Goal: Information Seeking & Learning: Check status

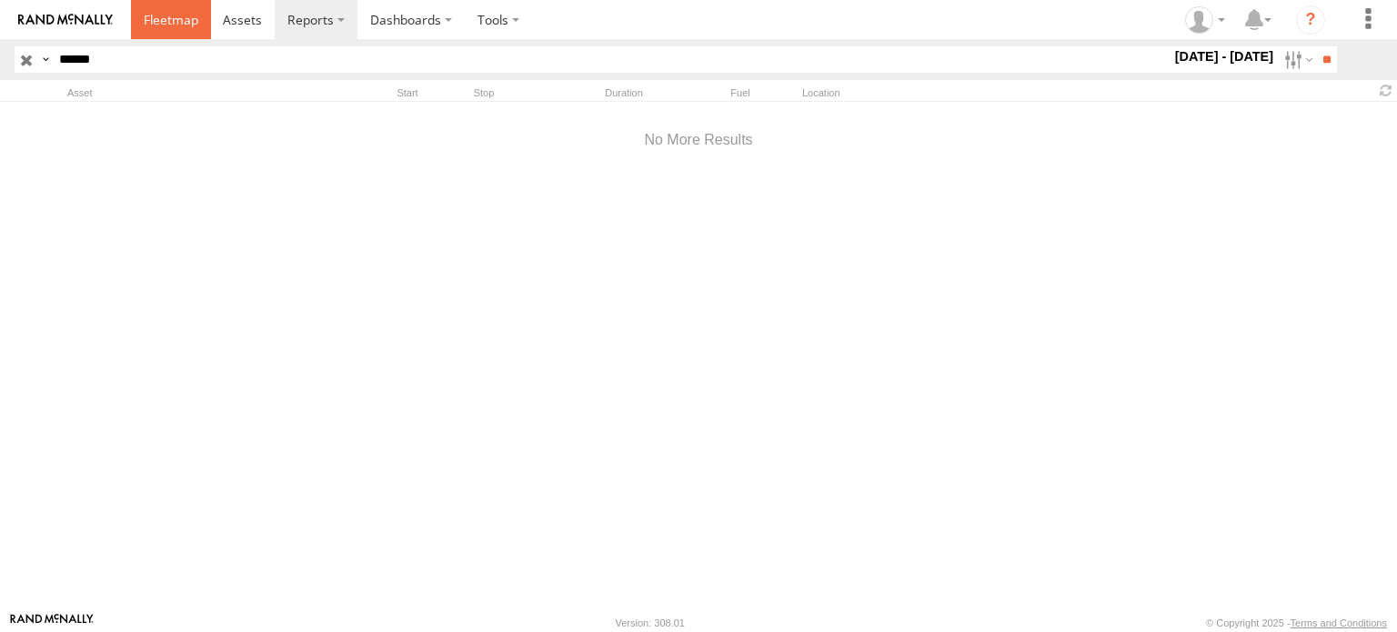
click at [191, 18] on span at bounding box center [171, 19] width 55 height 17
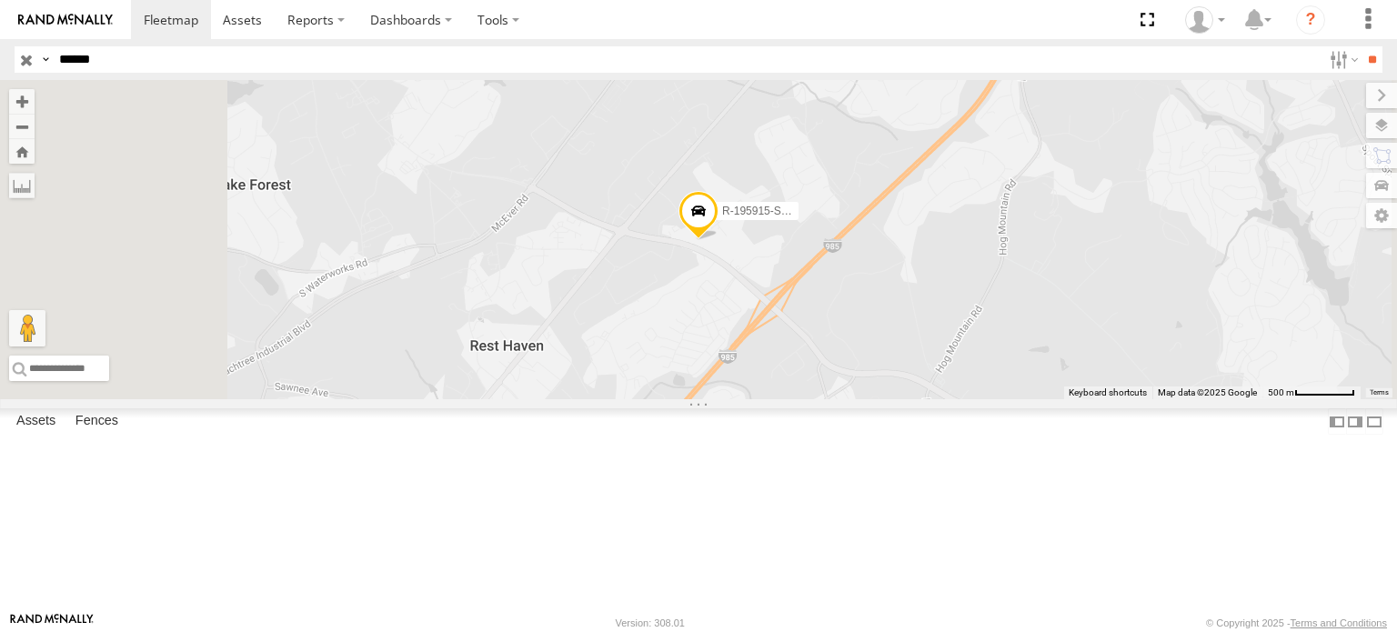
click at [0, 0] on div "R-195915-Swing" at bounding box center [0, 0] width 0 height 0
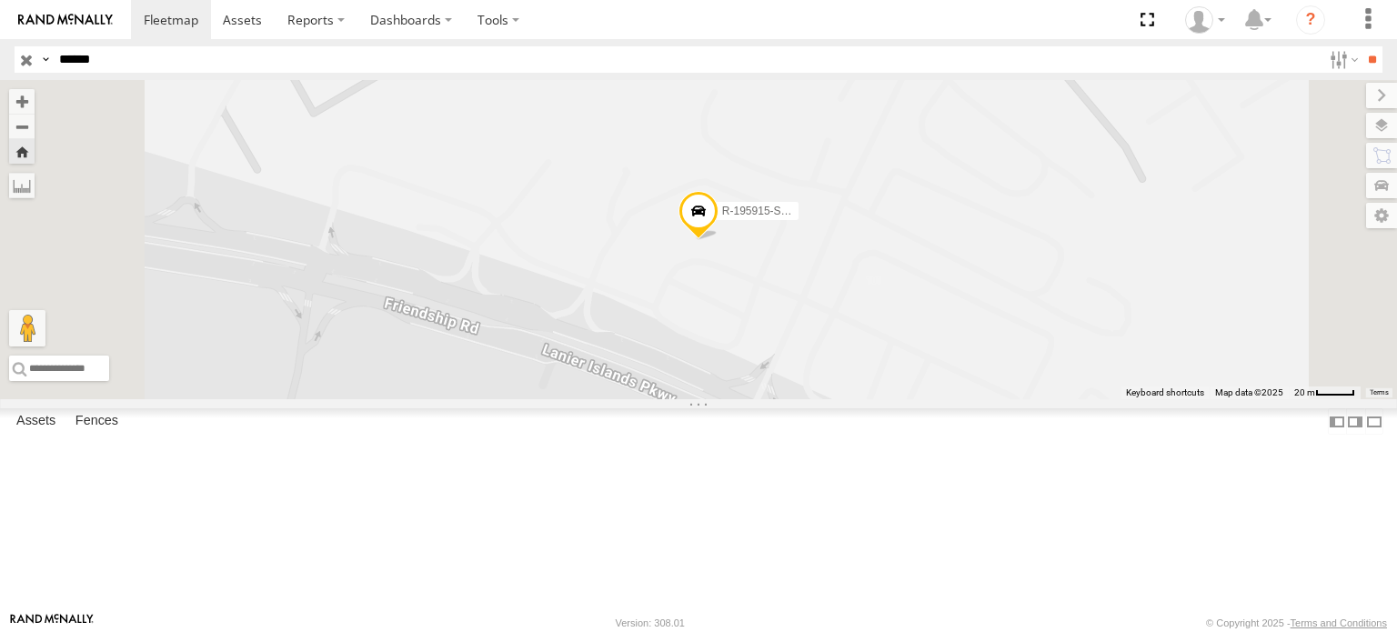
click at [719, 240] on span at bounding box center [699, 215] width 40 height 49
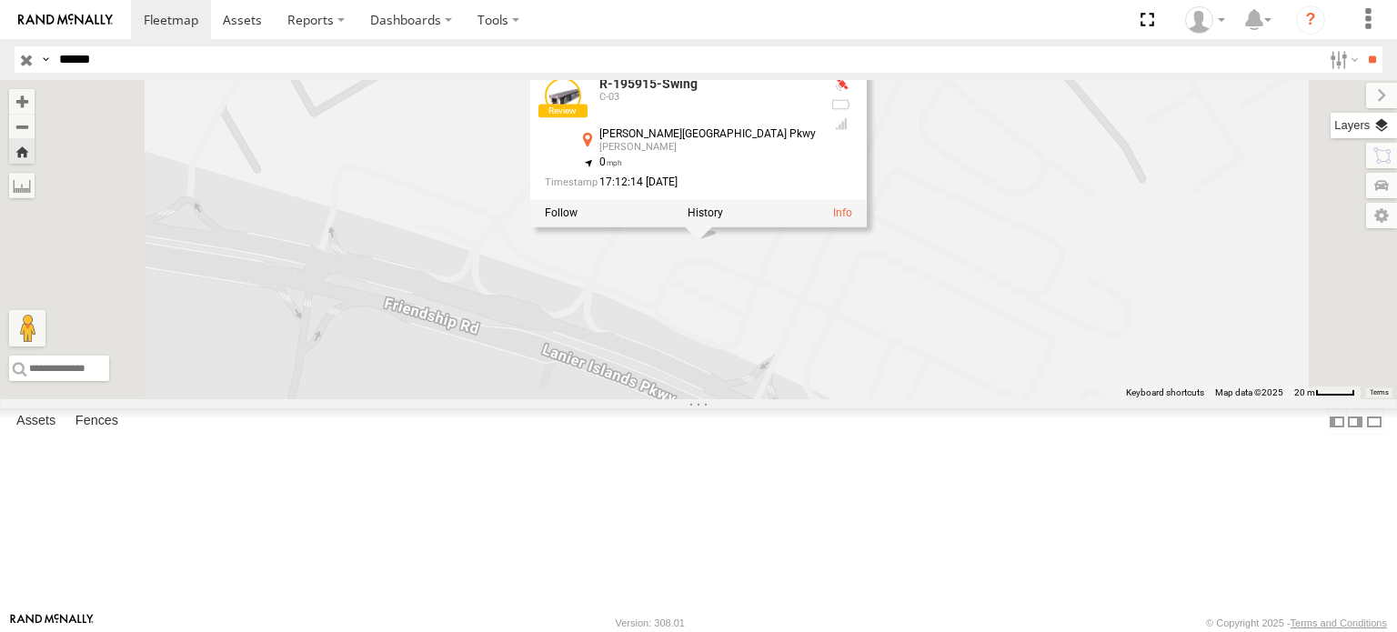
click at [1381, 126] on label at bounding box center [1364, 125] width 66 height 25
click at [0, 0] on div "Basemaps" at bounding box center [0, 0] width 0 height 0
click at [0, 0] on span "Basemaps" at bounding box center [0, 0] width 0 height 0
click at [0, 0] on span "Satellite + Roadmap" at bounding box center [0, 0] width 0 height 0
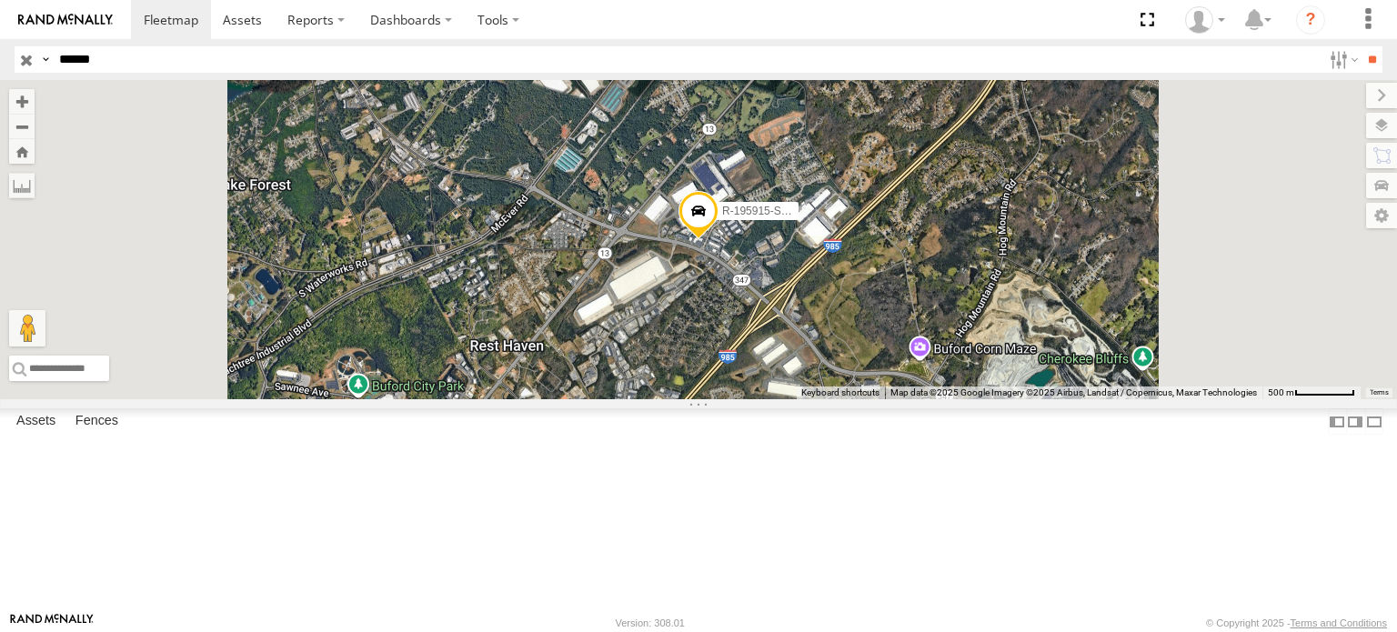
click at [719, 239] on span at bounding box center [699, 214] width 40 height 49
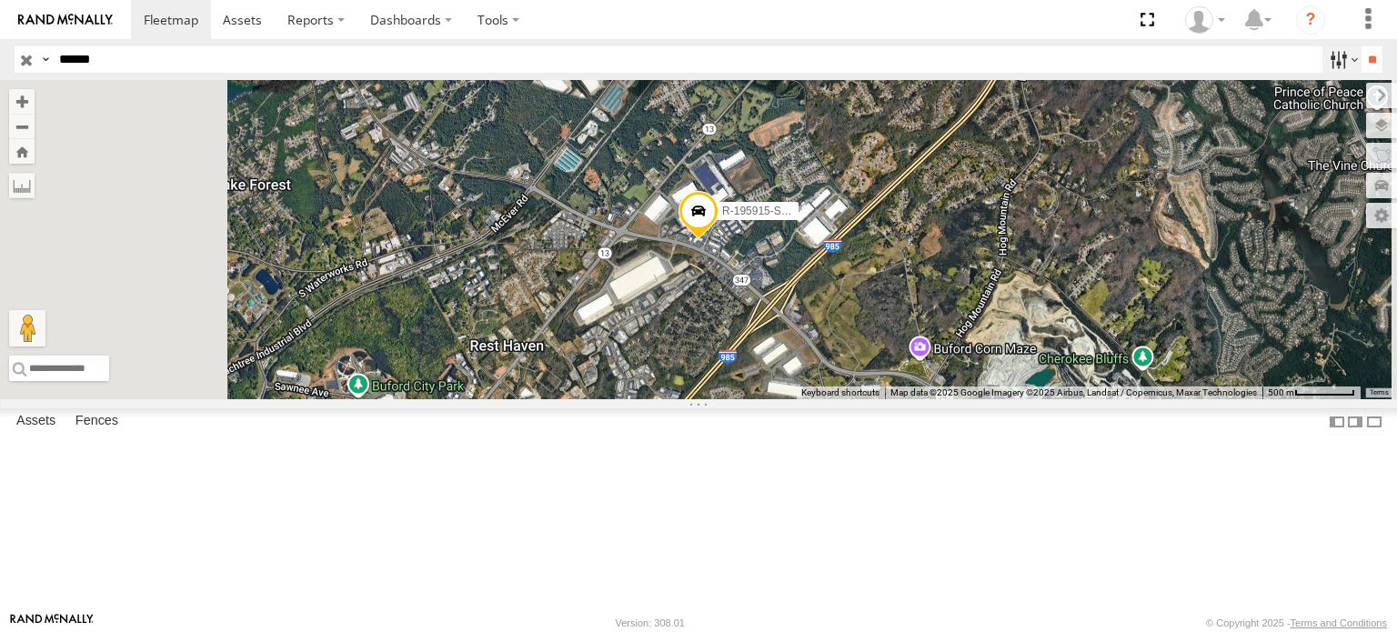
click at [1326, 51] on label at bounding box center [1342, 59] width 39 height 26
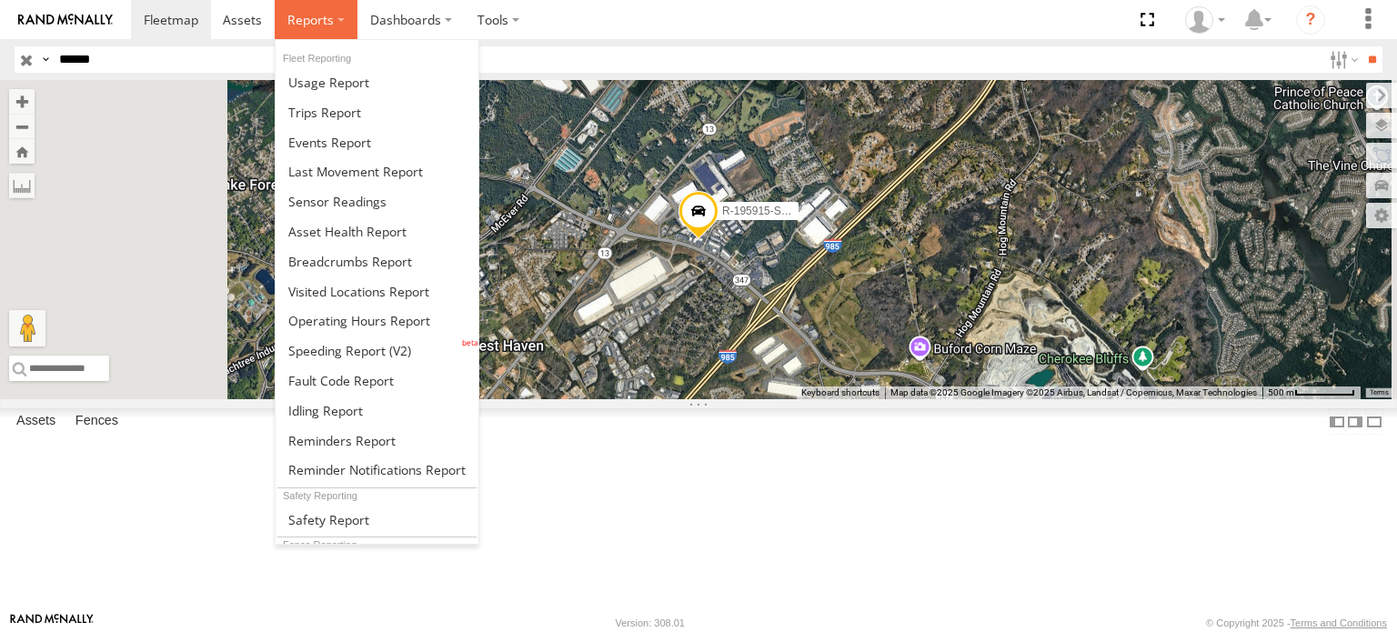
click at [302, 14] on span at bounding box center [310, 19] width 46 height 17
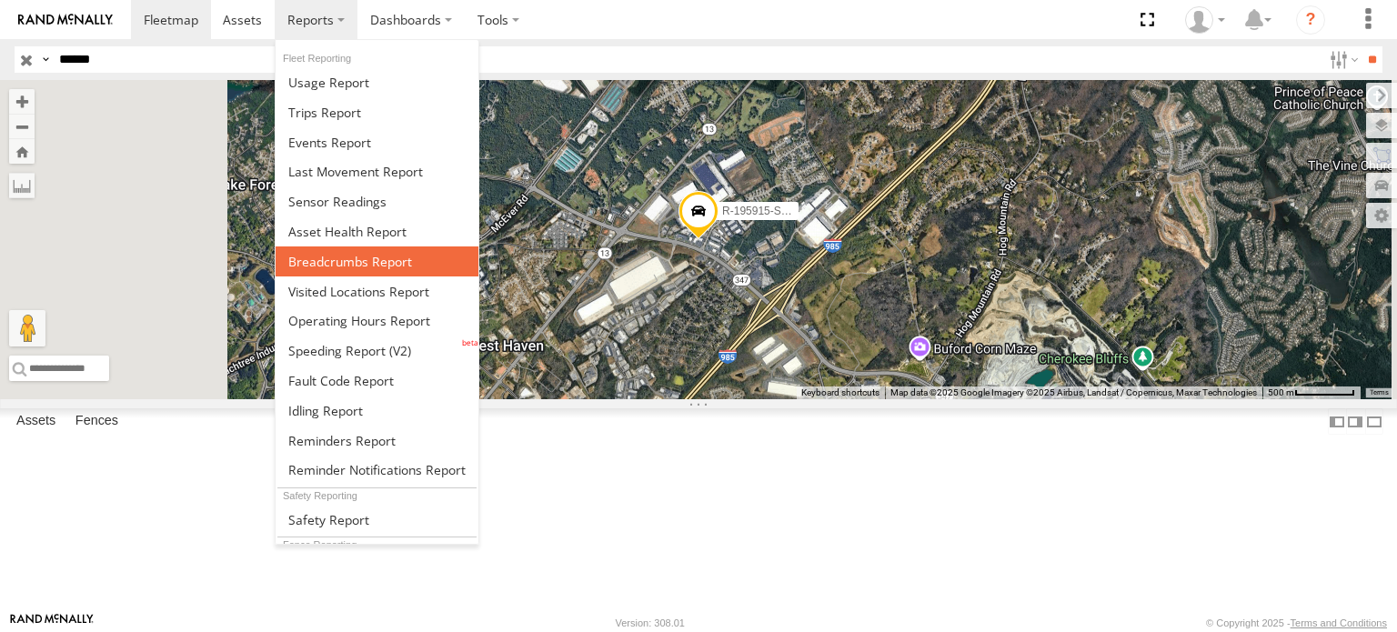
click at [346, 253] on span at bounding box center [350, 261] width 124 height 17
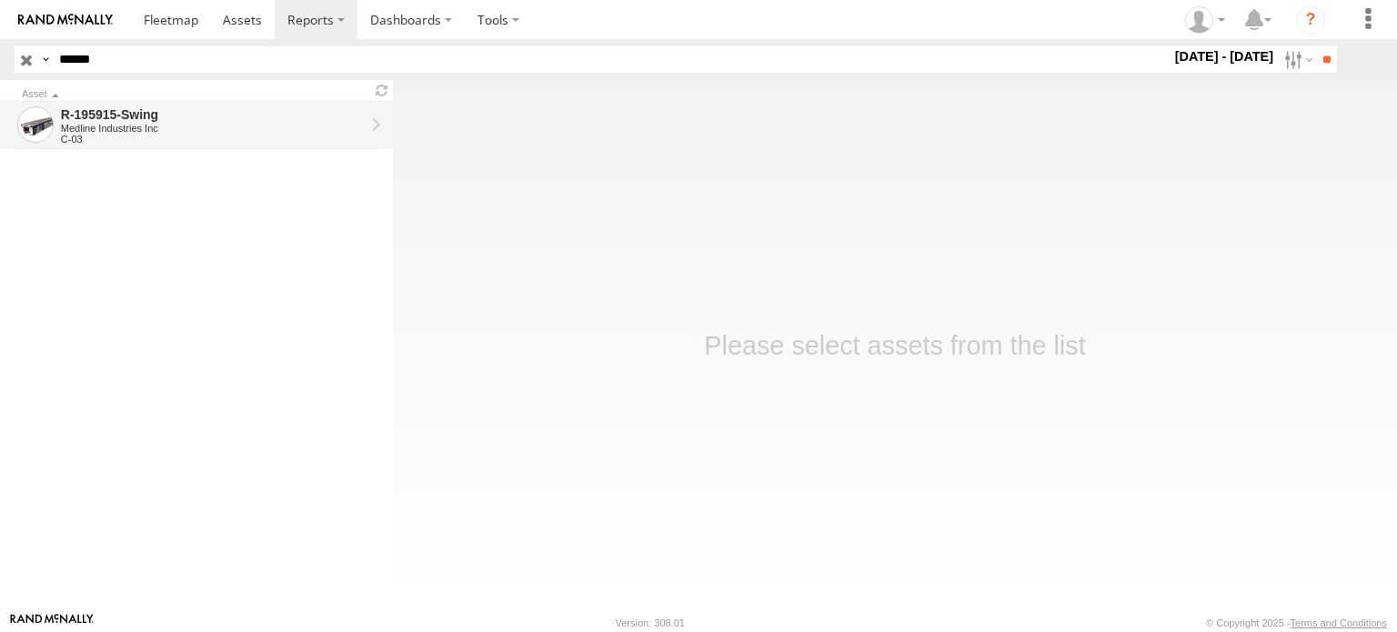
click at [320, 123] on div "Medline Industries Inc" at bounding box center [213, 128] width 304 height 11
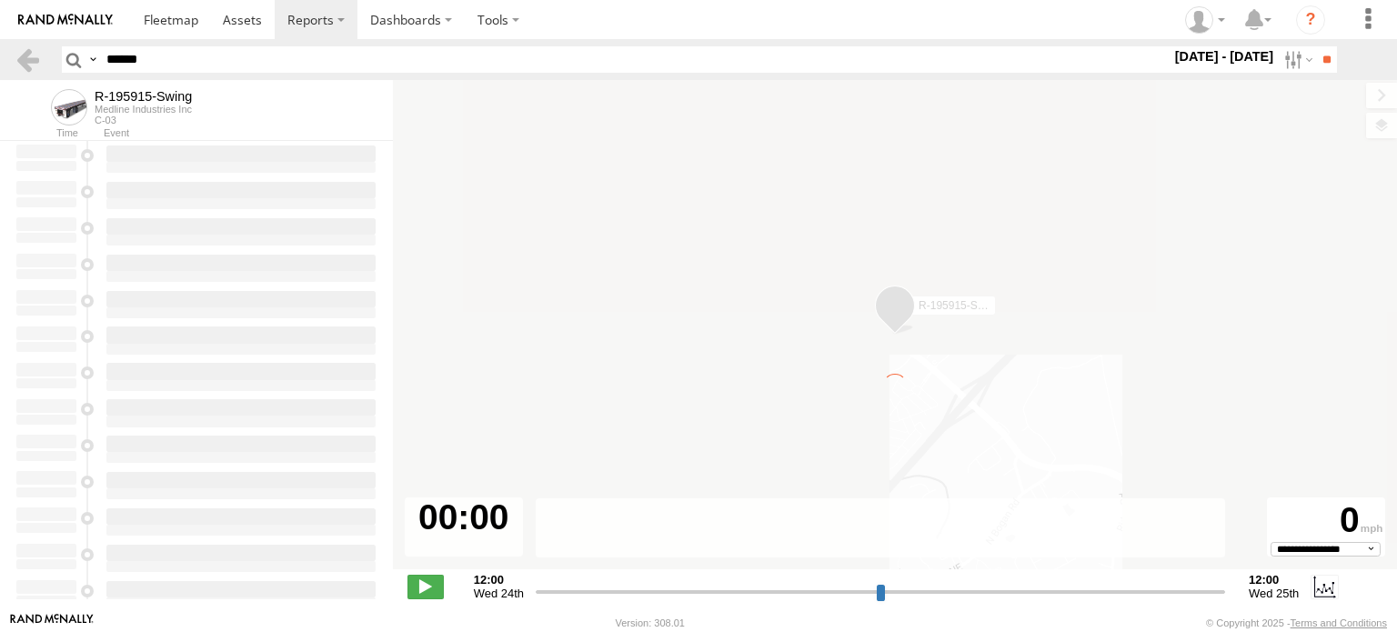
type input "**********"
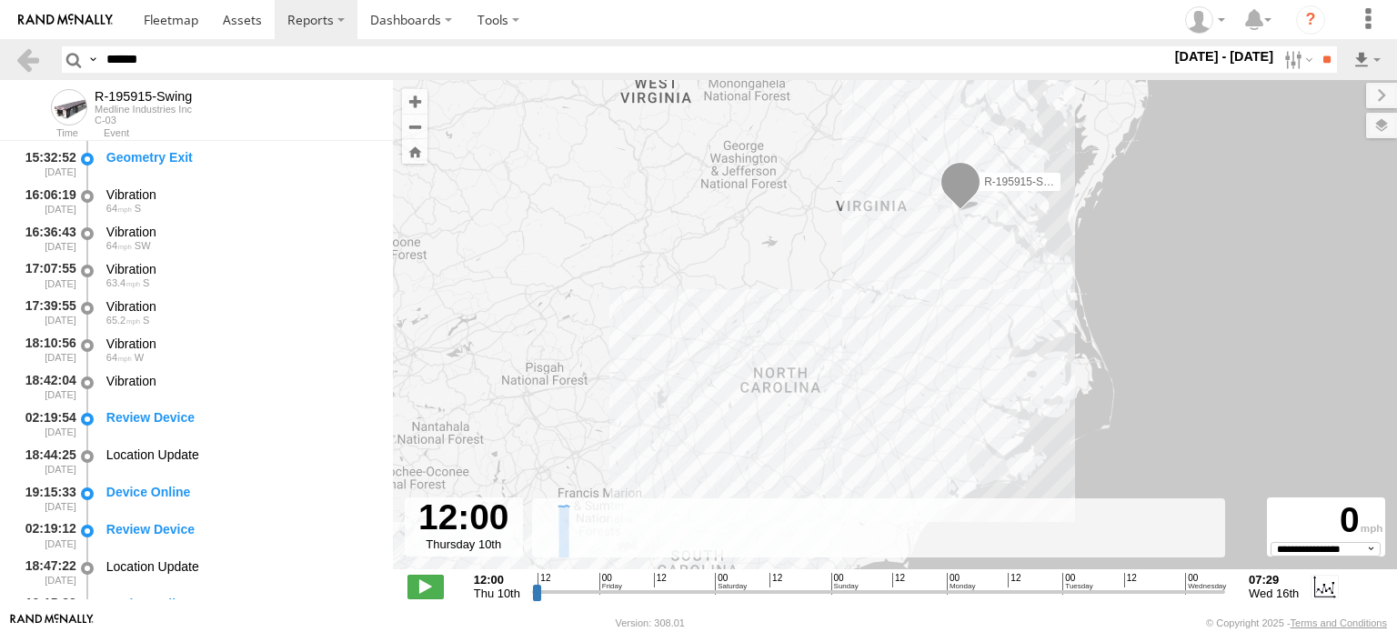
scroll to position [91, 0]
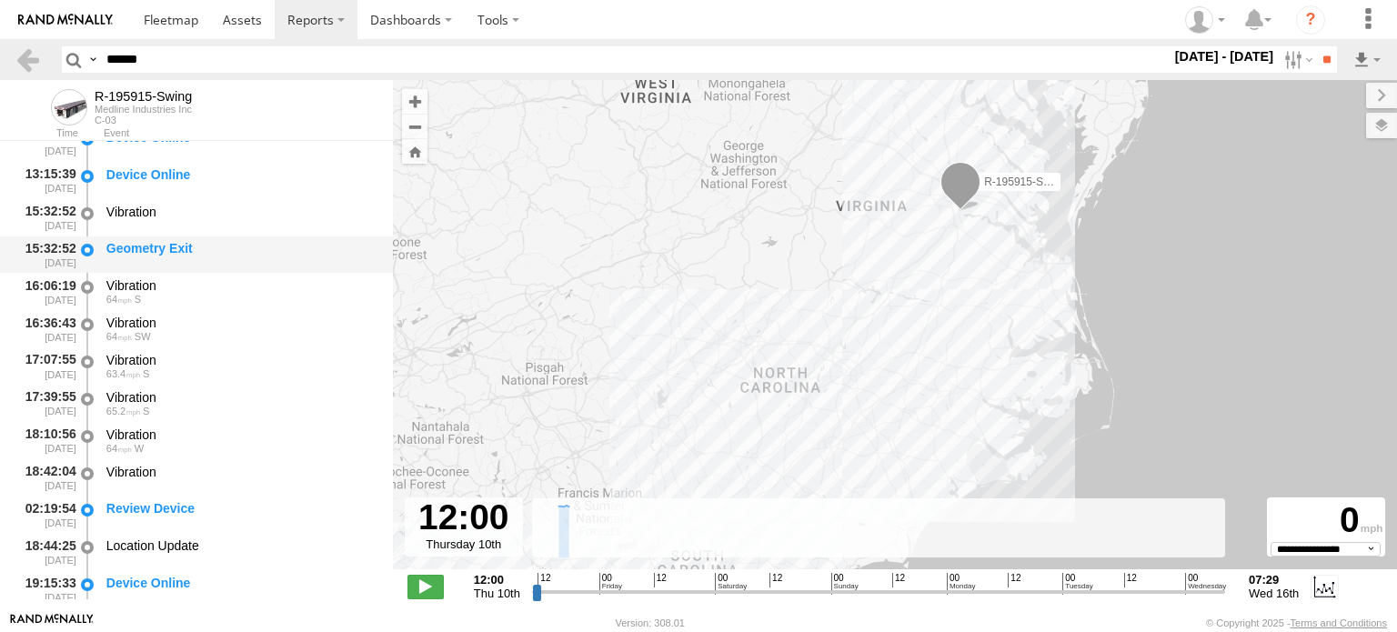
click at [201, 254] on div "Geometry Exit" at bounding box center [240, 248] width 269 height 16
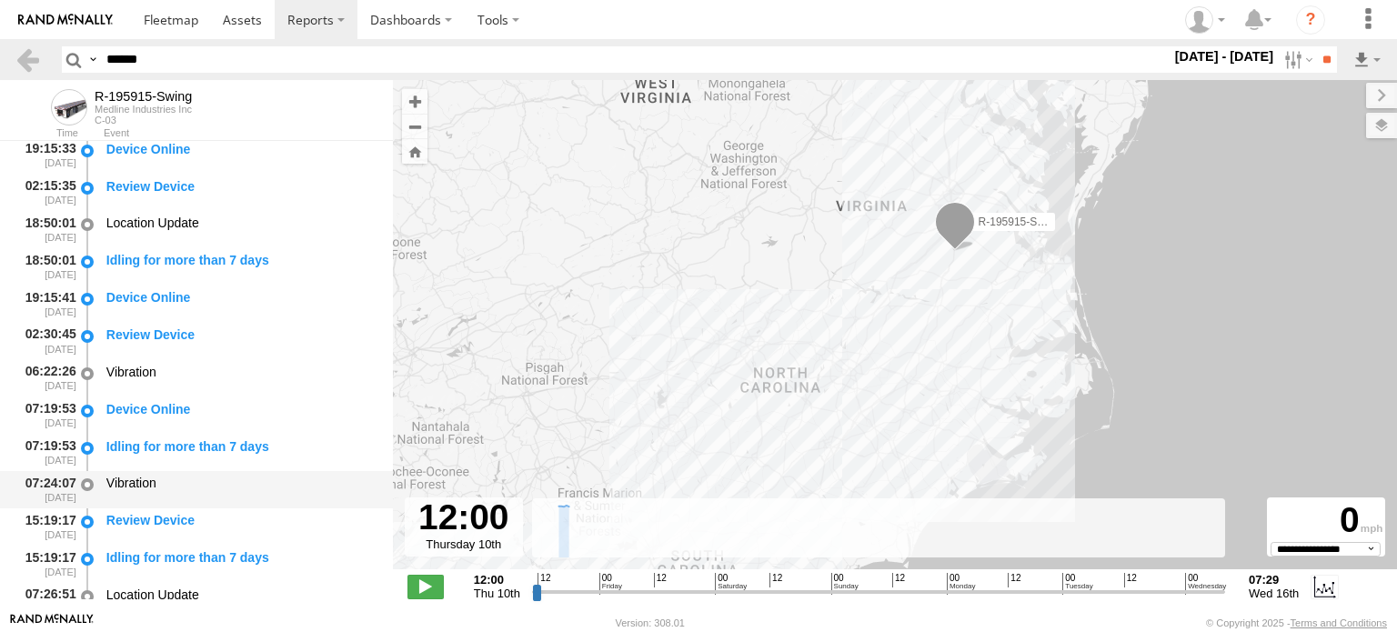
scroll to position [873, 0]
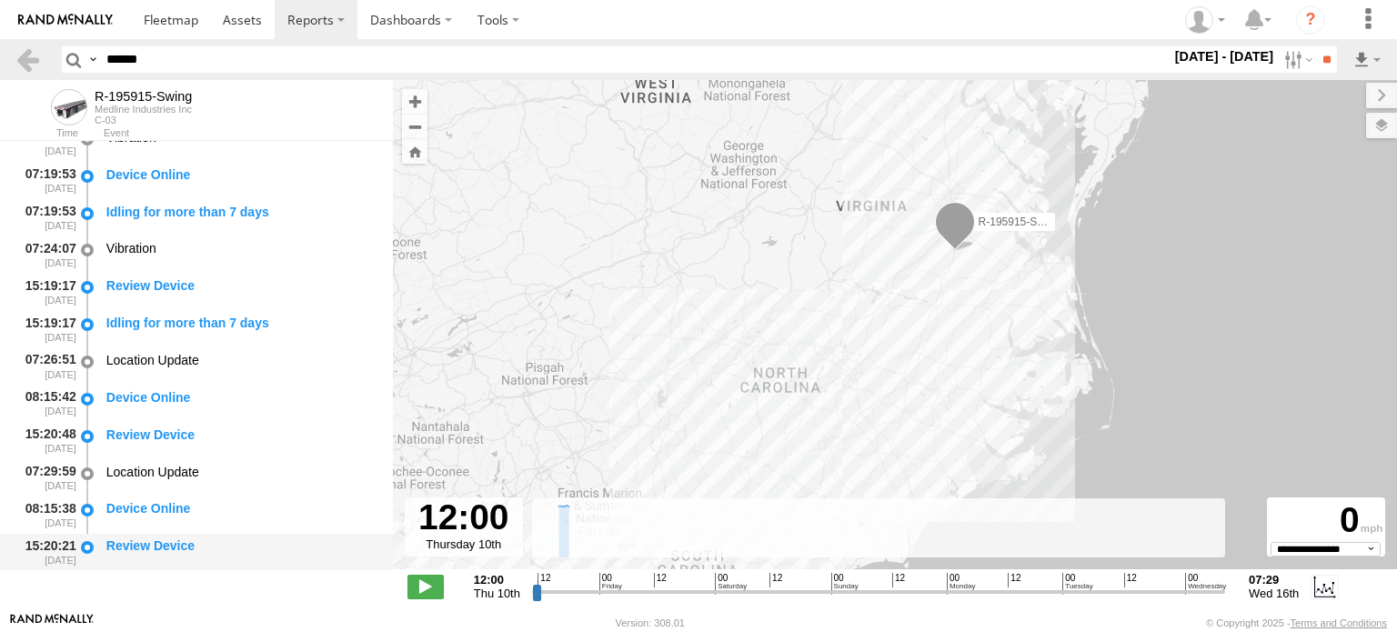
click at [167, 538] on div "Review Device" at bounding box center [240, 546] width 269 height 16
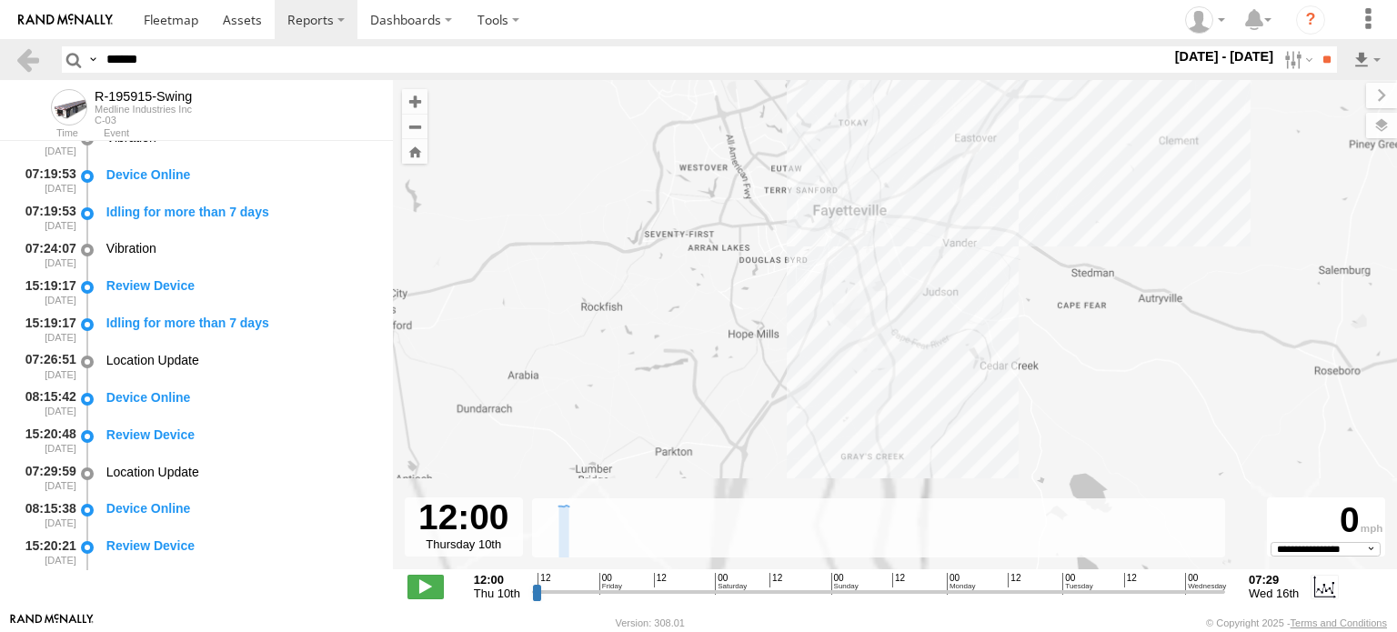
drag, startPoint x: 822, startPoint y: 441, endPoint x: 806, endPoint y: 251, distance: 190.8
click at [806, 256] on div "R-195915-Swing" at bounding box center [895, 334] width 1004 height 509
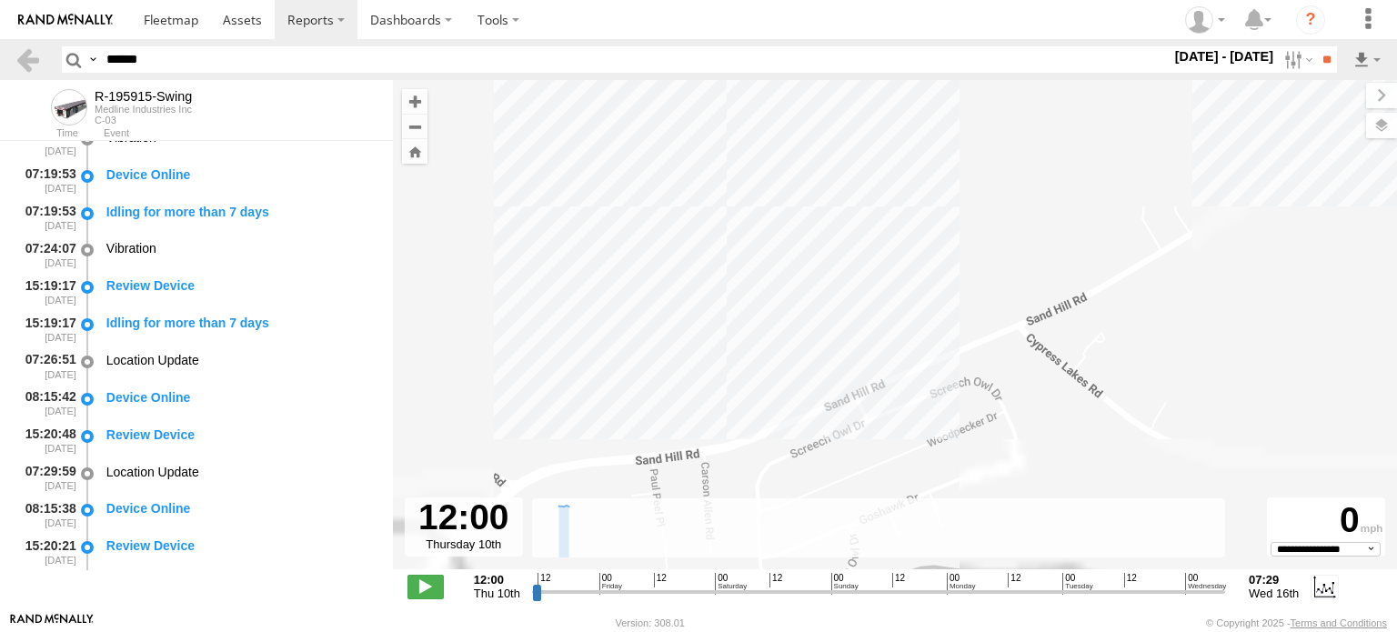
drag, startPoint x: 820, startPoint y: 315, endPoint x: 808, endPoint y: 377, distance: 63.0
click at [808, 377] on div "R-195915-Swing" at bounding box center [895, 334] width 1004 height 509
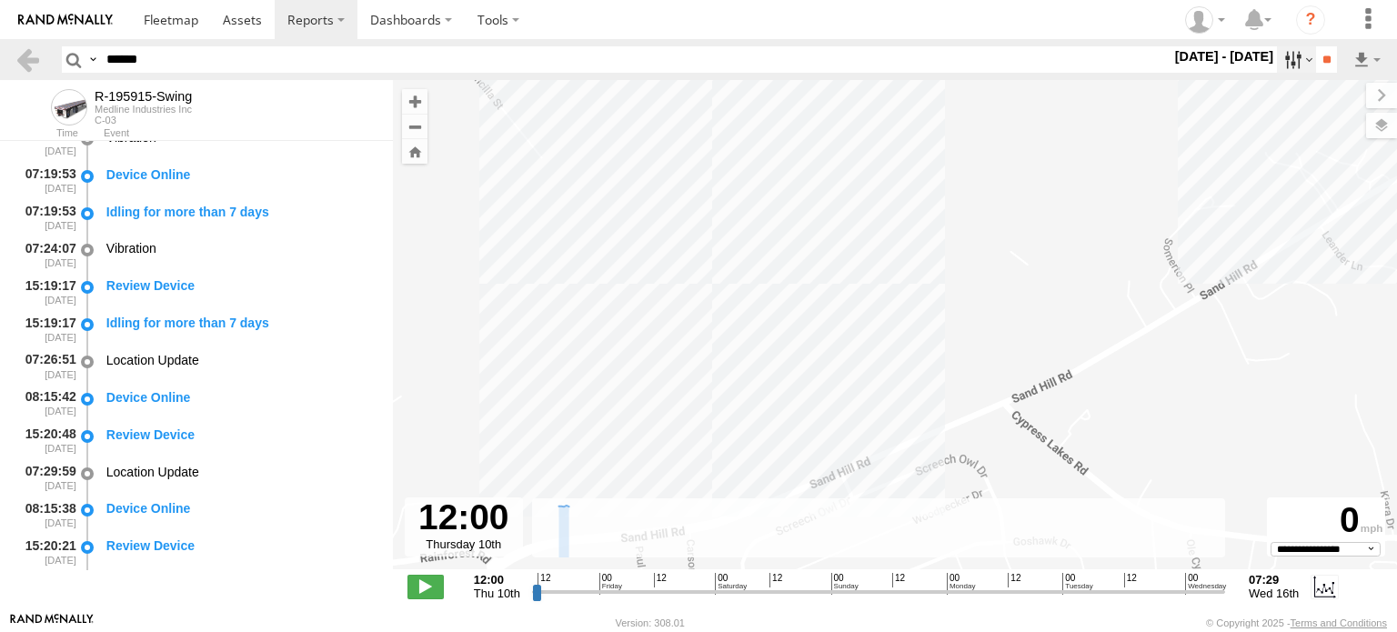
click at [1286, 54] on label at bounding box center [1296, 59] width 39 height 26
click at [0, 0] on label at bounding box center [0, 0] width 0 height 0
click at [1319, 59] on input "**" at bounding box center [1326, 59] width 21 height 26
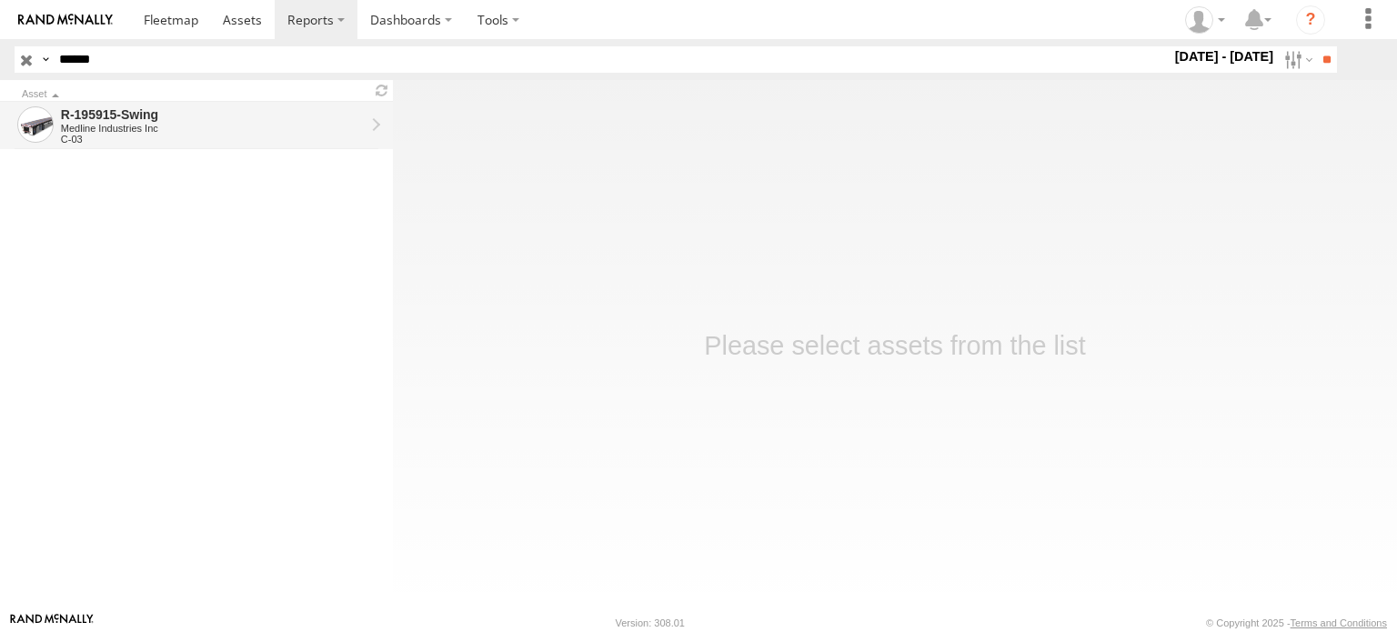
click at [310, 112] on div "R-195915-Swing" at bounding box center [213, 114] width 304 height 16
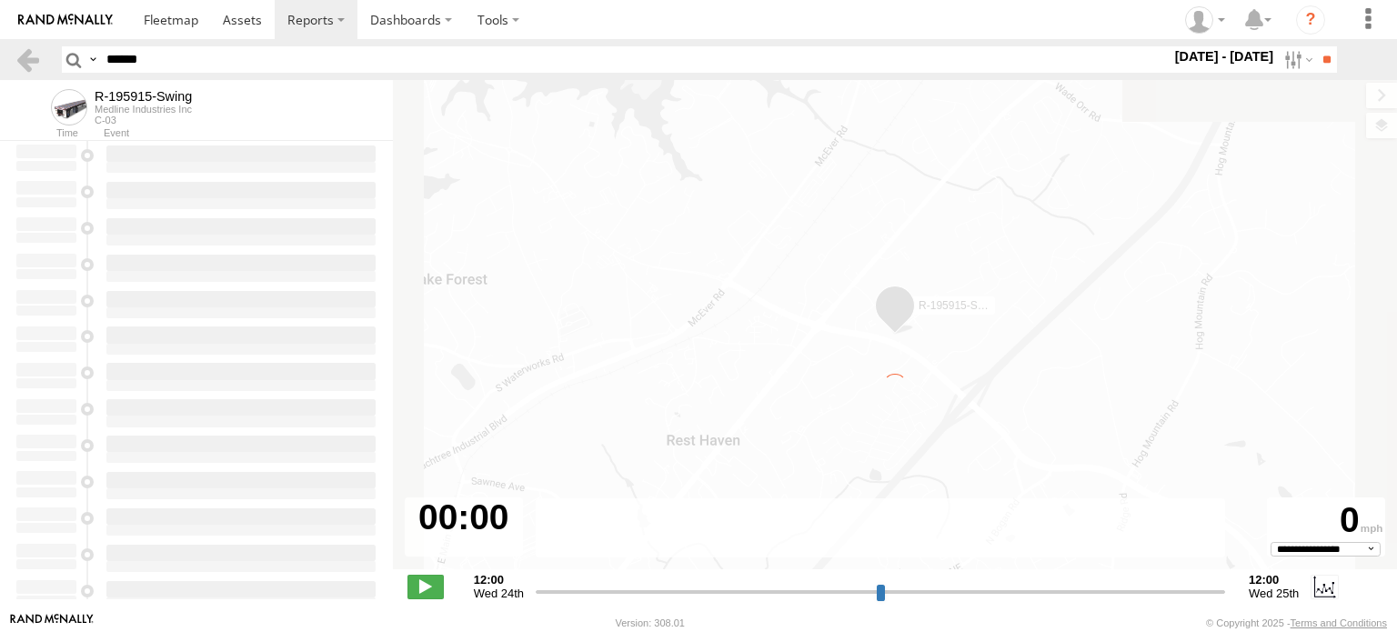
type input "**********"
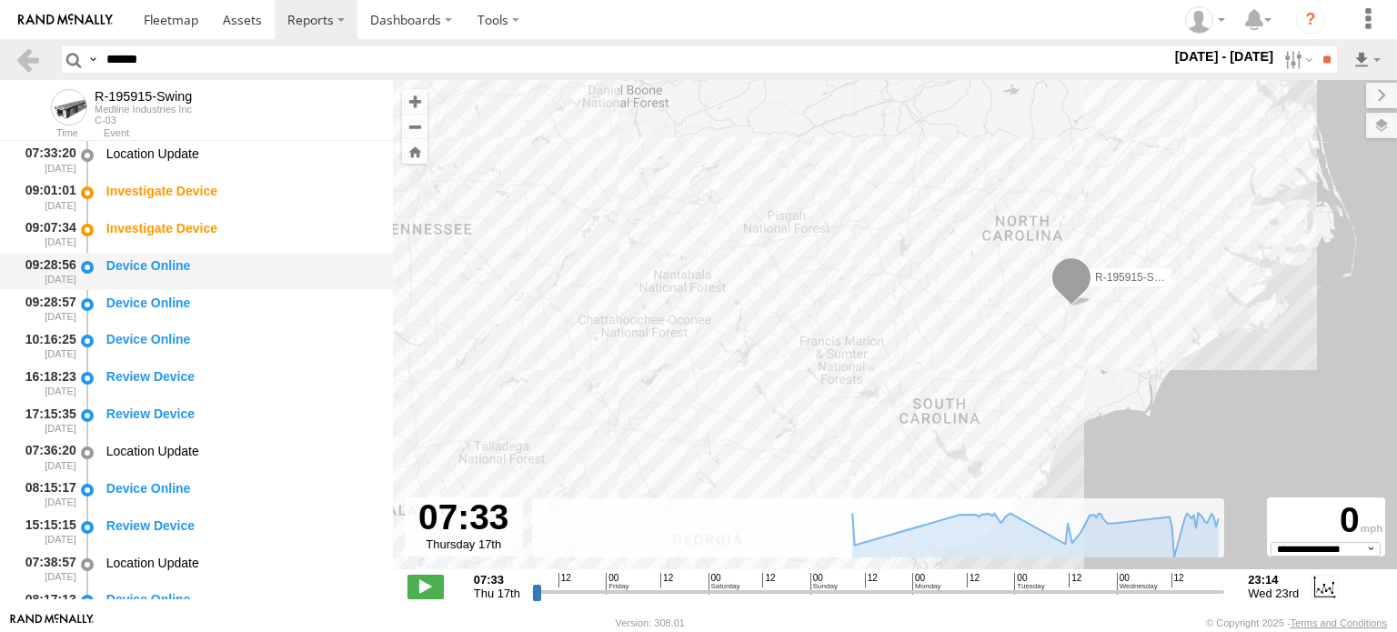
click at [160, 265] on div "Device Online" at bounding box center [240, 265] width 269 height 16
click at [164, 297] on div "Device Online" at bounding box center [240, 303] width 269 height 16
click at [161, 323] on div "Device Online" at bounding box center [241, 309] width 275 height 34
click at [160, 337] on div "Device Online" at bounding box center [240, 339] width 269 height 16
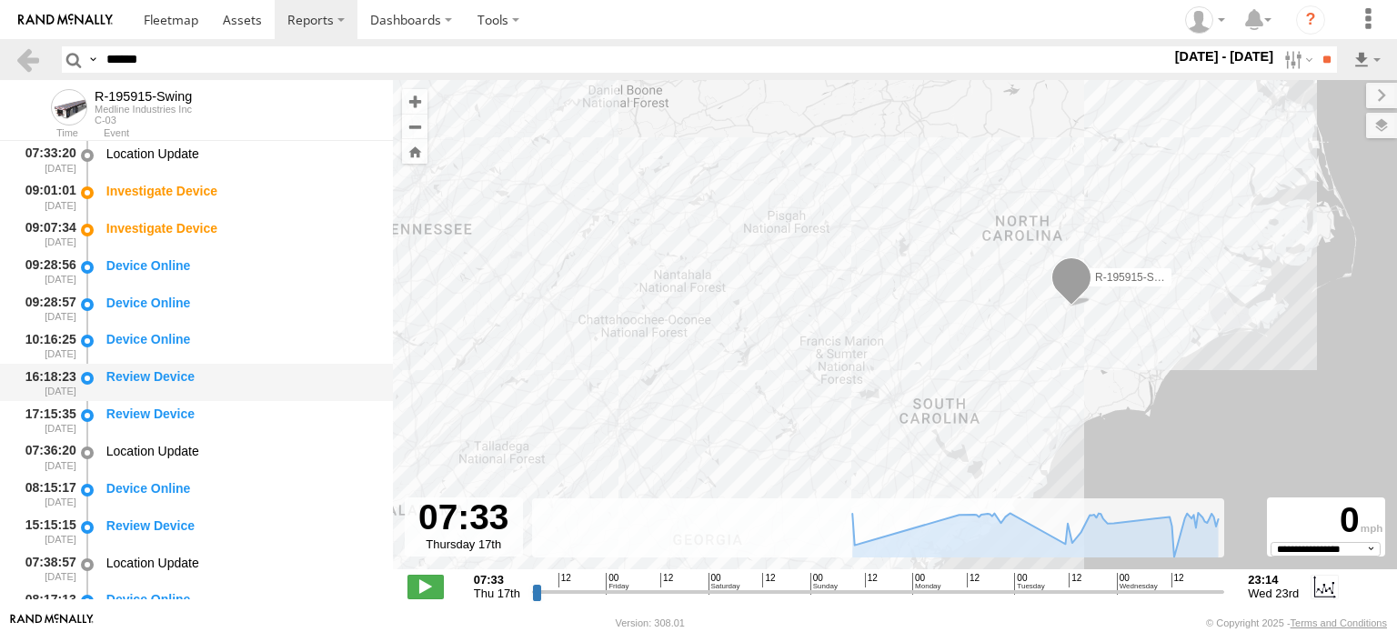
click at [157, 380] on div "Review Device" at bounding box center [240, 376] width 269 height 16
click at [154, 410] on div "Review Device" at bounding box center [240, 414] width 269 height 16
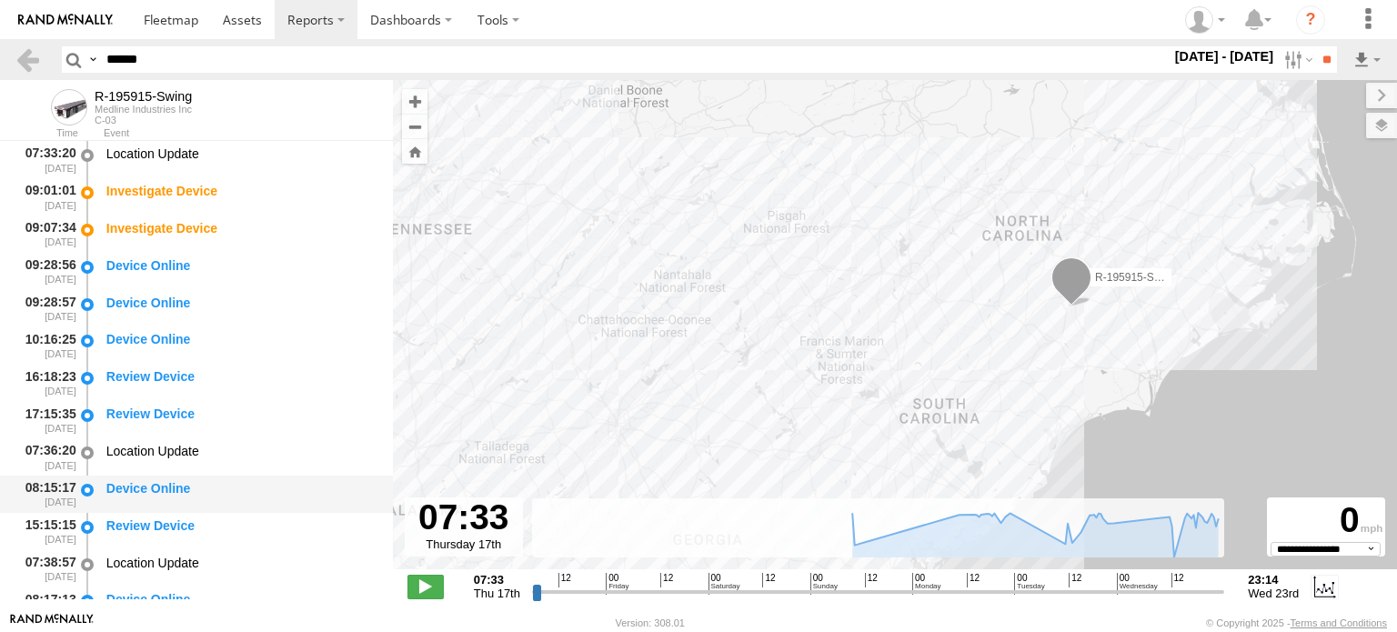
click at [153, 489] on div "Device Online" at bounding box center [240, 488] width 269 height 16
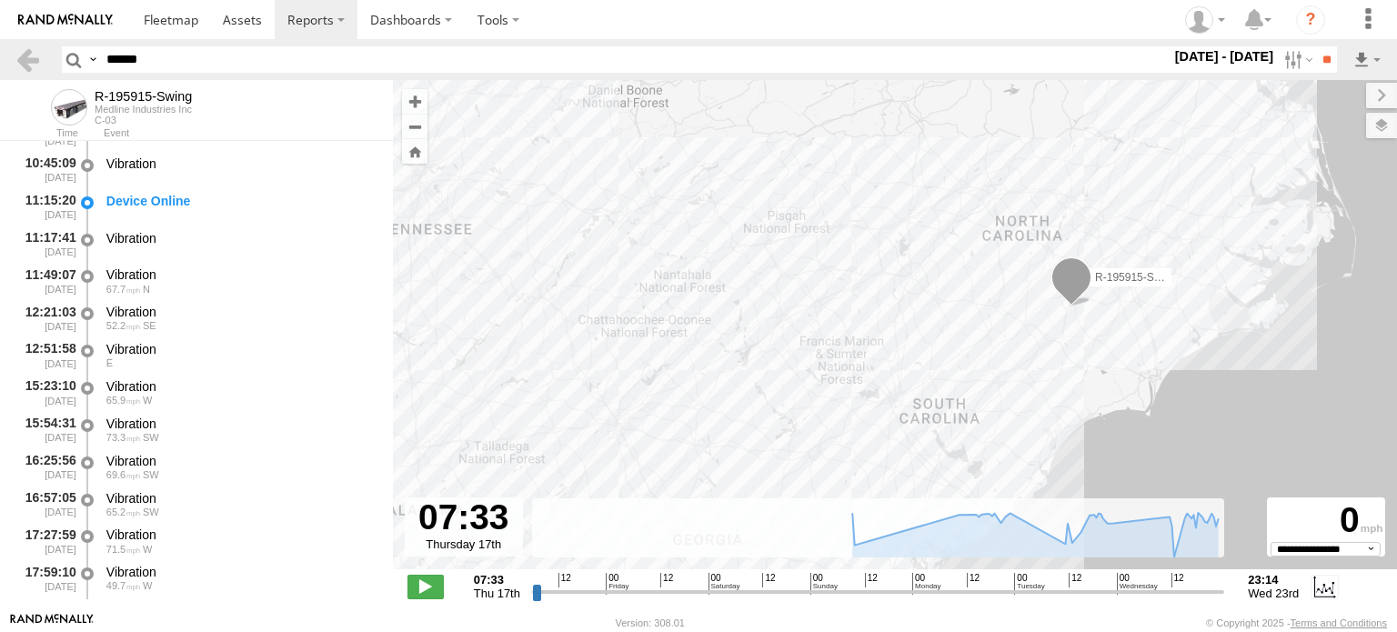
scroll to position [2662, 0]
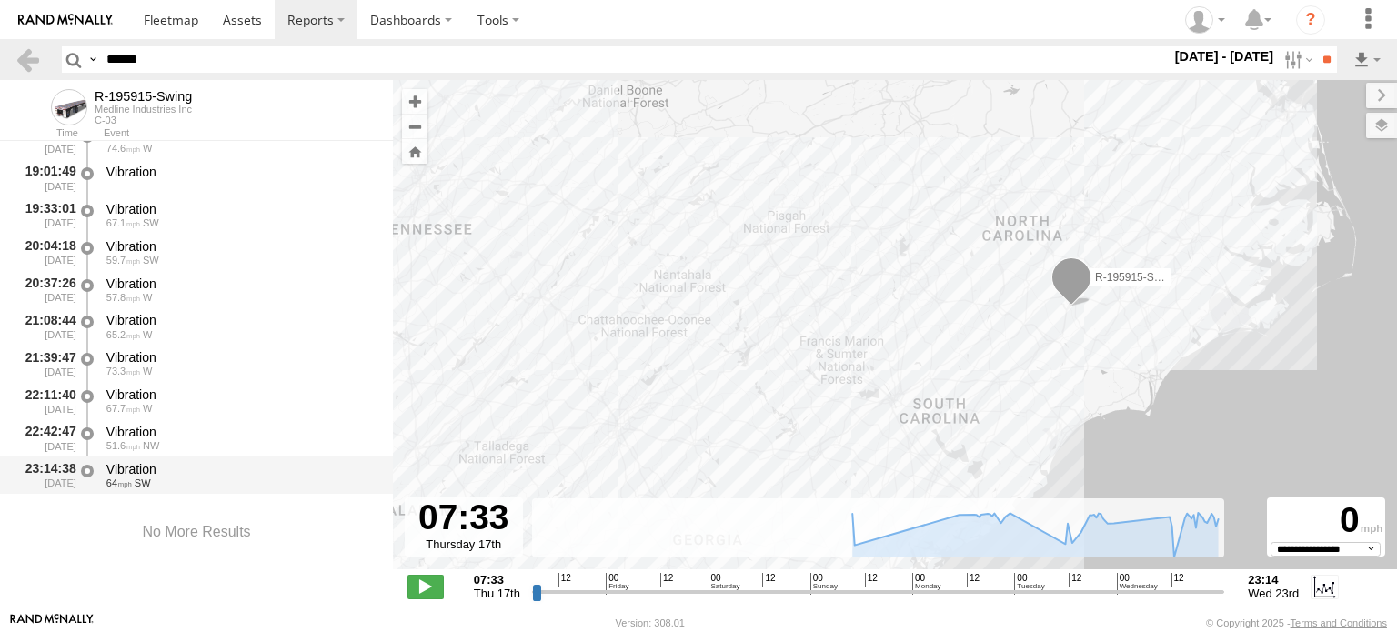
click at [151, 469] on div "Vibration" at bounding box center [240, 469] width 269 height 16
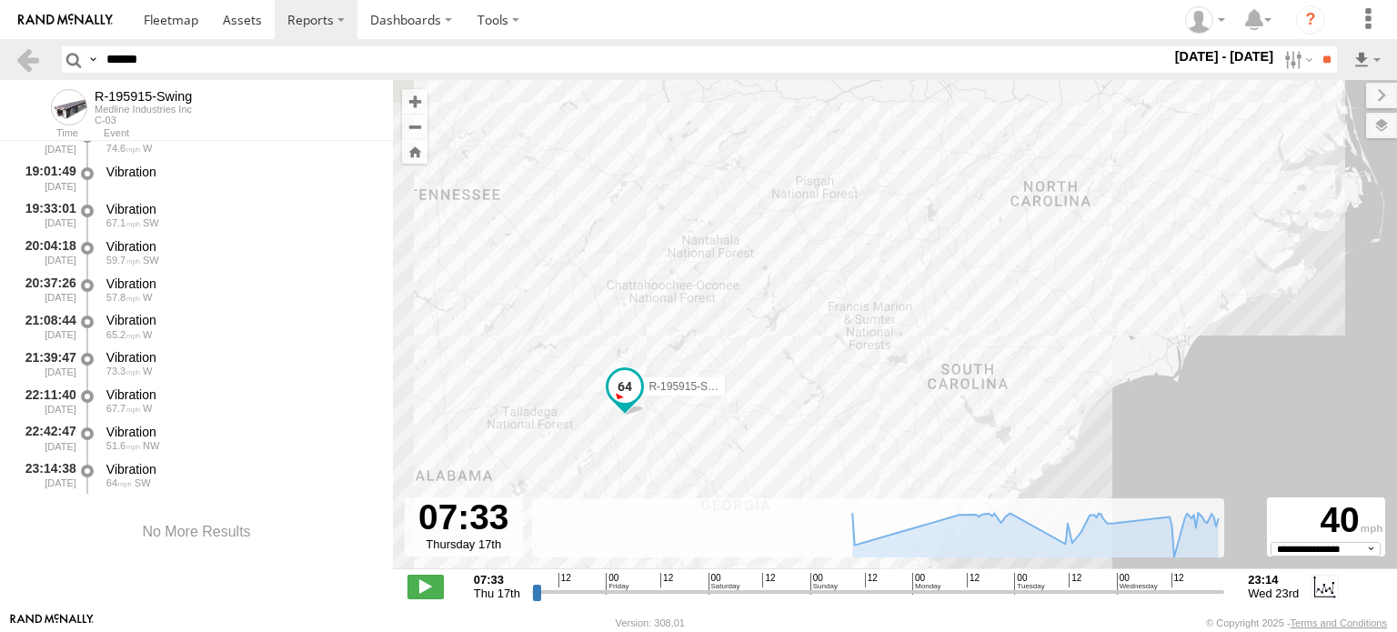
drag, startPoint x: 531, startPoint y: 339, endPoint x: 593, endPoint y: 273, distance: 90.8
click at [593, 273] on div "R-195915-Swing" at bounding box center [895, 334] width 1004 height 509
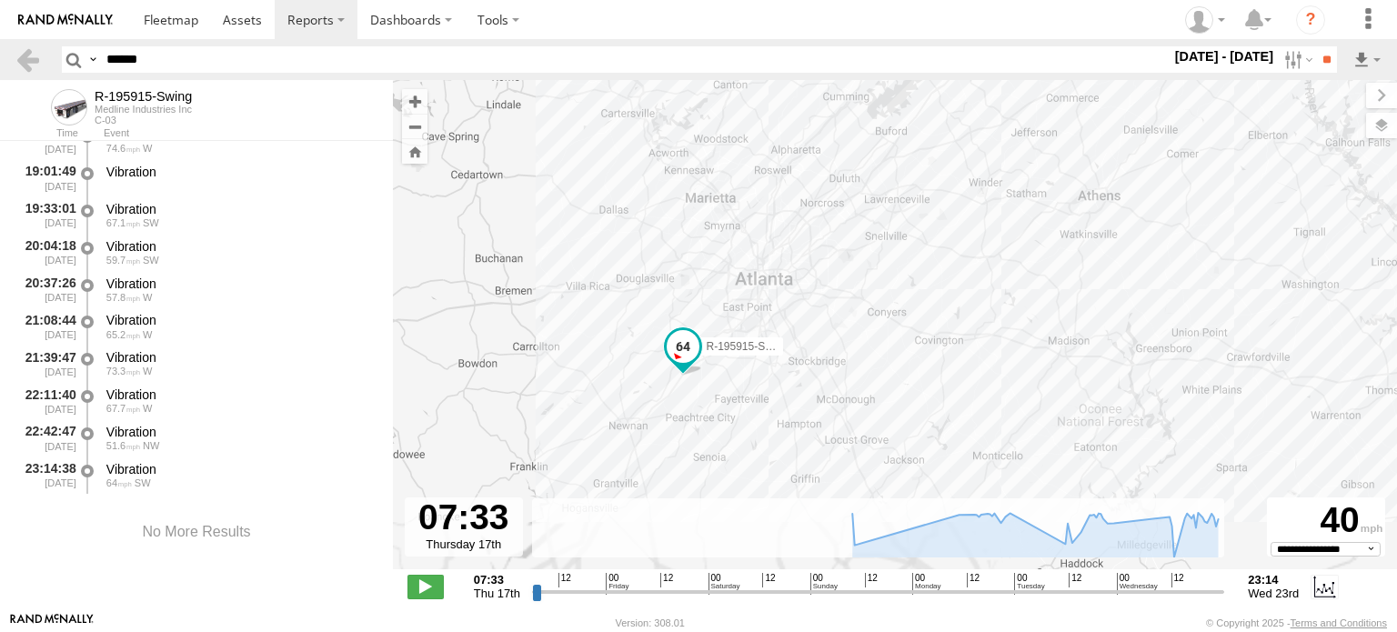
drag, startPoint x: 721, startPoint y: 290, endPoint x: 717, endPoint y: 240, distance: 50.2
click at [717, 240] on div "R-195915-Swing" at bounding box center [895, 334] width 1004 height 509
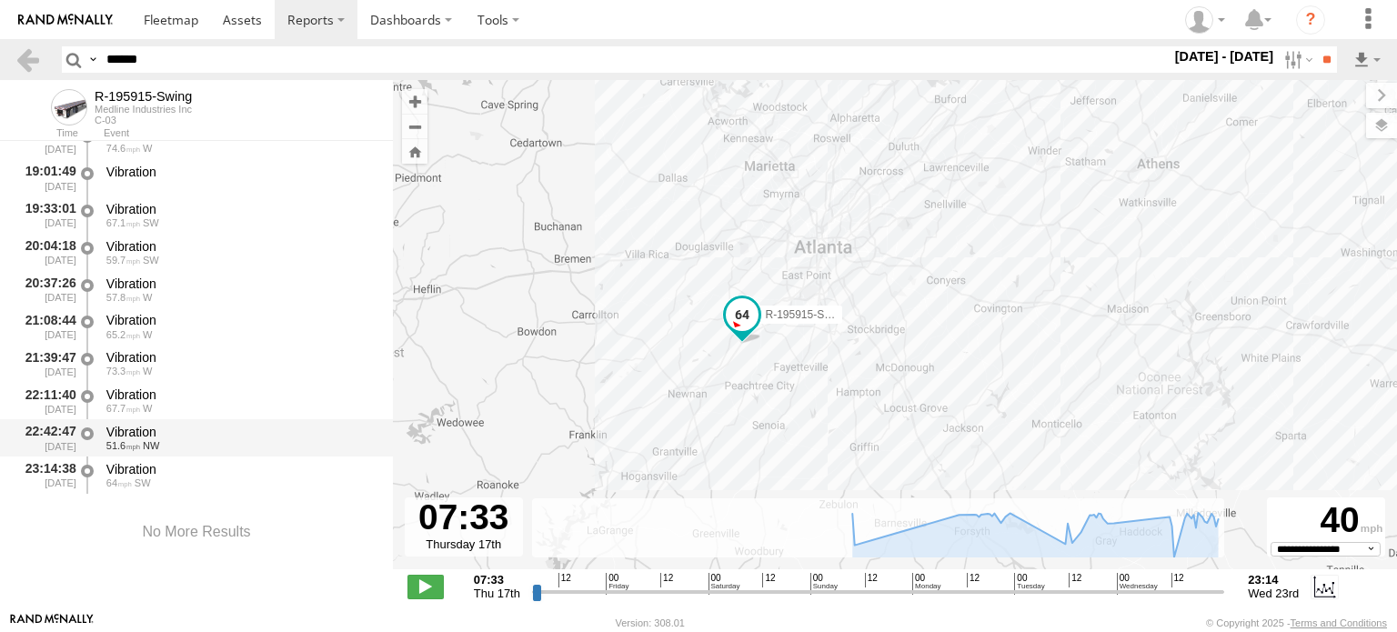
click at [145, 434] on div "Vibration" at bounding box center [240, 432] width 269 height 16
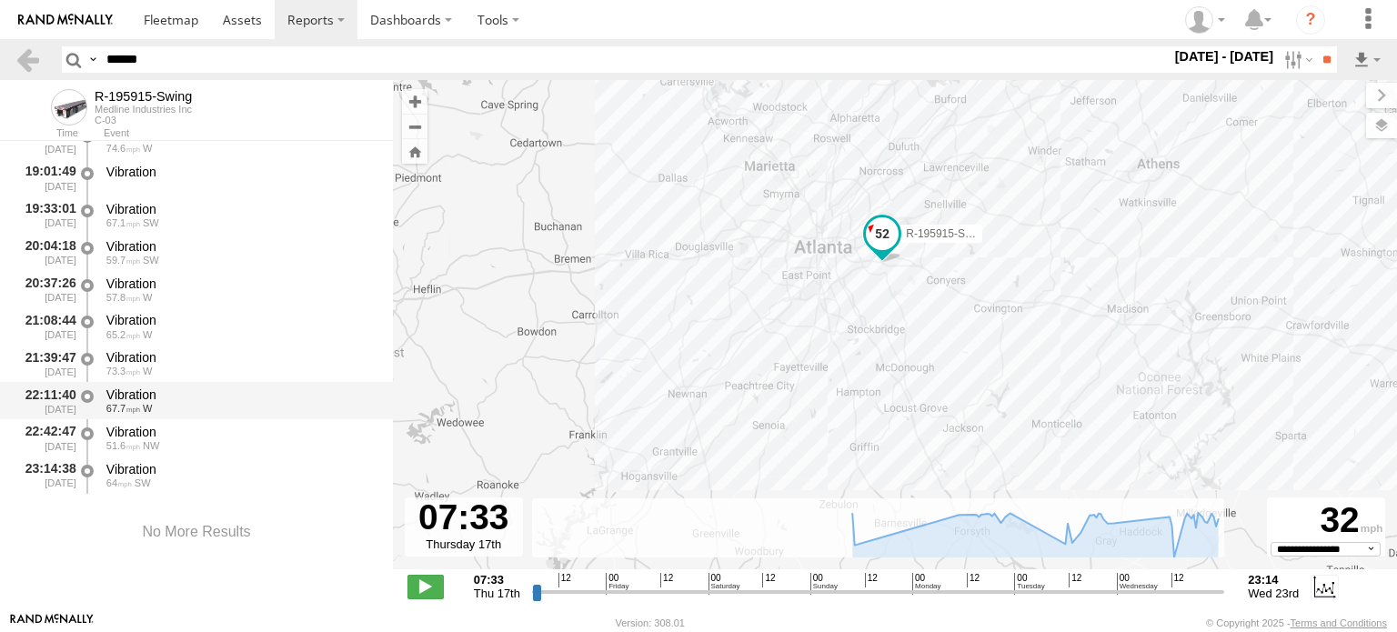
click at [140, 399] on div "Vibration" at bounding box center [240, 395] width 269 height 16
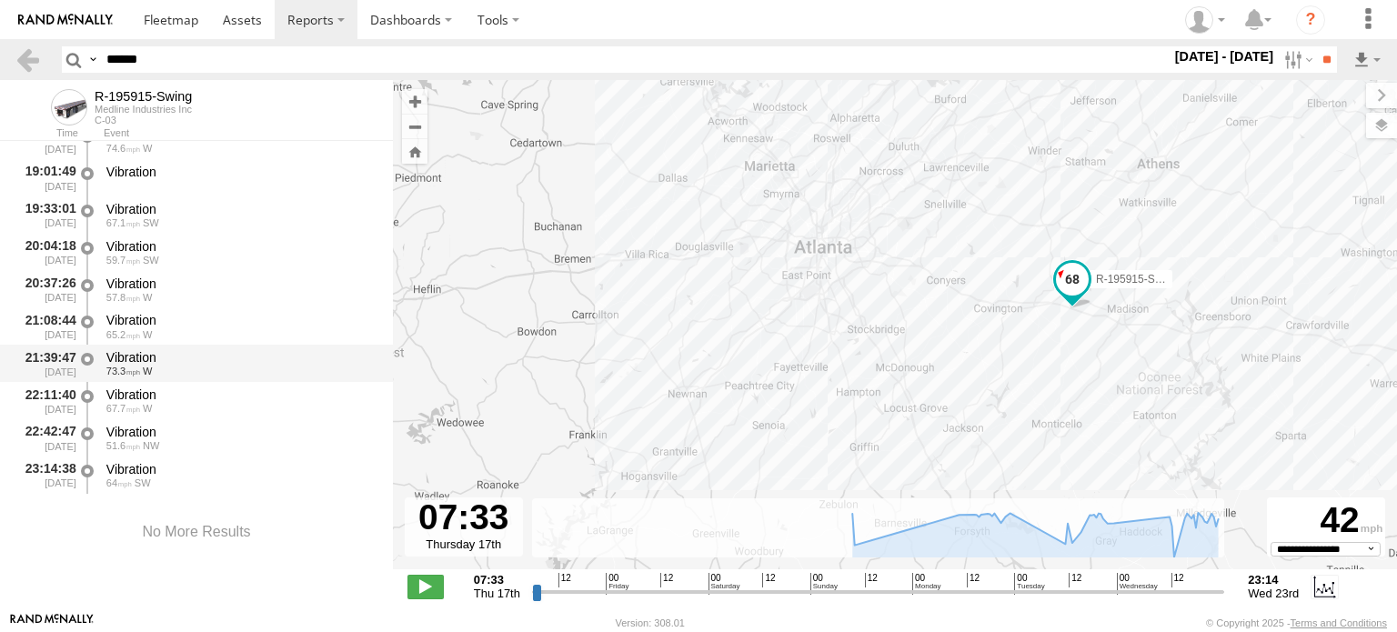
click at [142, 362] on div "Vibration" at bounding box center [240, 357] width 269 height 16
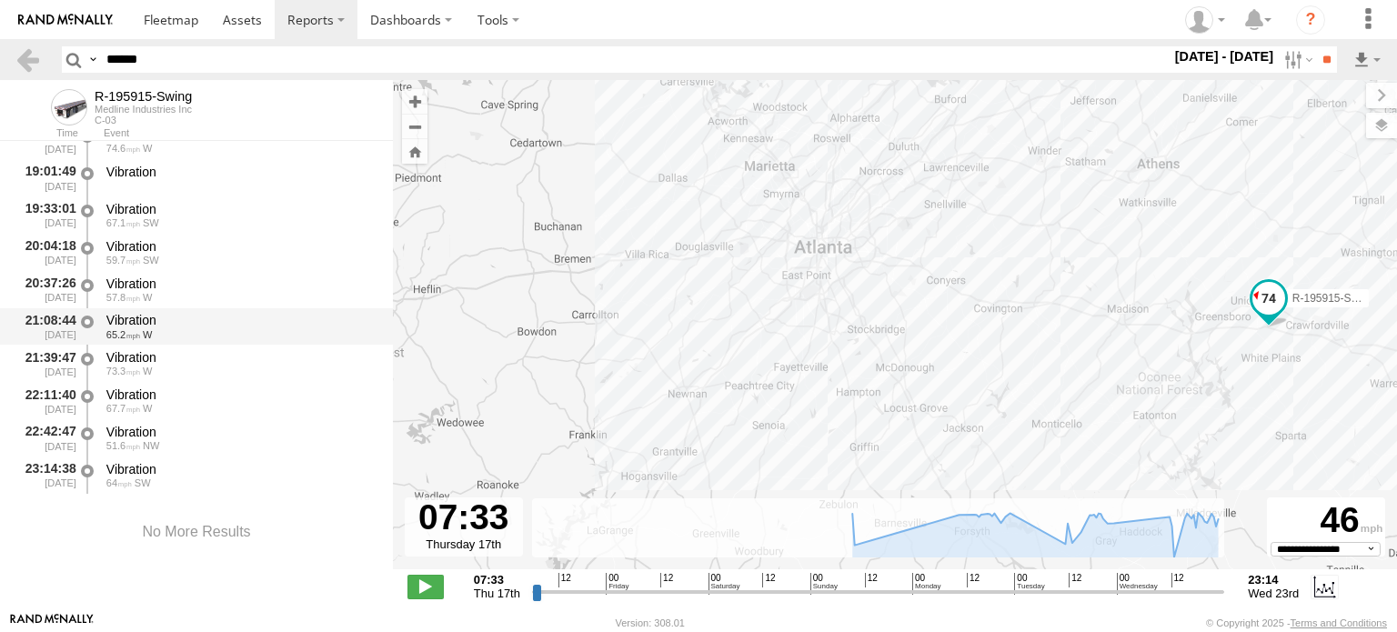
click at [142, 327] on div "Vibration" at bounding box center [240, 320] width 269 height 16
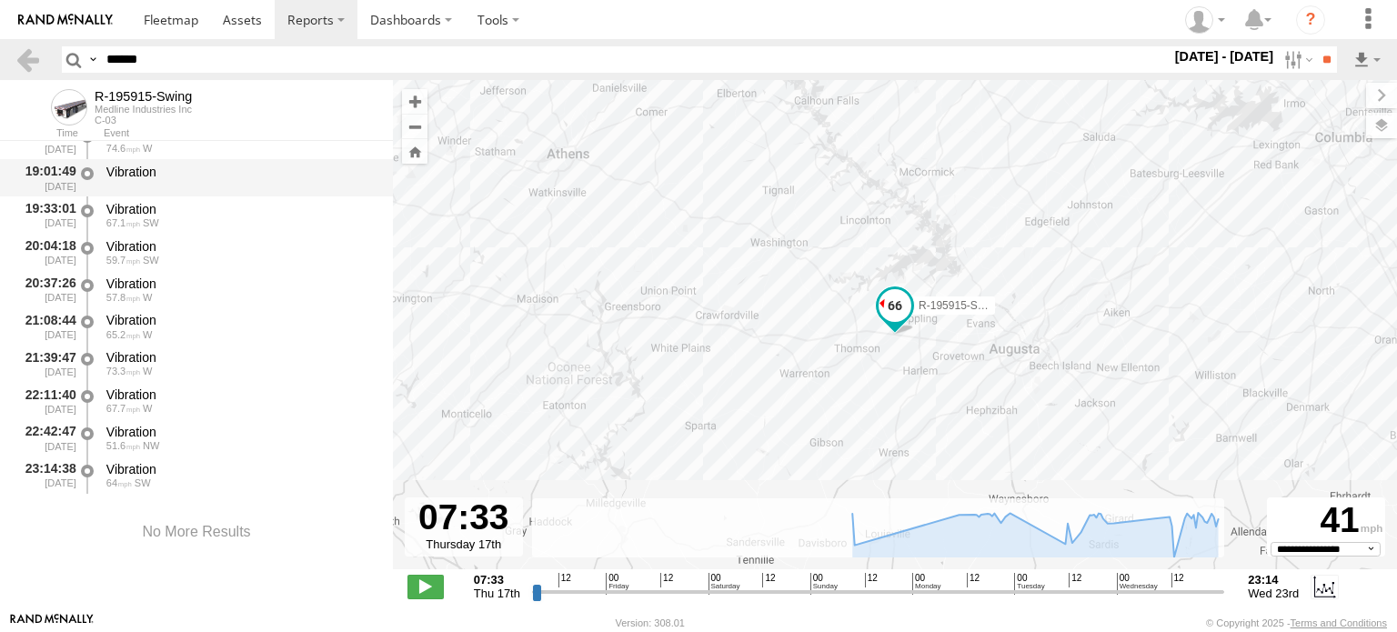
click at [130, 167] on div "Vibration" at bounding box center [240, 172] width 269 height 16
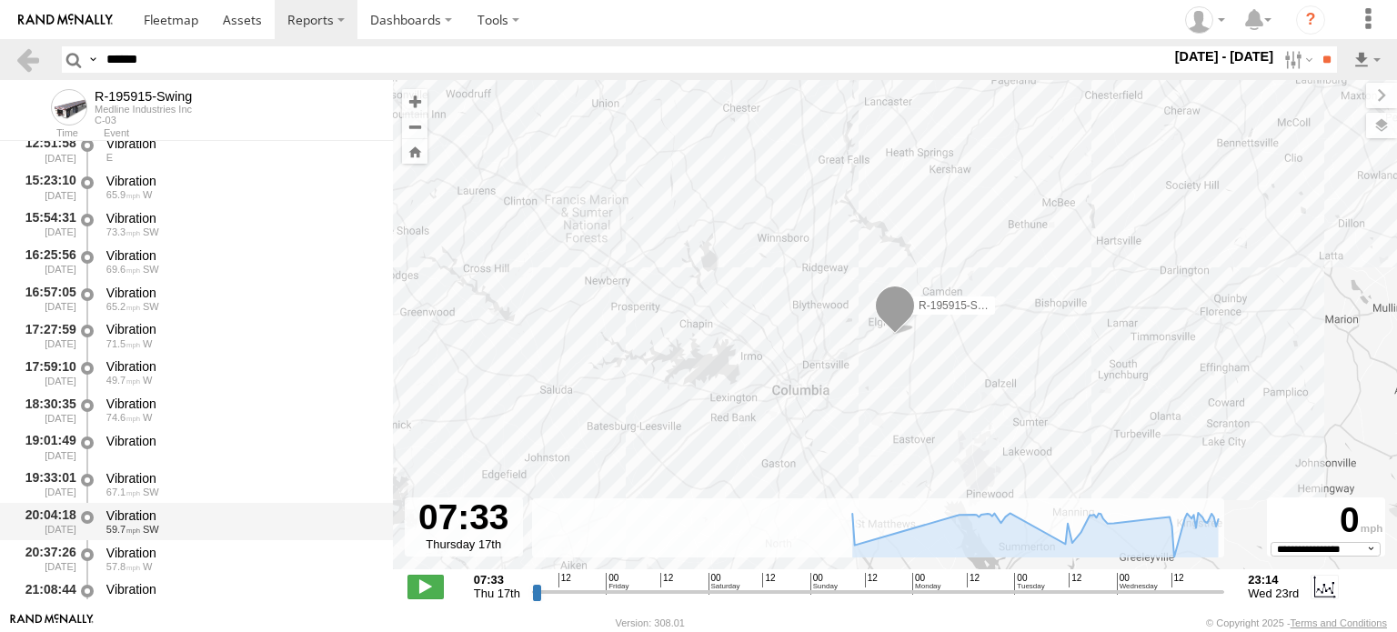
scroll to position [2207, 0]
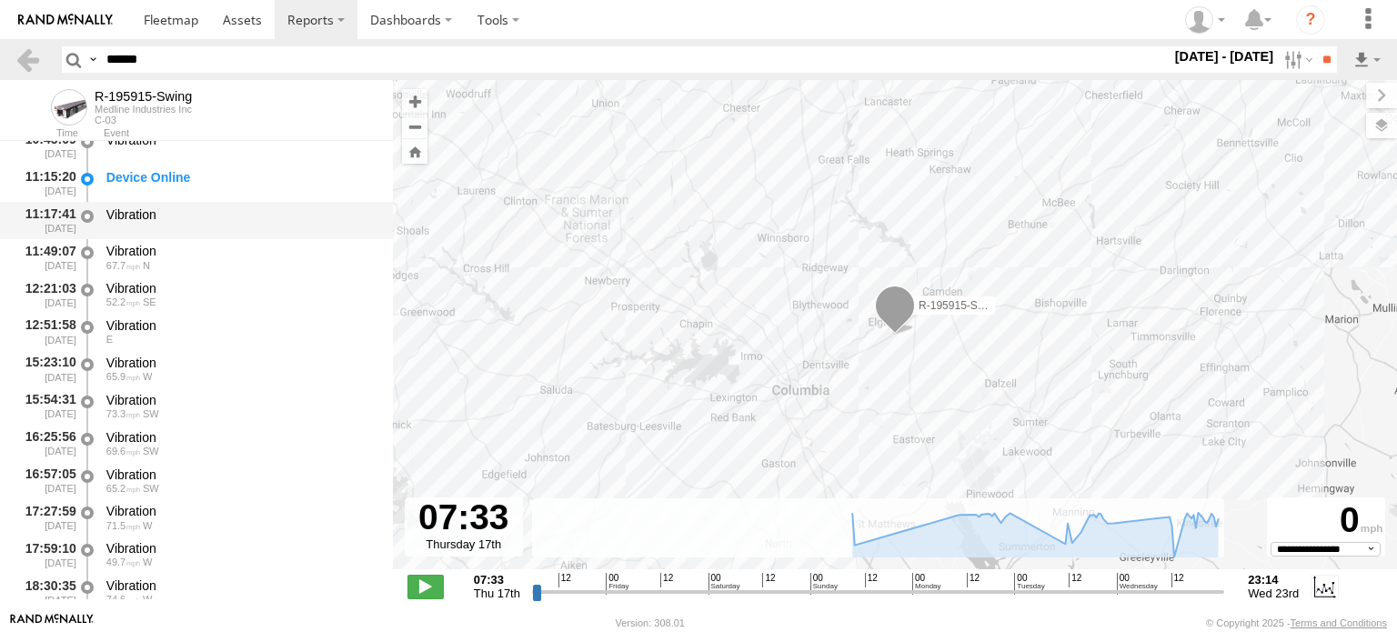
click at [131, 217] on div "Vibration" at bounding box center [240, 215] width 269 height 16
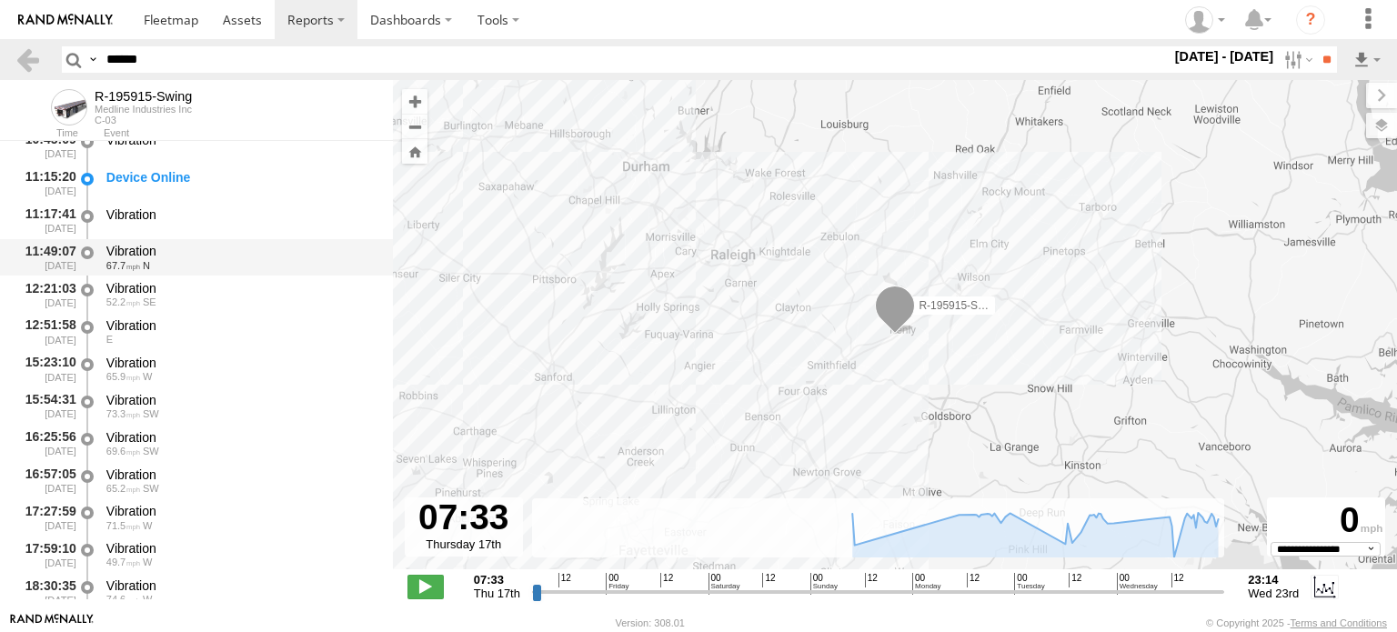
scroll to position [2025, 0]
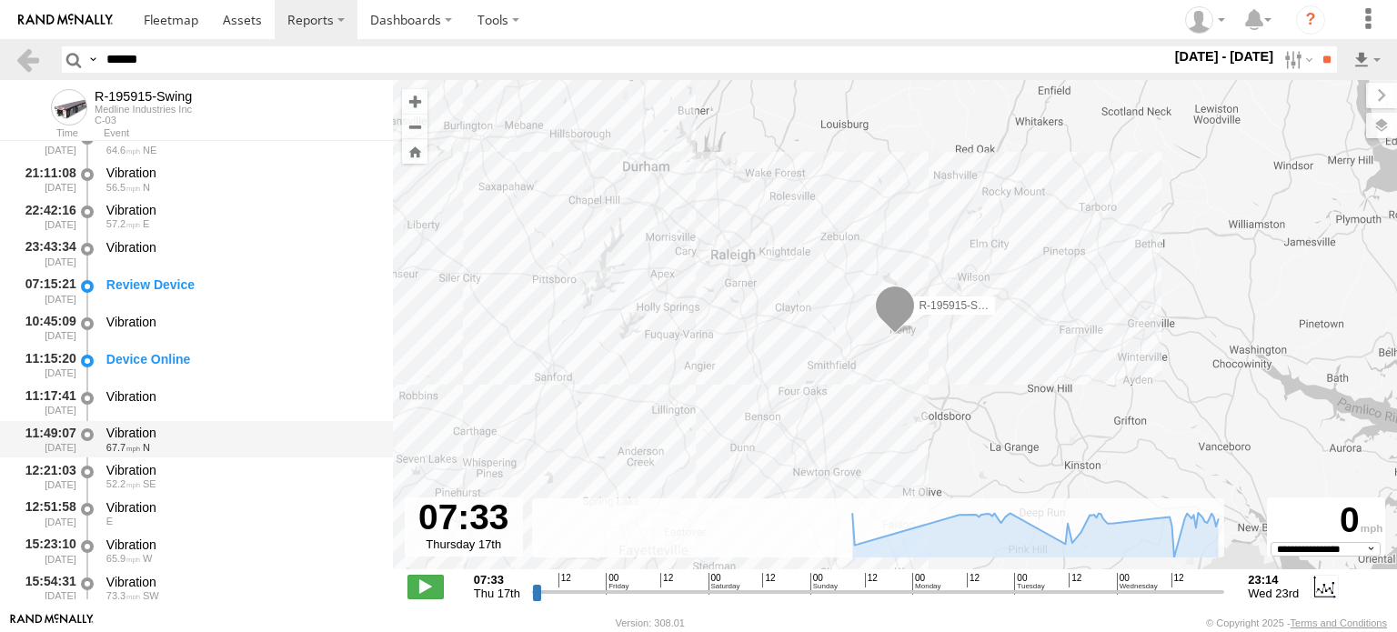
click at [135, 254] on div "Vibration" at bounding box center [240, 247] width 269 height 16
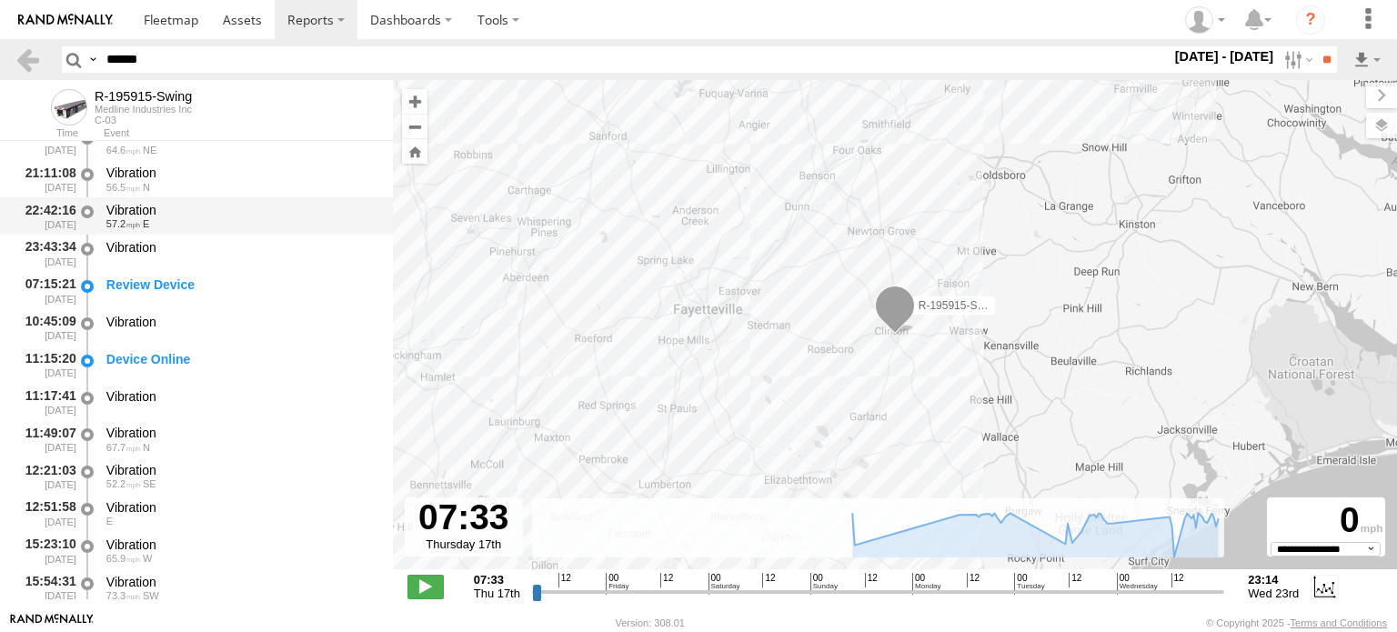
click at [130, 205] on div "Vibration" at bounding box center [240, 210] width 269 height 16
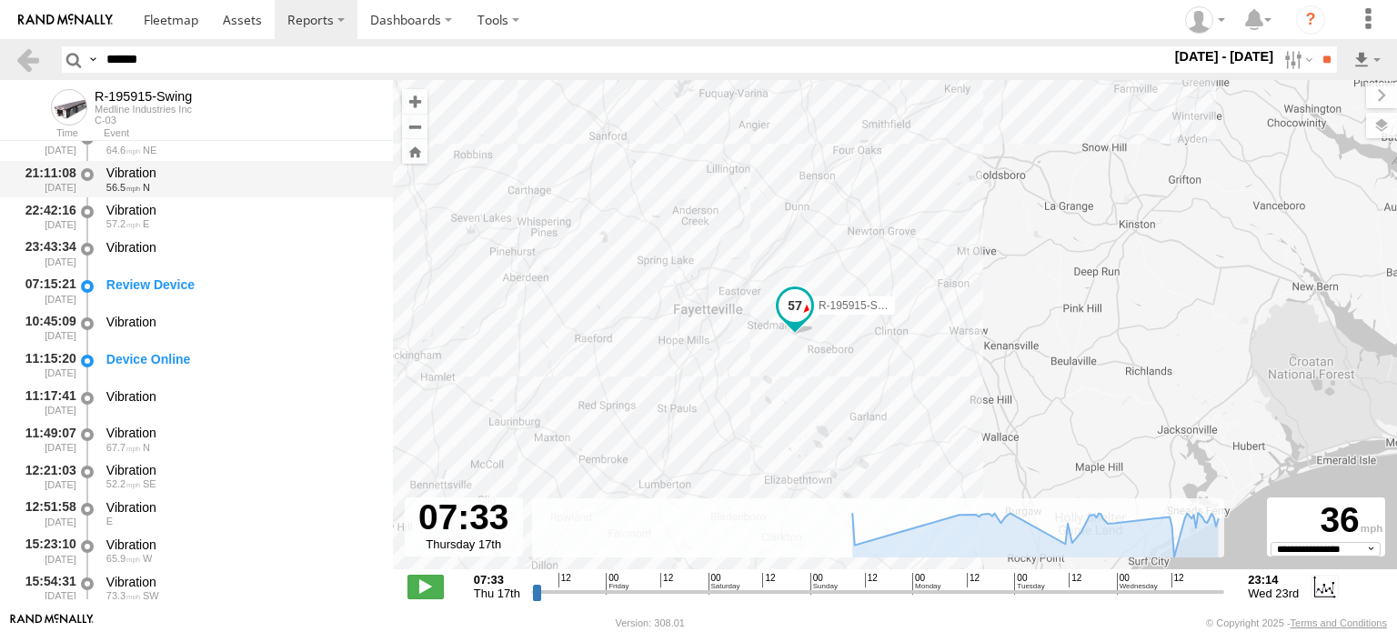
click at [130, 177] on div "Vibration" at bounding box center [240, 173] width 269 height 16
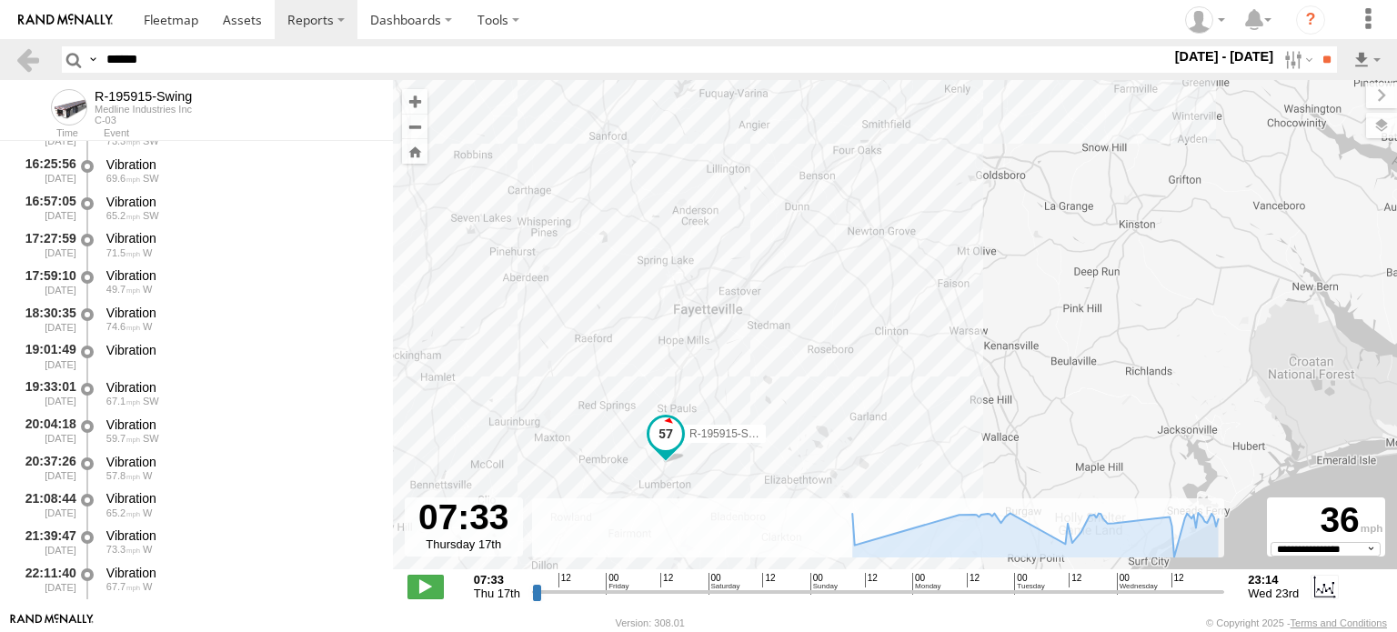
scroll to position [2662, 0]
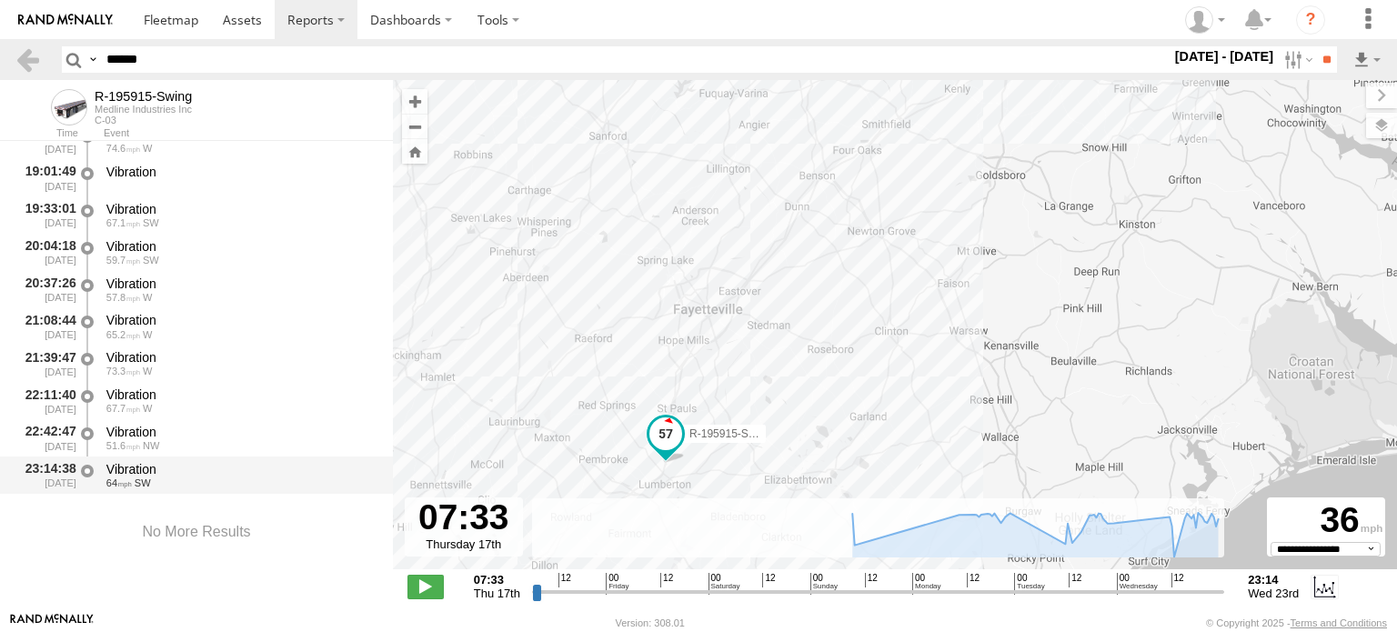
click at [127, 472] on div "Vibration" at bounding box center [240, 469] width 269 height 16
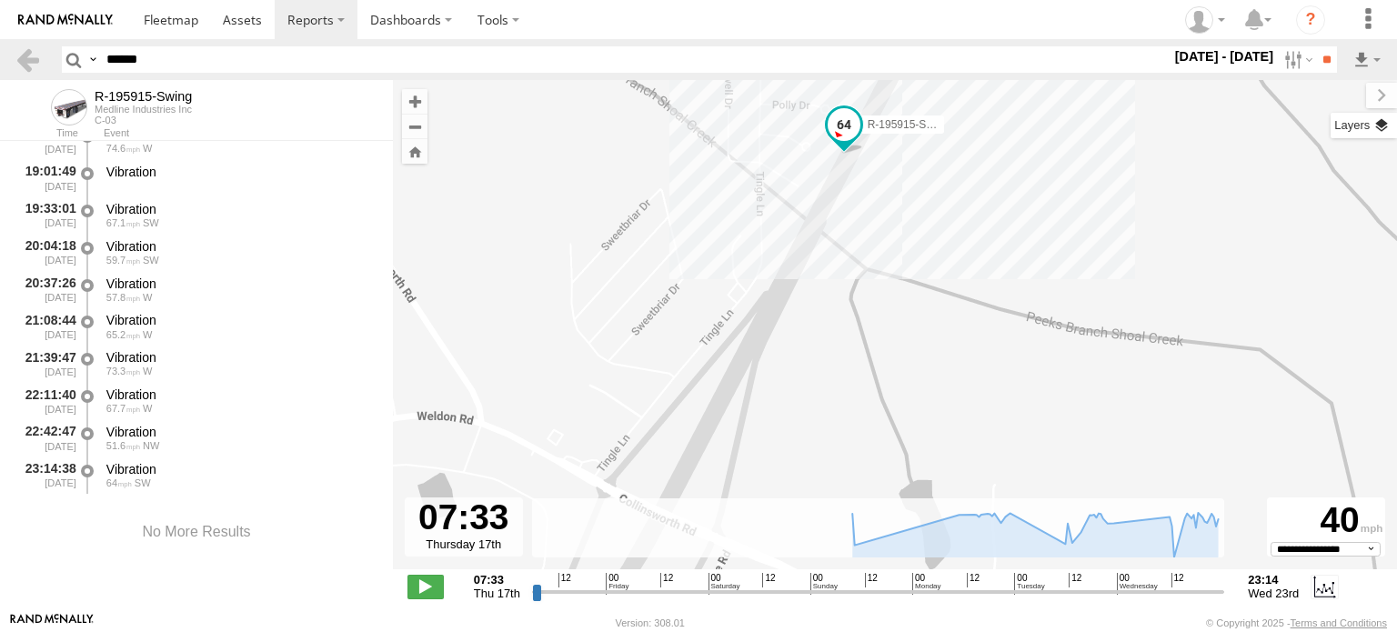
click at [1386, 126] on label at bounding box center [1364, 125] width 66 height 25
click at [0, 0] on div "Basemaps" at bounding box center [0, 0] width 0 height 0
click at [0, 0] on span "Basemaps" at bounding box center [0, 0] width 0 height 0
click at [0, 0] on span "Satellite + Roadmap" at bounding box center [0, 0] width 0 height 0
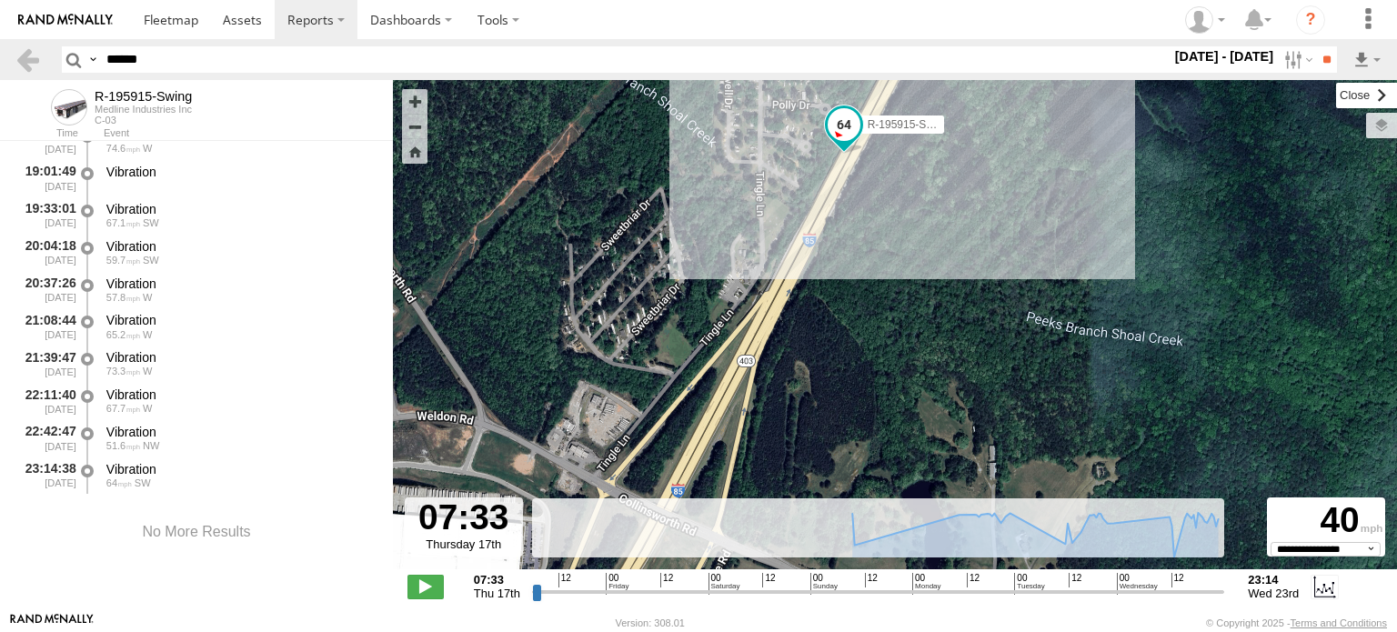
click at [1336, 94] on label at bounding box center [1366, 95] width 61 height 25
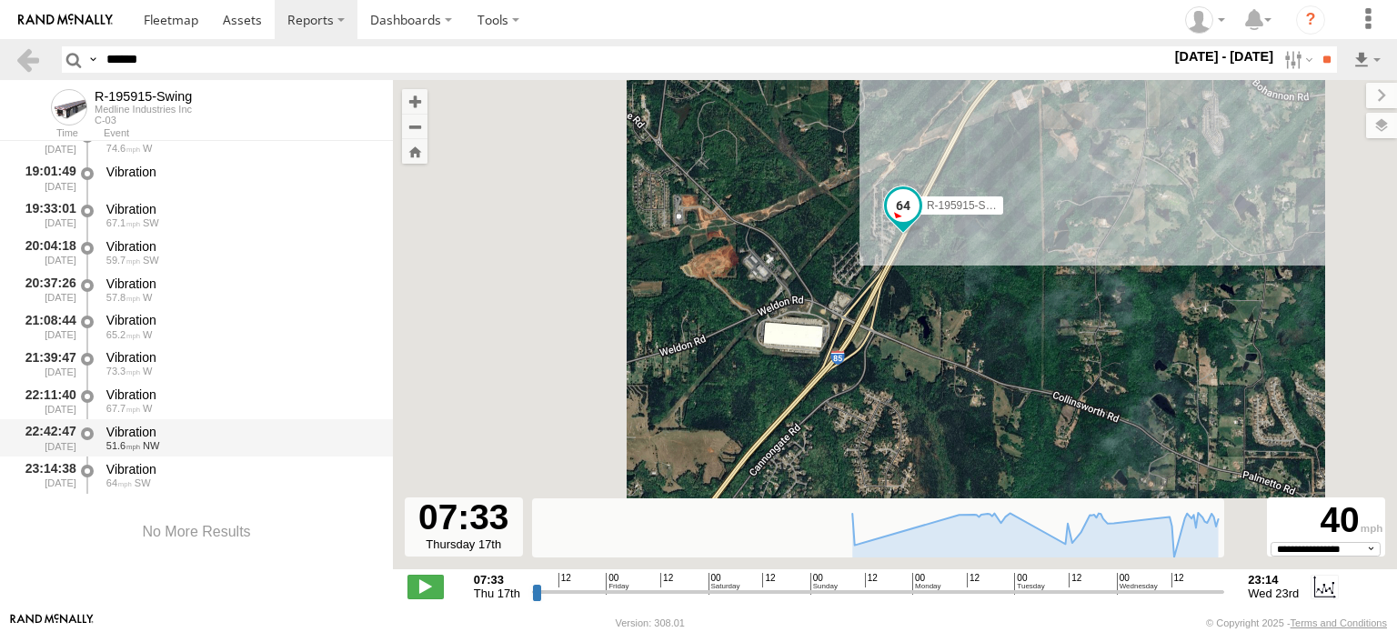
click at [142, 432] on div "Vibration" at bounding box center [240, 432] width 269 height 16
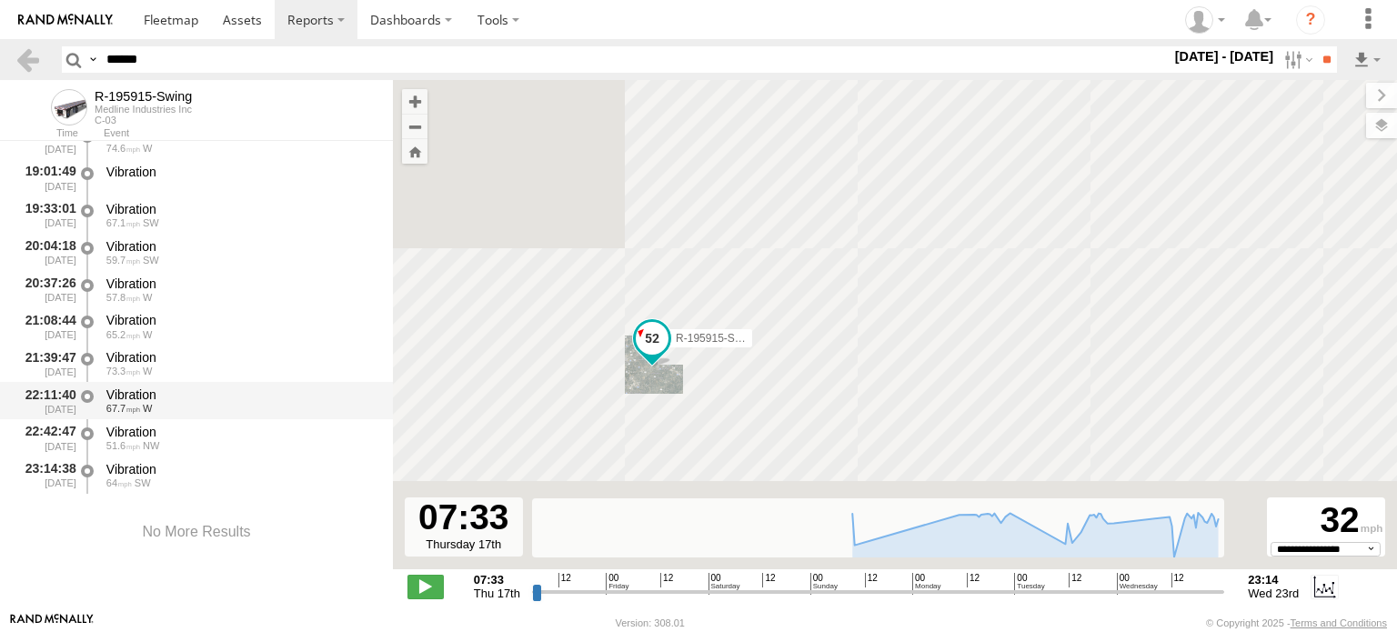
click at [142, 399] on div "Vibration" at bounding box center [240, 395] width 269 height 16
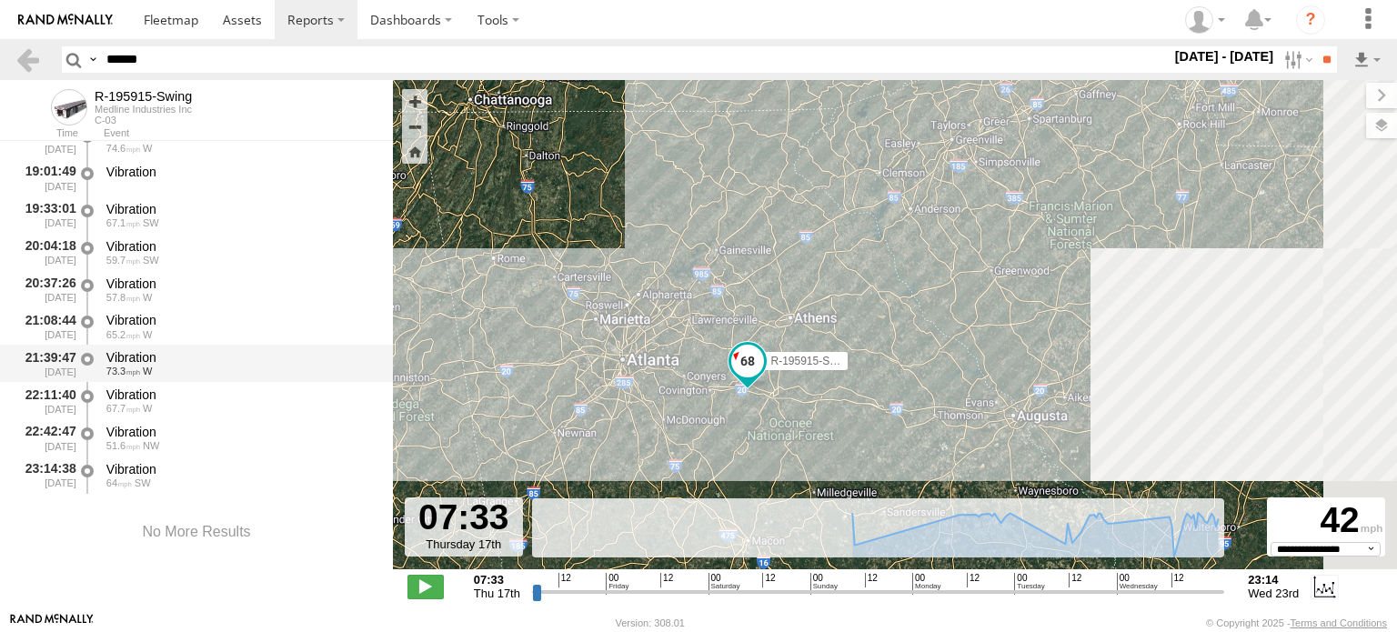
click at [142, 358] on div "Vibration" at bounding box center [240, 357] width 269 height 16
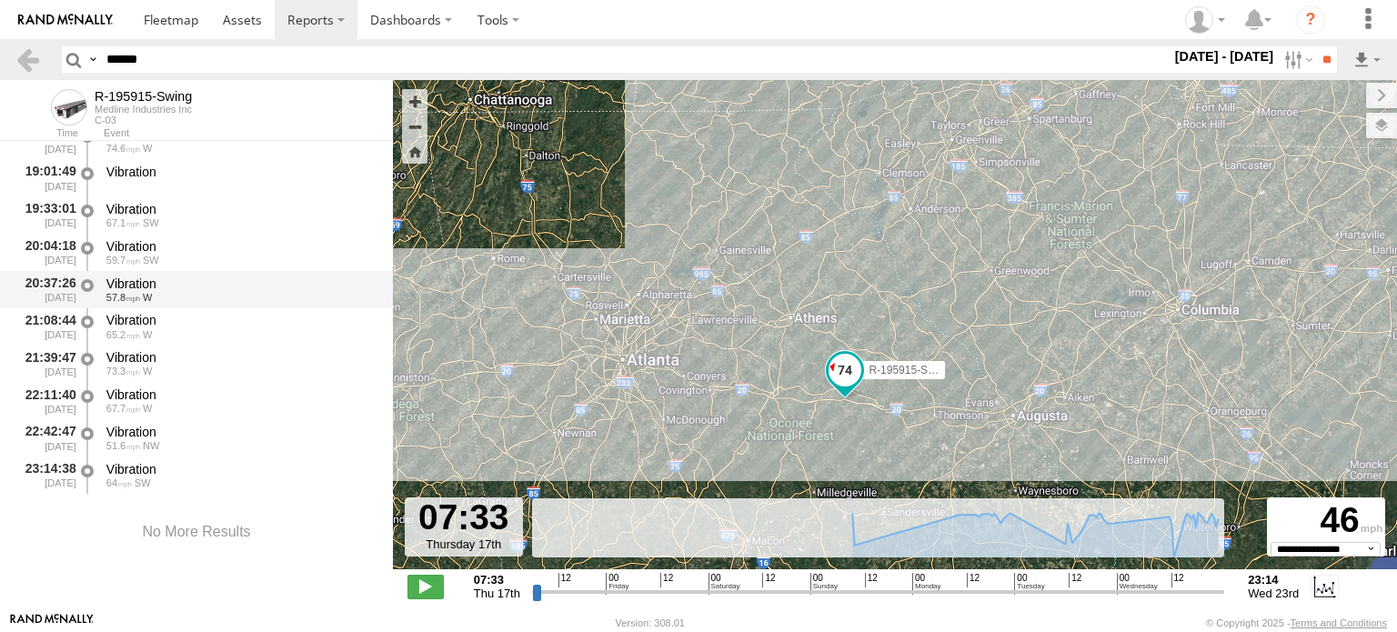
click at [131, 297] on span "57.8" at bounding box center [123, 297] width 34 height 11
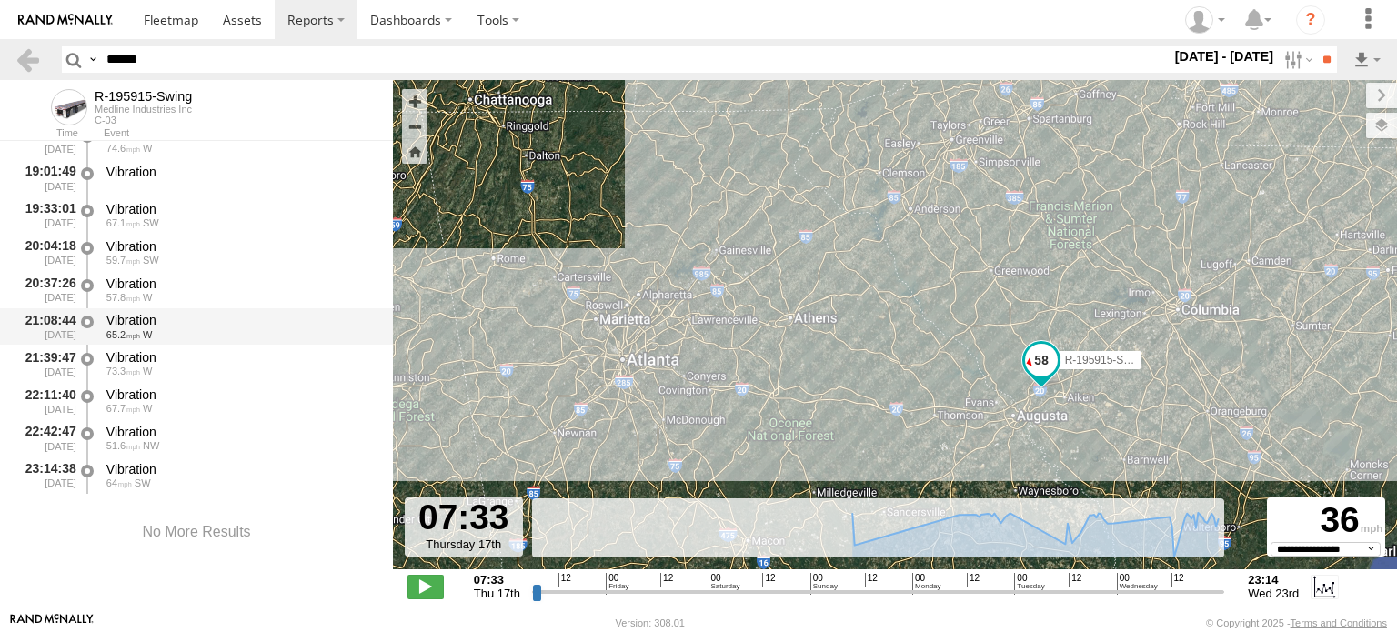
click at [135, 318] on div "Vibration" at bounding box center [240, 320] width 269 height 16
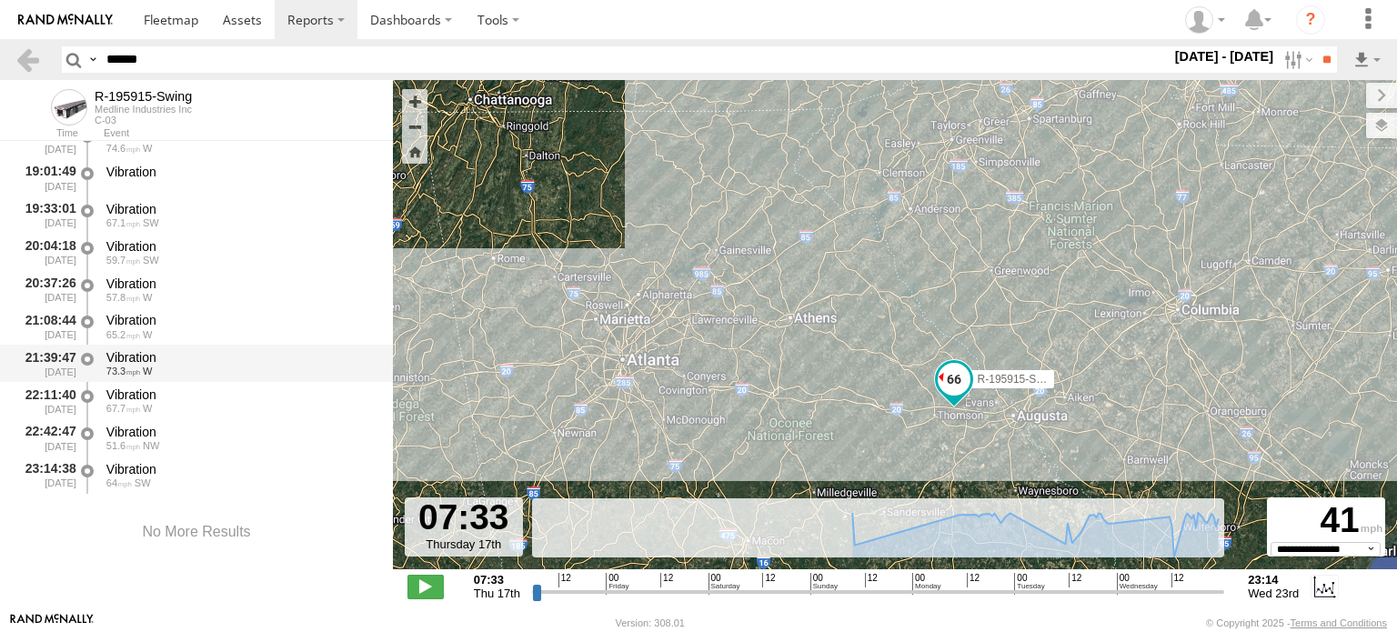
click at [142, 353] on div "Vibration" at bounding box center [240, 357] width 269 height 16
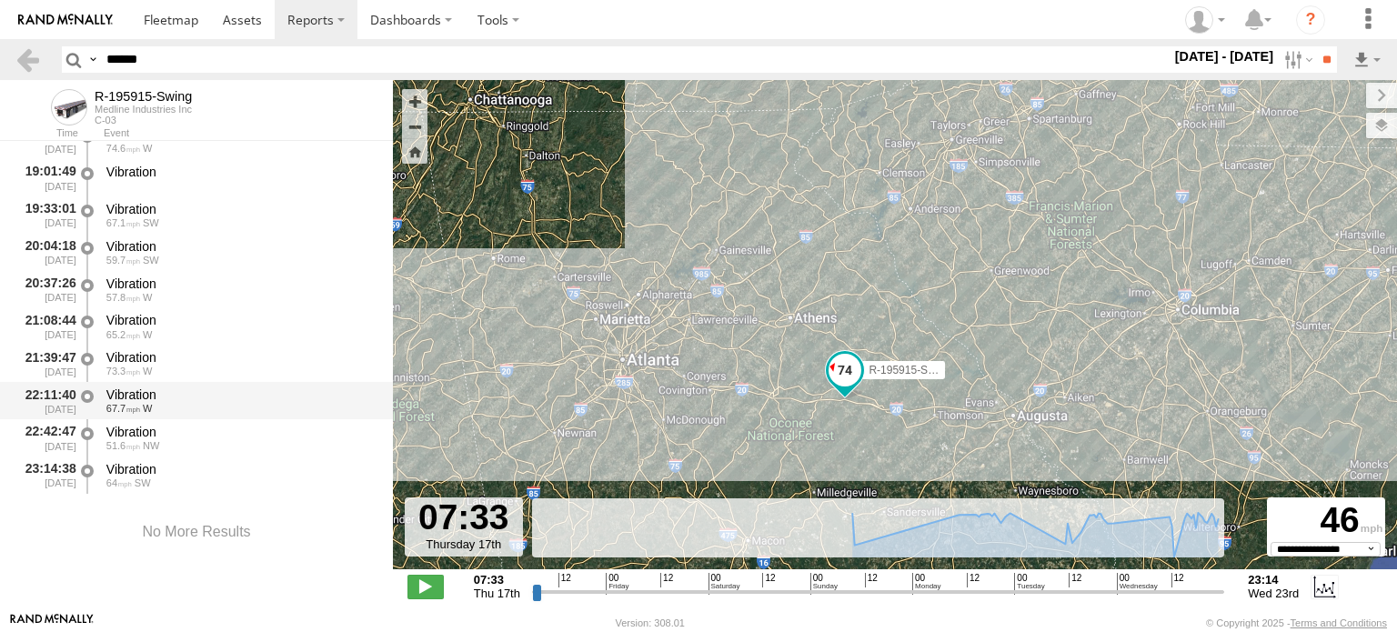
click at [144, 382] on div "22:11:40 04/23/2025 Vibration 67.7 W" at bounding box center [196, 400] width 393 height 37
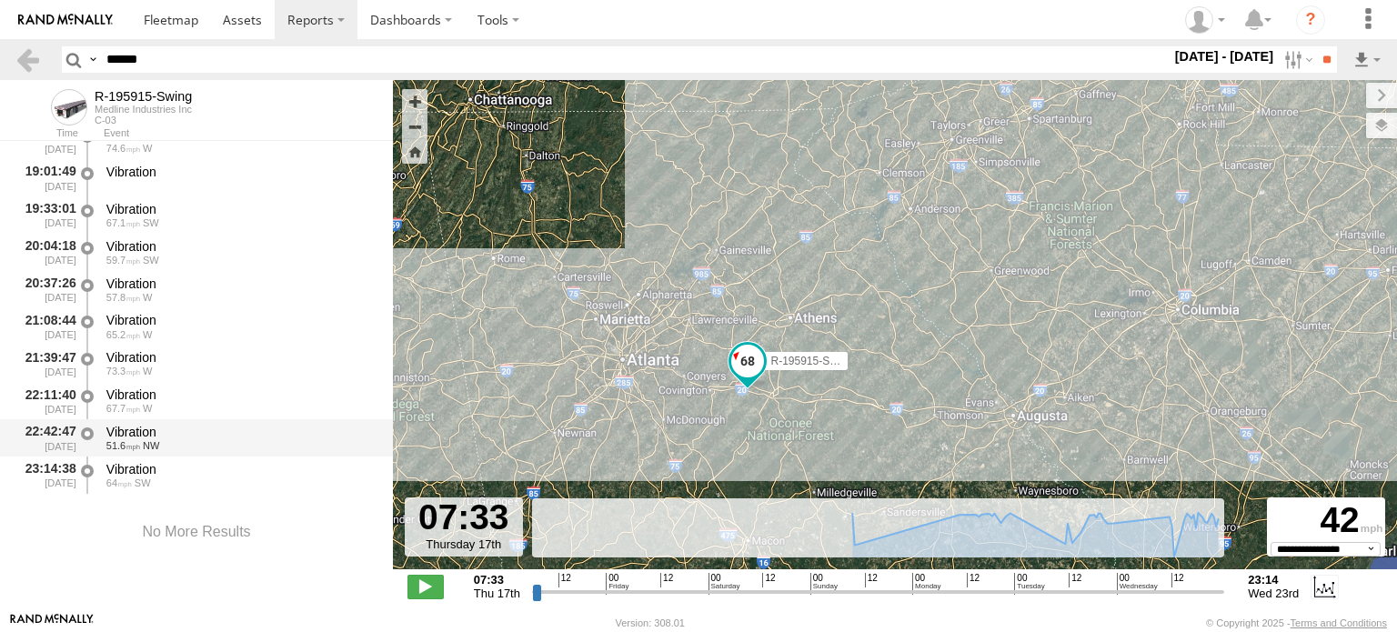
click at [130, 421] on div "Vibration 51.6 NW" at bounding box center [241, 438] width 275 height 34
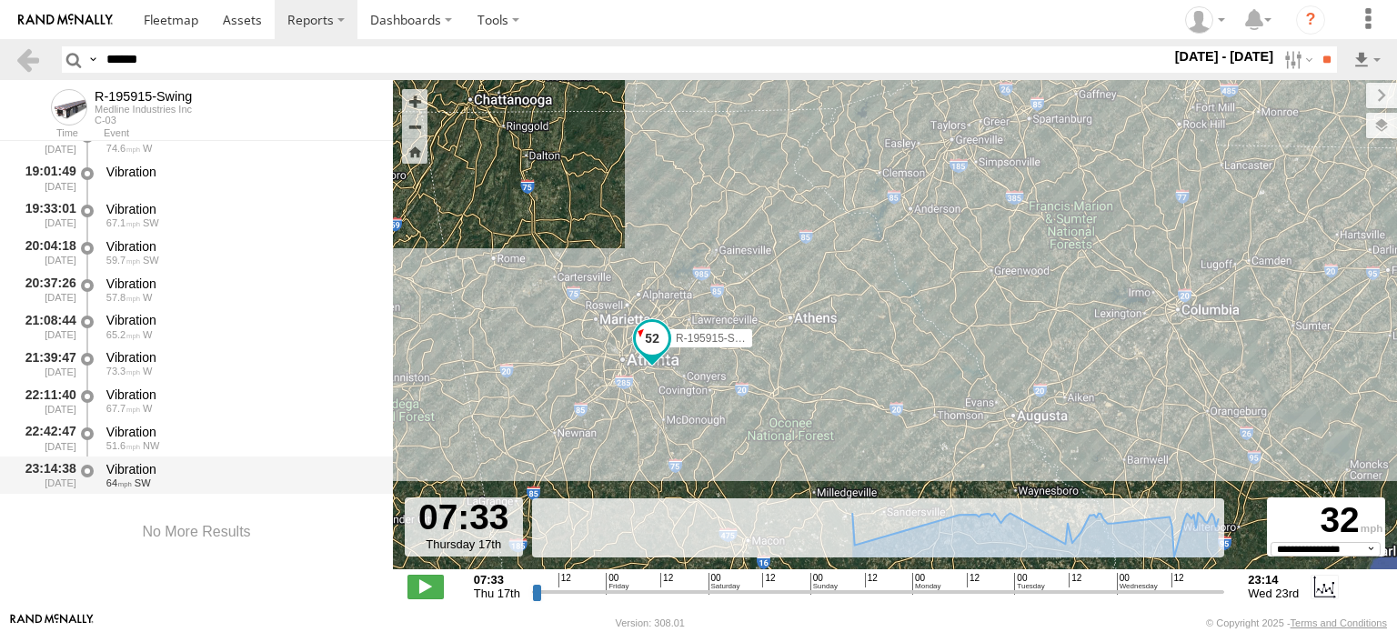
click at [129, 459] on div "Vibration 64 SW" at bounding box center [241, 476] width 275 height 34
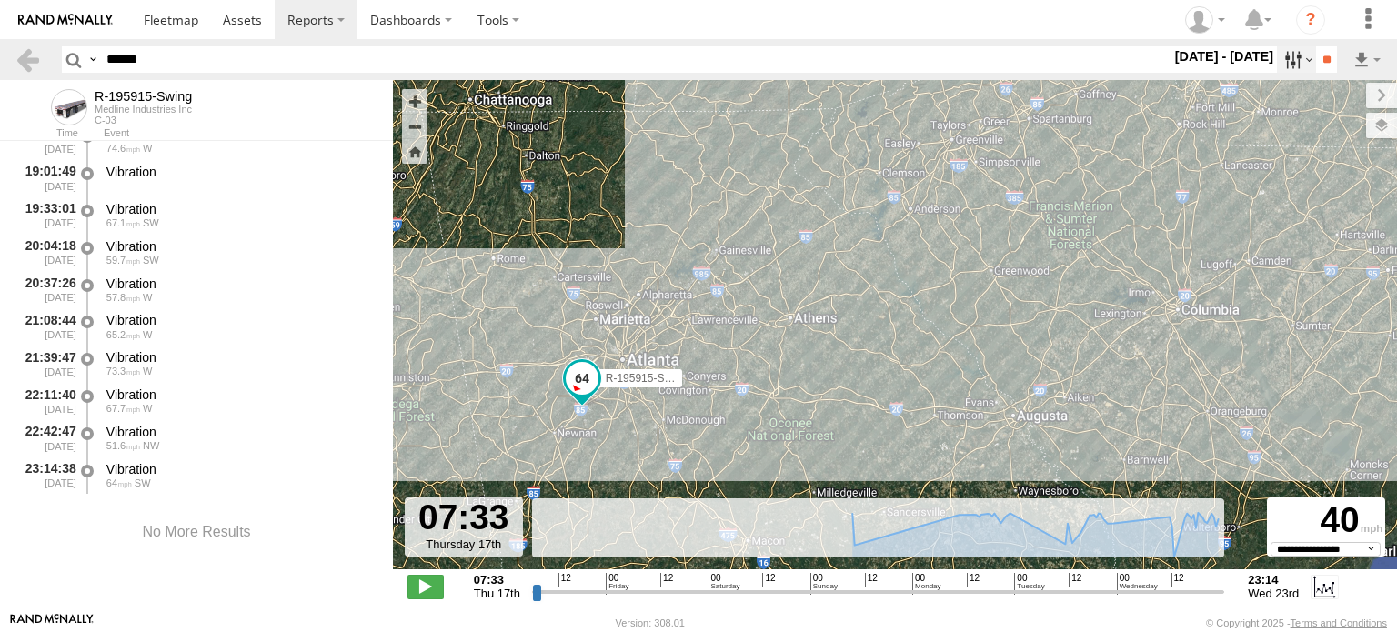
click at [1277, 65] on label at bounding box center [1296, 59] width 39 height 26
click at [0, 0] on label at bounding box center [0, 0] width 0 height 0
click at [1317, 51] on input "**" at bounding box center [1326, 59] width 21 height 26
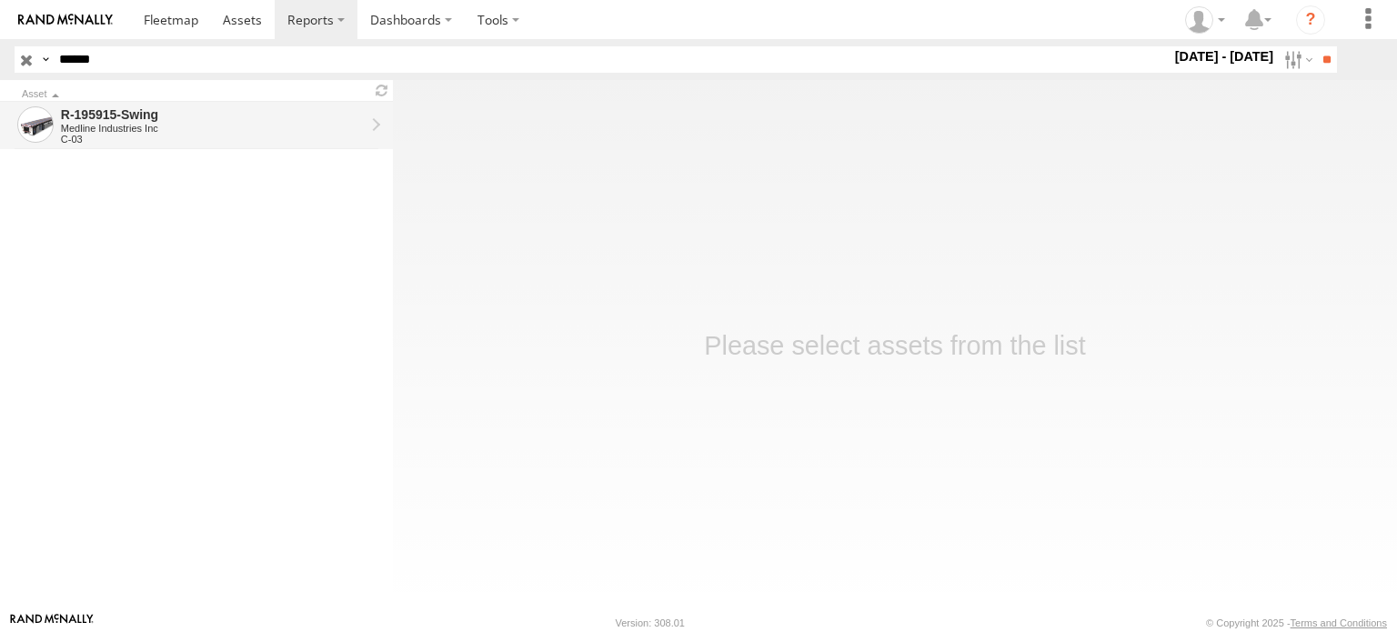
click at [190, 127] on div "Medline Industries Inc" at bounding box center [213, 128] width 304 height 11
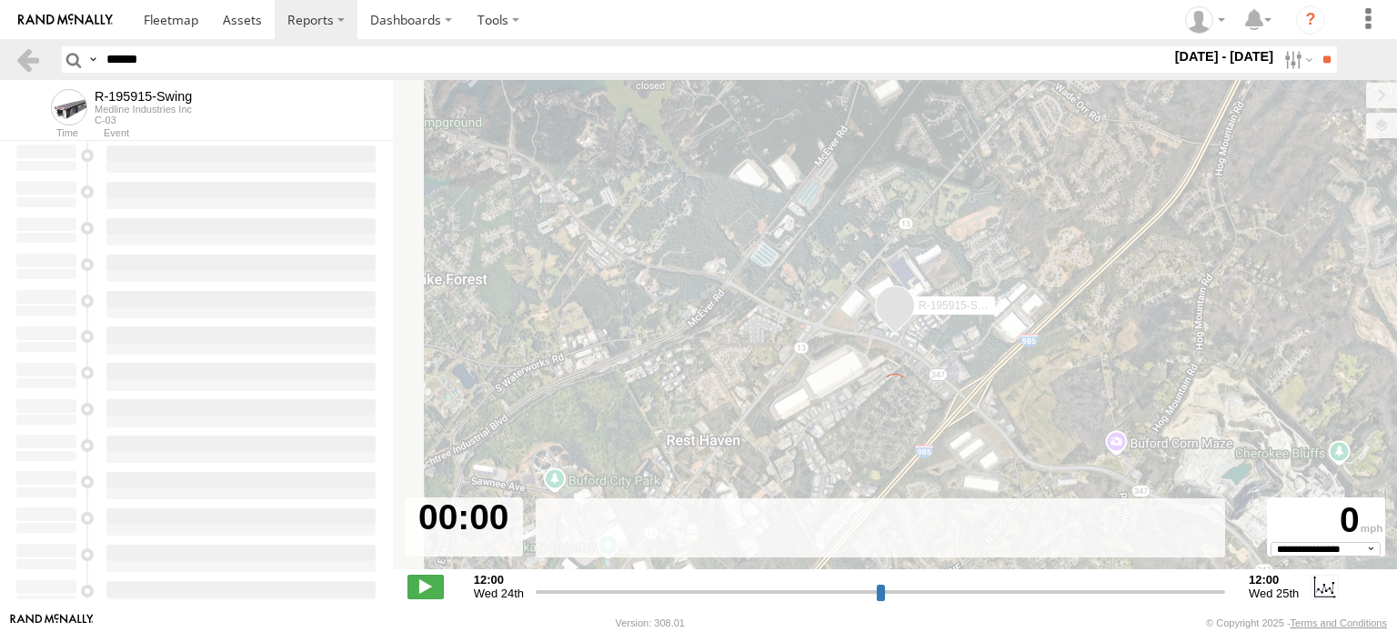
type input "**********"
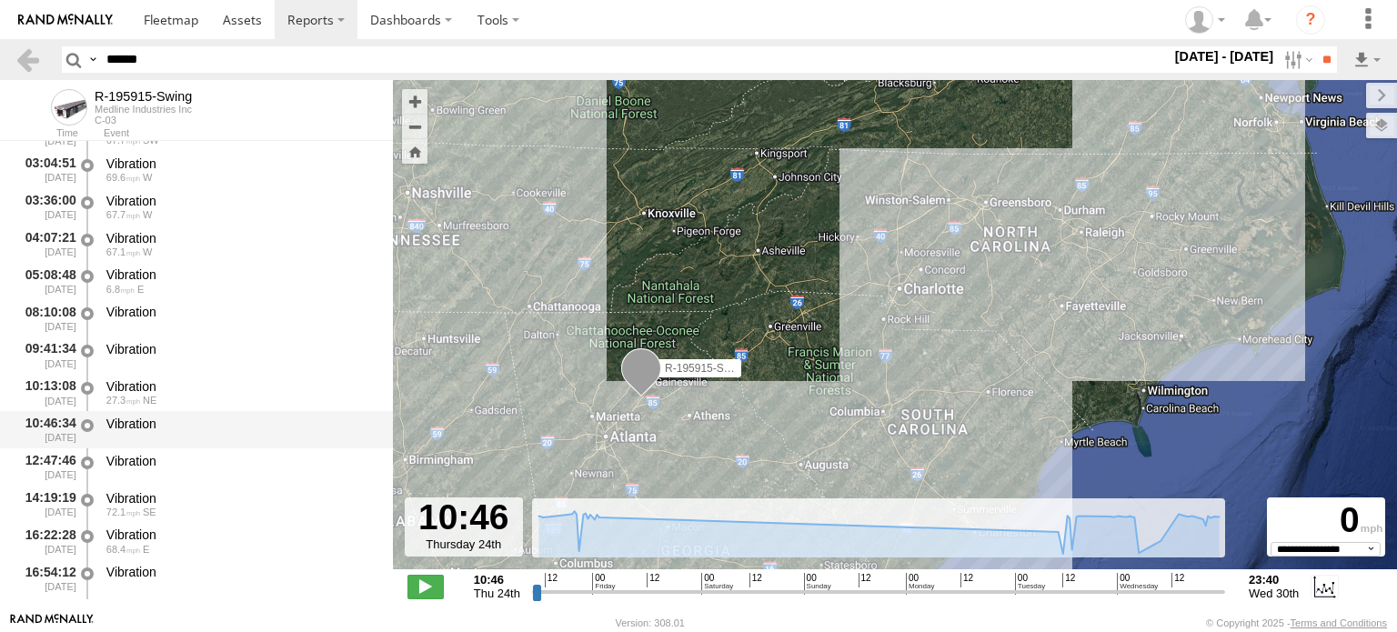
scroll to position [2625, 0]
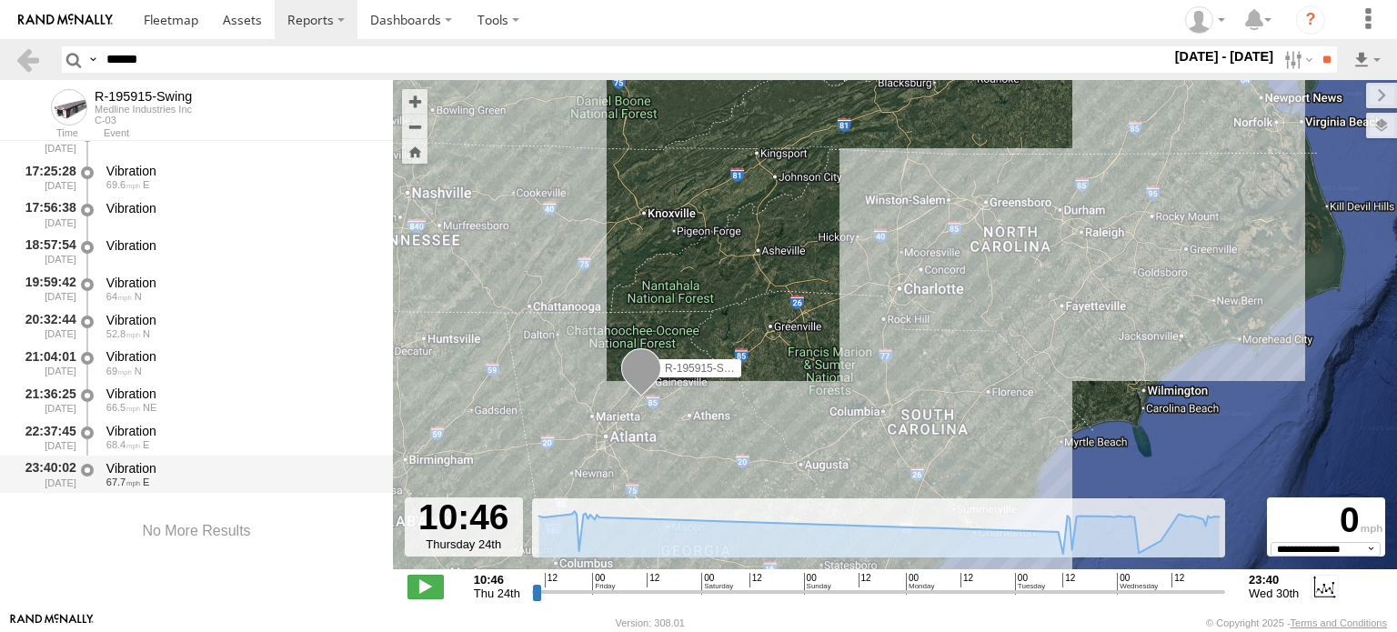
click at [142, 472] on div "Vibration" at bounding box center [240, 468] width 269 height 16
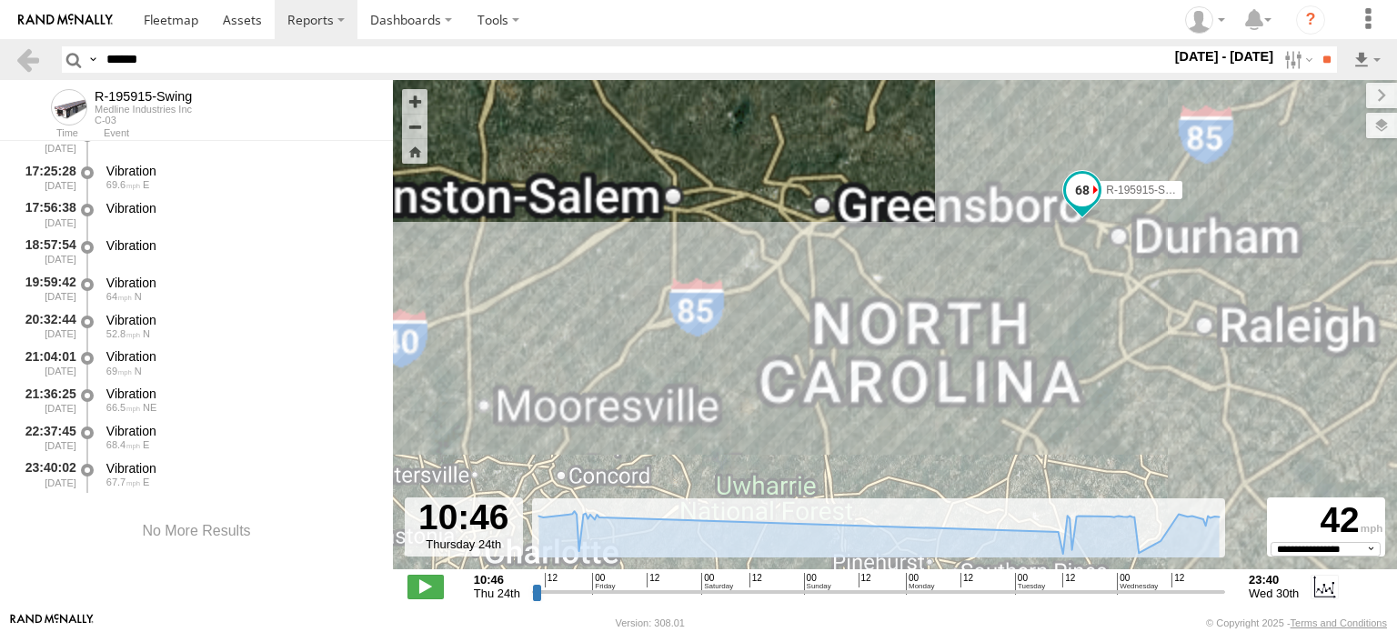
drag, startPoint x: 1103, startPoint y: 258, endPoint x: 989, endPoint y: 312, distance: 125.8
click at [990, 312] on div "R-195915-Swing" at bounding box center [895, 334] width 1004 height 509
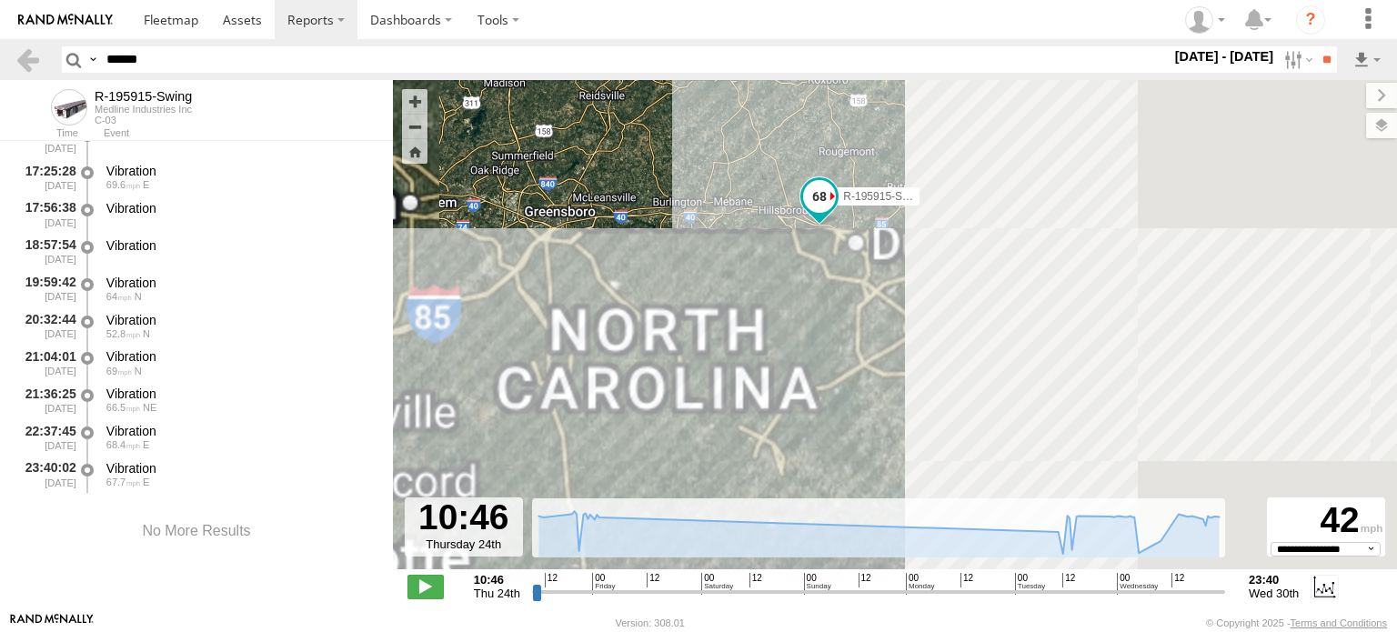
drag, startPoint x: 913, startPoint y: 358, endPoint x: 805, endPoint y: 254, distance: 149.9
click at [807, 254] on div "R-195915-Swing" at bounding box center [895, 334] width 1004 height 509
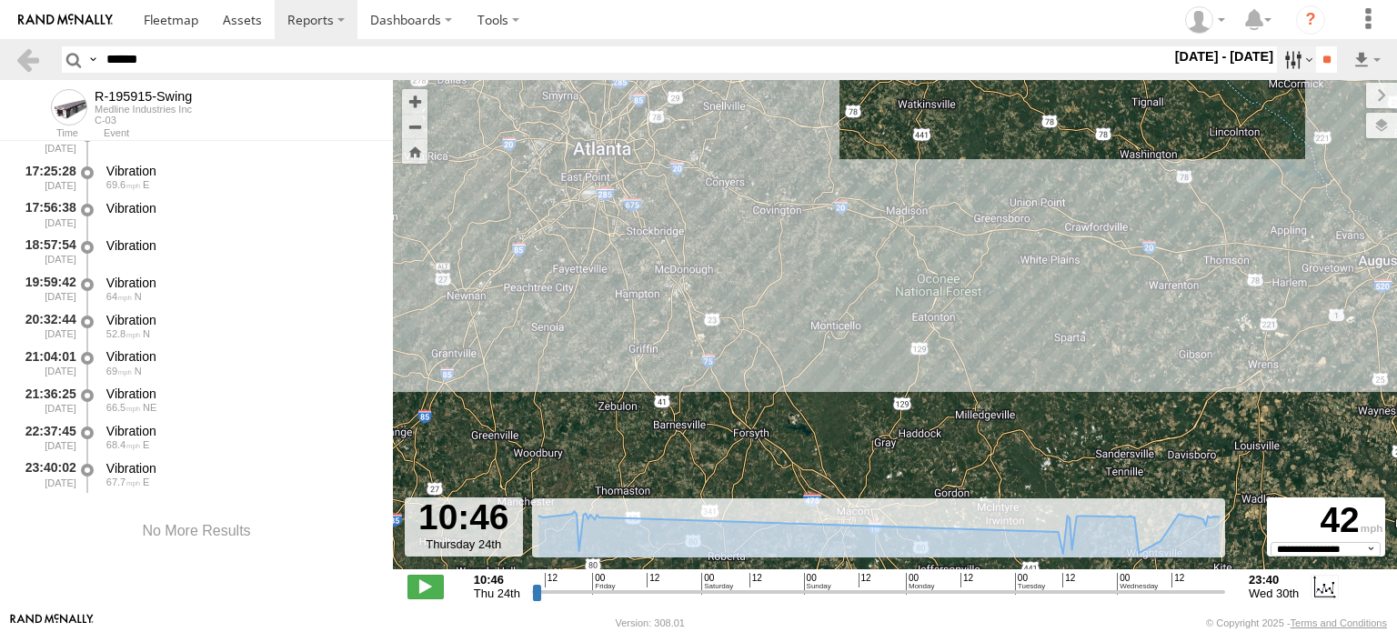
click at [1281, 59] on label at bounding box center [1296, 59] width 39 height 26
click at [0, 0] on label at bounding box center [0, 0] width 0 height 0
click at [1328, 58] on input "**" at bounding box center [1326, 59] width 21 height 26
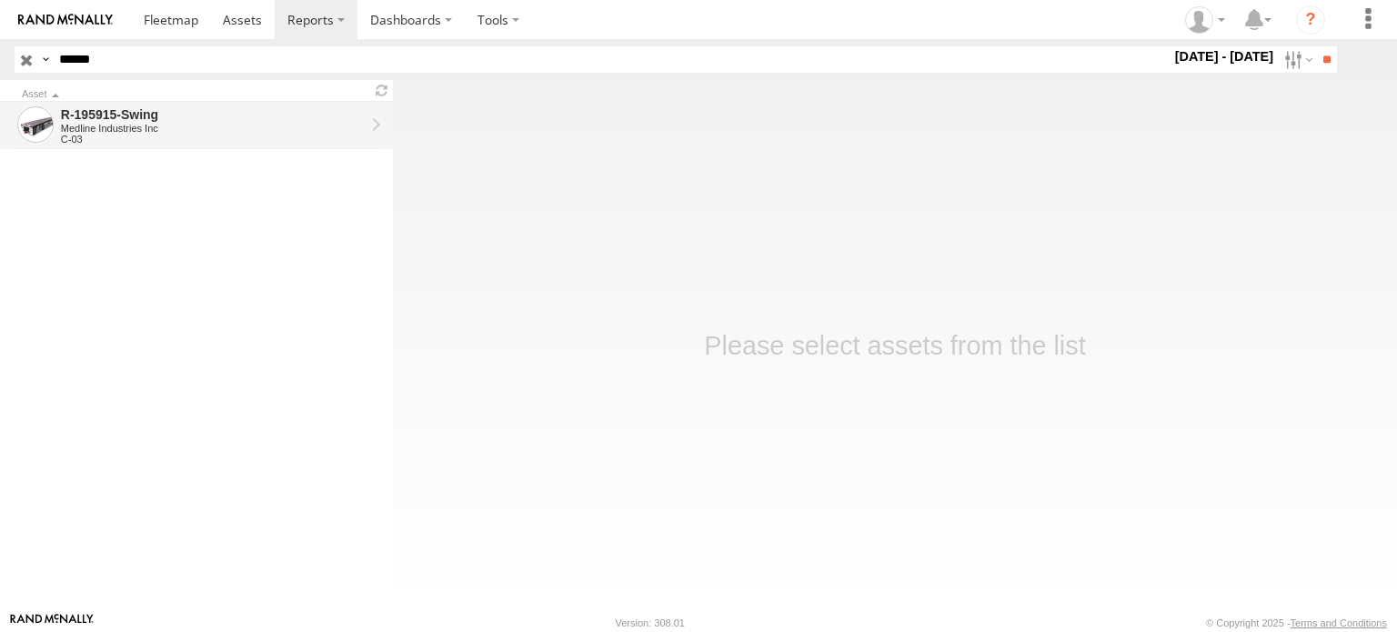
click at [212, 128] on div "Medline Industries Inc" at bounding box center [213, 128] width 304 height 11
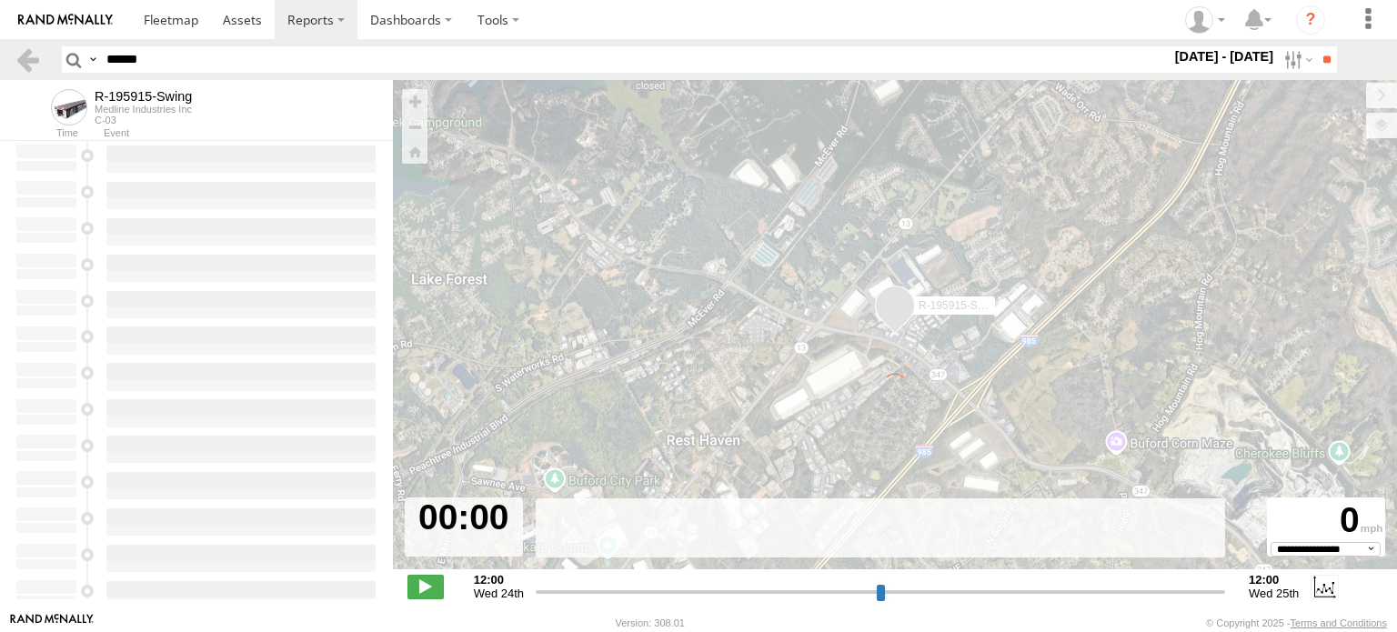
type input "**********"
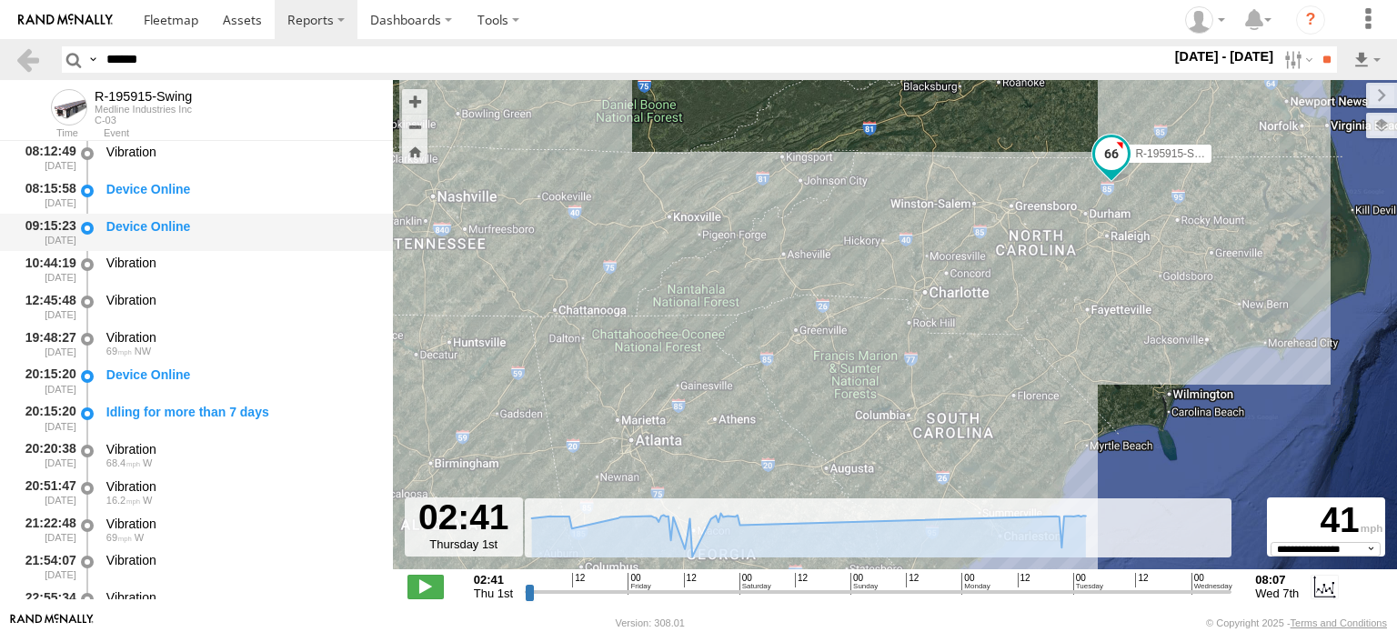
scroll to position [1274, 0]
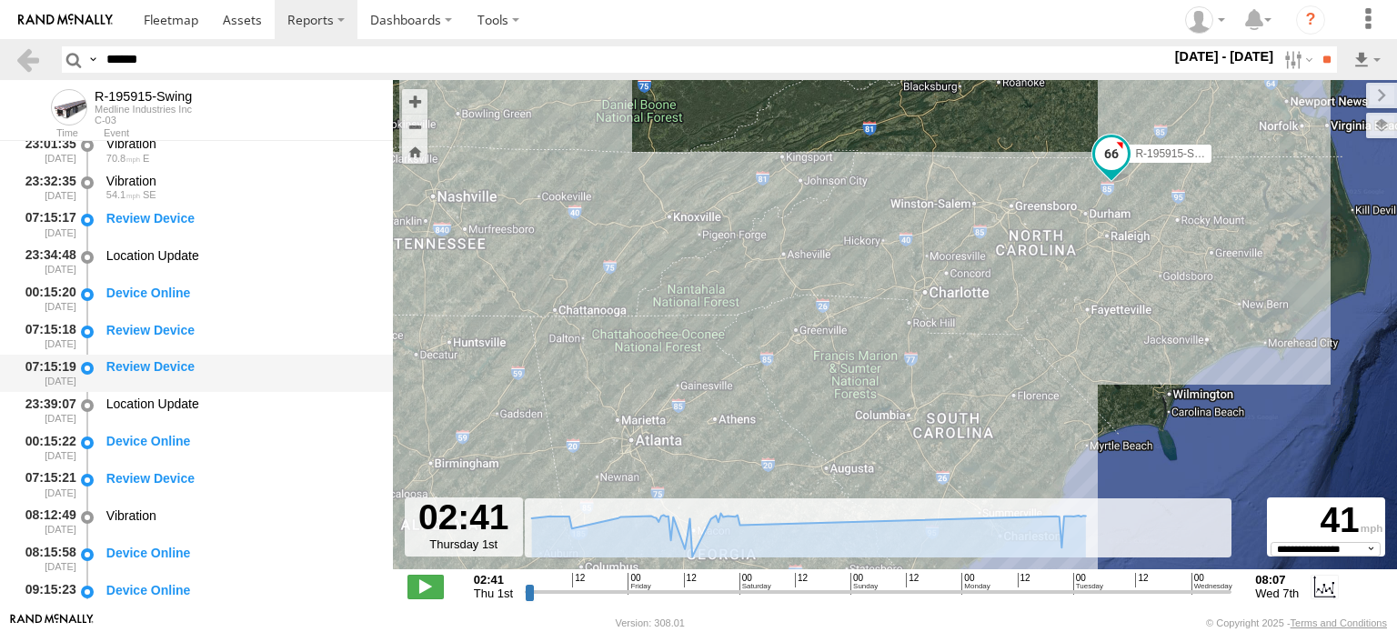
click at [166, 365] on div "Review Device" at bounding box center [240, 366] width 269 height 16
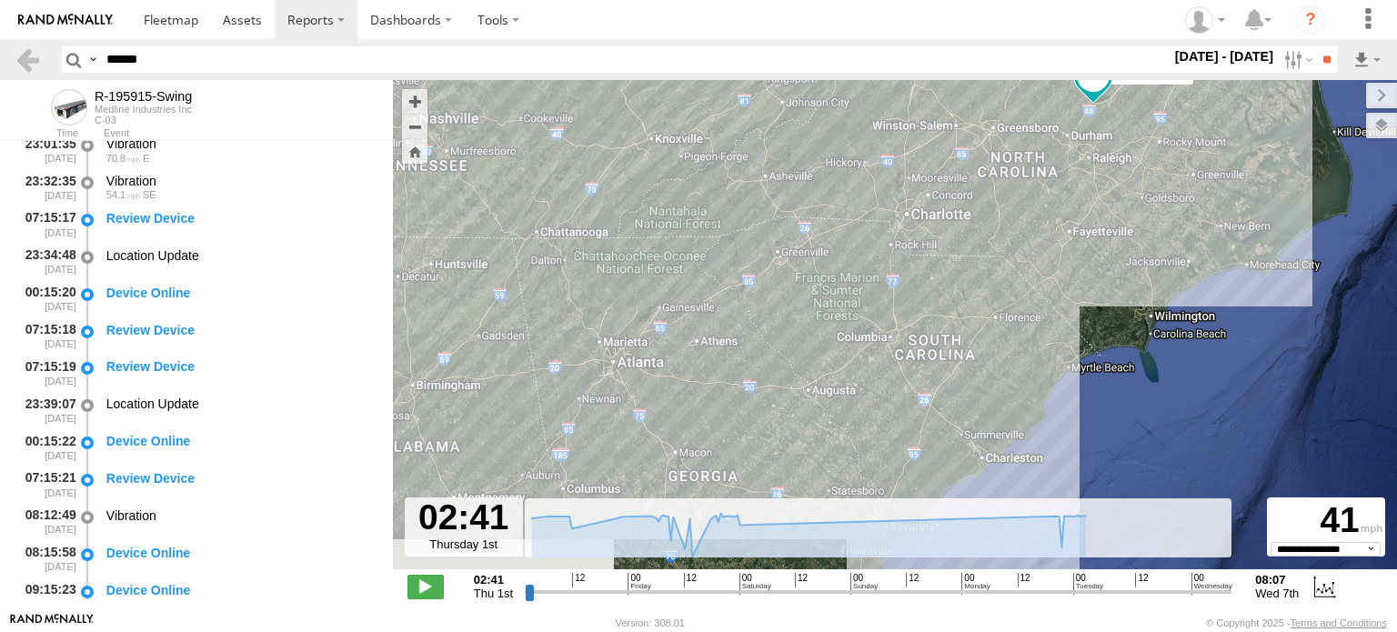
drag, startPoint x: 882, startPoint y: 277, endPoint x: 863, endPoint y: 212, distance: 68.0
click at [863, 212] on div "R-195915-Swing" at bounding box center [895, 334] width 1004 height 509
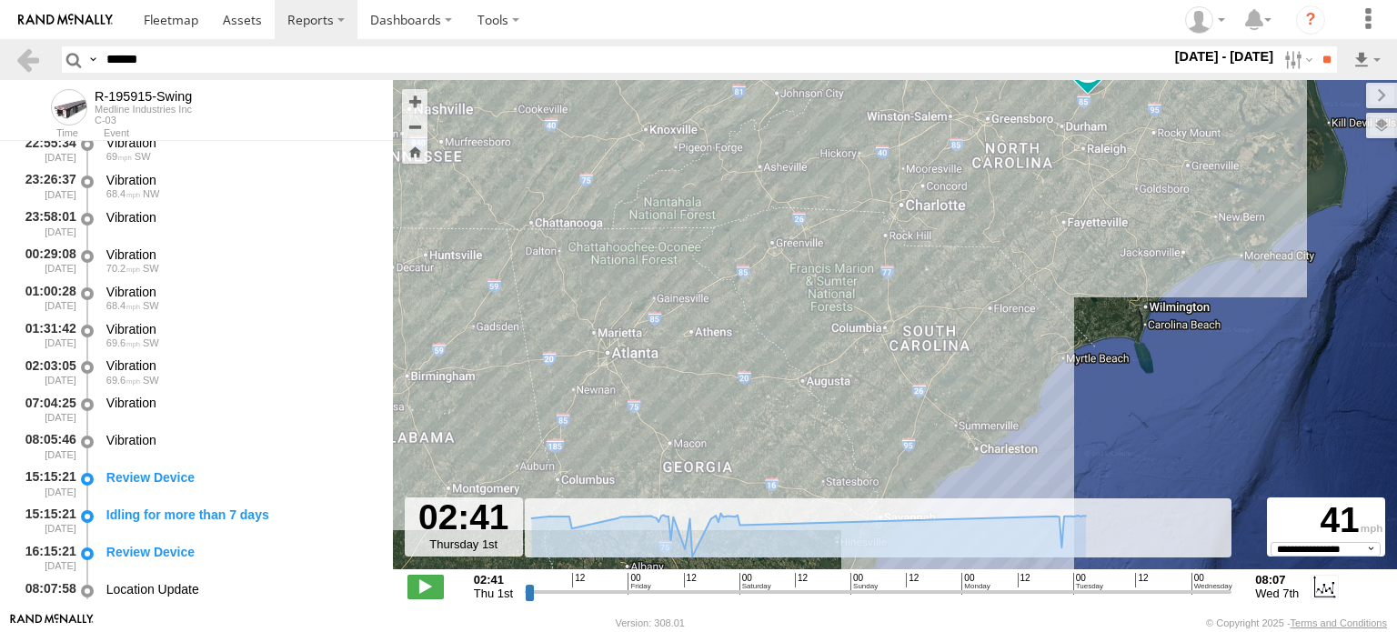
scroll to position [2402, 0]
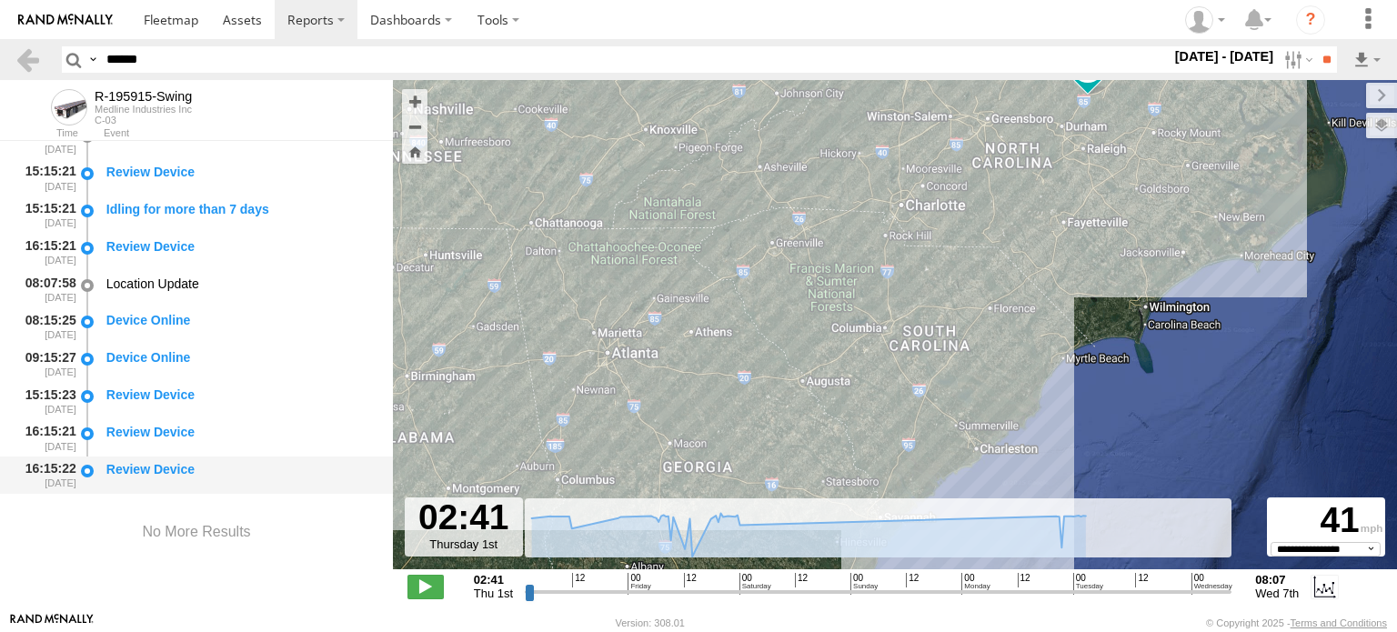
click at [179, 473] on div "Review Device" at bounding box center [240, 469] width 269 height 16
click at [185, 438] on div "Review Device" at bounding box center [240, 432] width 269 height 16
click at [185, 399] on div "Review Device" at bounding box center [240, 395] width 269 height 16
click at [164, 284] on div "Location Update" at bounding box center [240, 284] width 269 height 16
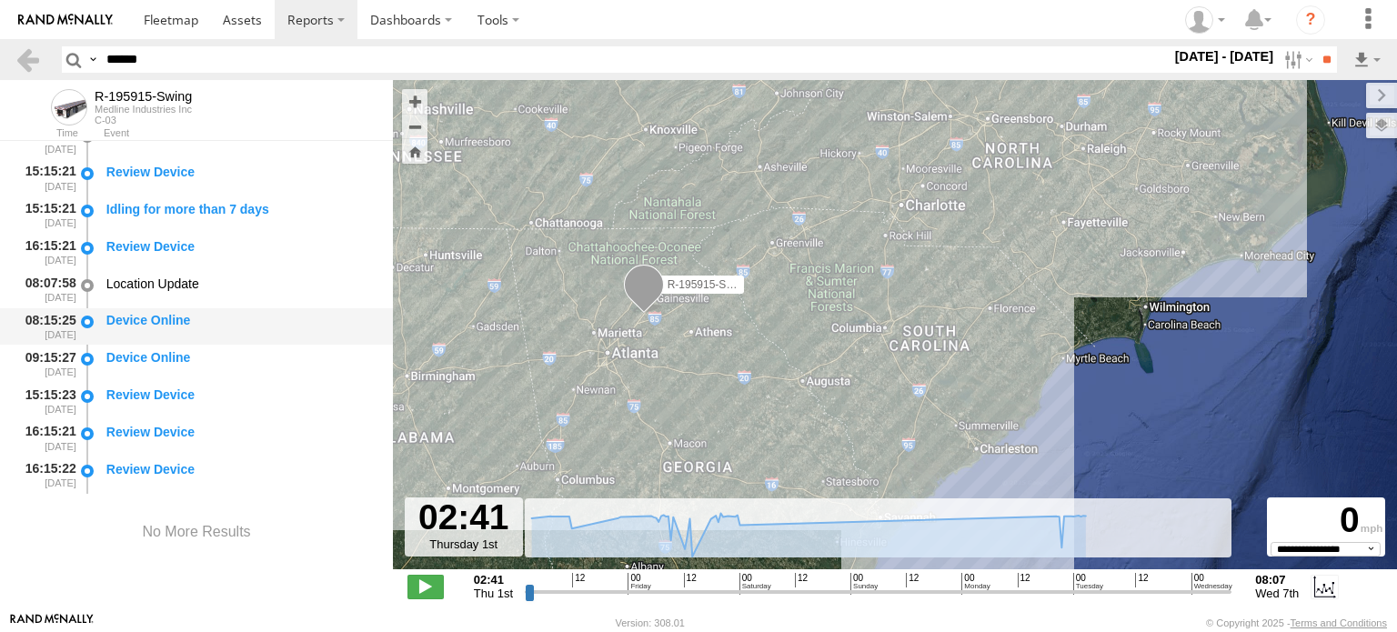
click at [165, 317] on div "Device Online" at bounding box center [240, 320] width 269 height 16
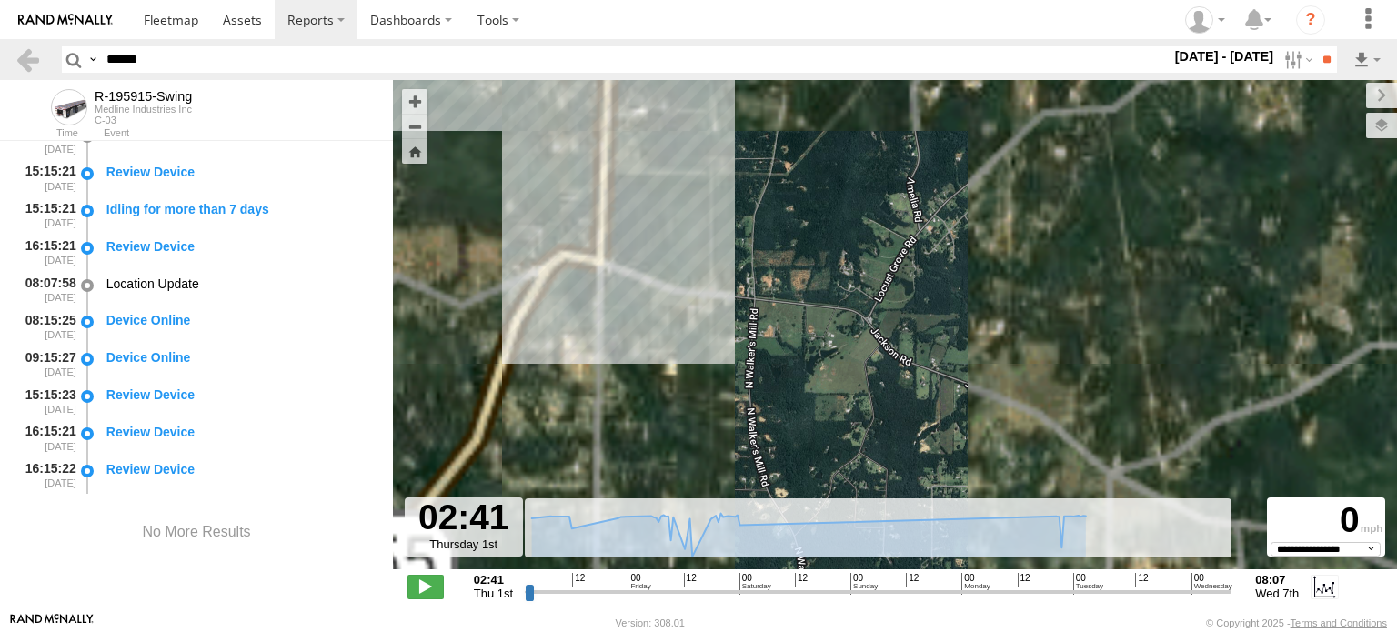
drag, startPoint x: 620, startPoint y: 220, endPoint x: 602, endPoint y: 340, distance: 121.3
click at [602, 340] on div "R-195915-Swing" at bounding box center [895, 334] width 1004 height 509
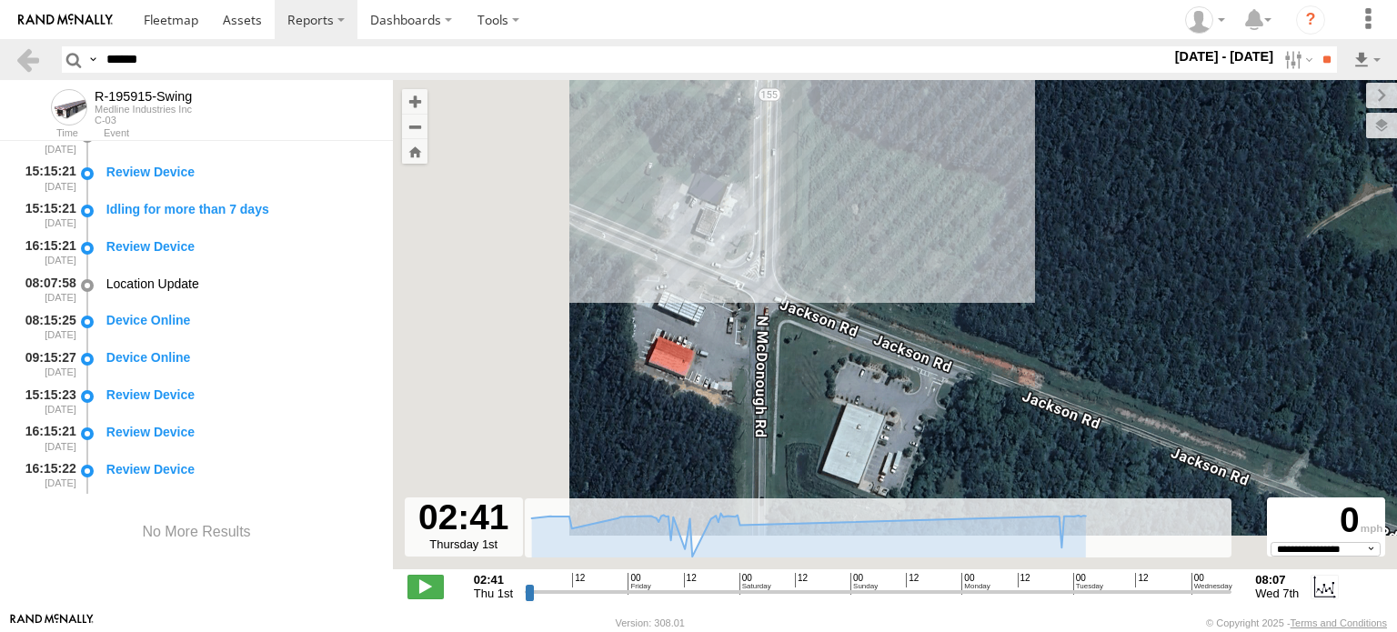
drag, startPoint x: 575, startPoint y: 376, endPoint x: 779, endPoint y: 293, distance: 220.0
click at [779, 293] on div "R-195915-Swing" at bounding box center [895, 334] width 1004 height 509
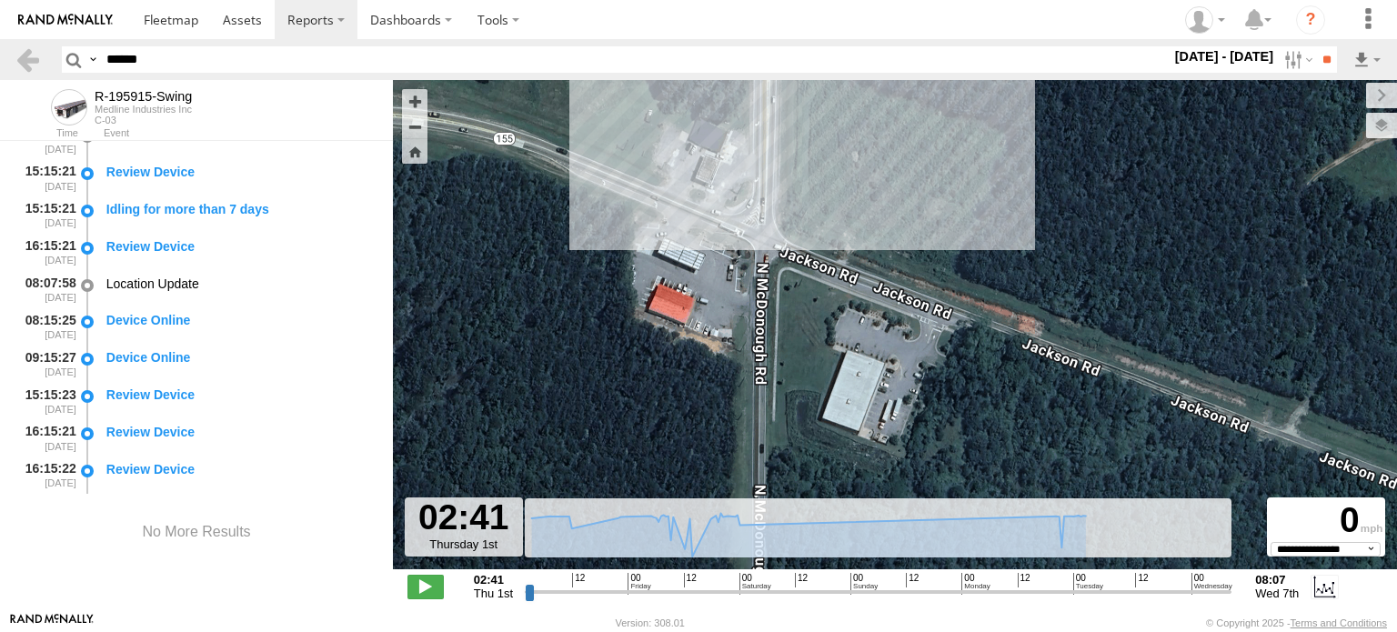
drag, startPoint x: 762, startPoint y: 381, endPoint x: 762, endPoint y: 322, distance: 59.1
click at [762, 322] on div "R-195915-Swing" at bounding box center [895, 334] width 1004 height 509
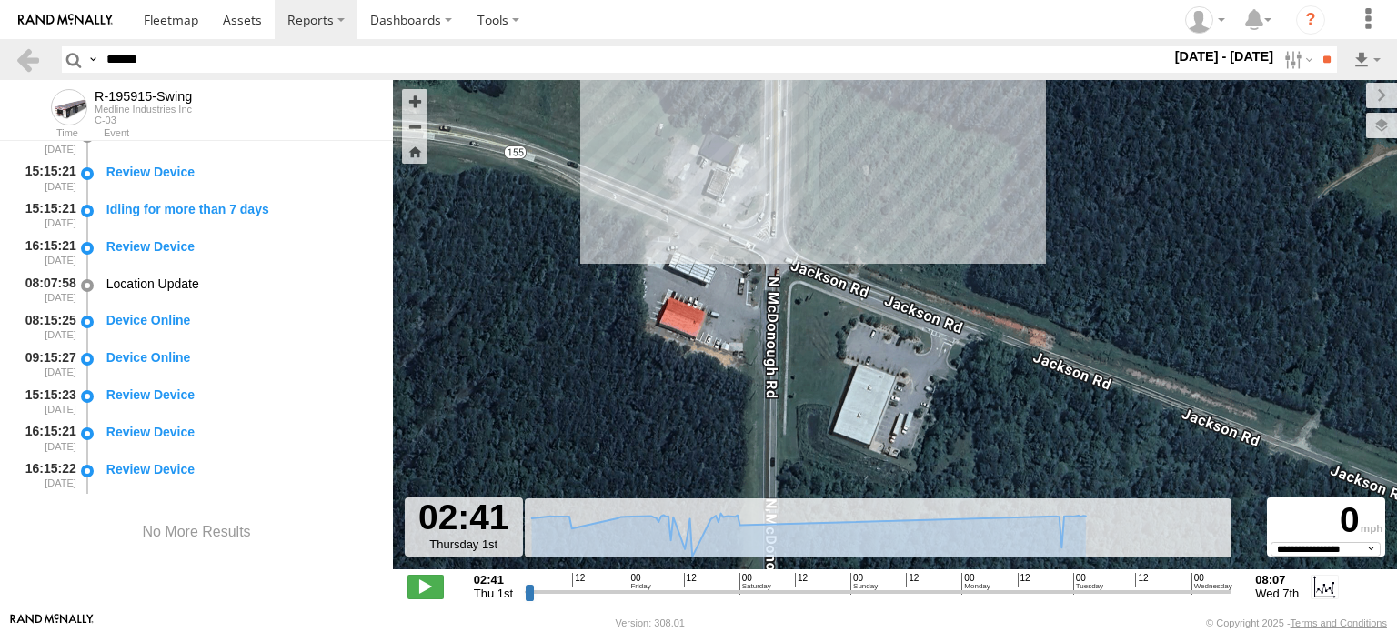
drag, startPoint x: 852, startPoint y: 303, endPoint x: 866, endPoint y: 324, distance: 25.5
click at [866, 324] on div "R-195915-Swing" at bounding box center [895, 334] width 1004 height 509
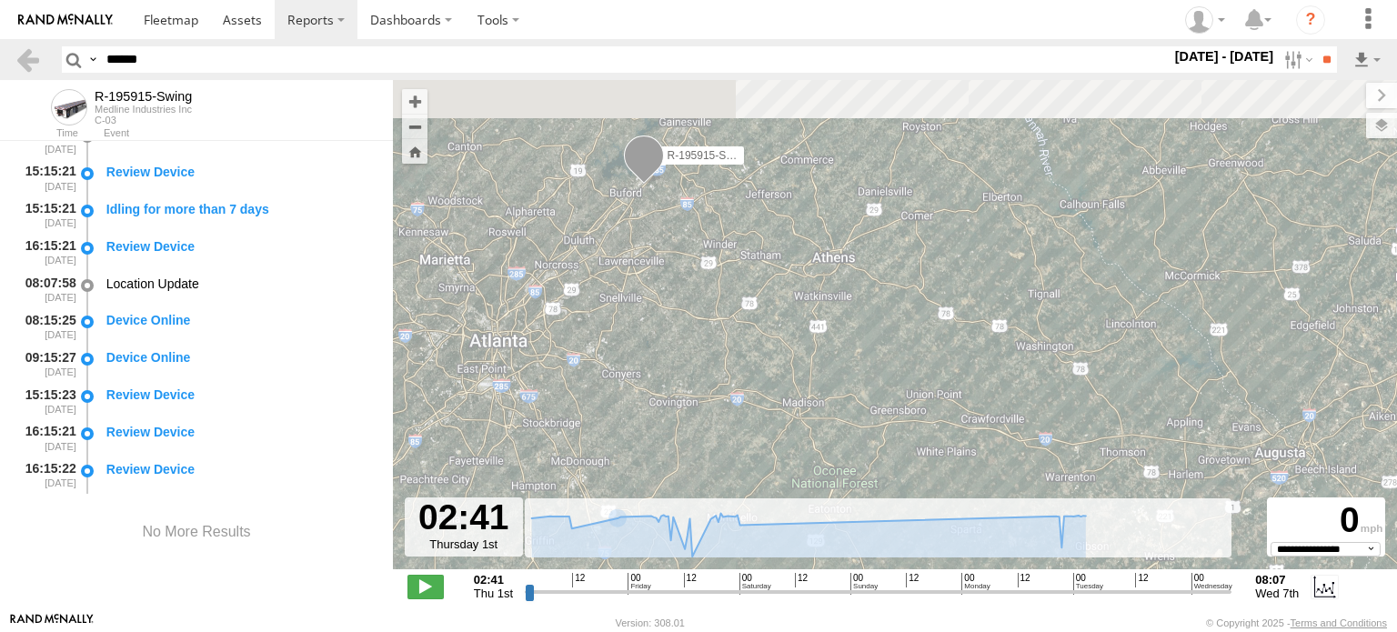
drag, startPoint x: 752, startPoint y: 225, endPoint x: 587, endPoint y: 424, distance: 259.1
click at [587, 424] on div "R-195915-Swing" at bounding box center [895, 334] width 1004 height 509
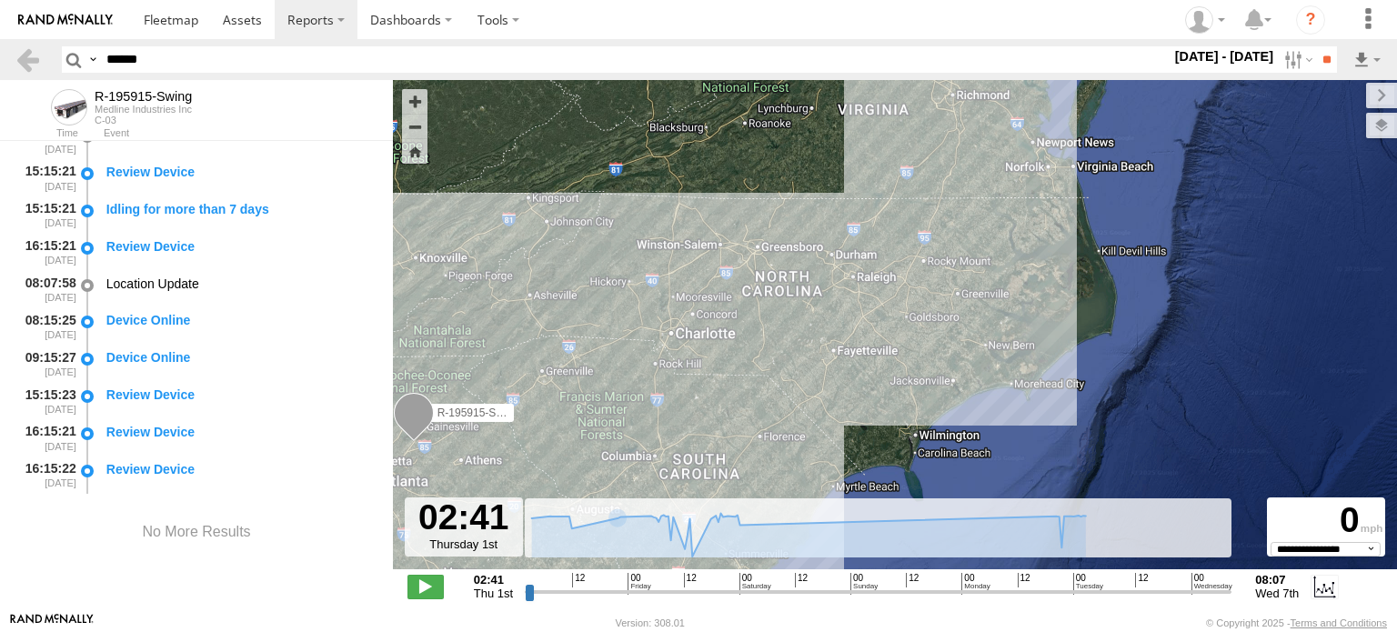
drag, startPoint x: 866, startPoint y: 294, endPoint x: 803, endPoint y: 320, distance: 68.1
click at [808, 319] on div "R-195915-Swing" at bounding box center [895, 334] width 1004 height 509
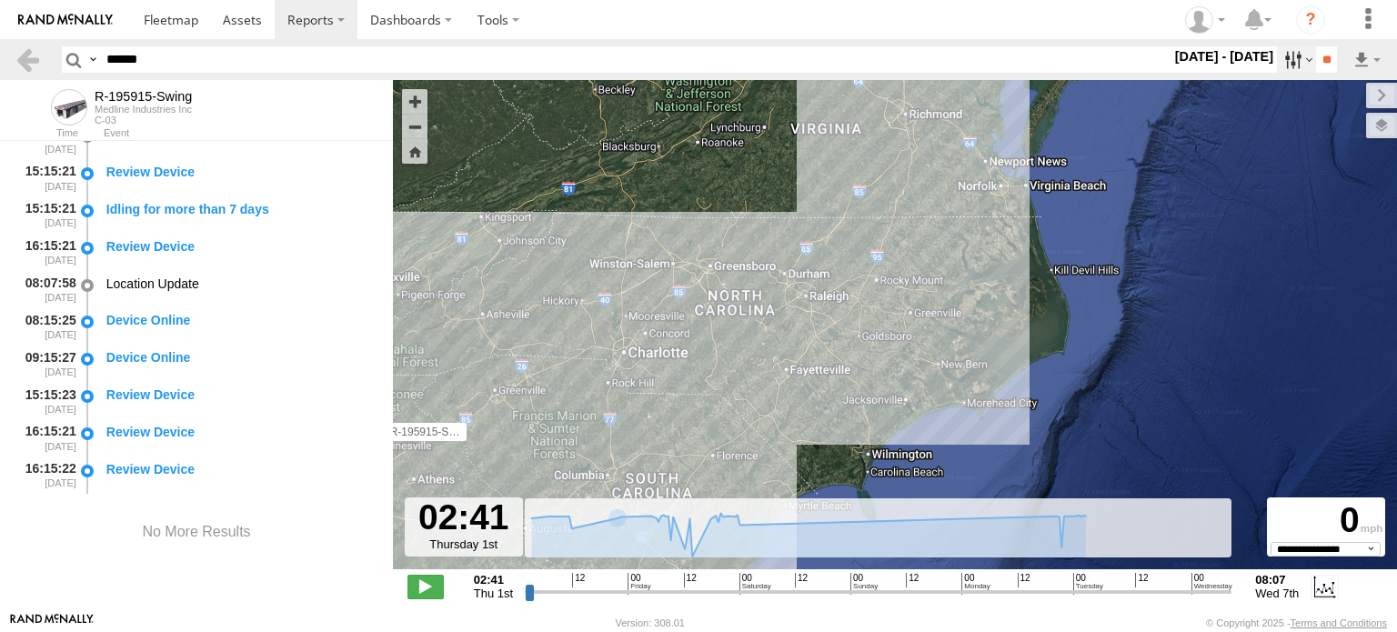
click at [1286, 66] on label at bounding box center [1296, 59] width 39 height 26
click at [0, 0] on label at bounding box center [0, 0] width 0 height 0
click at [1317, 57] on input "**" at bounding box center [1326, 59] width 21 height 26
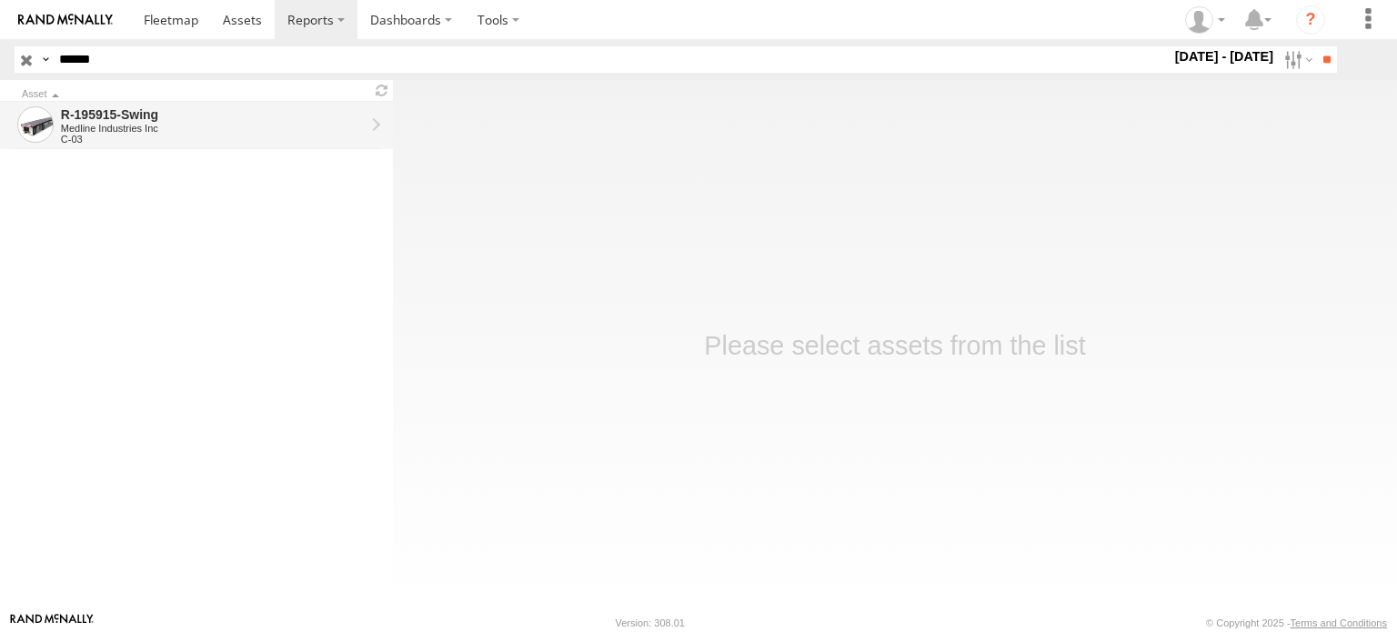
click at [349, 124] on div "Medline Industries Inc" at bounding box center [213, 128] width 304 height 11
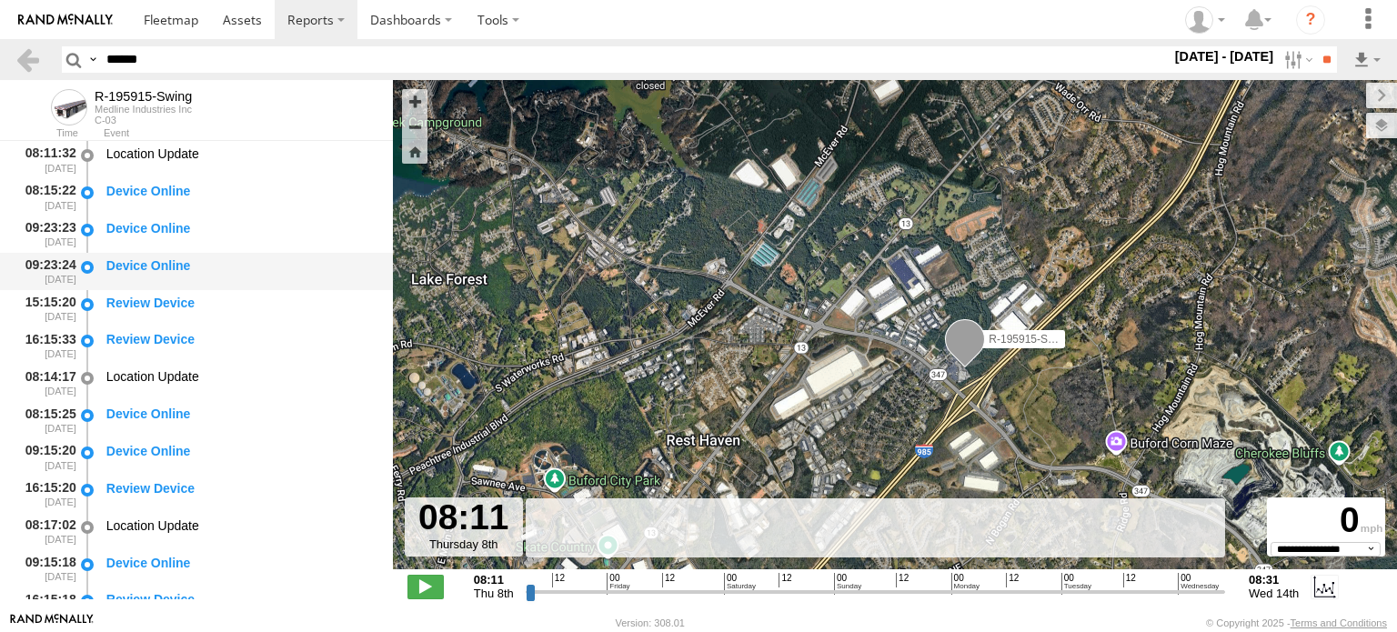
type input "**********"
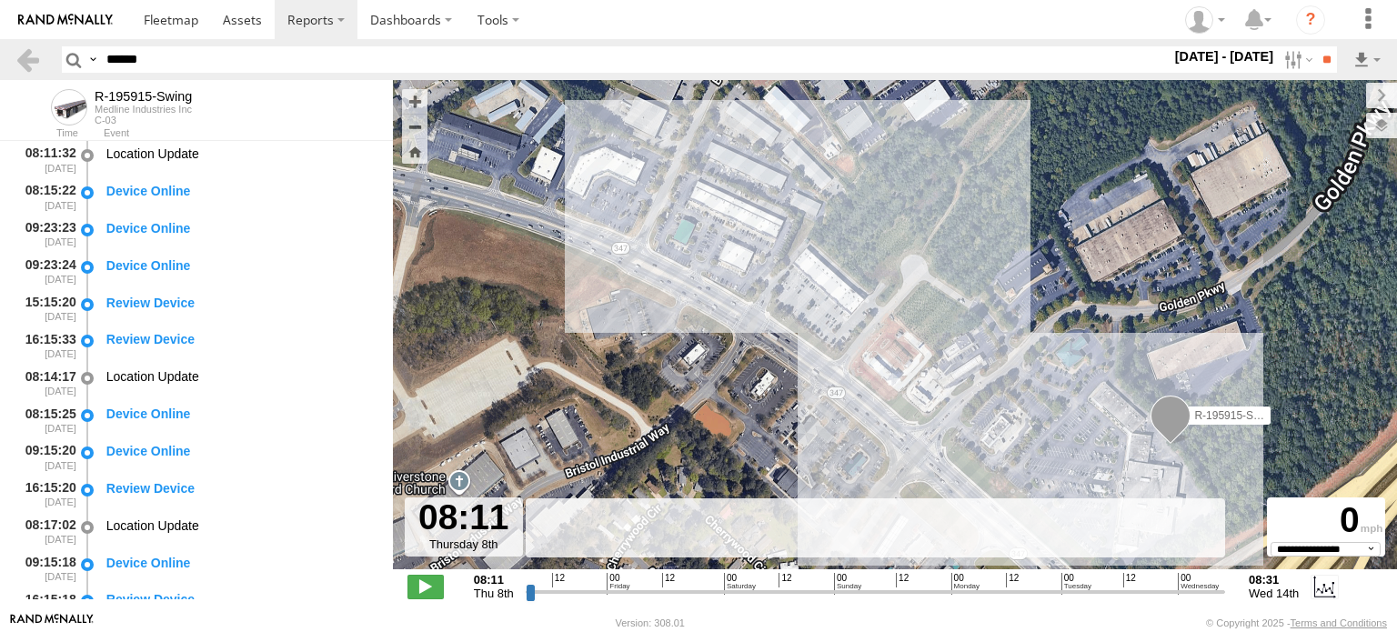
click at [1165, 410] on span at bounding box center [1171, 420] width 40 height 49
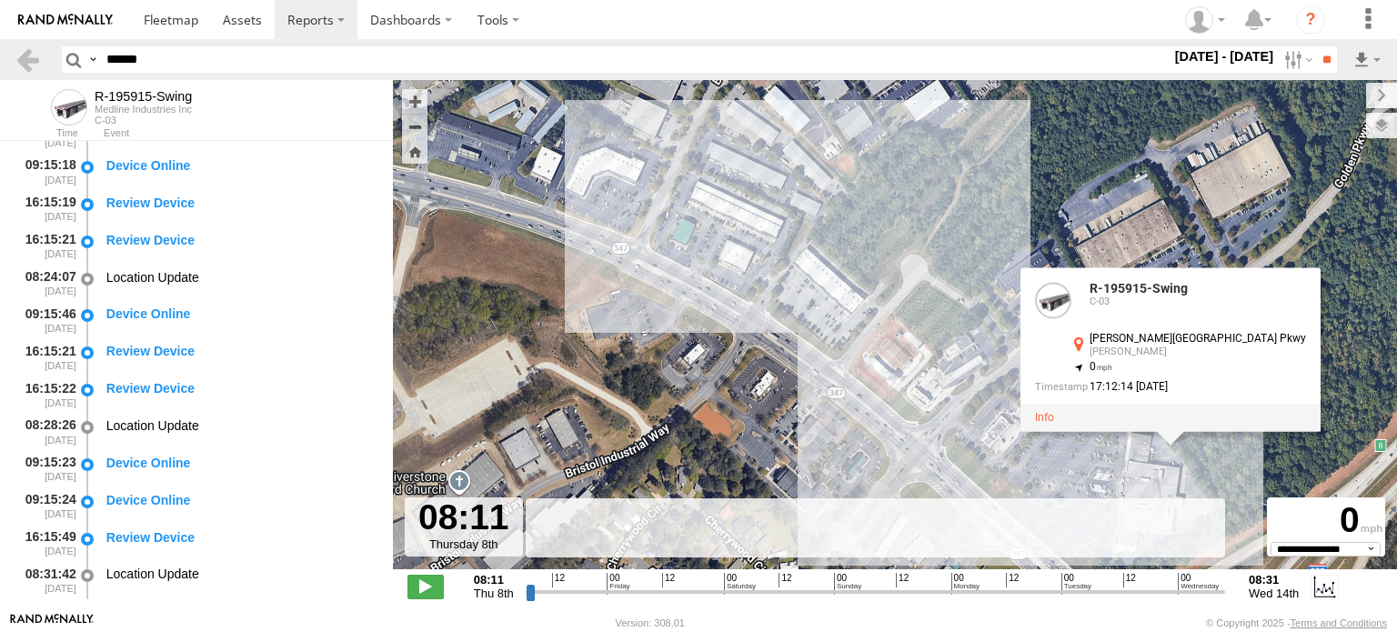
scroll to position [650, 0]
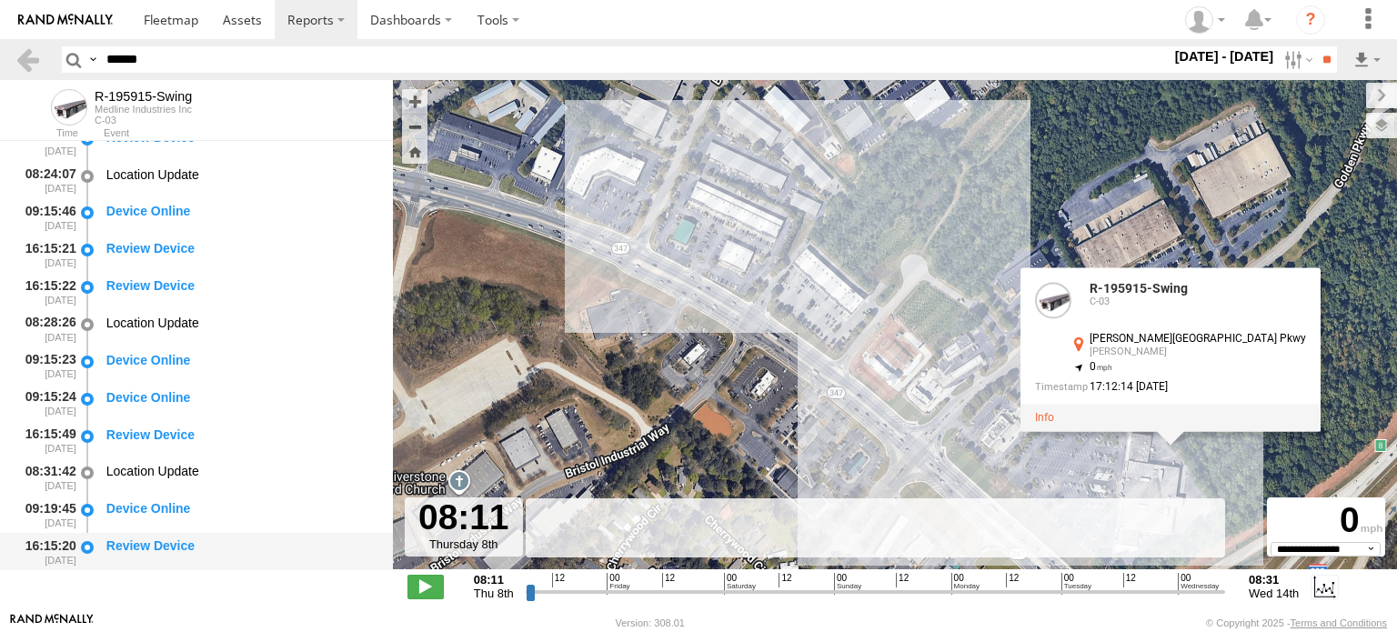
click at [147, 536] on div "Review Device" at bounding box center [241, 552] width 275 height 34
click at [156, 509] on div "Device Online" at bounding box center [240, 508] width 269 height 16
click at [153, 435] on div "Review Device" at bounding box center [240, 435] width 269 height 16
click at [1287, 61] on label at bounding box center [1296, 59] width 39 height 26
click at [0, 0] on label at bounding box center [0, 0] width 0 height 0
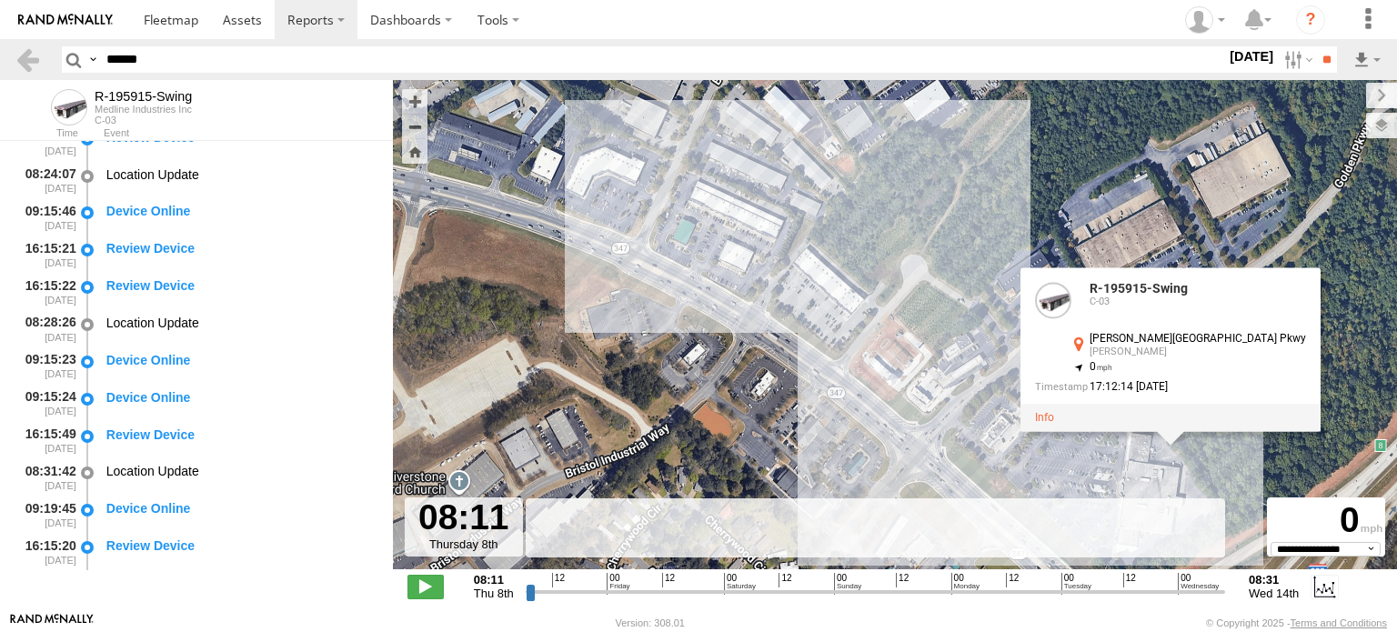
click at [0, 0] on label at bounding box center [0, 0] width 0 height 0
click at [1316, 61] on input "**" at bounding box center [1326, 59] width 21 height 26
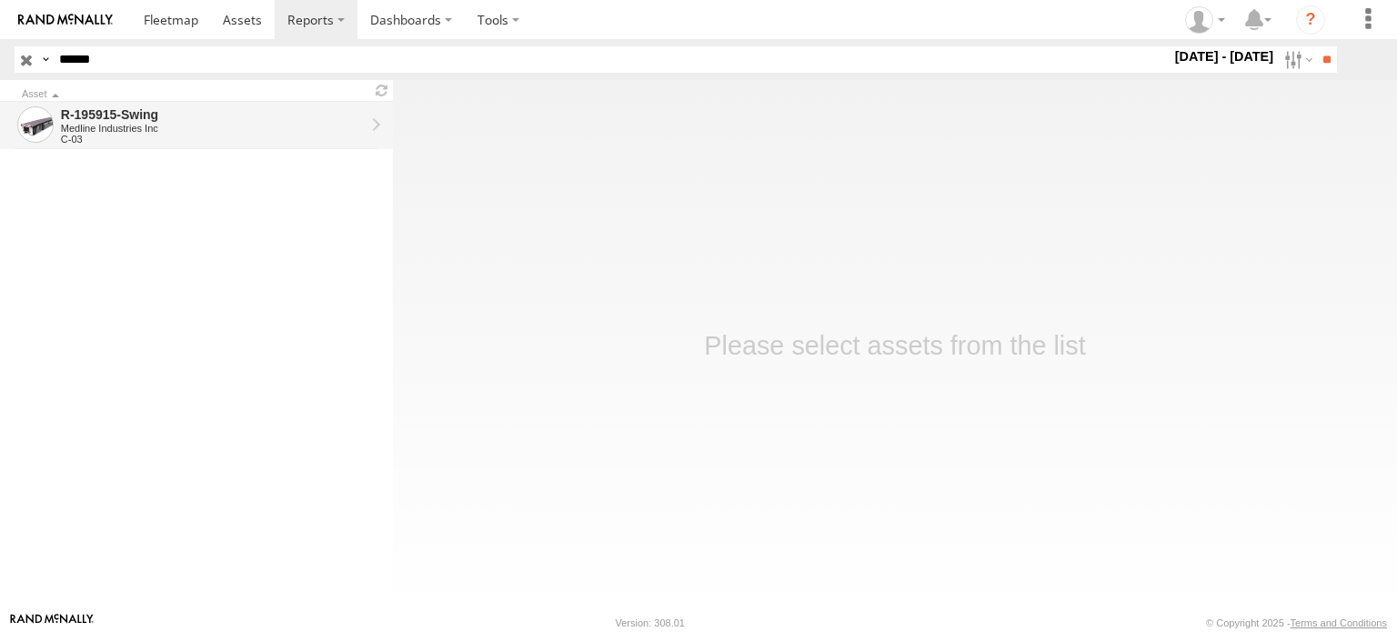
click at [243, 128] on div "Medline Industries Inc" at bounding box center [213, 128] width 304 height 11
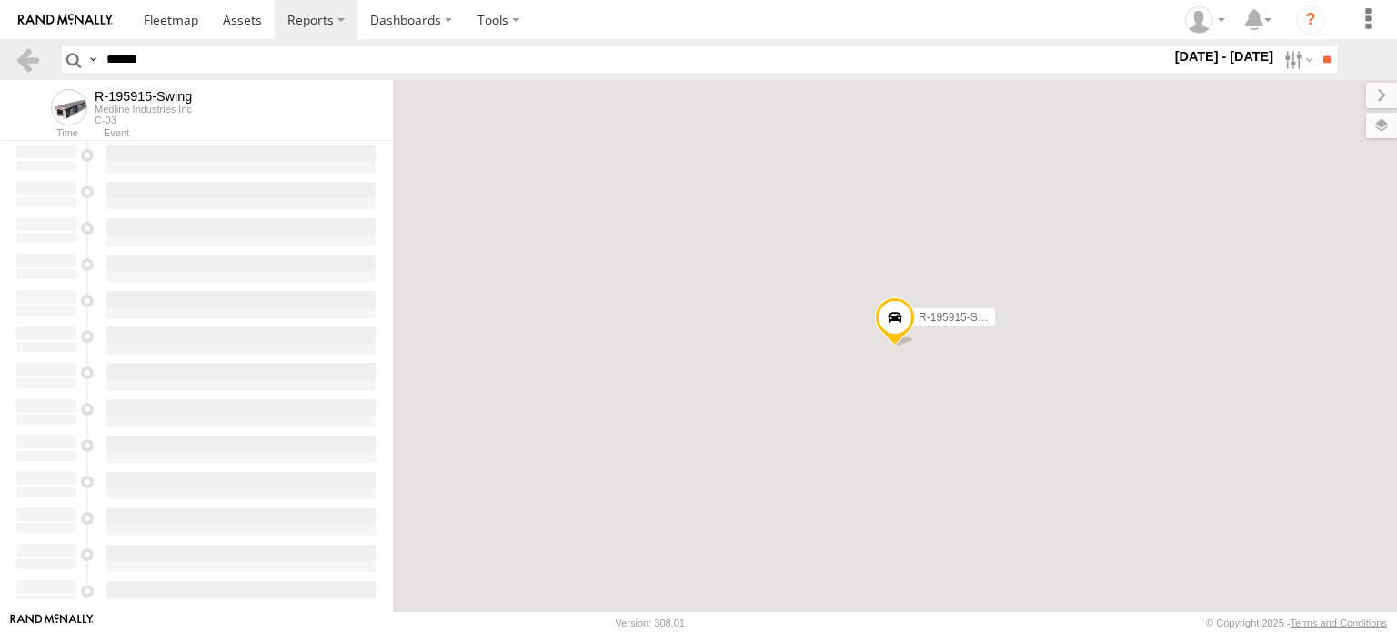
type input "**********"
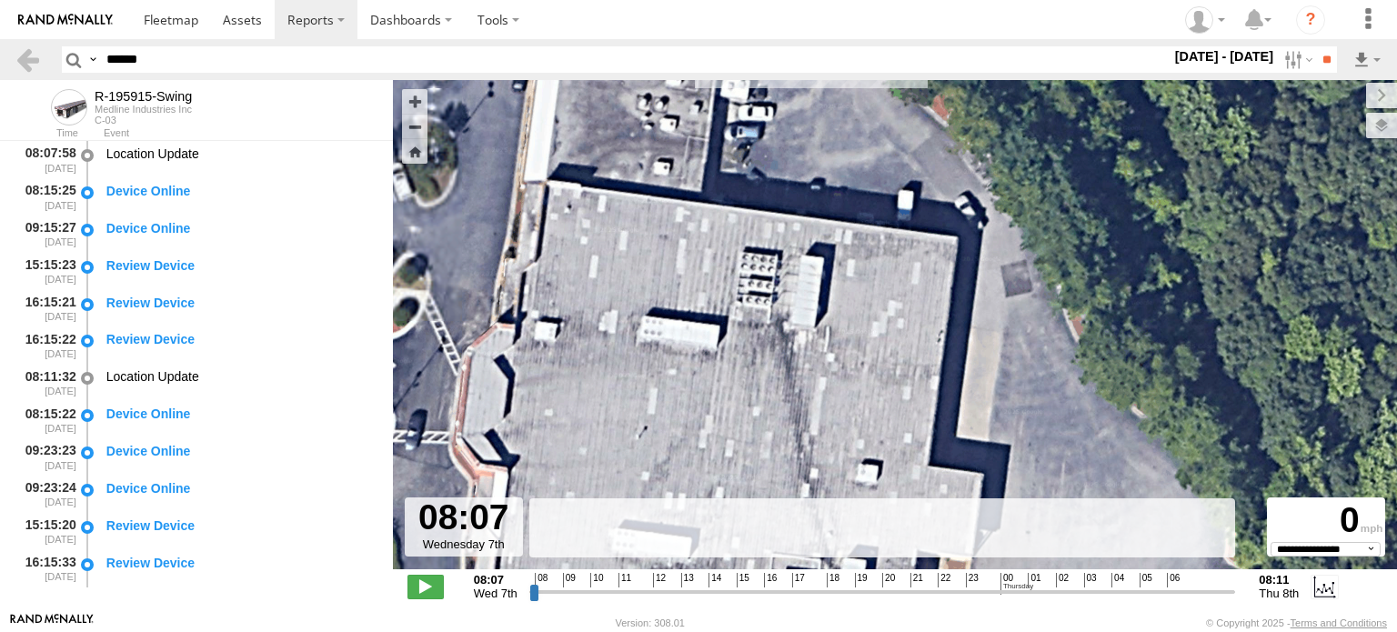
click at [765, 237] on div "R-195915-Swing" at bounding box center [895, 334] width 1004 height 509
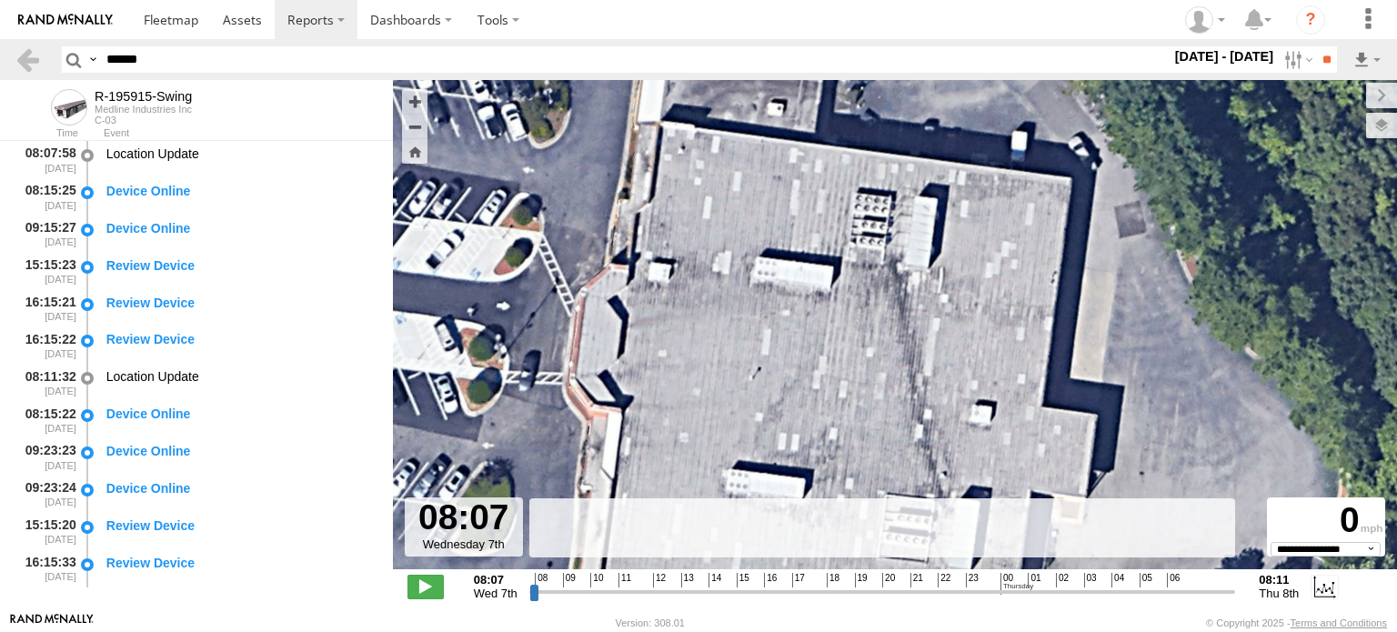
drag, startPoint x: 638, startPoint y: 341, endPoint x: 902, endPoint y: 173, distance: 313.7
click at [895, 177] on div "R-195915-Swing" at bounding box center [895, 334] width 1004 height 509
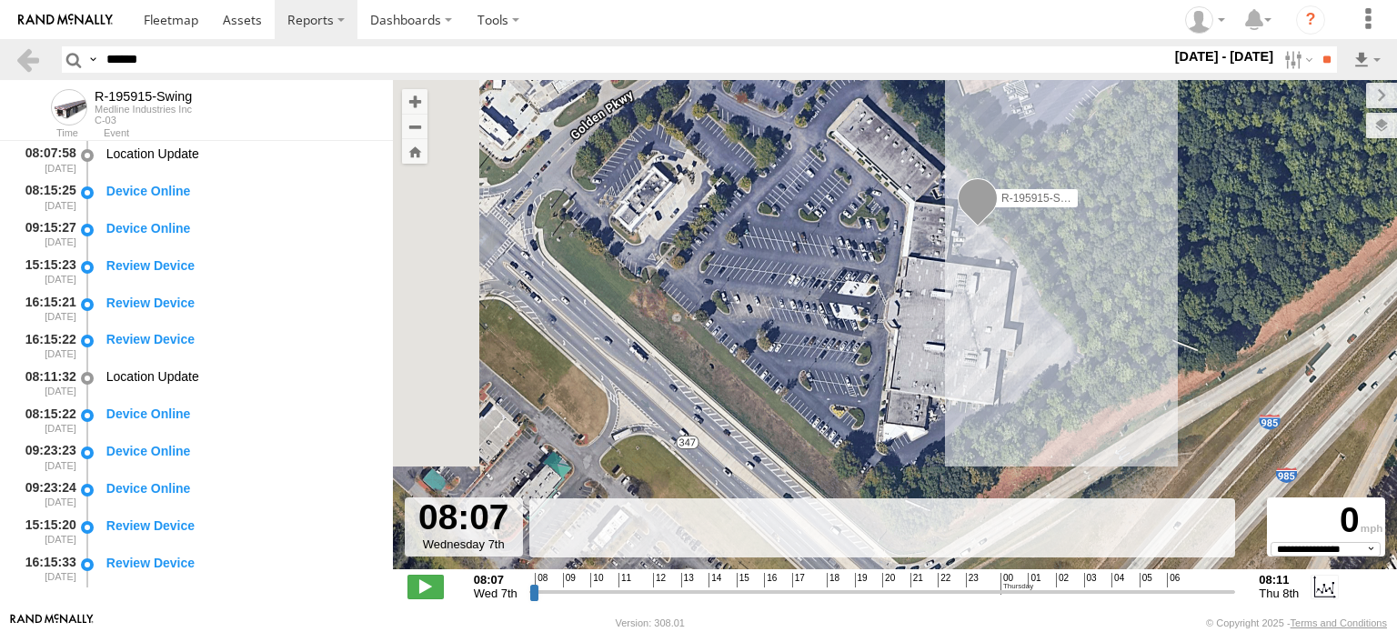
drag, startPoint x: 872, startPoint y: 243, endPoint x: 897, endPoint y: 370, distance: 129.9
click at [897, 370] on div "R-195915-Swing" at bounding box center [895, 334] width 1004 height 509
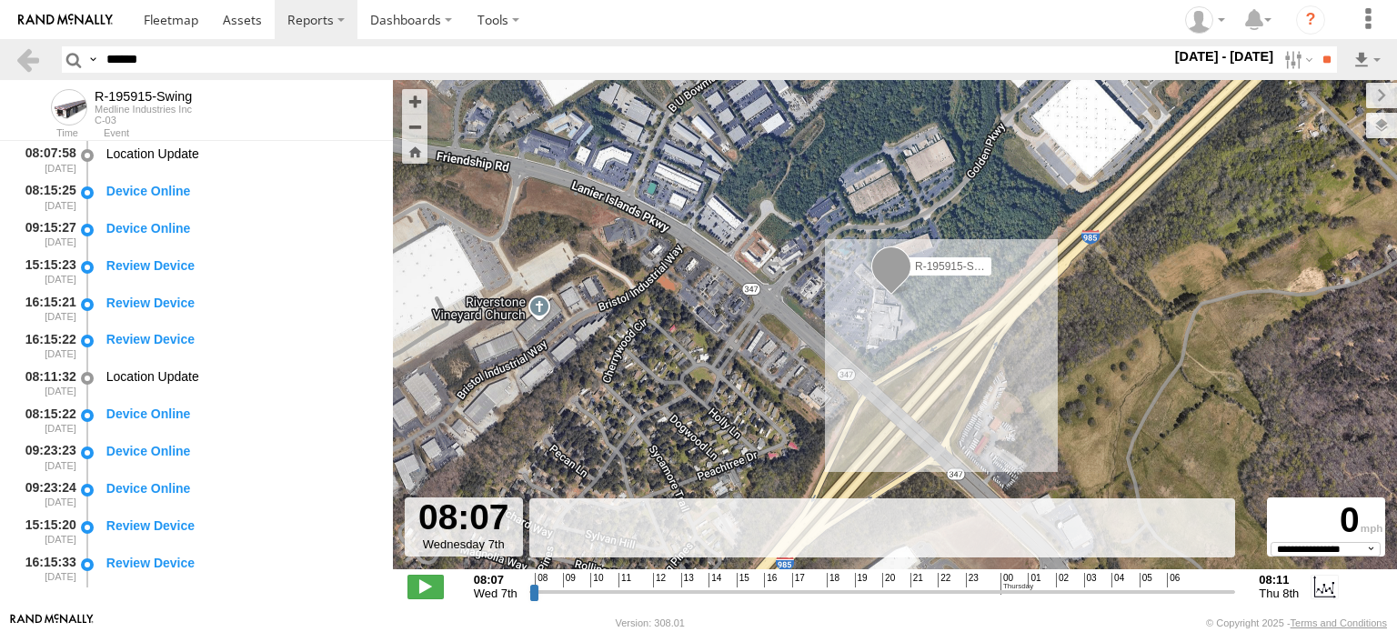
drag, startPoint x: 648, startPoint y: 348, endPoint x: 624, endPoint y: 338, distance: 25.7
click at [624, 338] on div "R-195915-Swing" at bounding box center [895, 334] width 1004 height 509
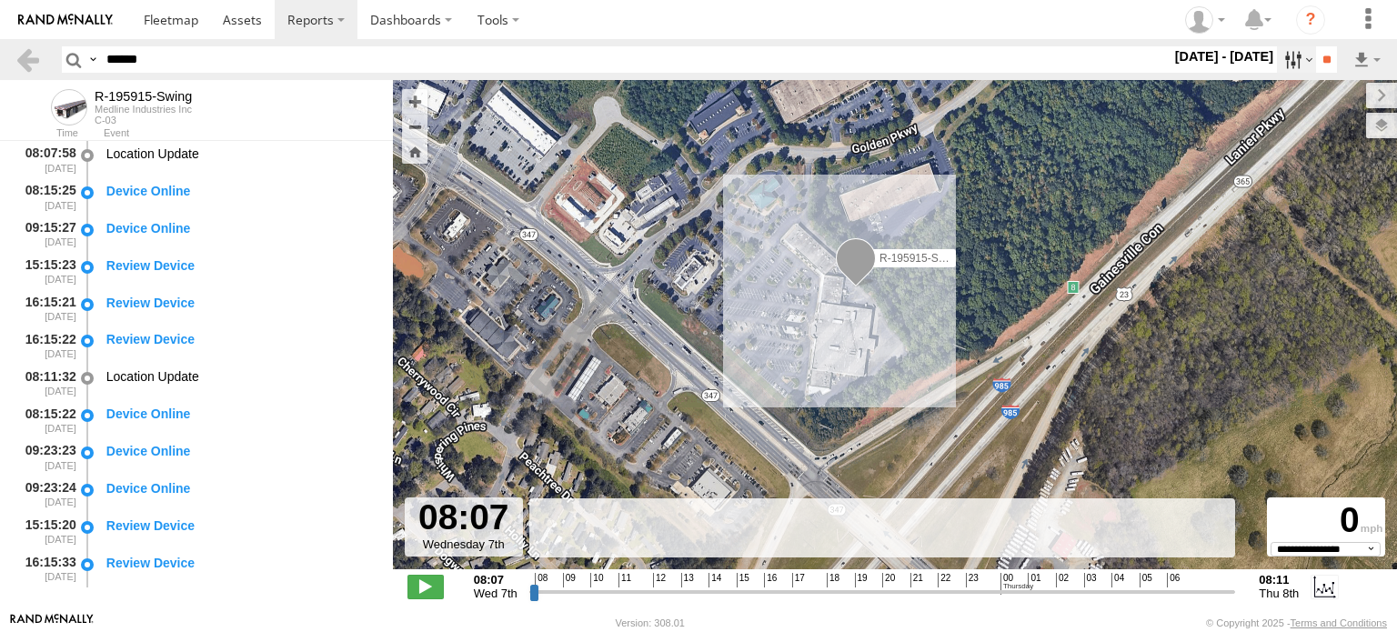
click at [1281, 55] on label at bounding box center [1296, 59] width 39 height 26
click at [0, 0] on label at bounding box center [0, 0] width 0 height 0
click at [1333, 58] on input "**" at bounding box center [1326, 59] width 21 height 26
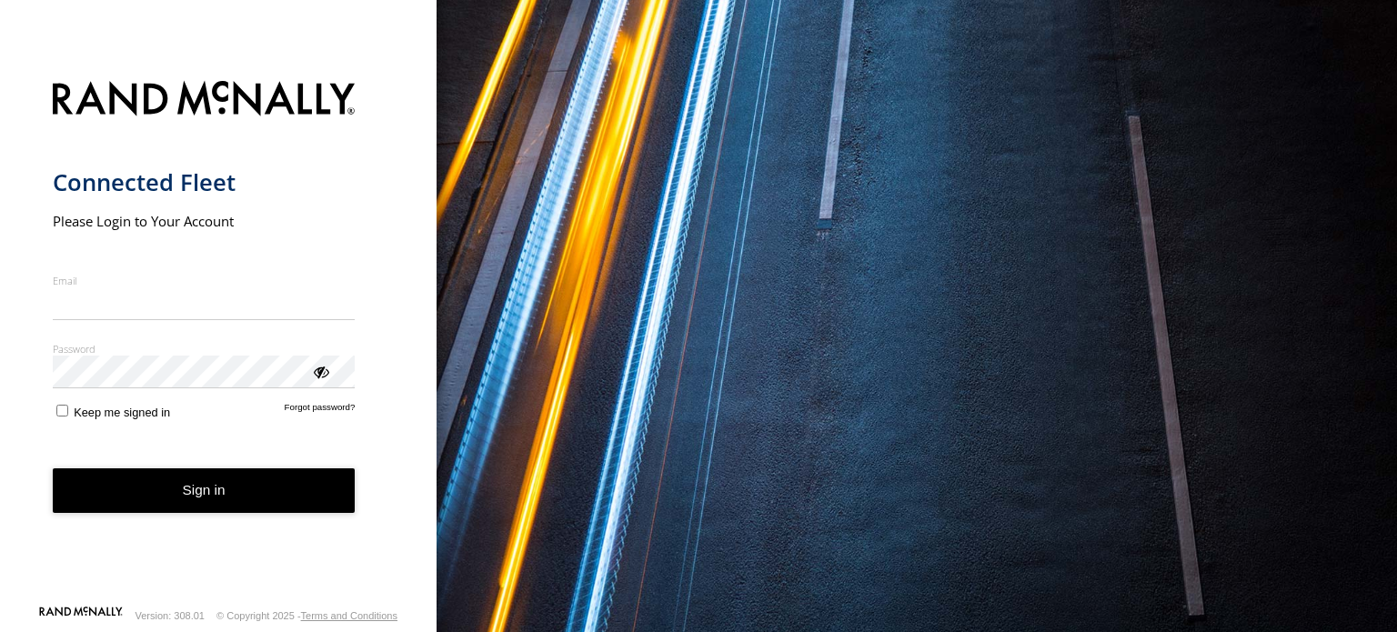
type input "**********"
click at [197, 505] on button "Sign in" at bounding box center [204, 491] width 303 height 45
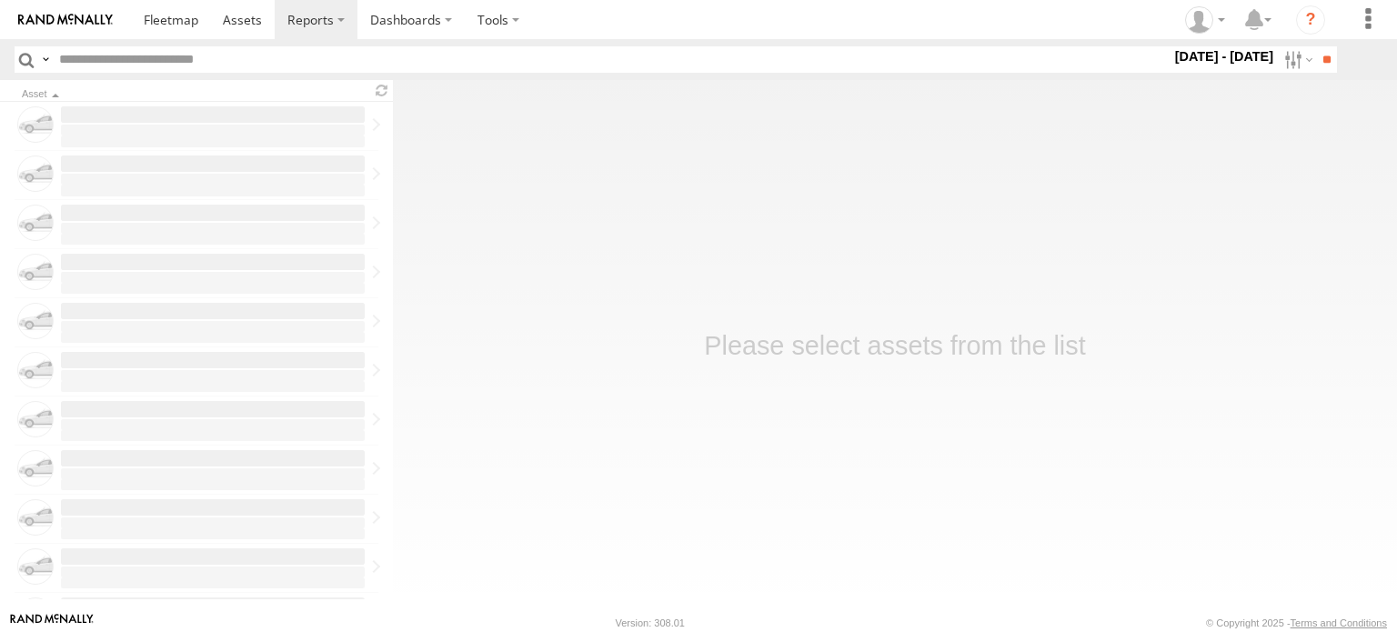
type input "******"
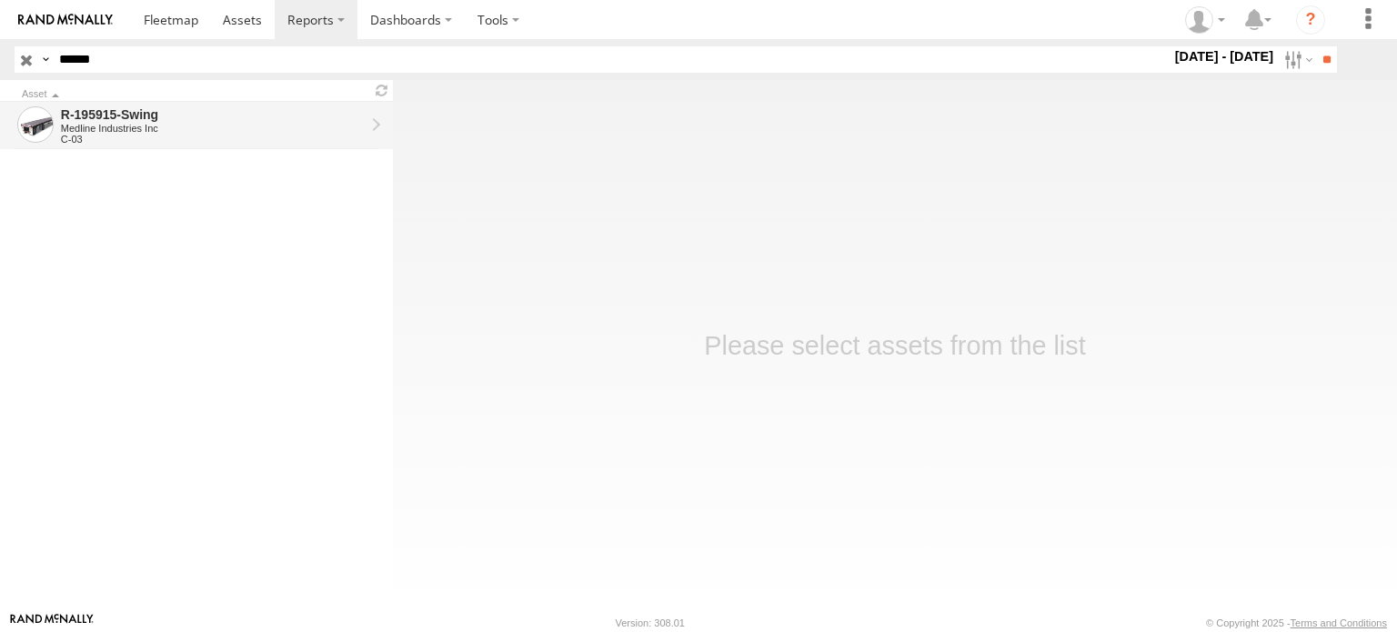
click at [173, 126] on div "Medline Industries Inc" at bounding box center [213, 128] width 304 height 11
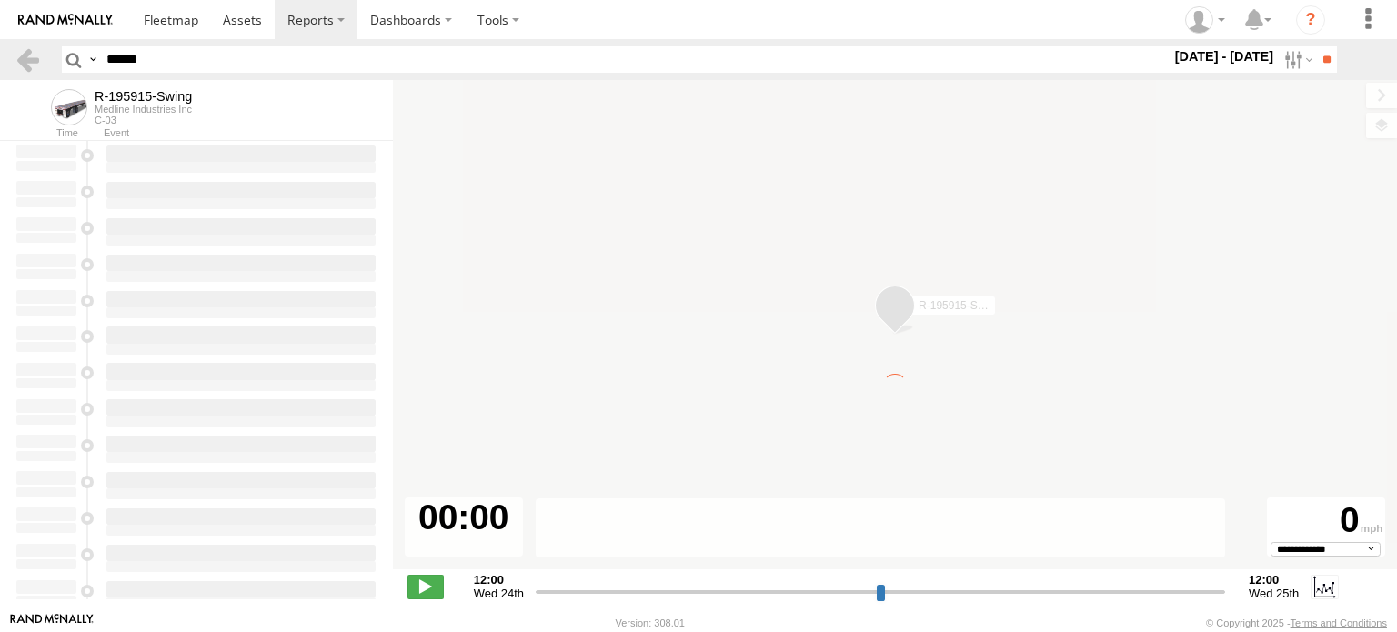
type input "**********"
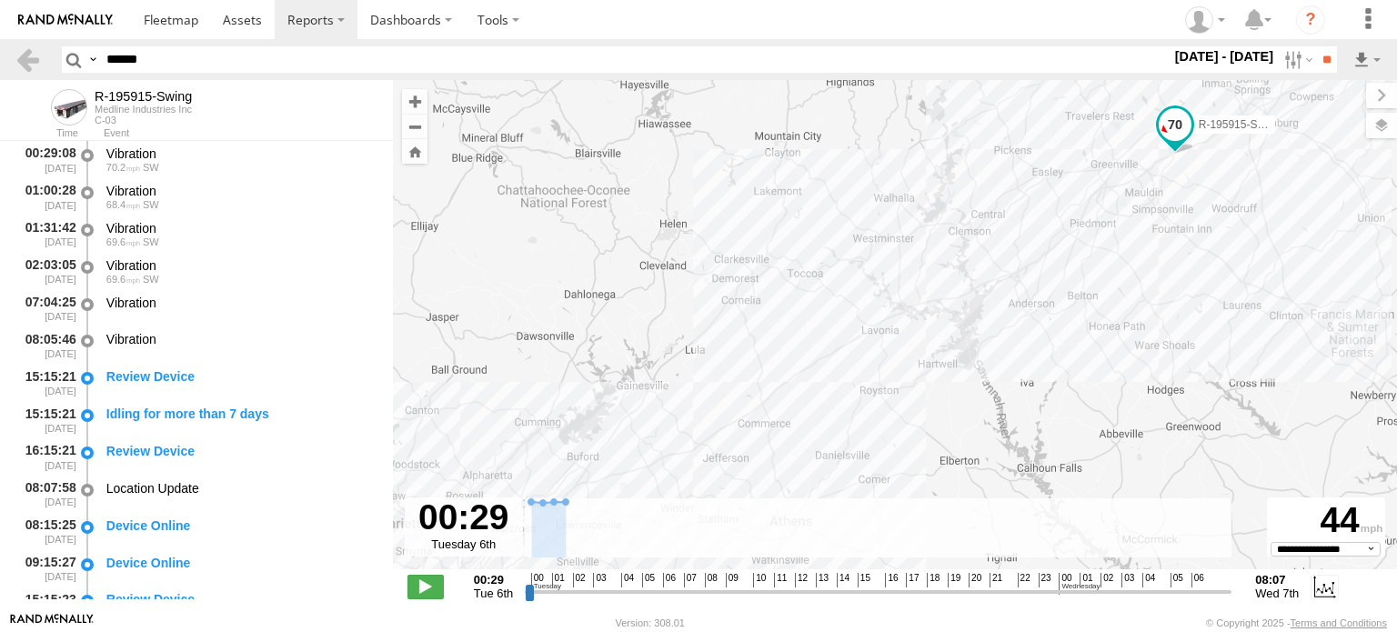
drag, startPoint x: 622, startPoint y: 429, endPoint x: 614, endPoint y: 393, distance: 37.3
click at [614, 393] on div "R-195915-Swing" at bounding box center [895, 334] width 1004 height 509
click at [155, 378] on div "Review Device" at bounding box center [240, 376] width 269 height 16
click at [162, 413] on div "Idling for more than 7 days" at bounding box center [240, 414] width 269 height 16
click at [167, 449] on div "Review Device" at bounding box center [240, 451] width 269 height 16
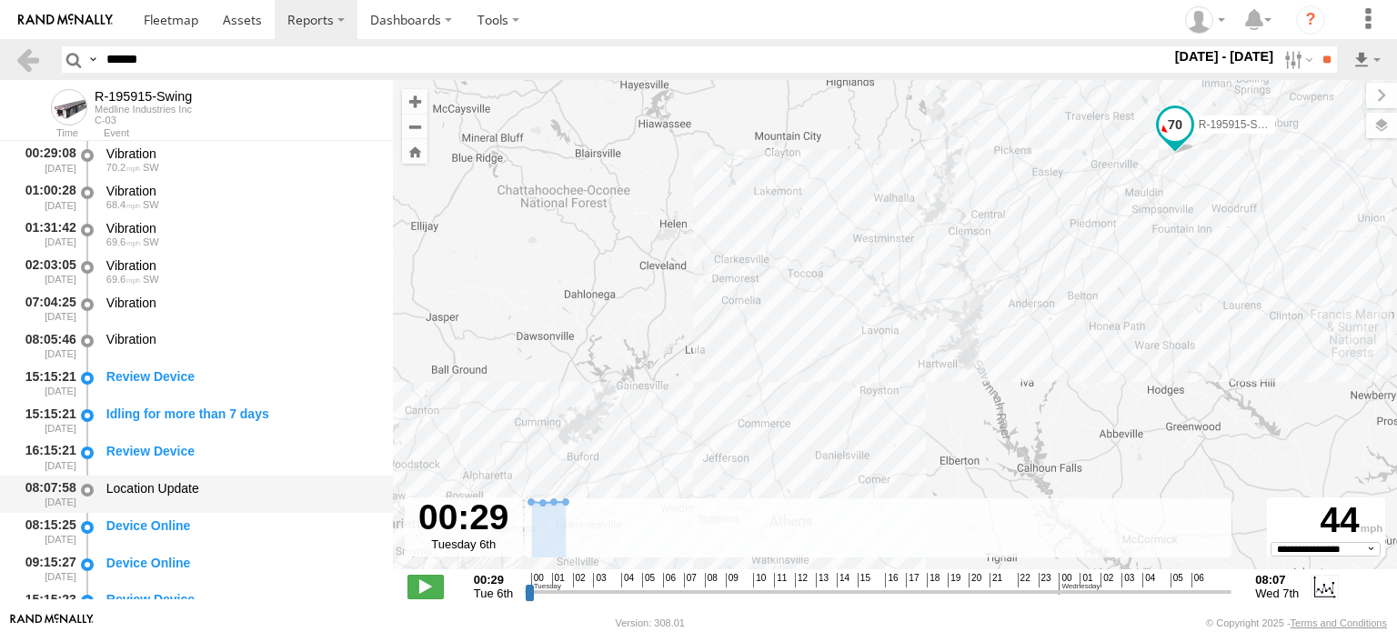
click at [161, 489] on div "Location Update" at bounding box center [240, 488] width 269 height 16
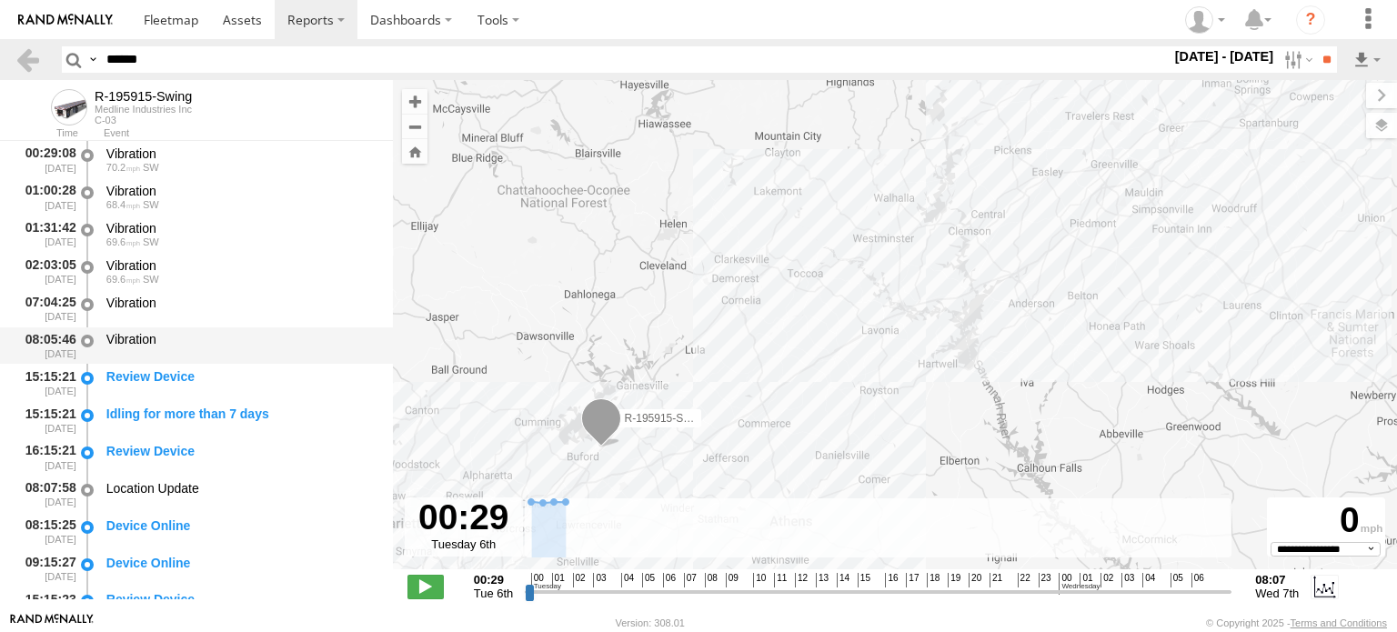
click at [149, 341] on div "Vibration" at bounding box center [240, 339] width 269 height 16
click at [139, 447] on div "Review Device" at bounding box center [240, 451] width 269 height 16
click at [141, 416] on div "Idling for more than 7 days" at bounding box center [240, 414] width 269 height 16
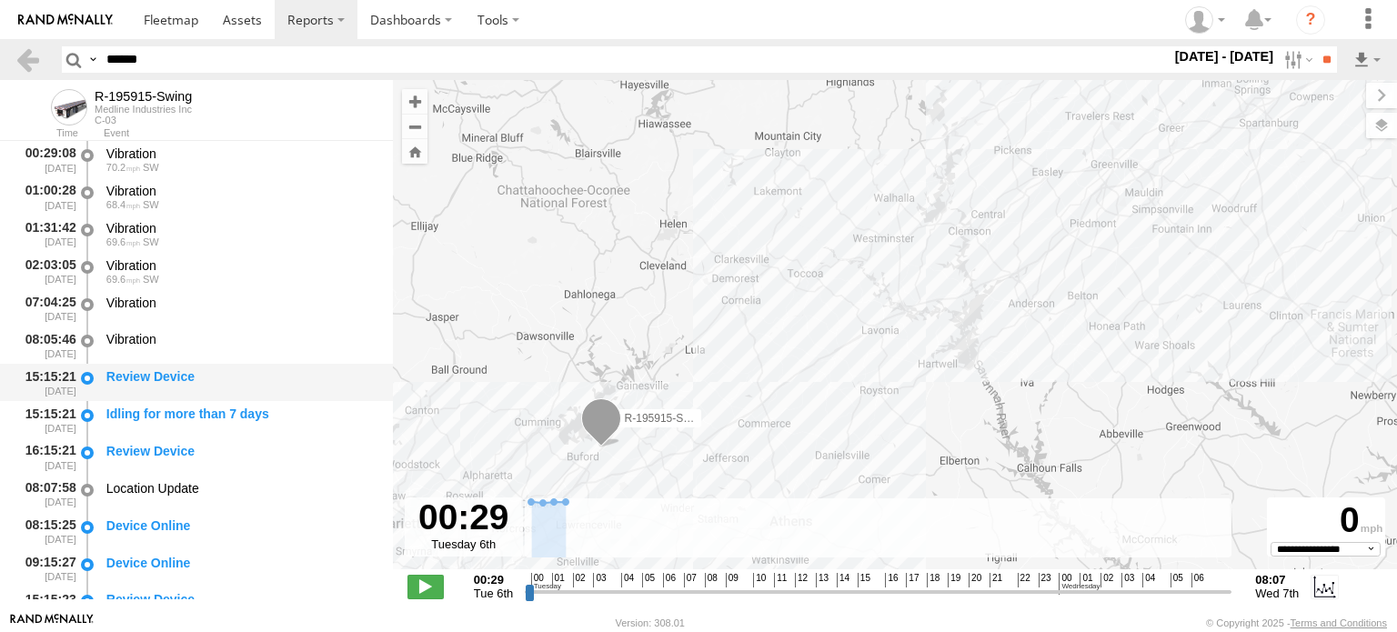
click at [140, 382] on div "Review Device" at bounding box center [240, 376] width 269 height 16
click at [141, 366] on div "15:15:21 [DATE] Review Device" at bounding box center [196, 382] width 393 height 37
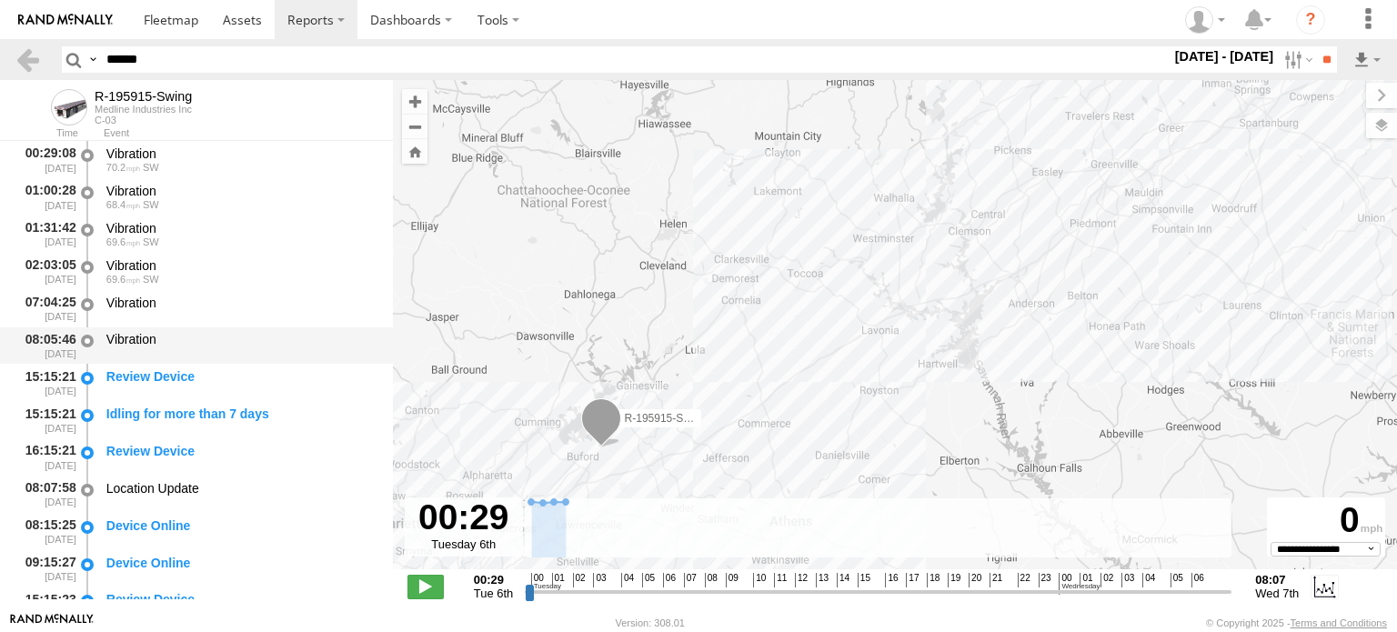
click at [139, 341] on div "Vibration" at bounding box center [240, 339] width 269 height 16
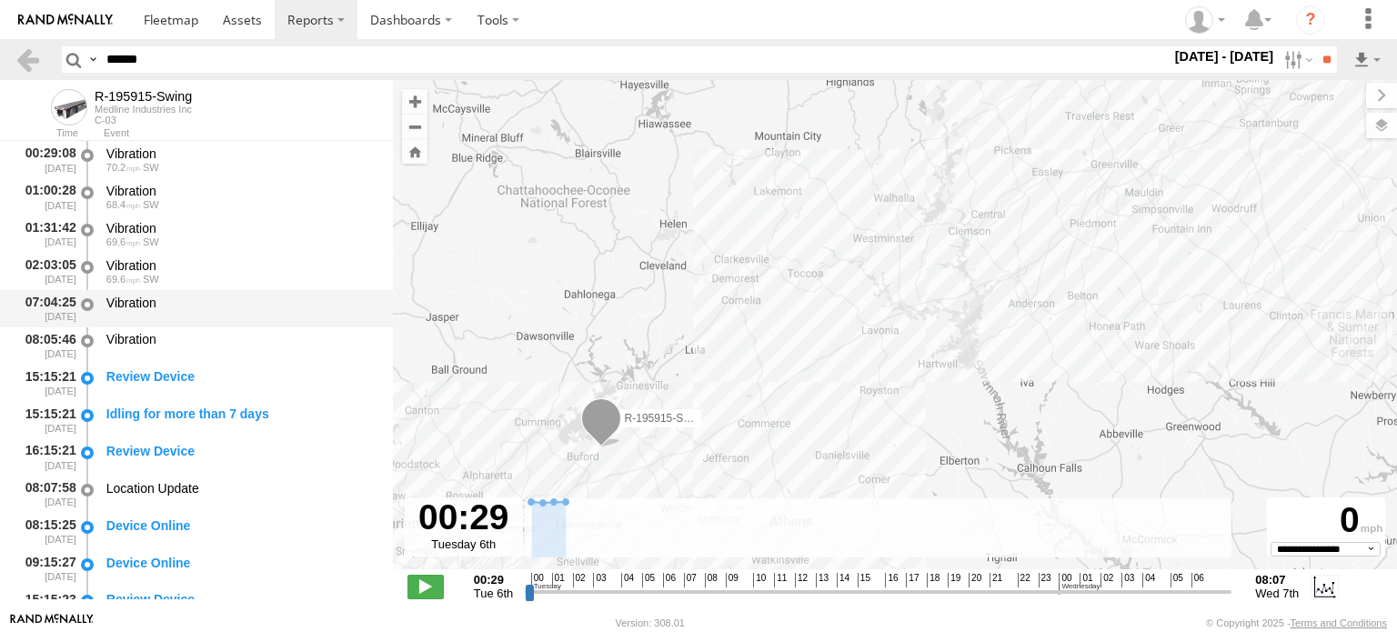
click at [133, 299] on div "Vibration" at bounding box center [240, 303] width 269 height 16
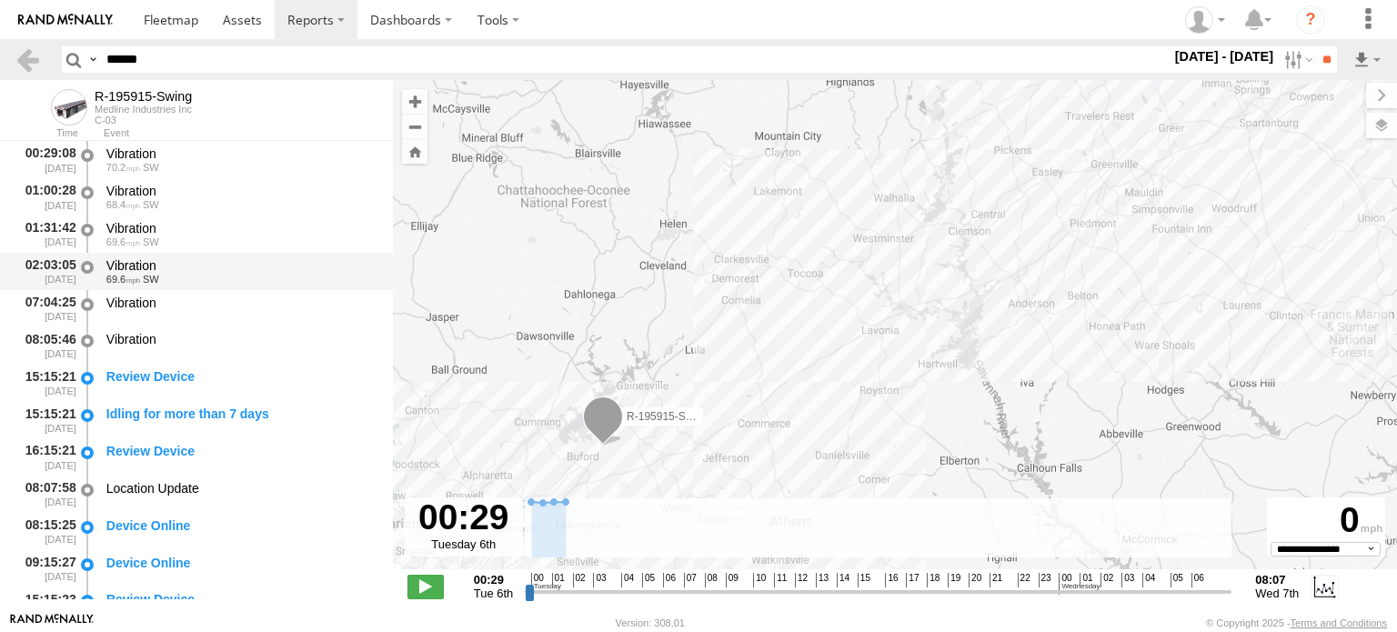
click at [133, 277] on span "69.6" at bounding box center [123, 279] width 34 height 11
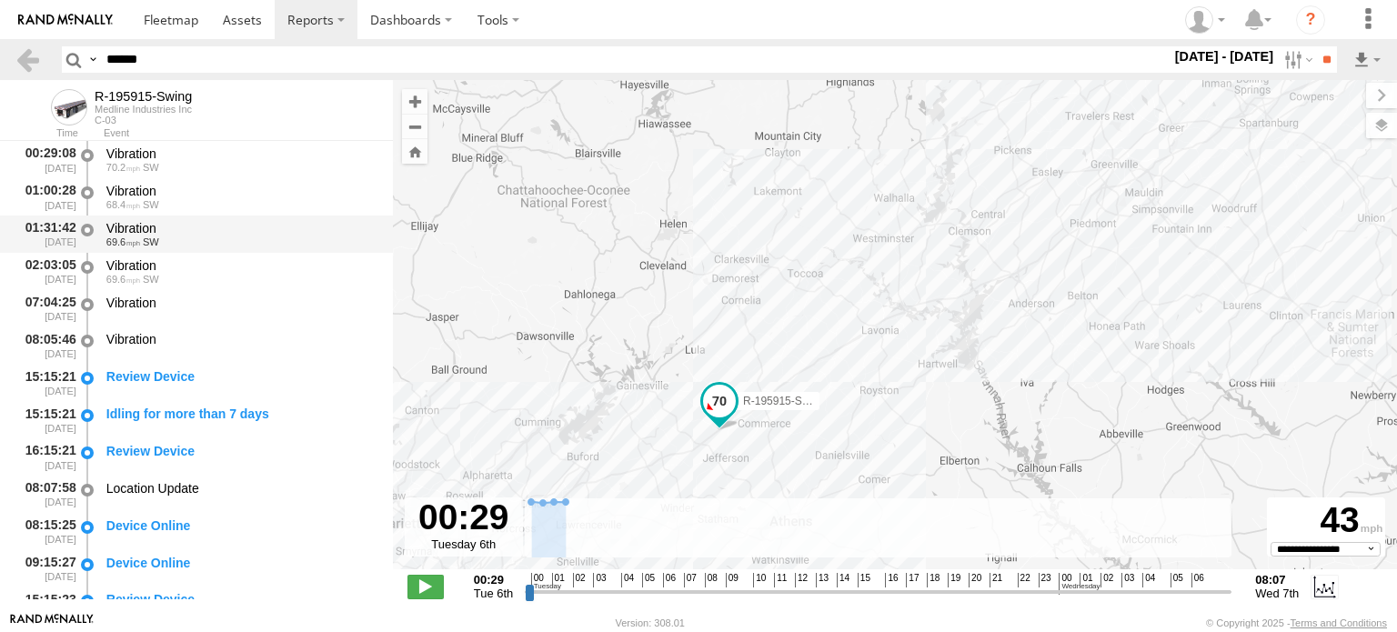
click at [129, 244] on span "69.6" at bounding box center [123, 242] width 34 height 11
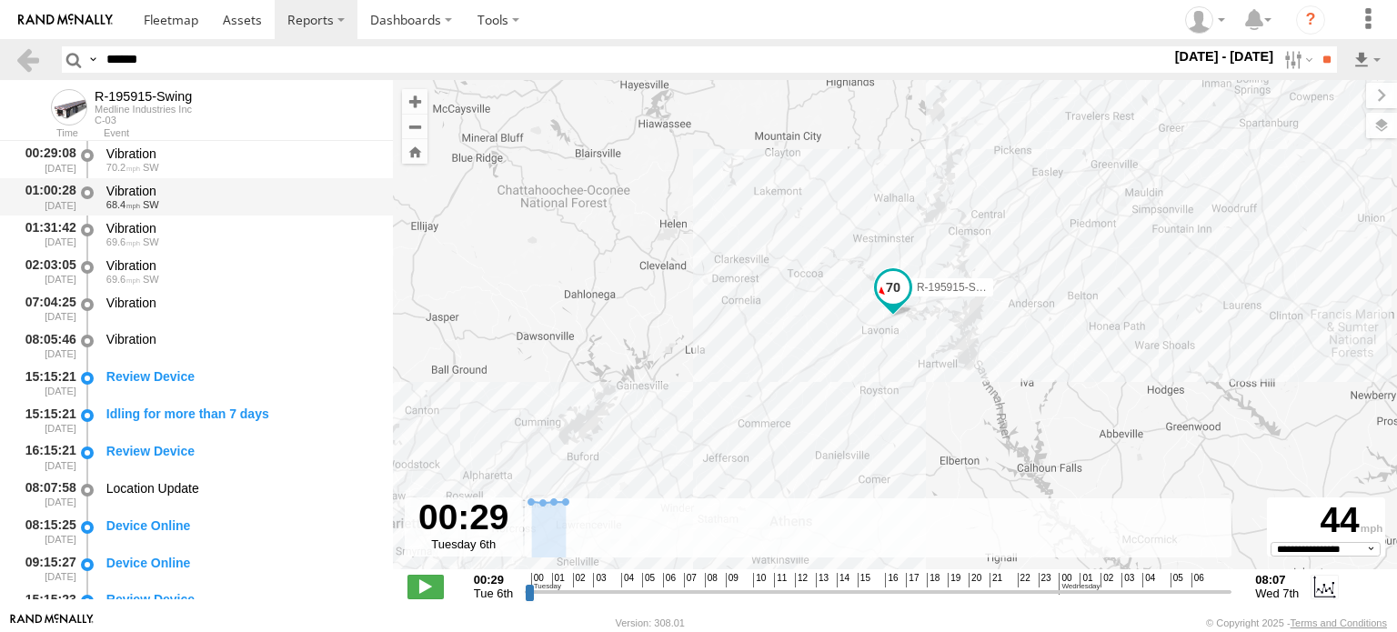
click at [129, 203] on span "68.4" at bounding box center [123, 204] width 34 height 11
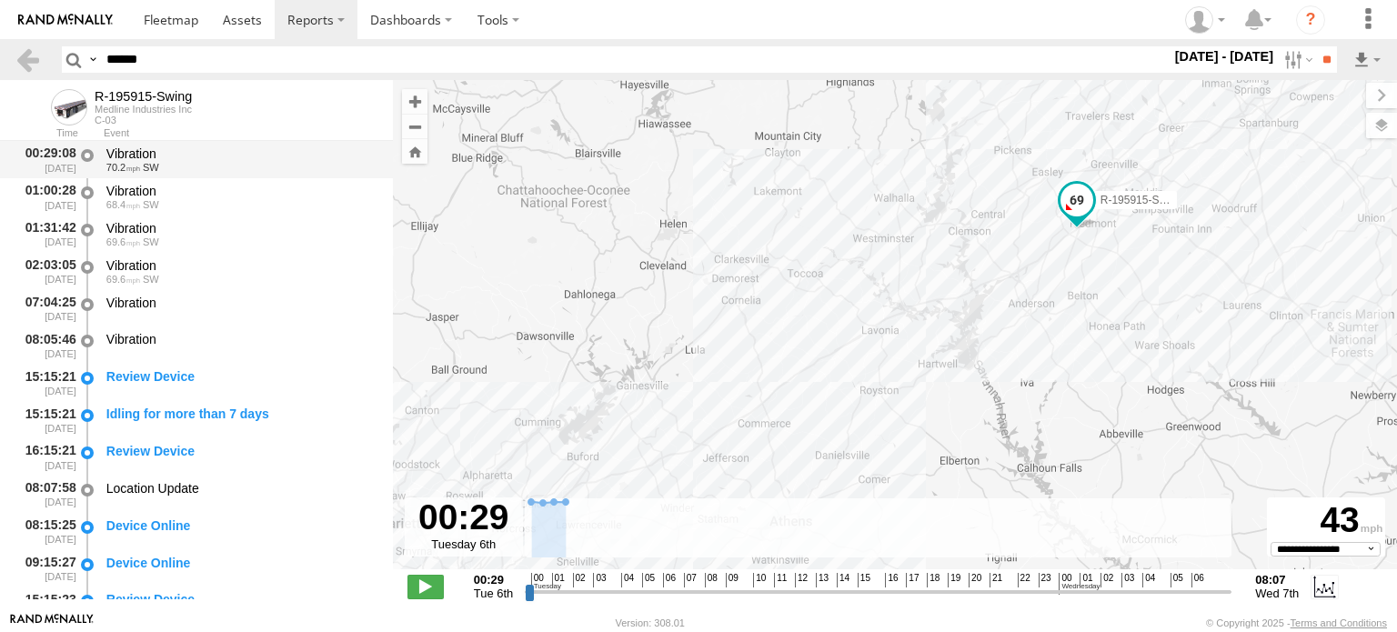
click at [138, 168] on span "70.2" at bounding box center [123, 167] width 34 height 11
click at [182, 206] on div "68.4 SW" at bounding box center [240, 204] width 269 height 11
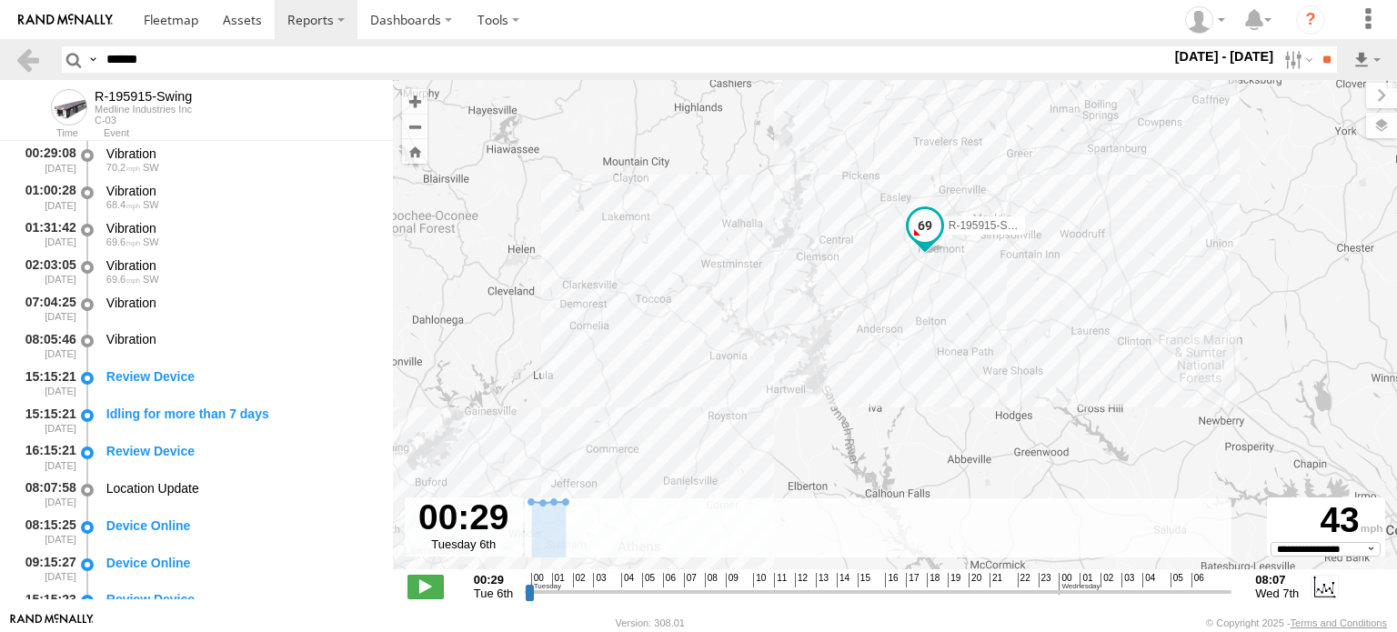
drag, startPoint x: 1085, startPoint y: 261, endPoint x: 923, endPoint y: 289, distance: 164.4
click at [923, 289] on div "R-195915-Swing" at bounding box center [895, 334] width 1004 height 509
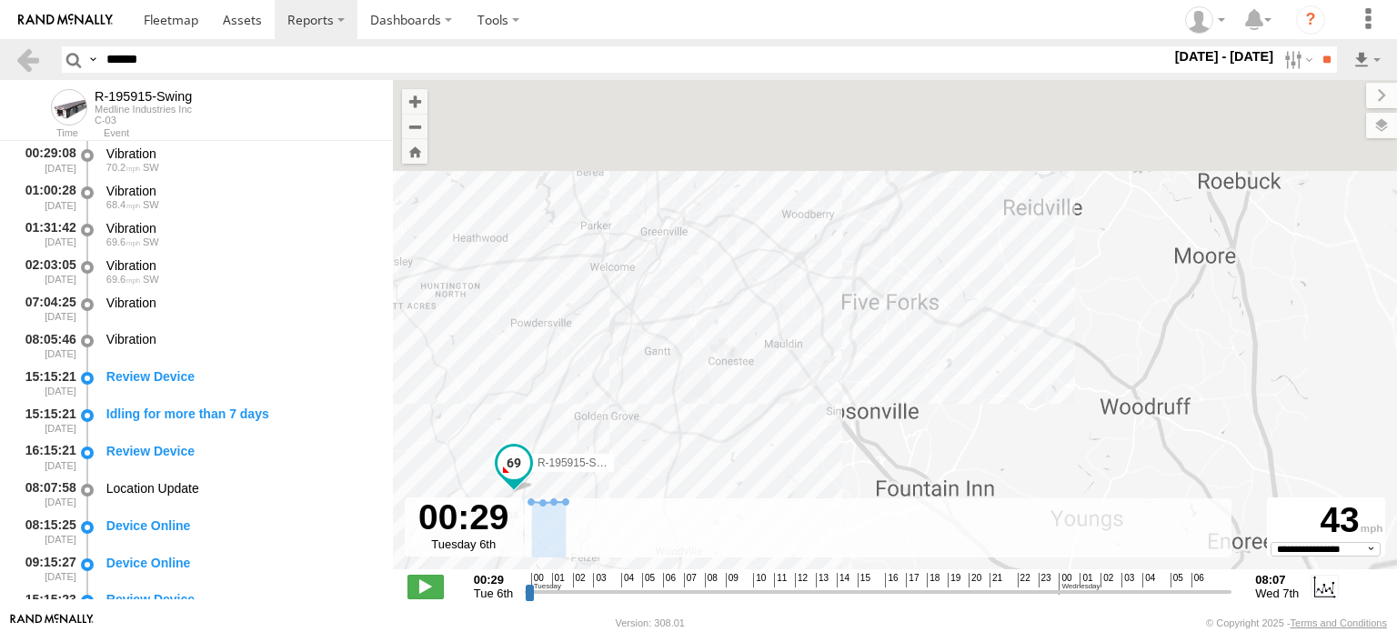
drag, startPoint x: 1099, startPoint y: 225, endPoint x: 711, endPoint y: 425, distance: 436.2
click at [711, 425] on div "R-195915-Swing" at bounding box center [895, 334] width 1004 height 509
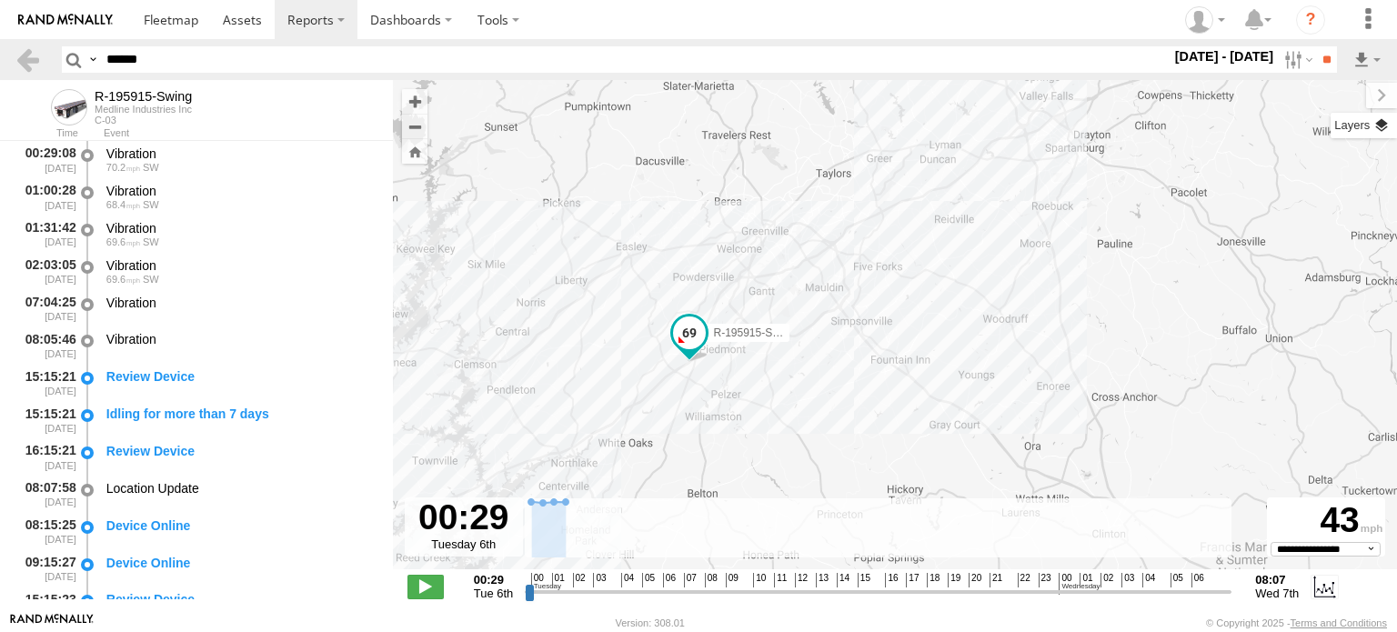
click at [1379, 130] on label at bounding box center [1364, 125] width 66 height 25
click at [0, 0] on span "Basemaps" at bounding box center [0, 0] width 0 height 0
click at [0, 0] on span "Satellite + Roadmap" at bounding box center [0, 0] width 0 height 0
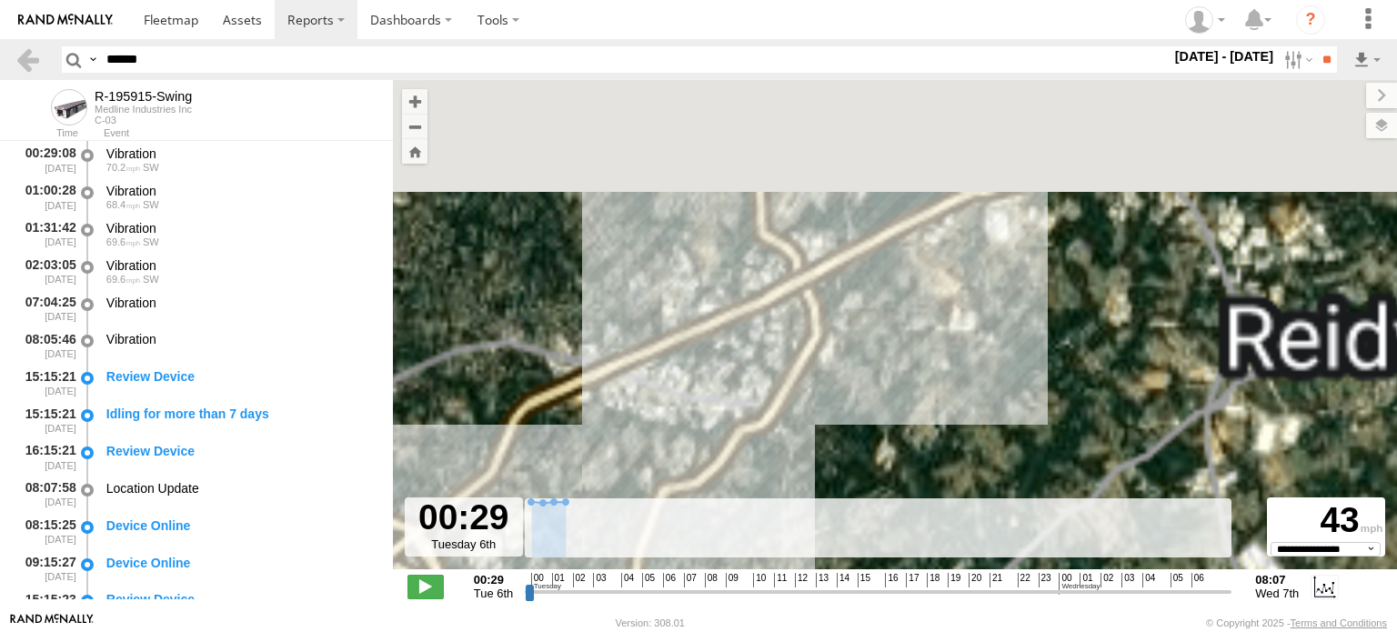
drag, startPoint x: 905, startPoint y: 164, endPoint x: 833, endPoint y: 369, distance: 217.8
click at [833, 369] on div "R-195915-Swing" at bounding box center [895, 334] width 1004 height 509
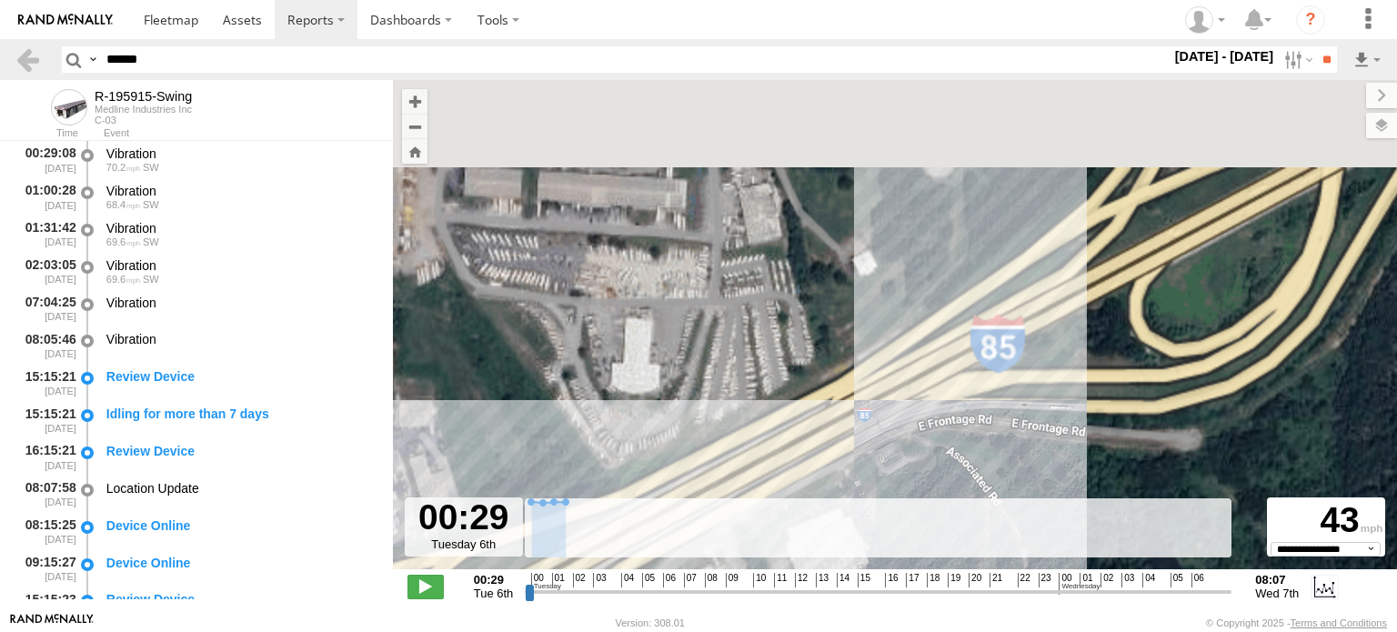
drag, startPoint x: 731, startPoint y: 217, endPoint x: 667, endPoint y: 368, distance: 163.9
click at [667, 368] on div "R-195915-Swing" at bounding box center [895, 334] width 1004 height 509
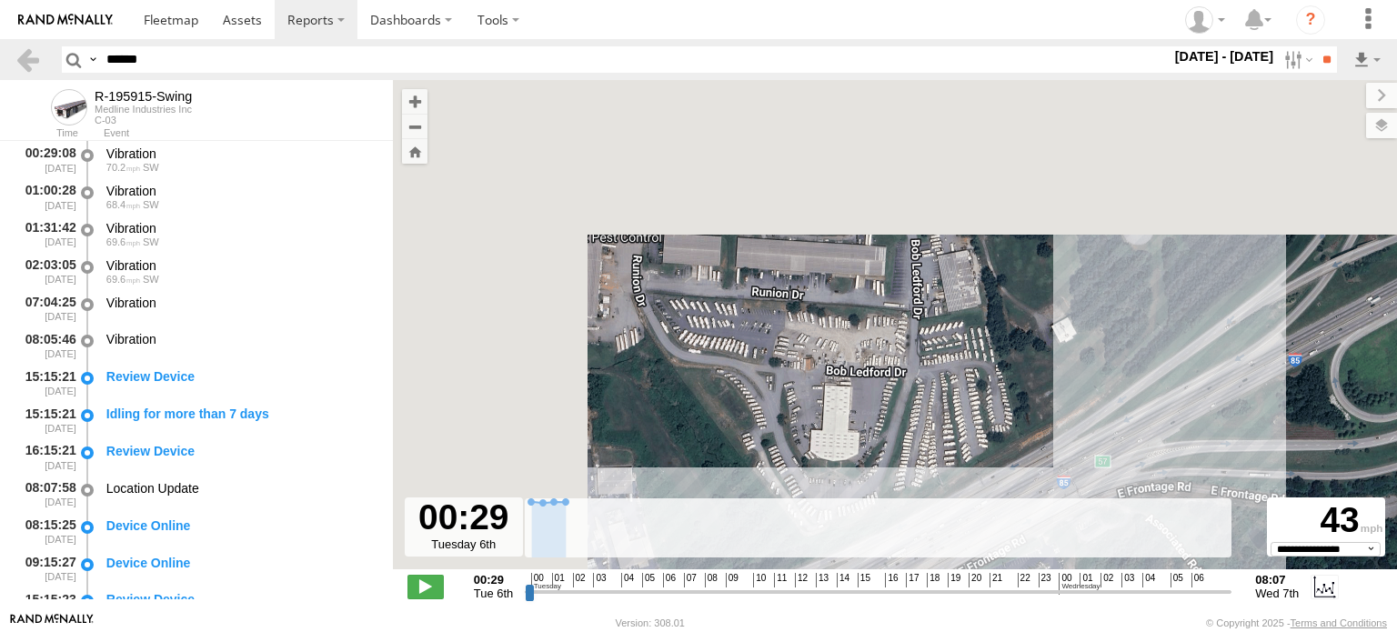
drag, startPoint x: 750, startPoint y: 232, endPoint x: 781, endPoint y: 303, distance: 77.4
click at [781, 303] on div "R-195915-Swing" at bounding box center [895, 334] width 1004 height 509
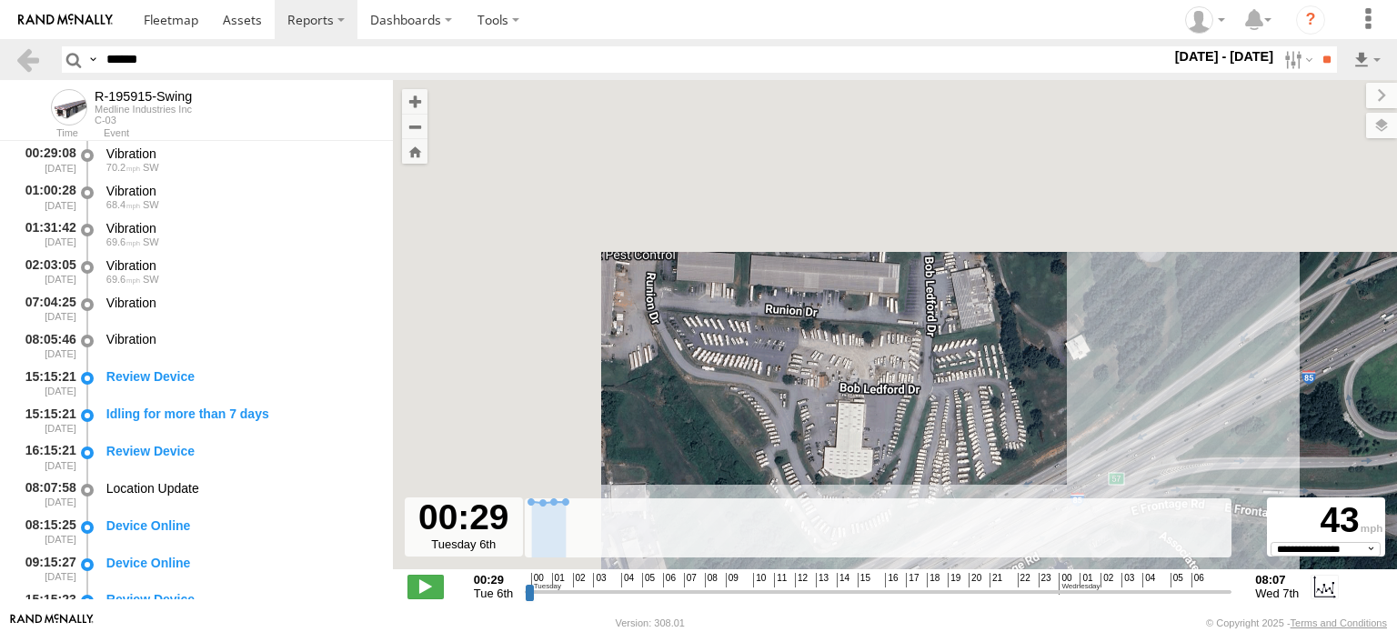
click at [629, 262] on div "R-195915-Swing" at bounding box center [895, 334] width 1004 height 509
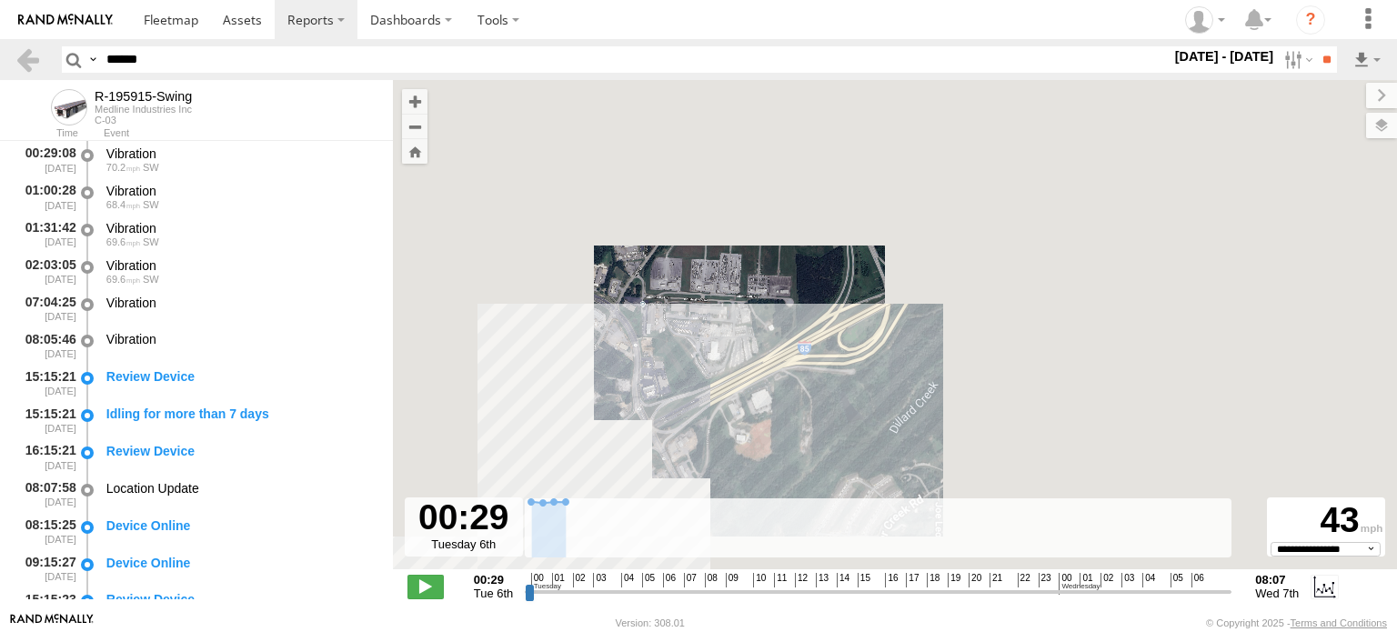
drag, startPoint x: 671, startPoint y: 314, endPoint x: 710, endPoint y: 200, distance: 120.0
click at [700, 222] on div "R-195915-Swing" at bounding box center [895, 334] width 1004 height 509
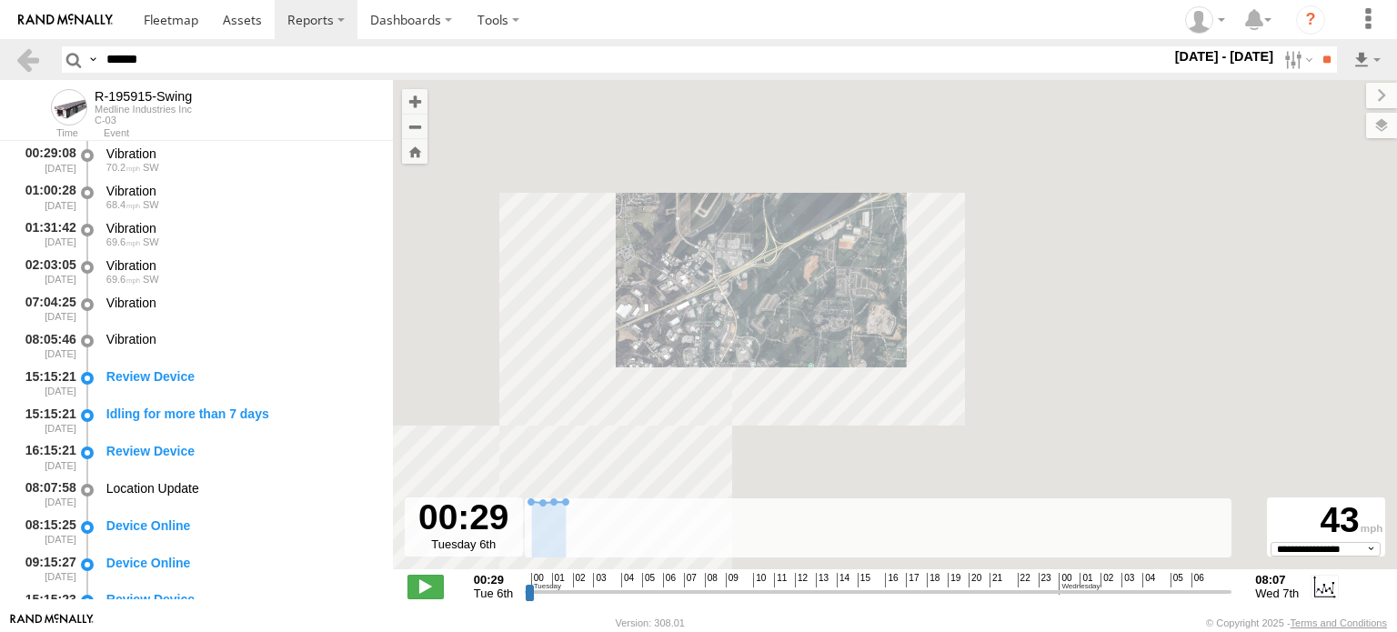
drag, startPoint x: 638, startPoint y: 308, endPoint x: 798, endPoint y: 207, distance: 189.8
click at [774, 230] on div "R-195915-Swing" at bounding box center [895, 334] width 1004 height 509
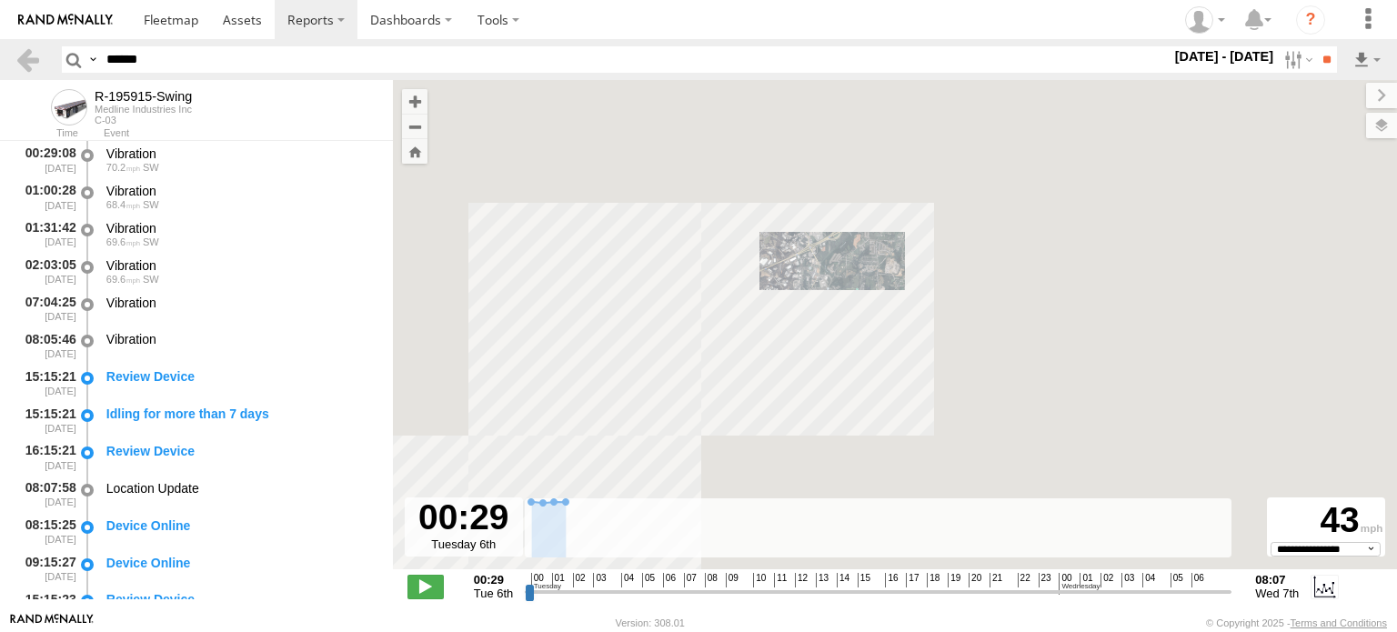
drag, startPoint x: 551, startPoint y: 387, endPoint x: 834, endPoint y: 158, distance: 363.6
click at [781, 206] on div "R-195915-Swing" at bounding box center [895, 334] width 1004 height 509
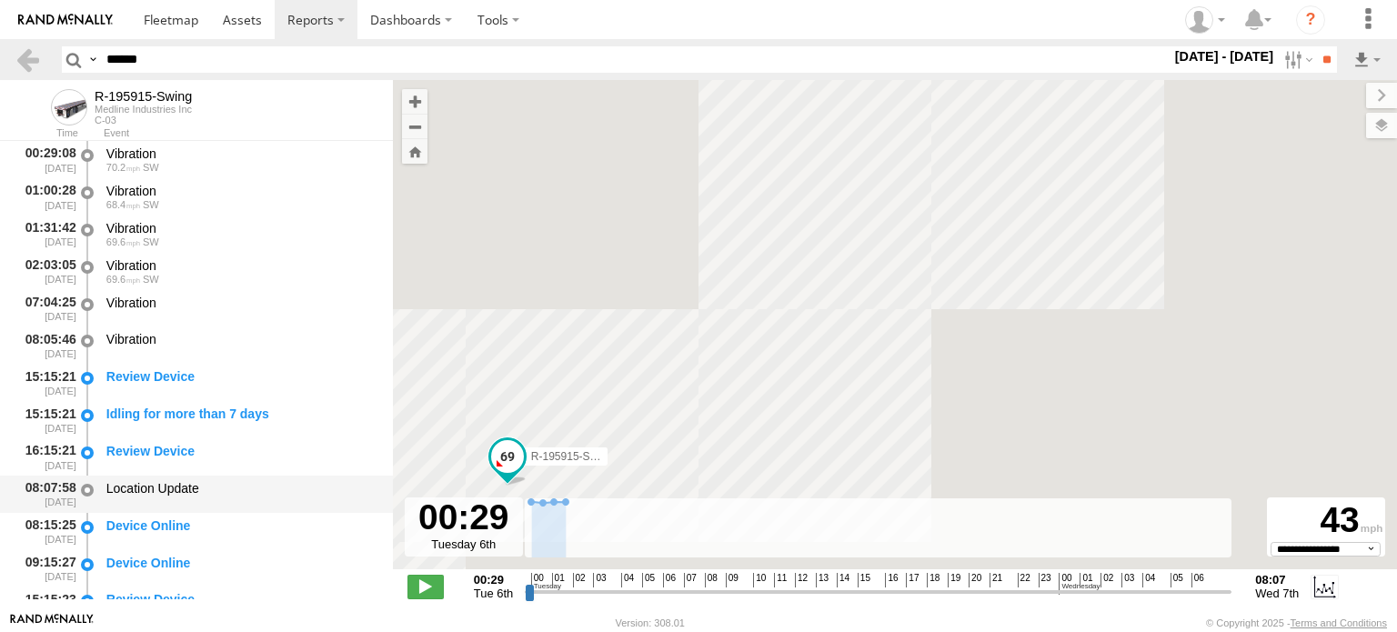
click at [182, 487] on div "Location Update" at bounding box center [240, 488] width 269 height 16
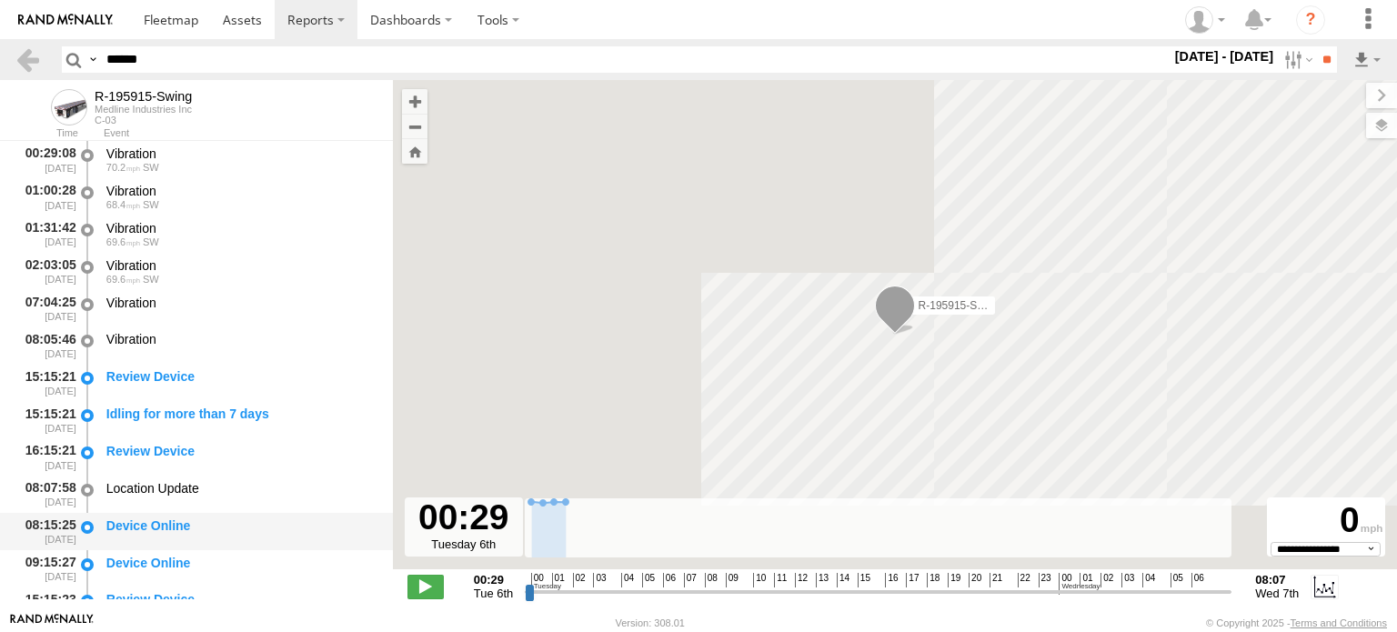
click at [175, 527] on div "Device Online" at bounding box center [240, 526] width 269 height 16
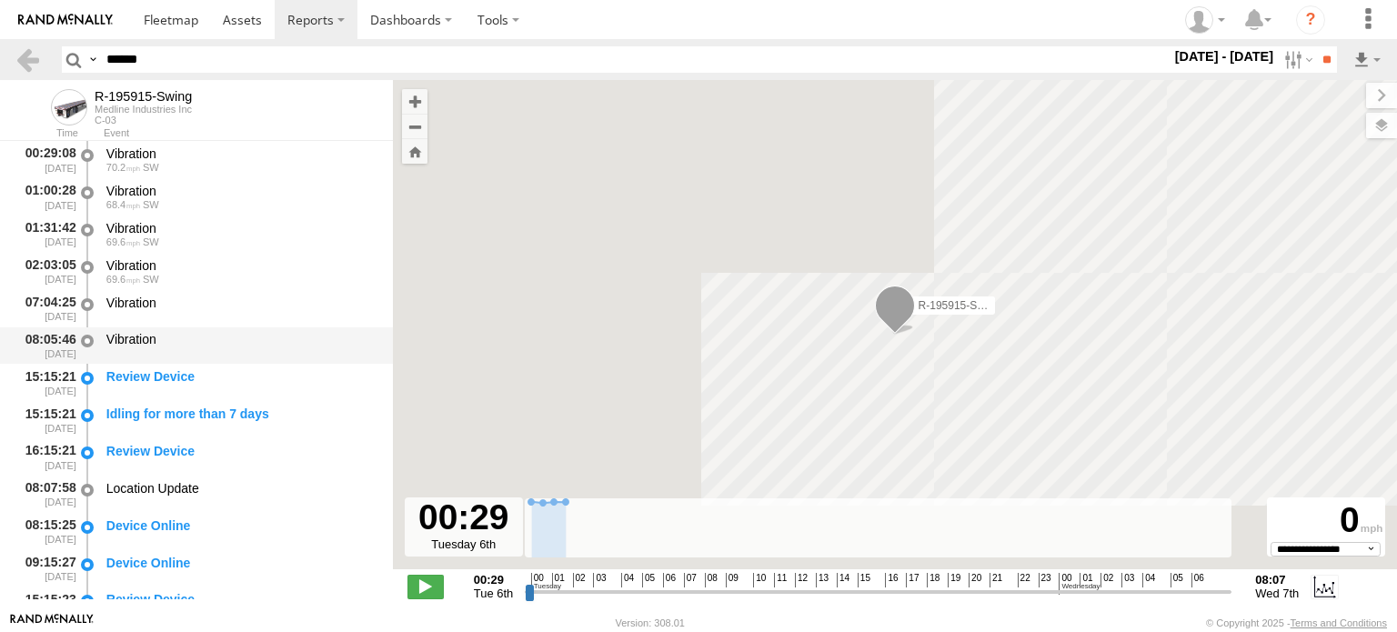
click at [180, 338] on div "Vibration" at bounding box center [240, 339] width 269 height 16
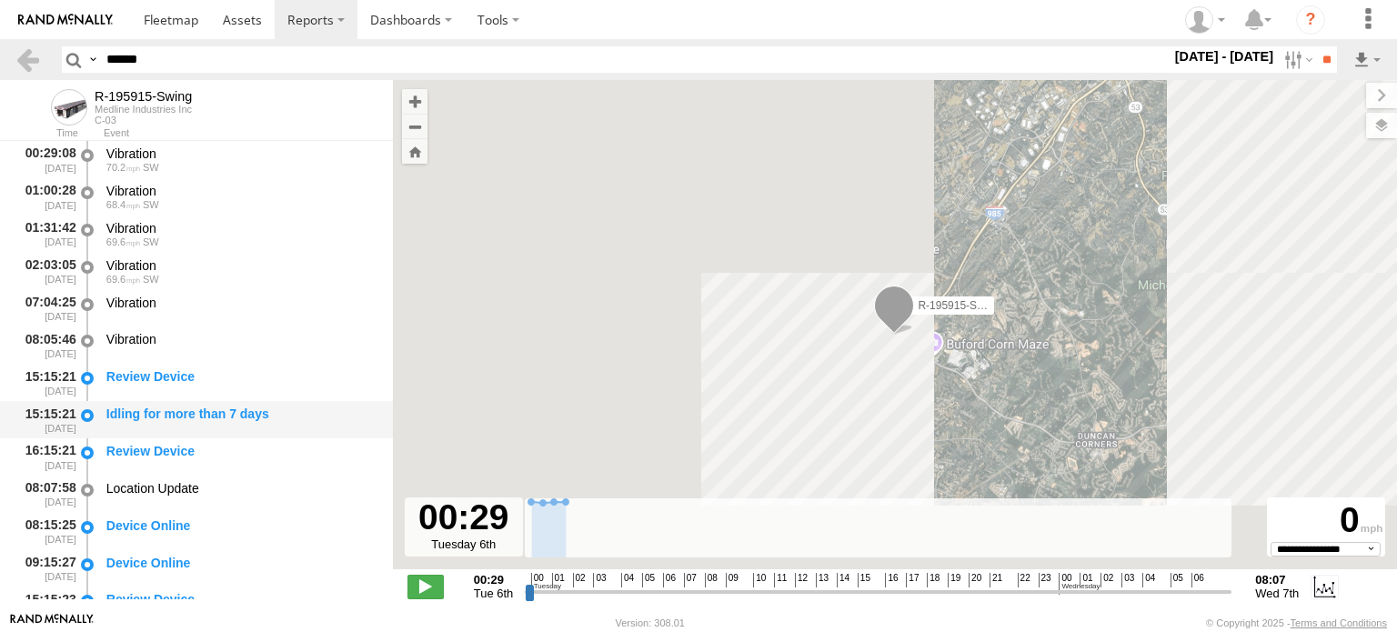
click at [188, 418] on div "Idling for more than 7 days" at bounding box center [240, 414] width 269 height 16
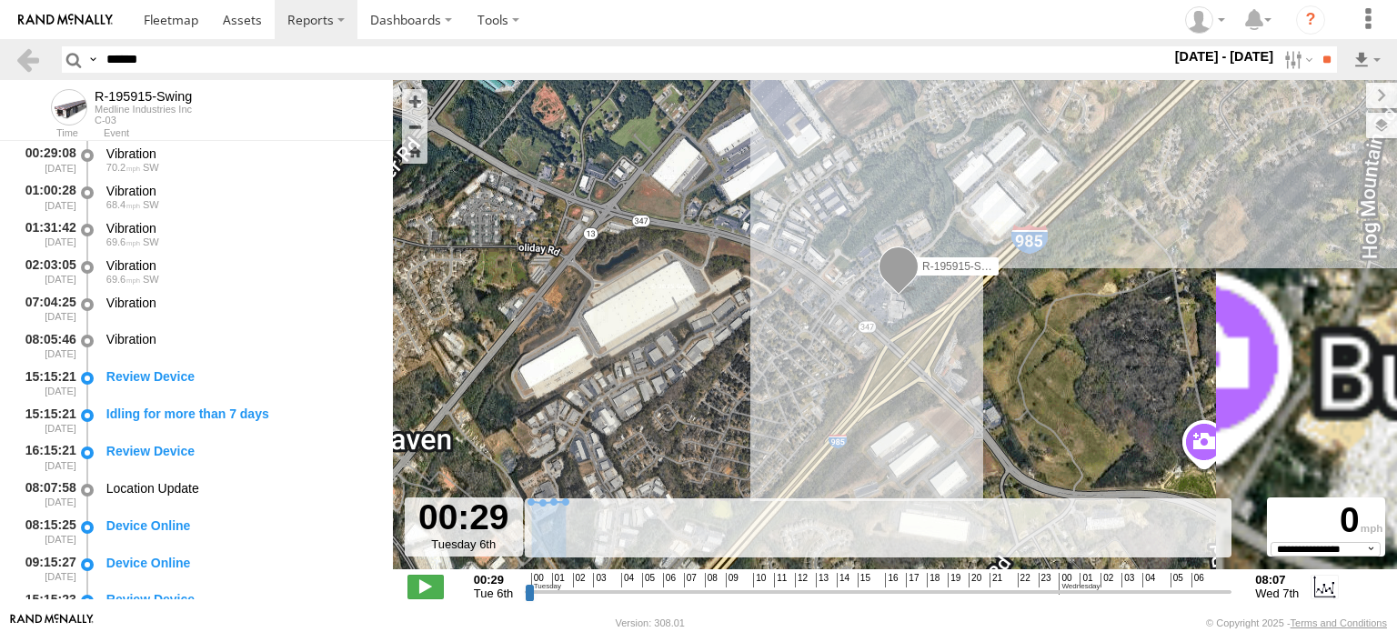
drag, startPoint x: 802, startPoint y: 255, endPoint x: 699, endPoint y: 315, distance: 119.8
click at [701, 315] on div "R-195915-Swing" at bounding box center [895, 334] width 1004 height 509
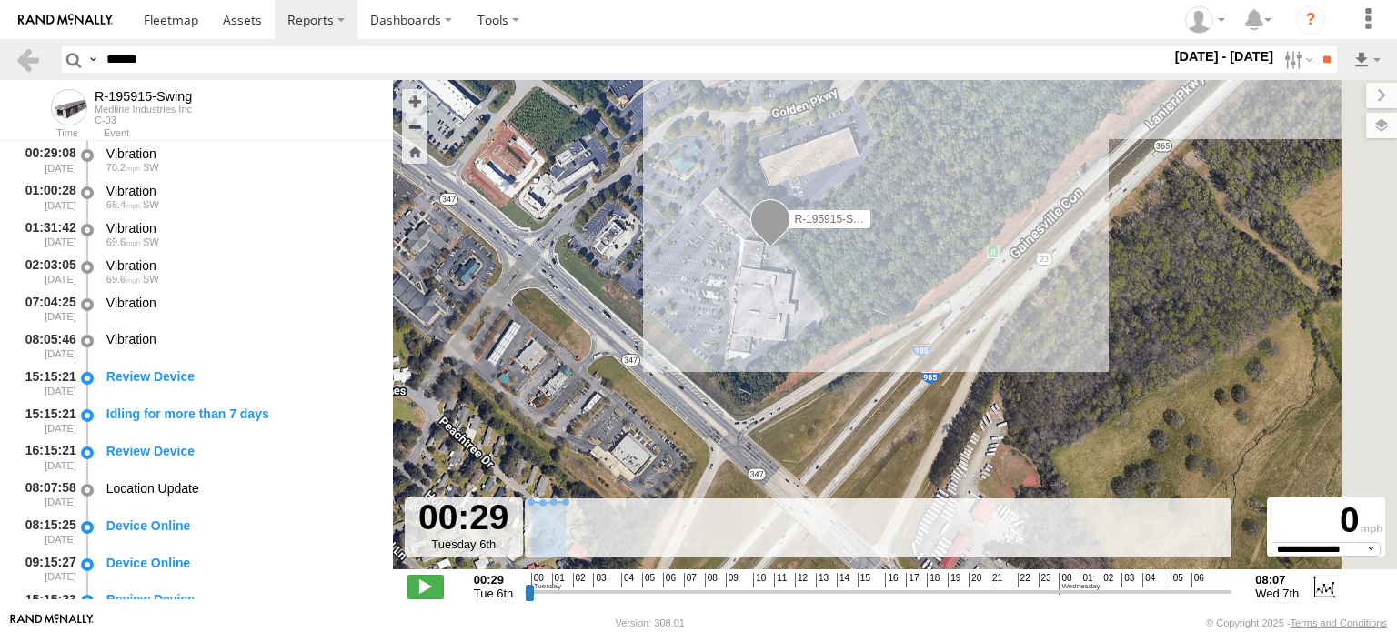
drag, startPoint x: 789, startPoint y: 355, endPoint x: 662, endPoint y: 192, distance: 206.2
click at [662, 192] on div "R-195915-Swing" at bounding box center [895, 334] width 1004 height 509
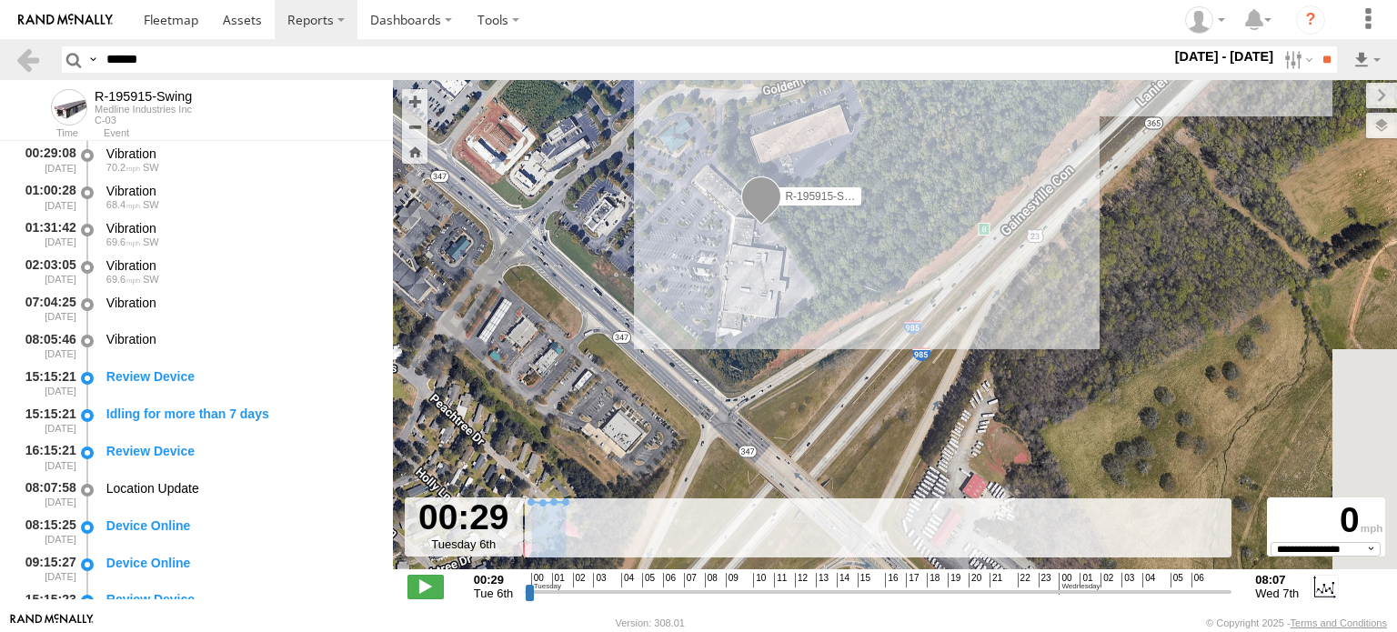
click at [766, 208] on span at bounding box center [761, 200] width 40 height 49
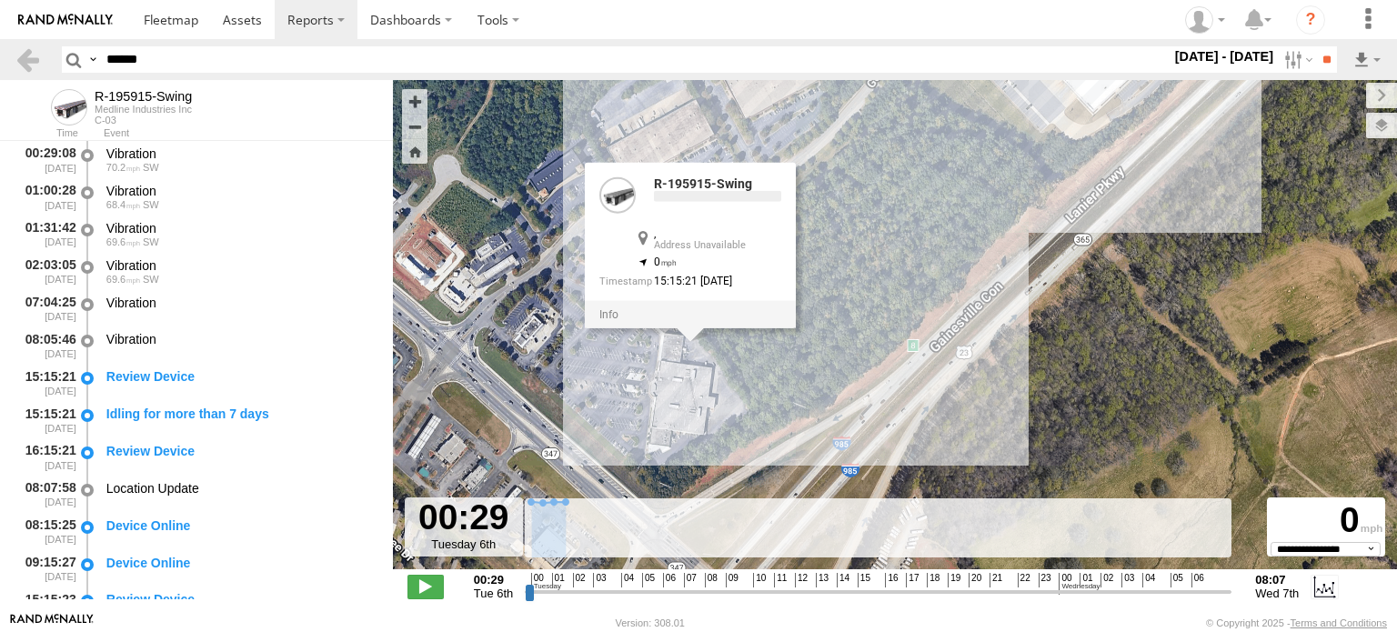
drag, startPoint x: 717, startPoint y: 264, endPoint x: 644, endPoint y: 385, distance: 141.2
click at [644, 385] on div "R-195915-Swing R-195915-Swing , 0 15:15:21 [DATE]" at bounding box center [895, 334] width 1004 height 509
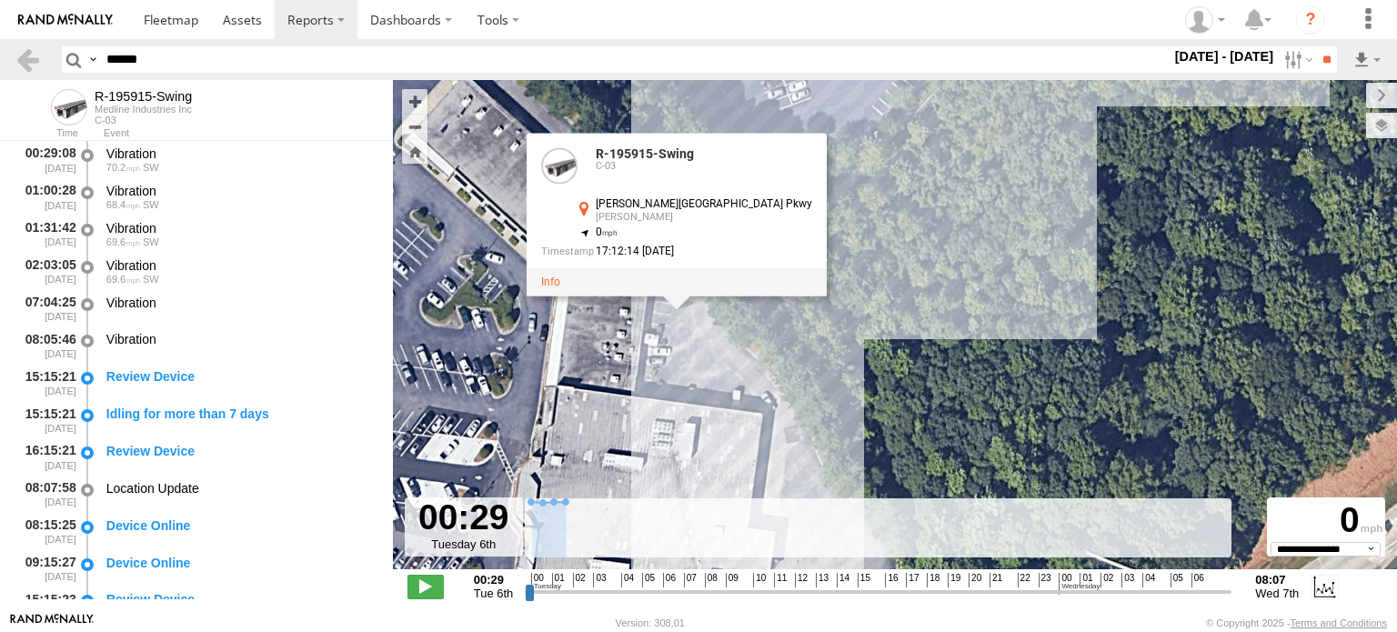
drag, startPoint x: 719, startPoint y: 281, endPoint x: 643, endPoint y: 400, distance: 141.1
click at [643, 400] on div "R-195915-Swing R-195915-Swing C-03 [PERSON_NAME][GEOGRAPHIC_DATA] Pkwy [PERSON_…" at bounding box center [895, 334] width 1004 height 509
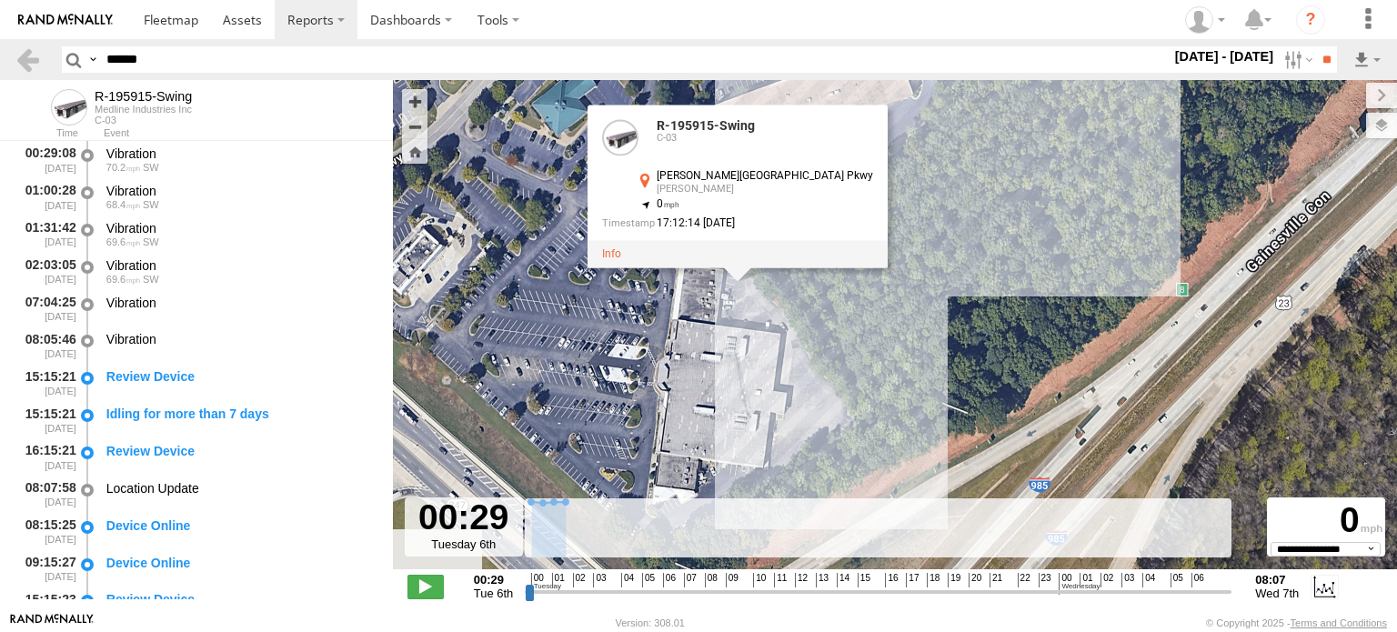
drag, startPoint x: 622, startPoint y: 443, endPoint x: 707, endPoint y: 374, distance: 109.3
click at [707, 374] on div "R-195915-Swing R-195915-Swing C-03 [PERSON_NAME][GEOGRAPHIC_DATA] Pkwy [PERSON_…" at bounding box center [895, 334] width 1004 height 509
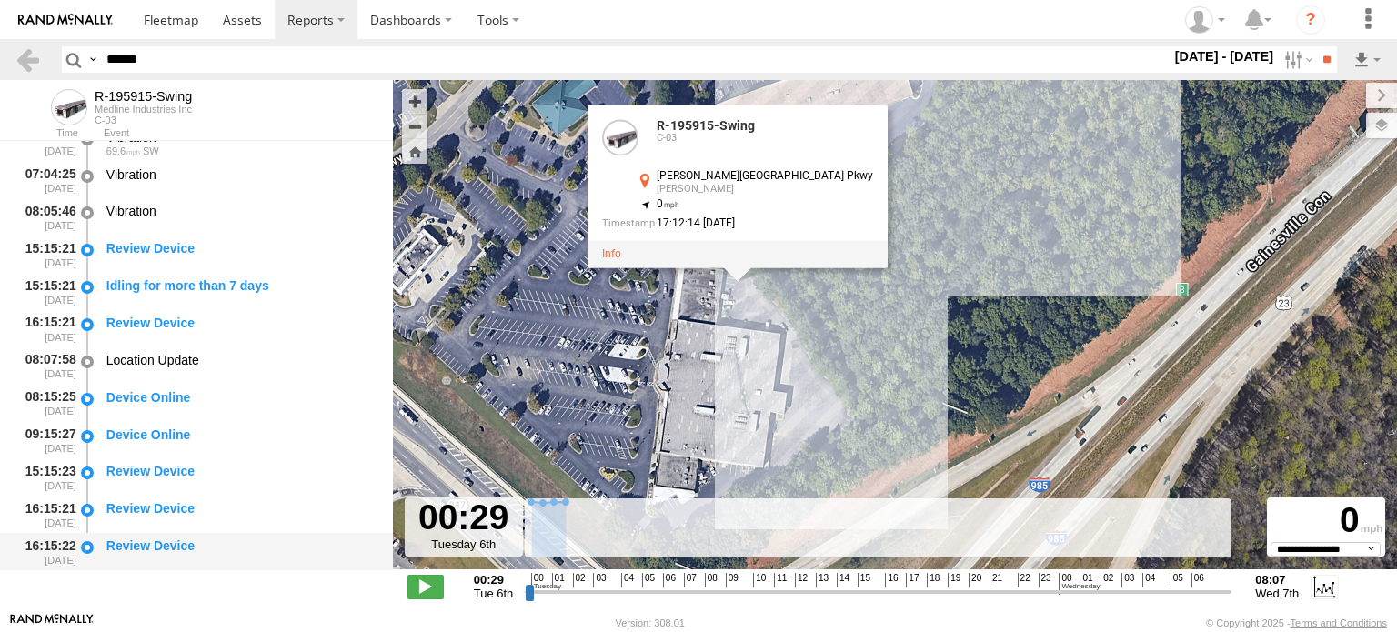
click at [174, 548] on div "Review Device" at bounding box center [240, 546] width 269 height 16
click at [1278, 59] on label at bounding box center [1296, 59] width 39 height 26
click at [0, 0] on label at bounding box center [0, 0] width 0 height 0
click at [1316, 57] on input "**" at bounding box center [1326, 59] width 21 height 26
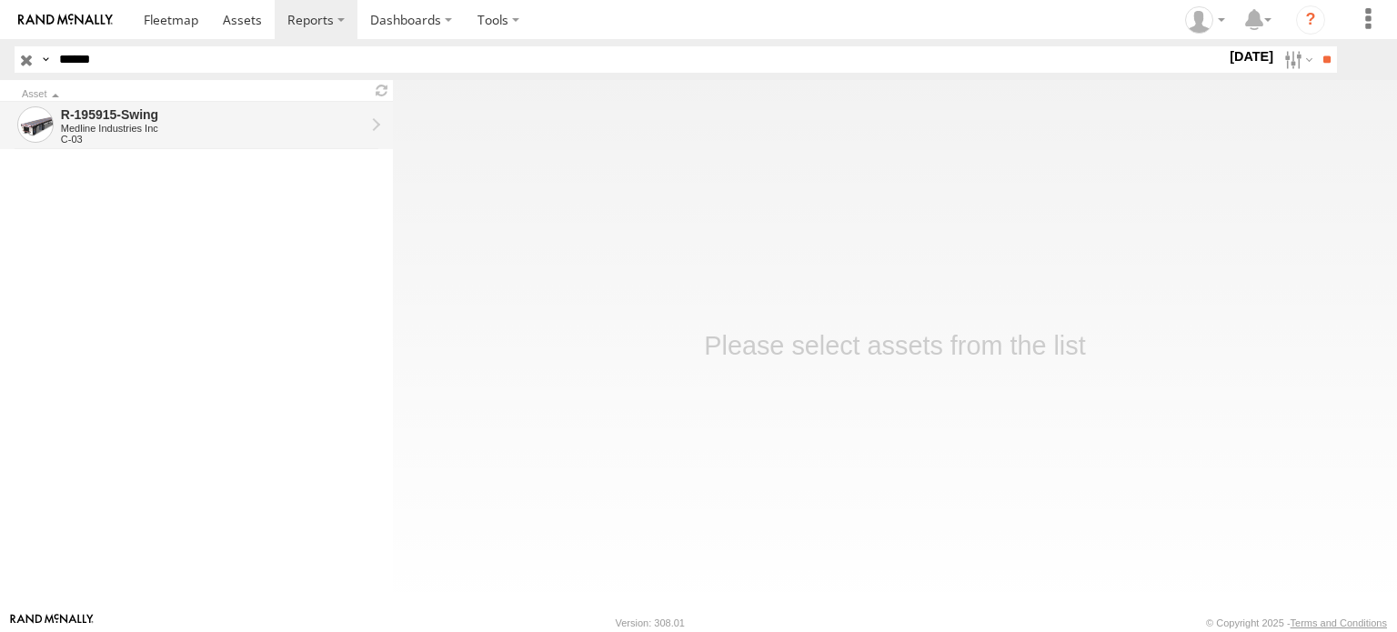
click at [291, 128] on div "Medline Industries Inc" at bounding box center [213, 128] width 304 height 11
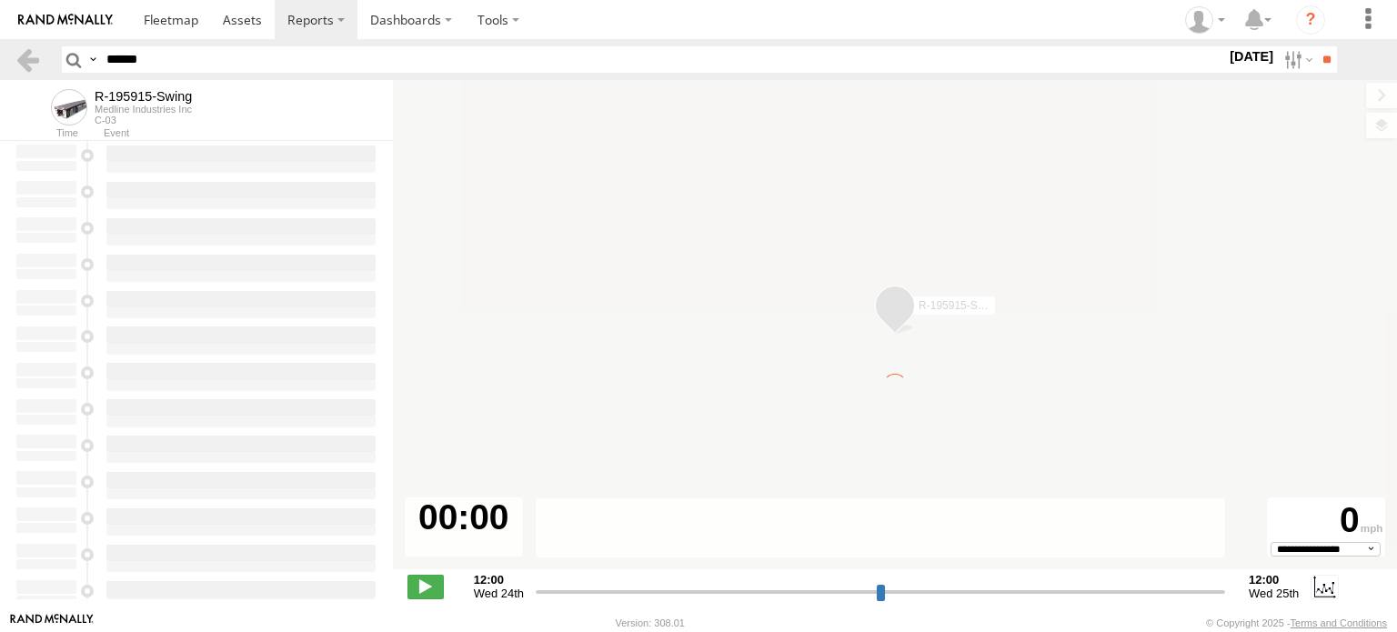
type input "**********"
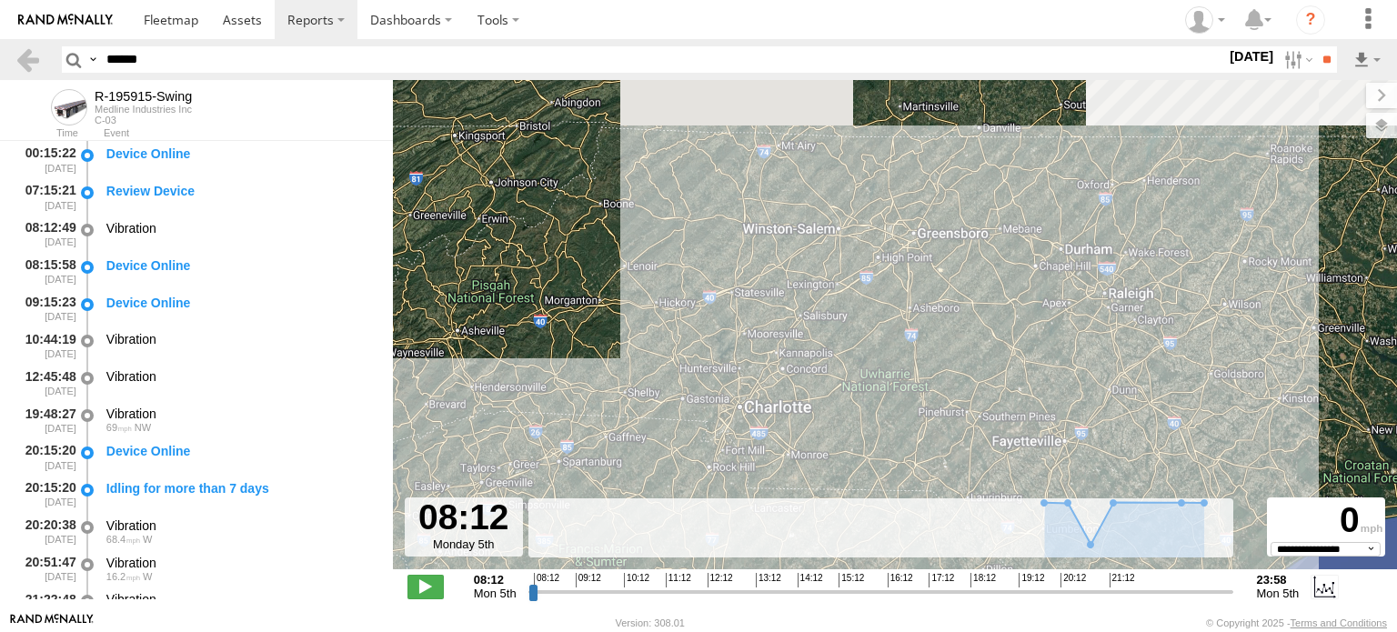
scroll to position [204, 0]
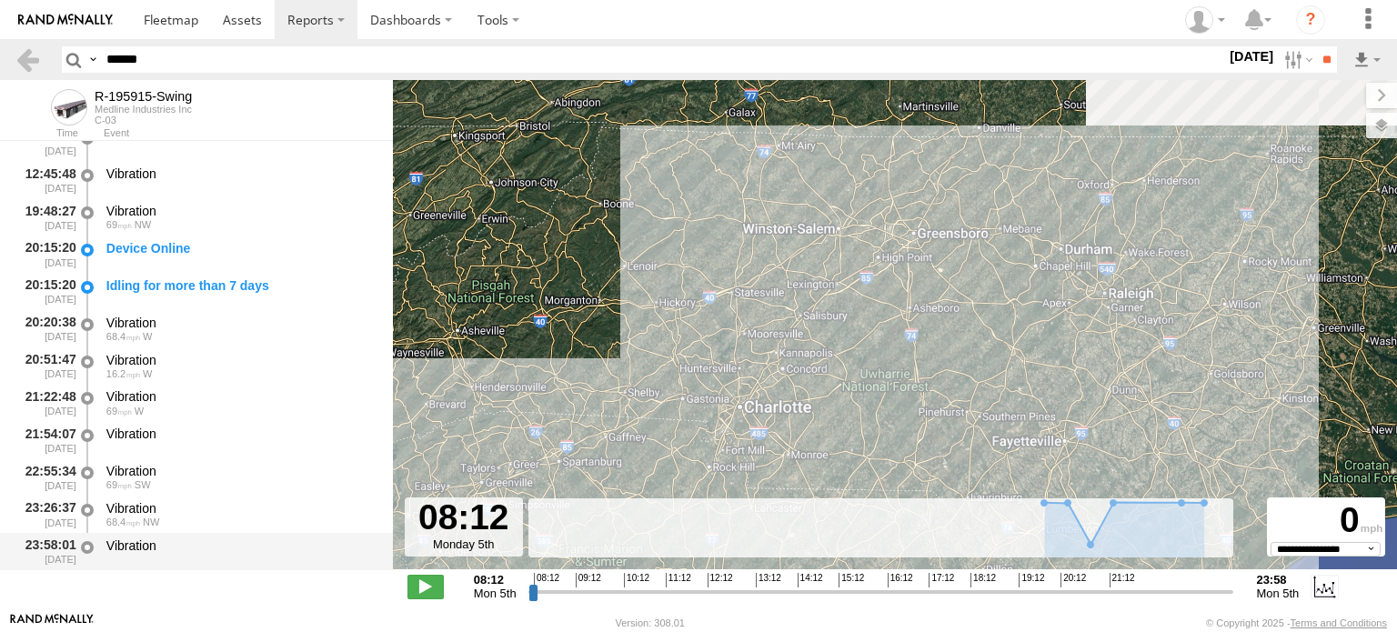
click at [143, 549] on div "Vibration" at bounding box center [240, 546] width 269 height 16
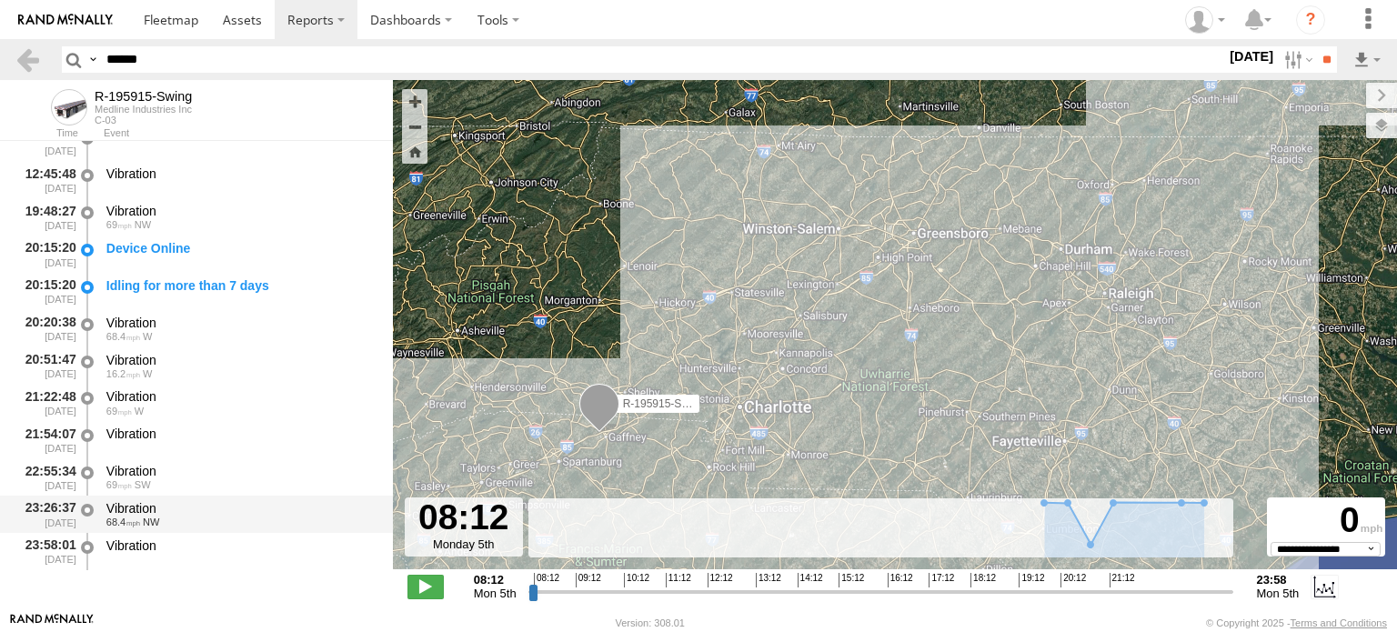
click at [163, 505] on div "Vibration" at bounding box center [240, 508] width 269 height 16
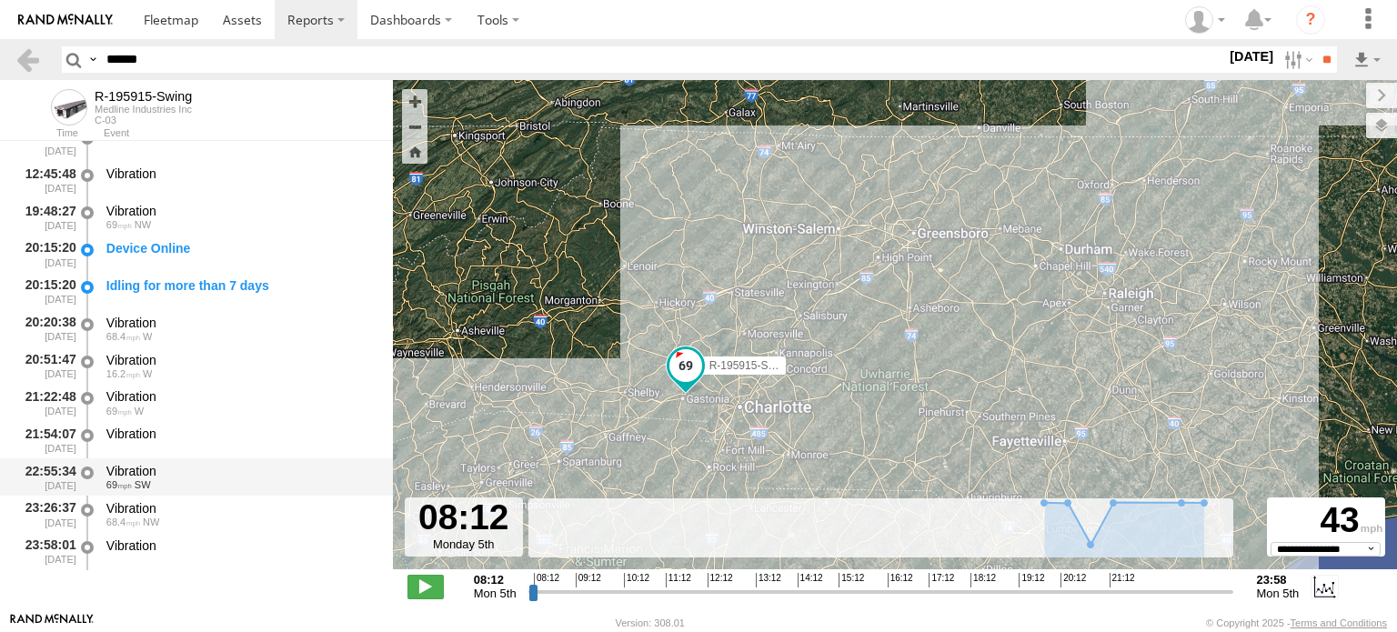
click at [177, 466] on div "Vibration" at bounding box center [240, 471] width 269 height 16
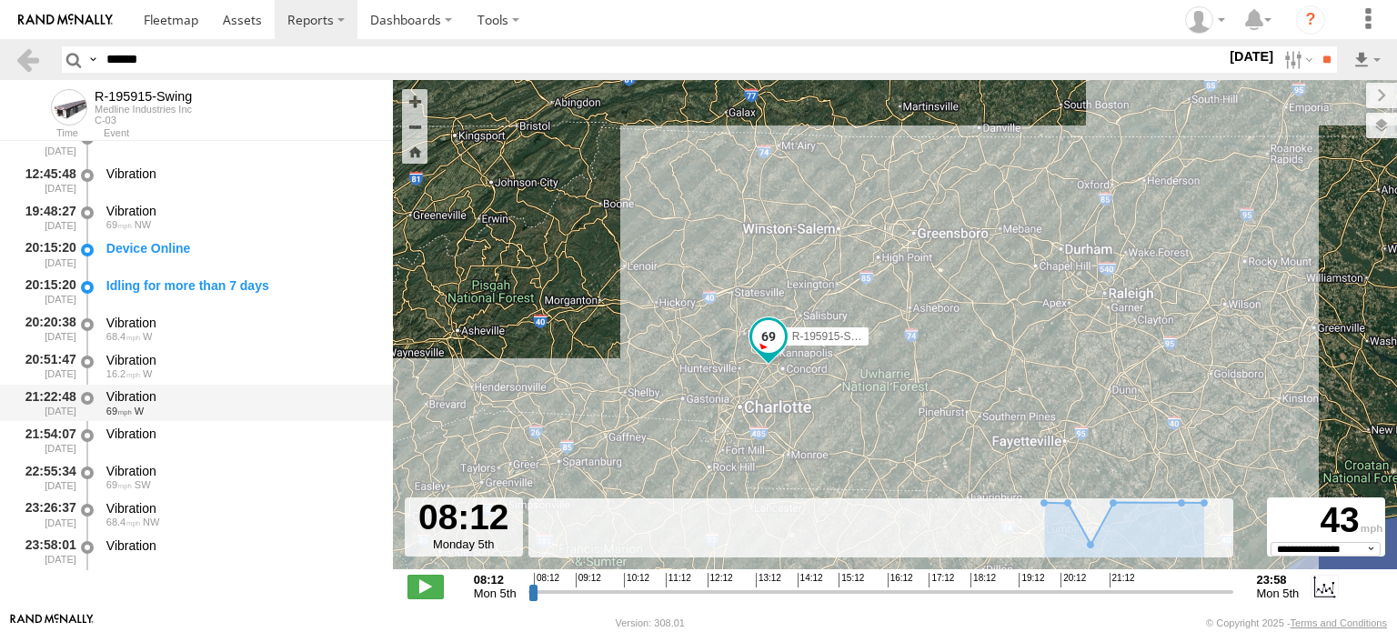
click at [178, 418] on div "Vibration 69 W" at bounding box center [241, 404] width 275 height 34
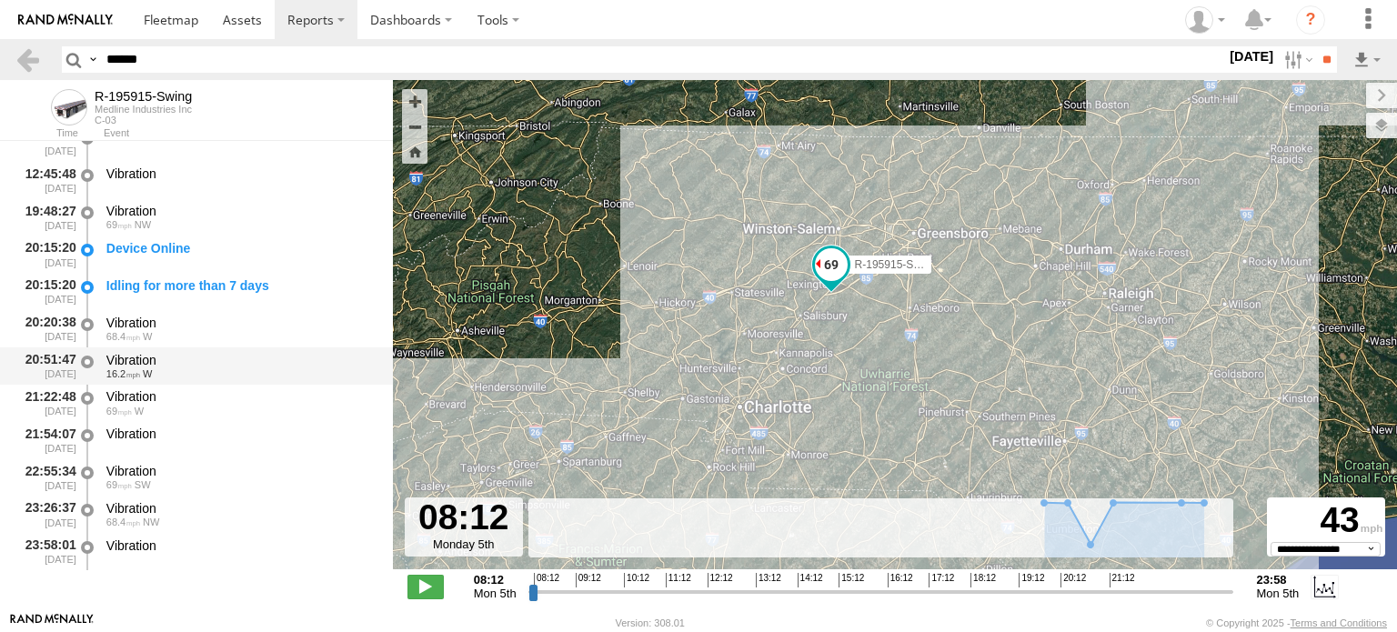
click at [181, 363] on div "Vibration" at bounding box center [240, 360] width 269 height 16
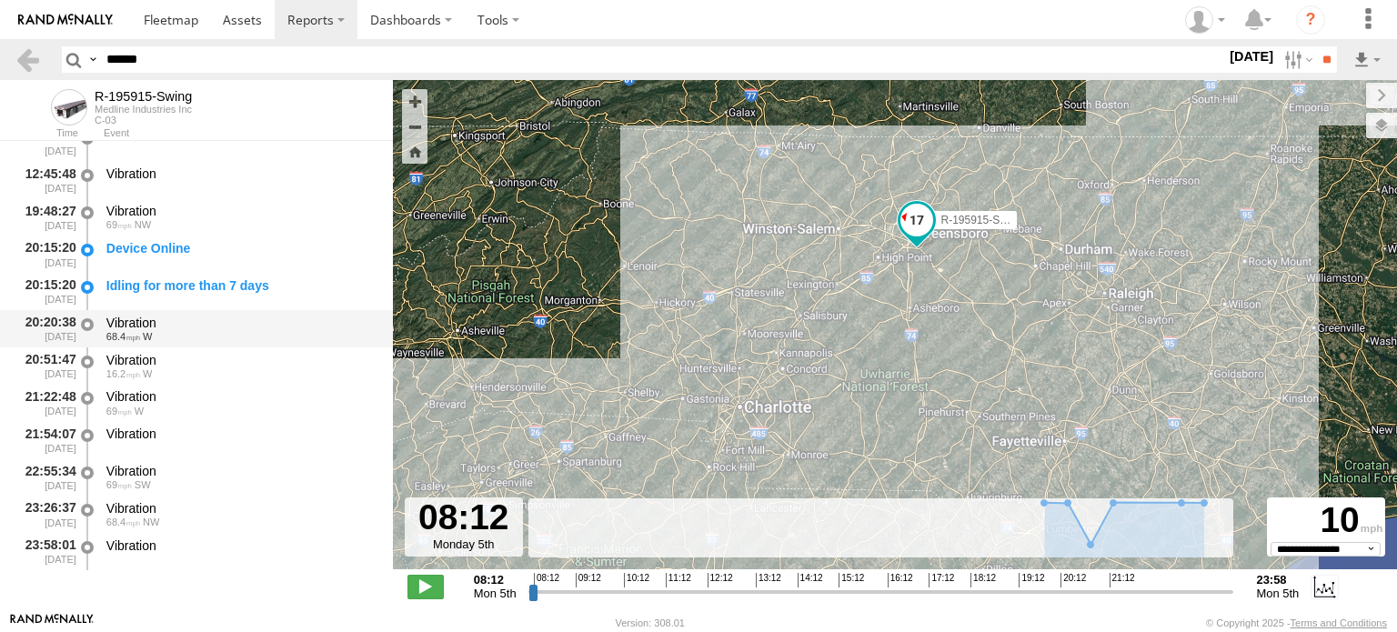
click at [182, 327] on div "Vibration" at bounding box center [240, 323] width 269 height 16
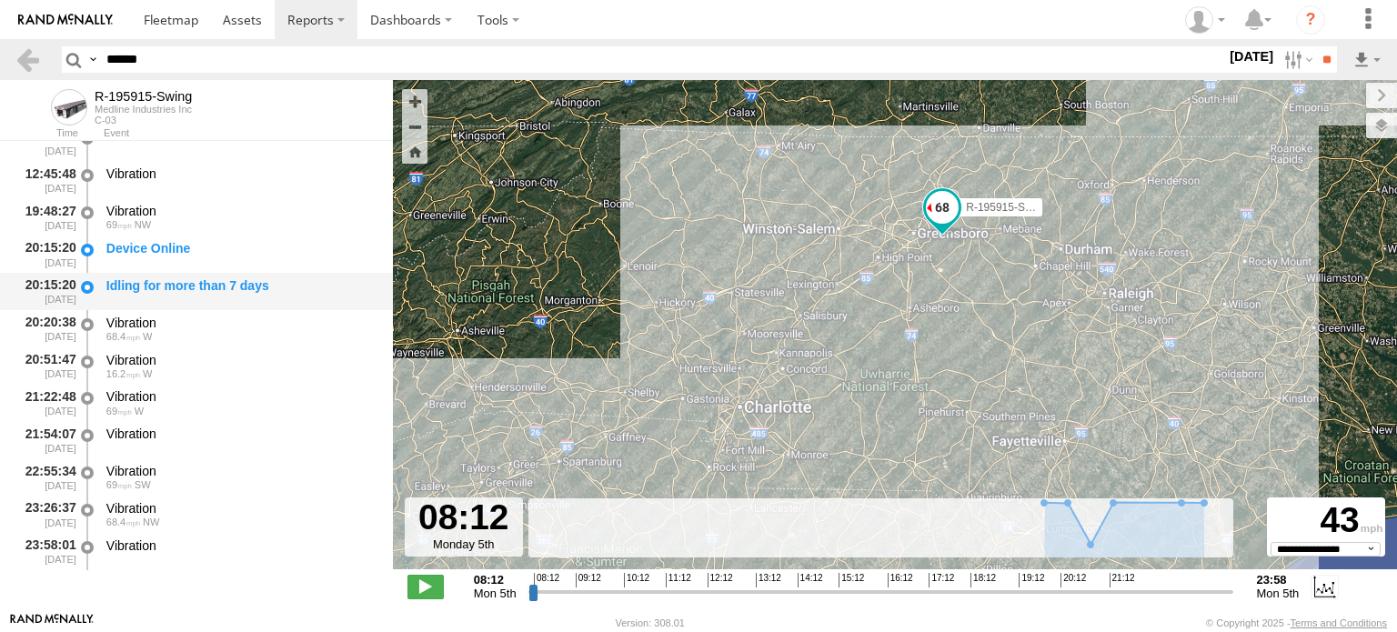
click at [184, 303] on div "Idling for more than 7 days" at bounding box center [241, 292] width 275 height 34
click at [204, 242] on div "Device Online" at bounding box center [240, 248] width 269 height 16
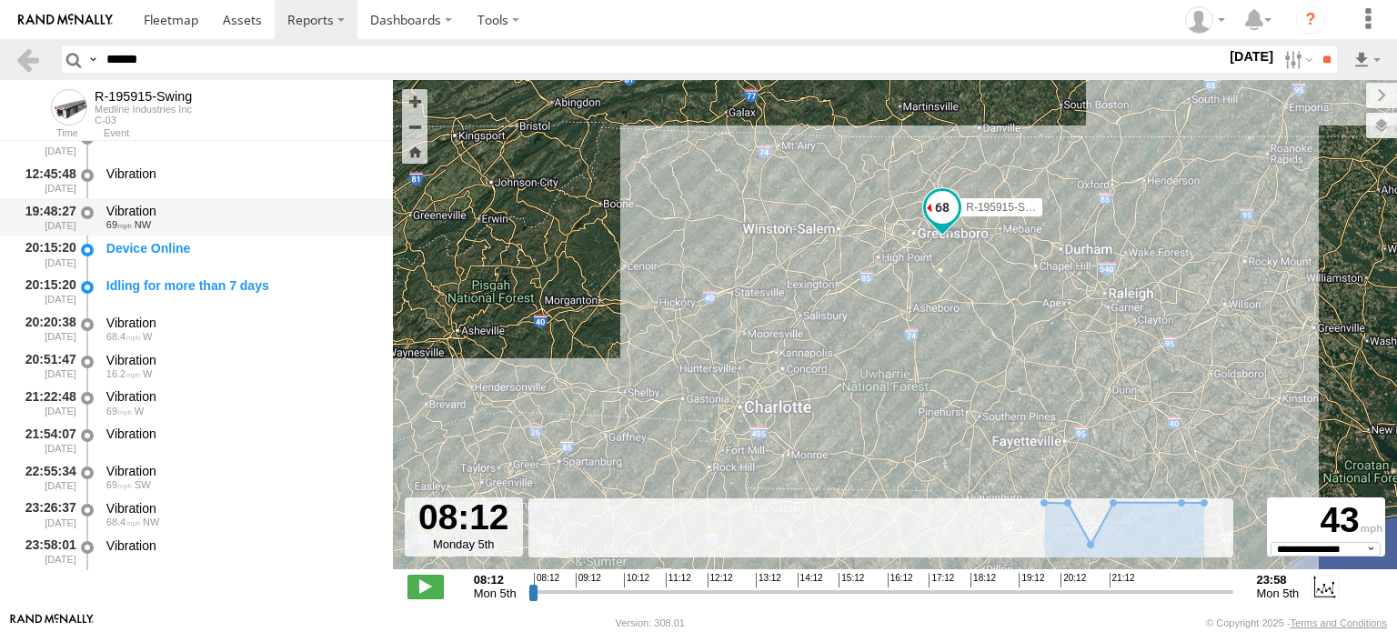
click at [197, 211] on div "Vibration" at bounding box center [240, 211] width 269 height 16
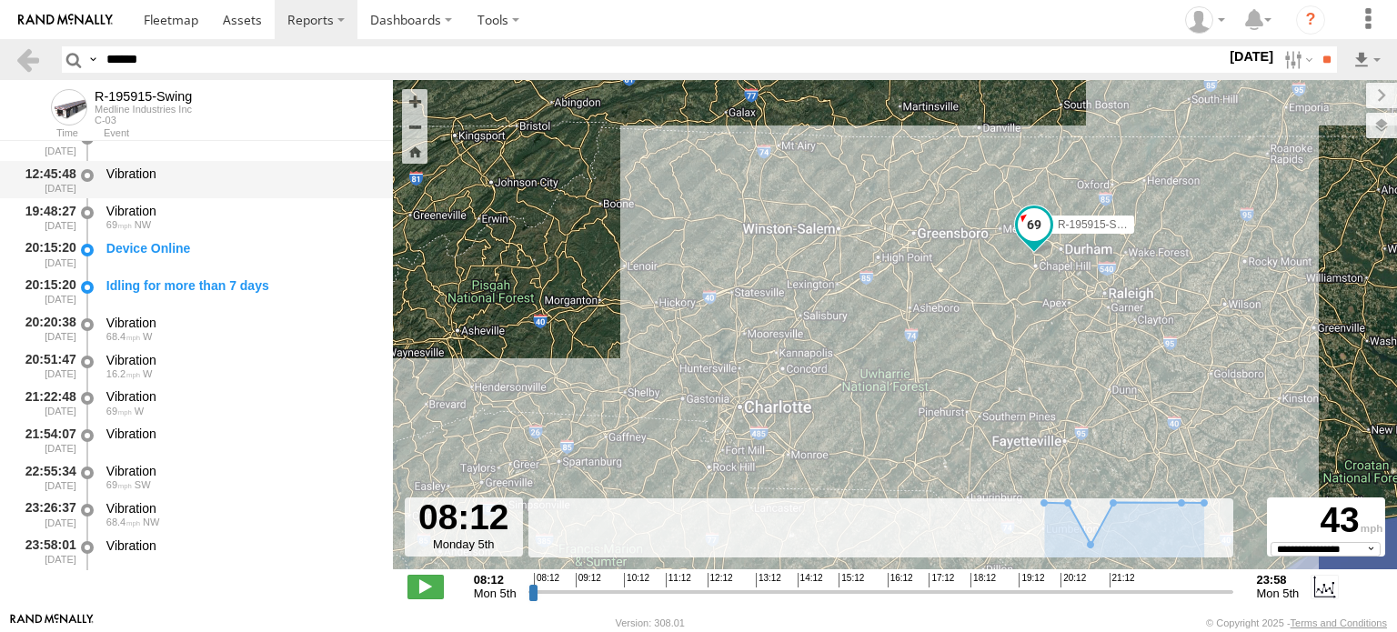
click at [197, 185] on div "Vibration" at bounding box center [241, 180] width 275 height 34
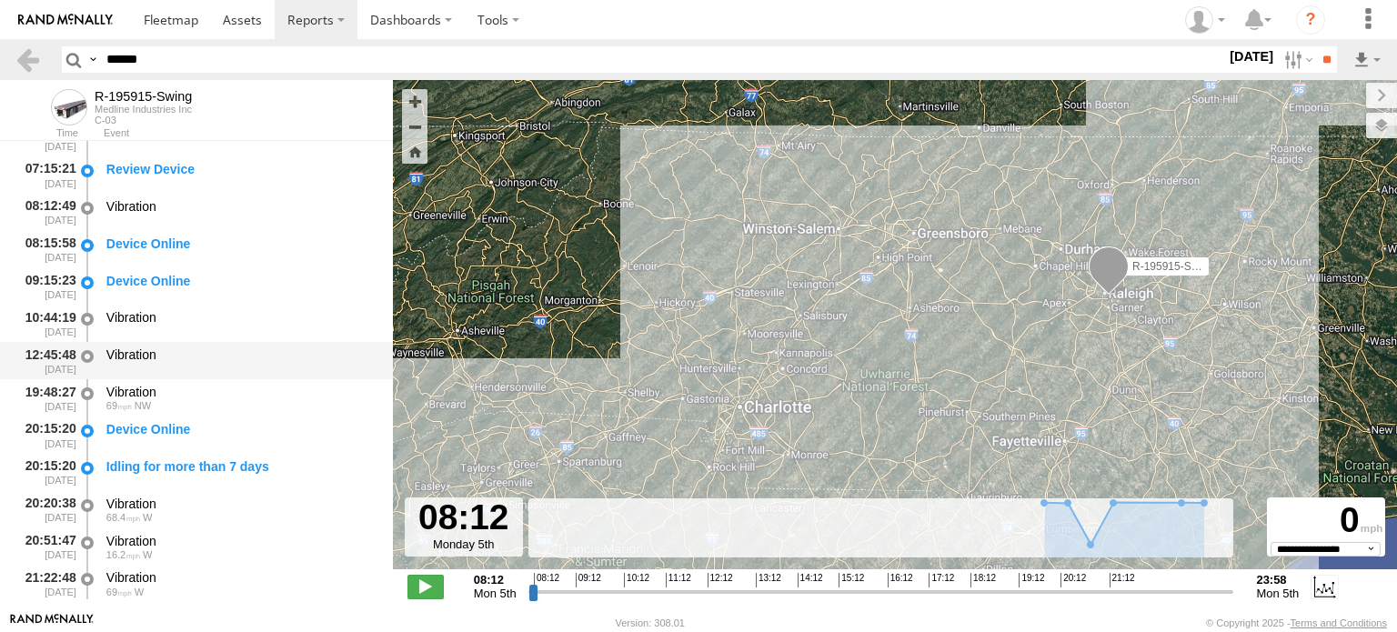
scroll to position [0, 0]
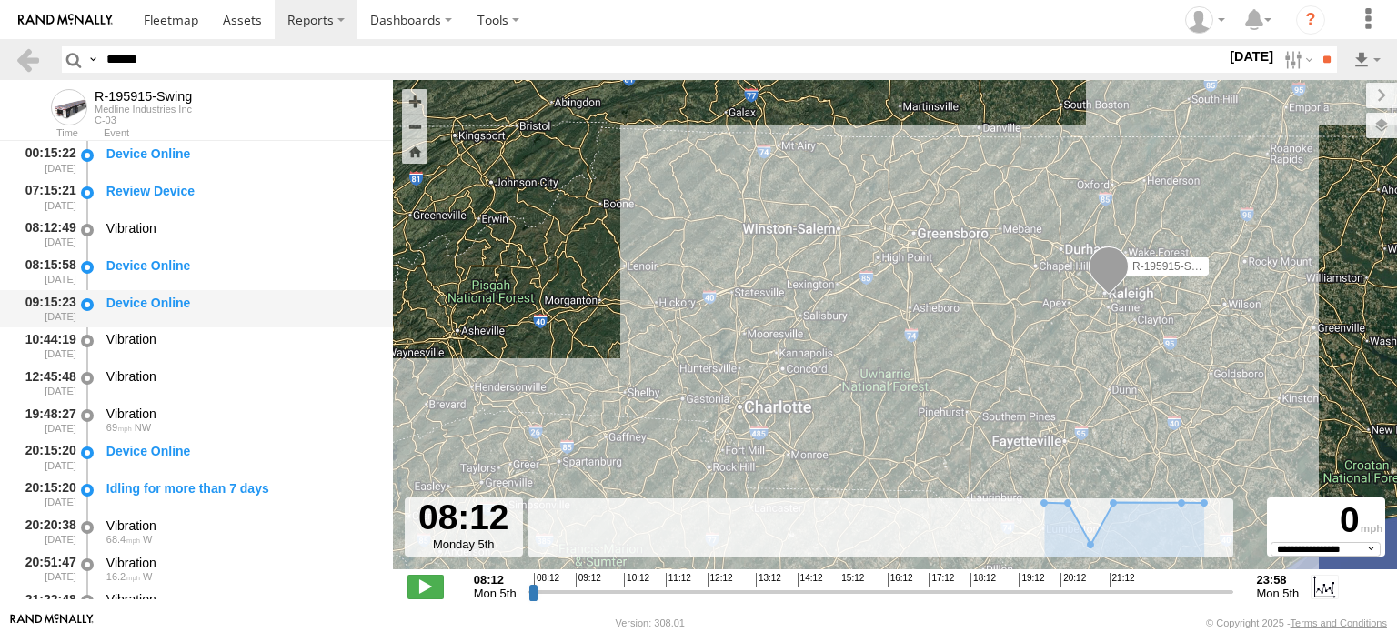
click at [203, 318] on div "Device Online" at bounding box center [241, 309] width 275 height 34
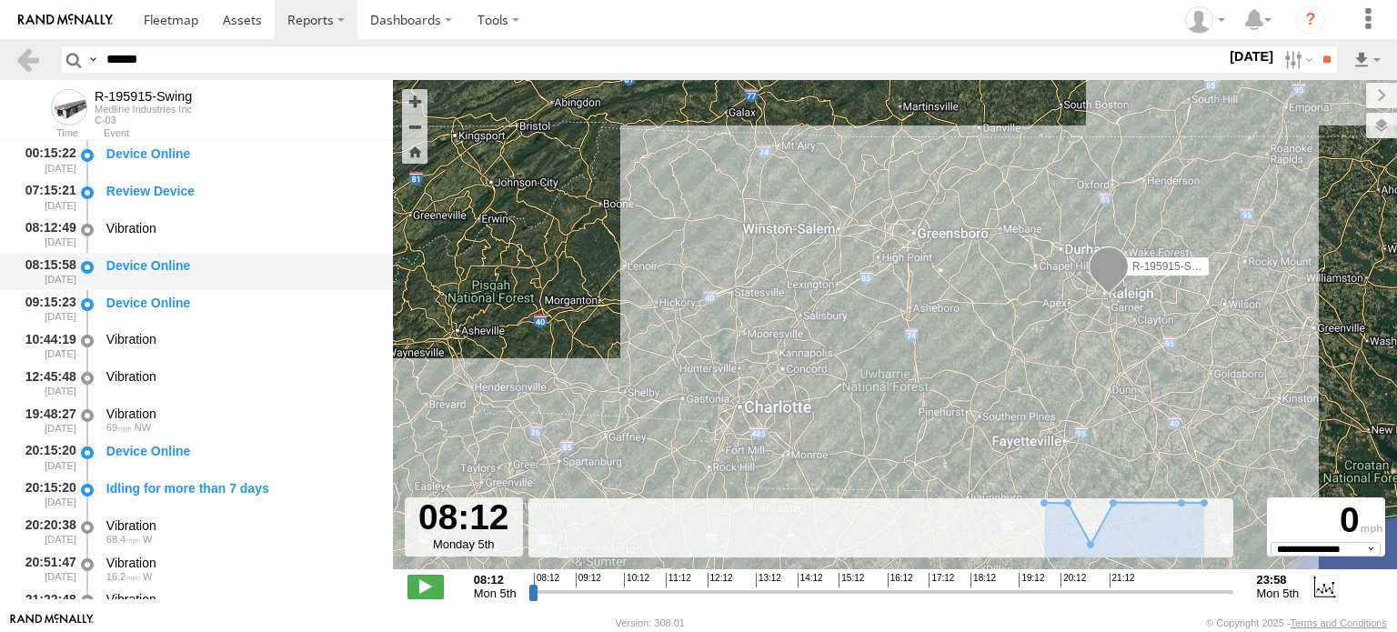
click at [201, 287] on div "Device Online" at bounding box center [241, 272] width 275 height 34
click at [175, 146] on div "Device Online" at bounding box center [240, 154] width 269 height 16
click at [176, 166] on div "Device Online" at bounding box center [241, 160] width 275 height 34
click at [178, 206] on div "Review Device" at bounding box center [241, 197] width 275 height 34
click at [1113, 272] on span at bounding box center [1109, 271] width 40 height 49
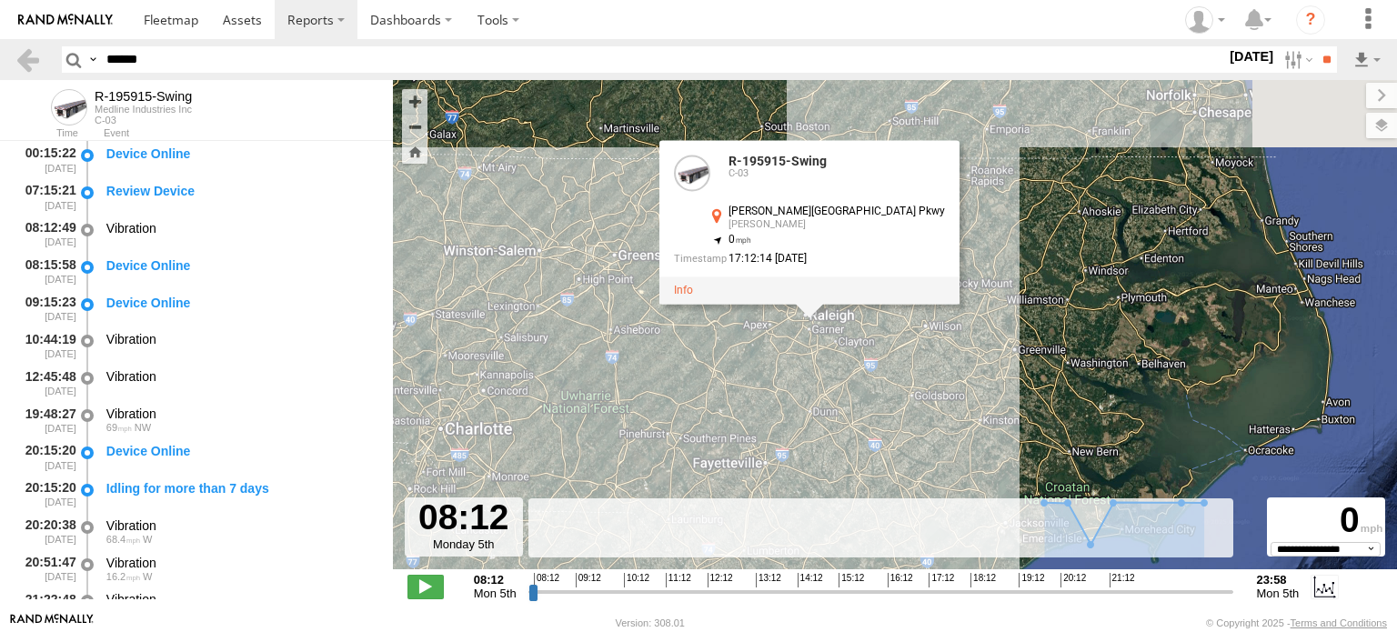
drag, startPoint x: 1123, startPoint y: 334, endPoint x: 802, endPoint y: 359, distance: 321.3
click at [802, 359] on div "R-195915-Swing R-195915-Swing C-03 [PERSON_NAME][GEOGRAPHIC_DATA] Pkwy [PERSON_…" at bounding box center [895, 334] width 1004 height 509
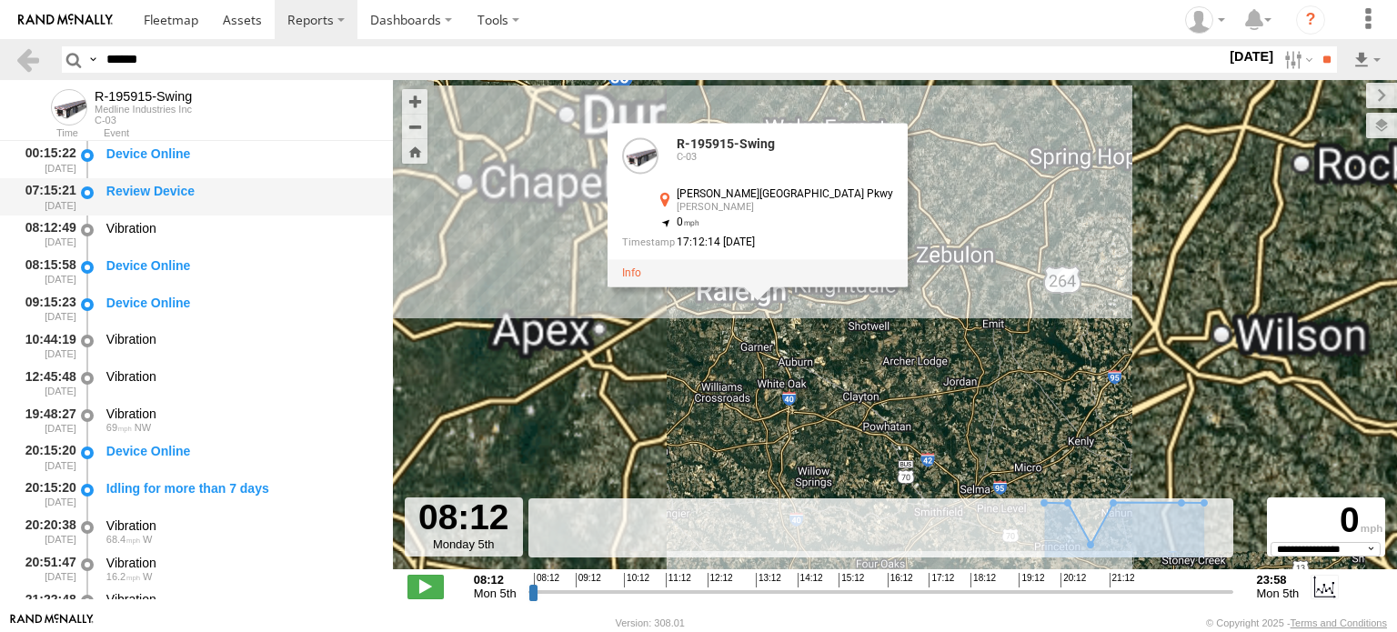
click at [162, 188] on div "Review Device" at bounding box center [240, 191] width 269 height 16
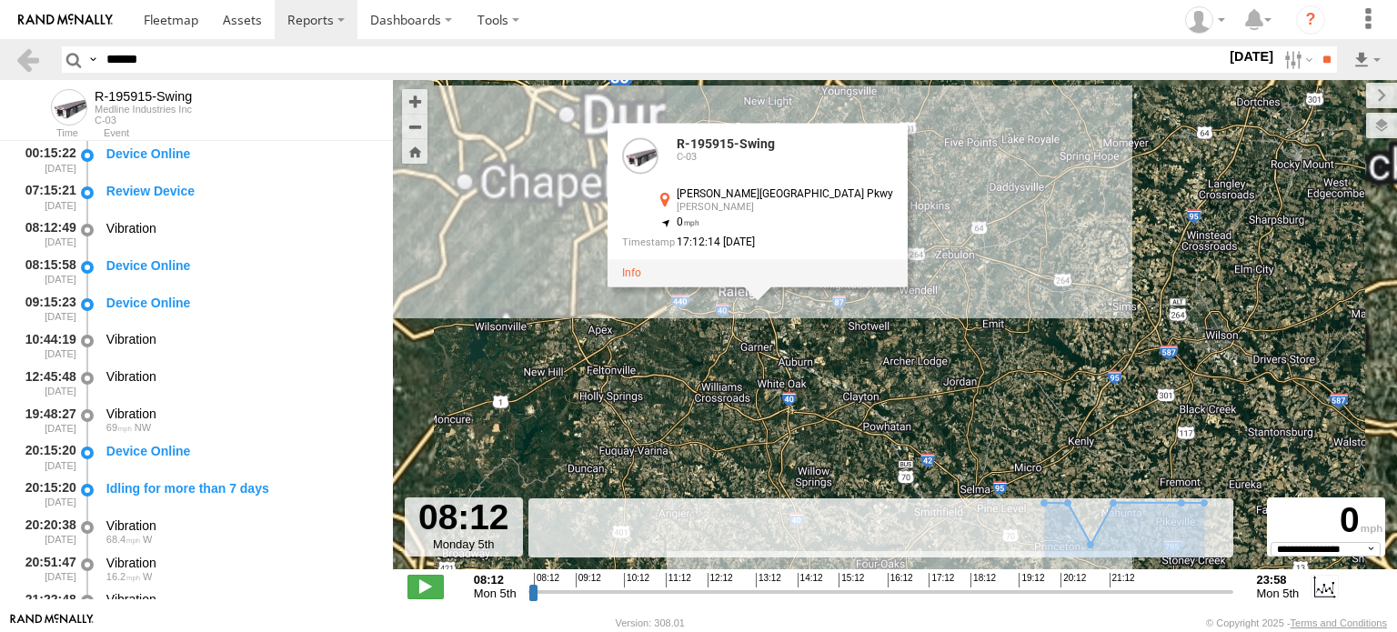
scroll to position [204, 0]
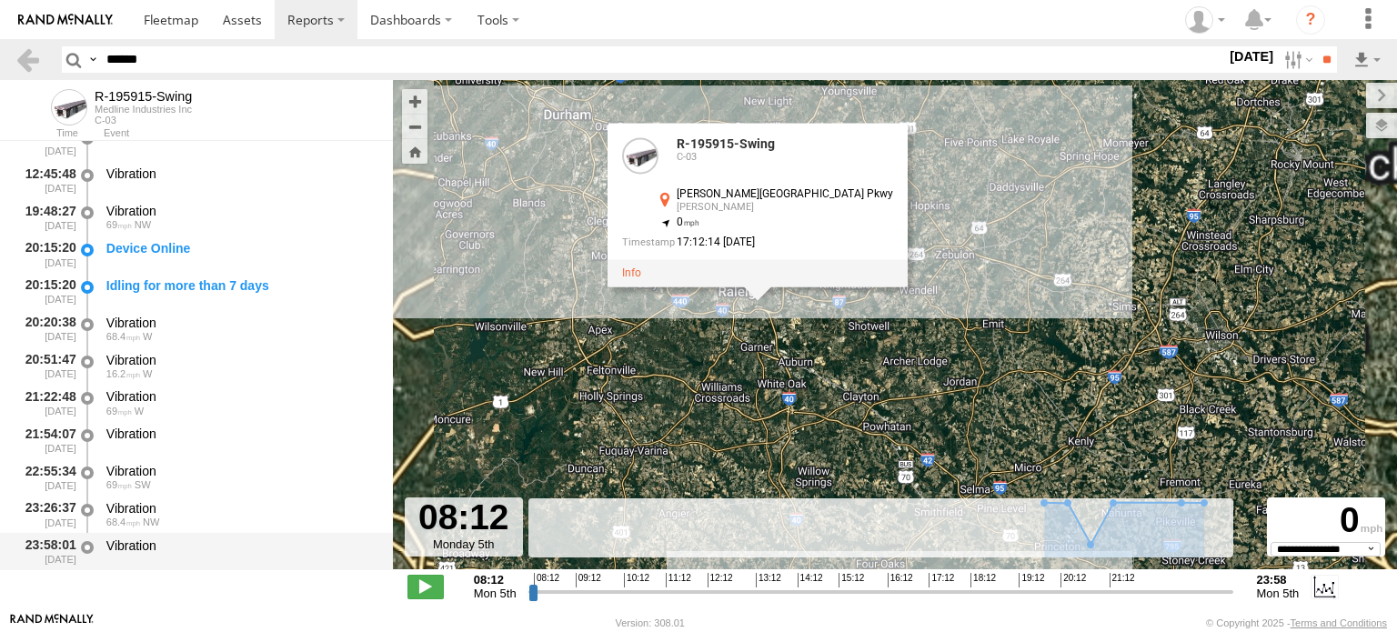
click at [156, 539] on div "Vibration" at bounding box center [240, 546] width 269 height 16
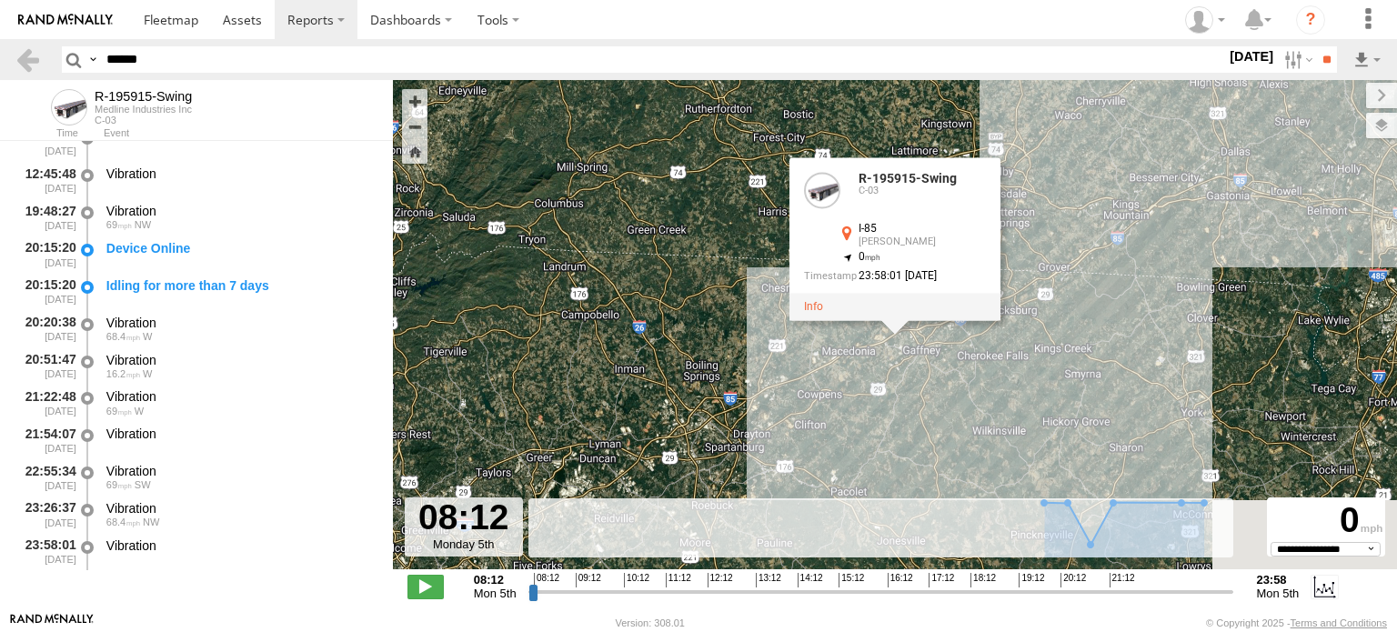
click at [941, 368] on div "R-195915-Swing R-195915-Swing C-03 I-85 Gaffney 35.09115 , -81.69079 0 23:58:01…" at bounding box center [895, 334] width 1004 height 509
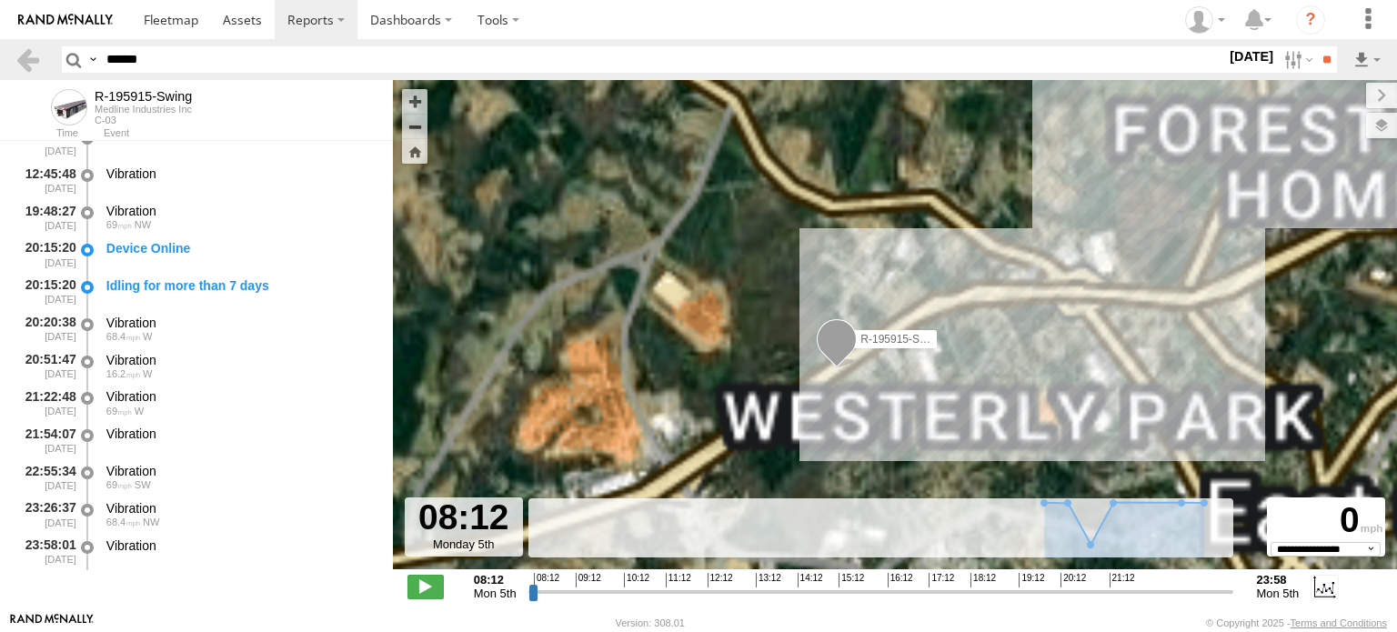
drag, startPoint x: 950, startPoint y: 226, endPoint x: 872, endPoint y: 421, distance: 210.3
click at [872, 421] on div "R-195915-Swing" at bounding box center [895, 334] width 1004 height 509
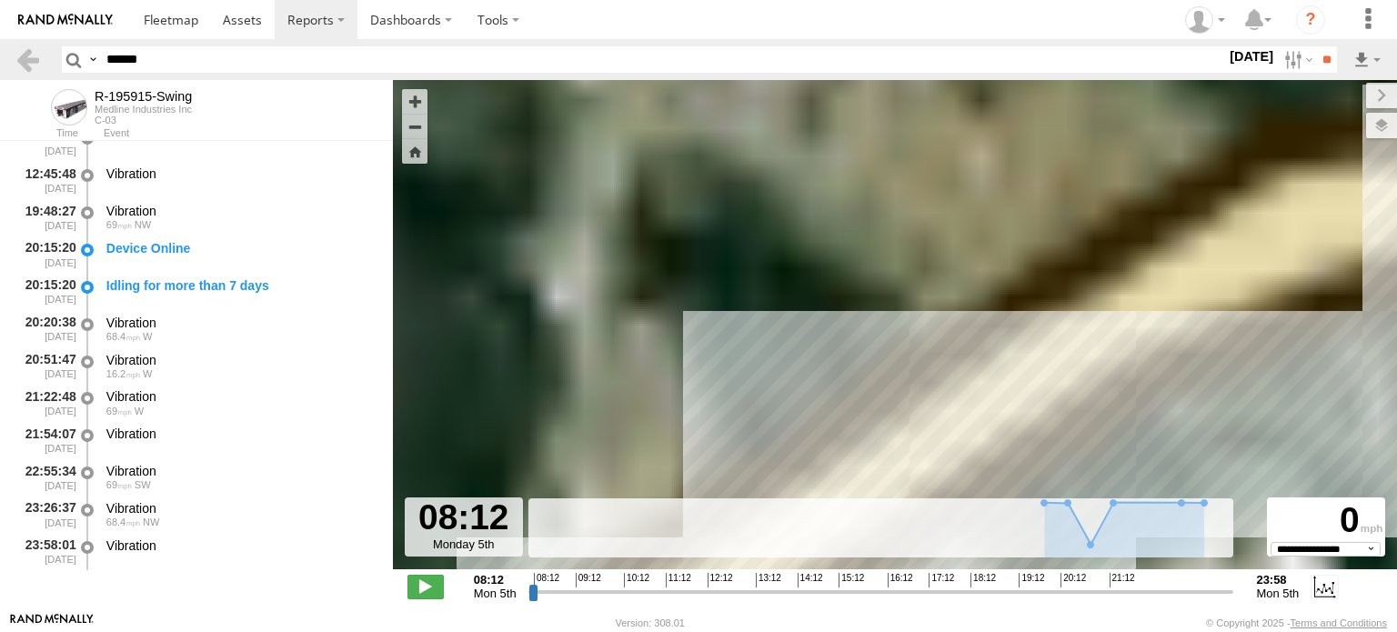
drag, startPoint x: 973, startPoint y: 236, endPoint x: 1128, endPoint y: 113, distance: 198.2
click at [1128, 113] on div "R-195915-Swing" at bounding box center [895, 334] width 1004 height 509
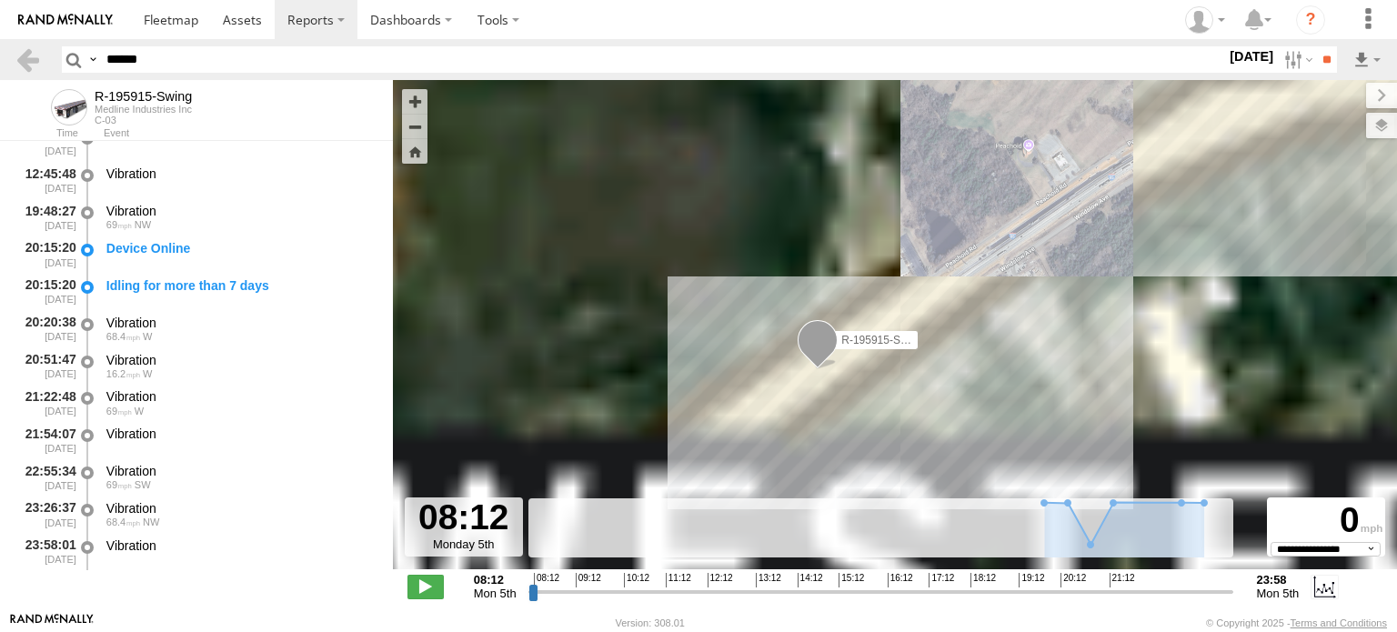
drag, startPoint x: 791, startPoint y: 417, endPoint x: 822, endPoint y: 306, distance: 115.5
click at [822, 320] on span at bounding box center [818, 344] width 40 height 49
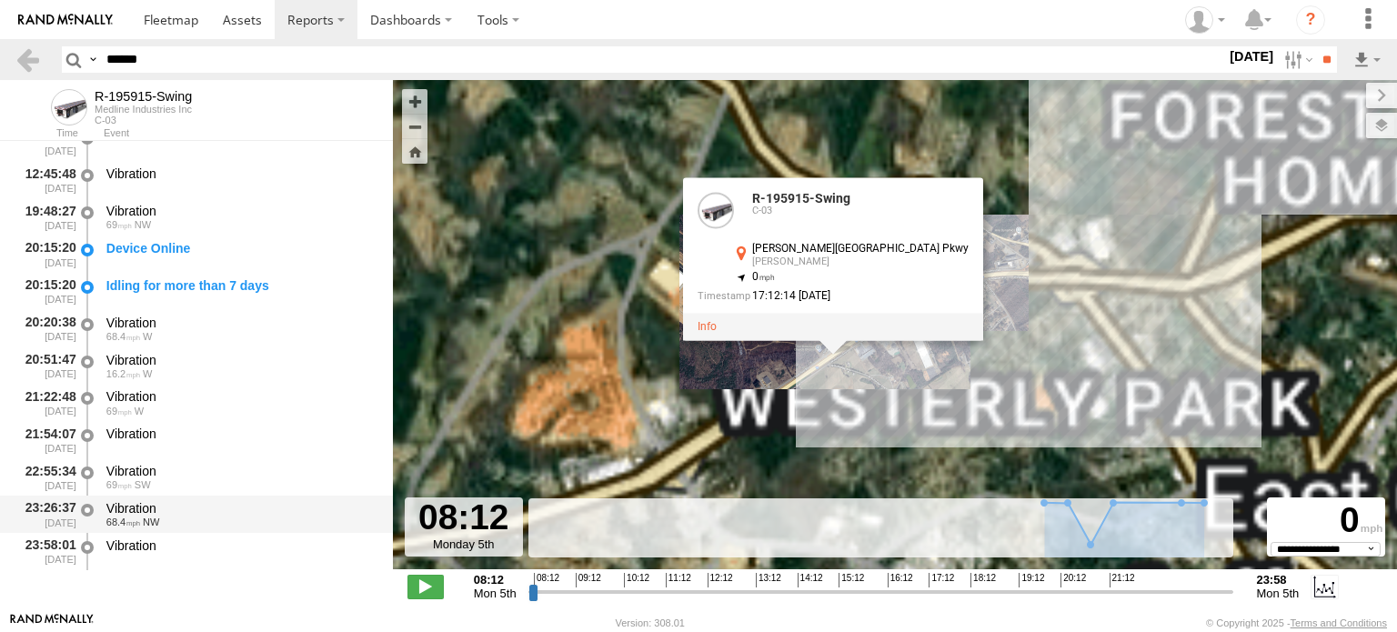
click at [131, 512] on div "Vibration" at bounding box center [240, 508] width 269 height 16
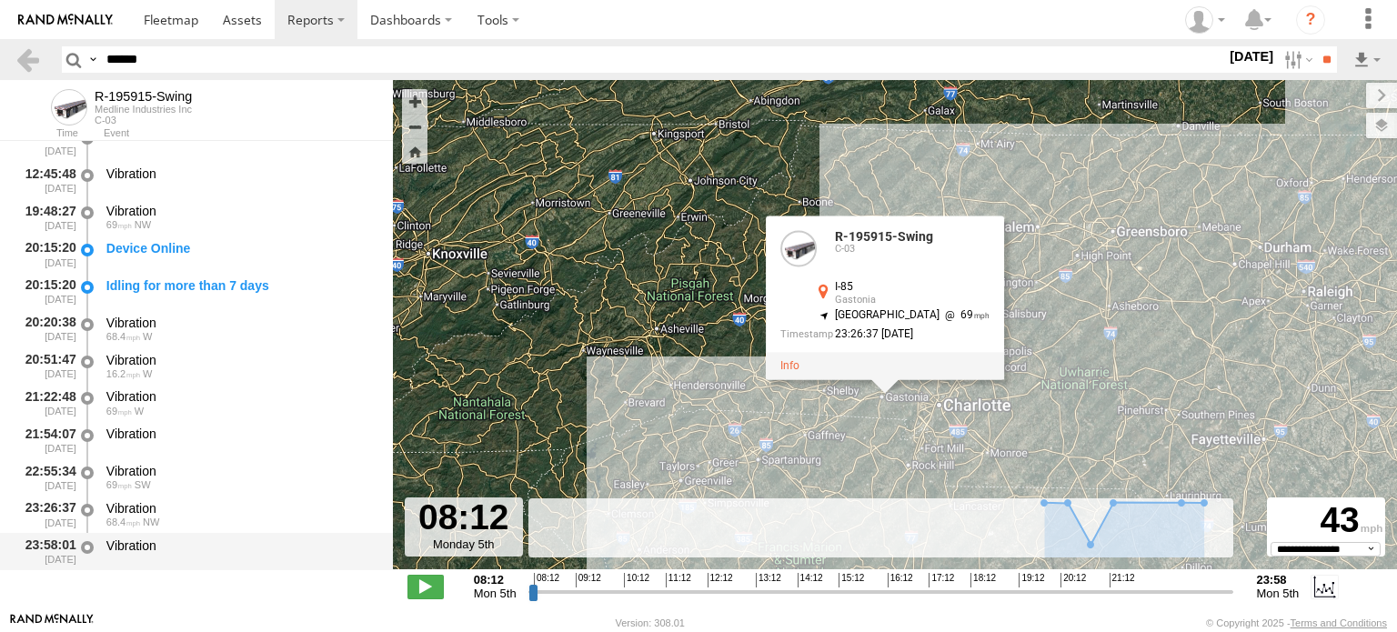
click at [165, 535] on div "Vibration" at bounding box center [241, 552] width 275 height 34
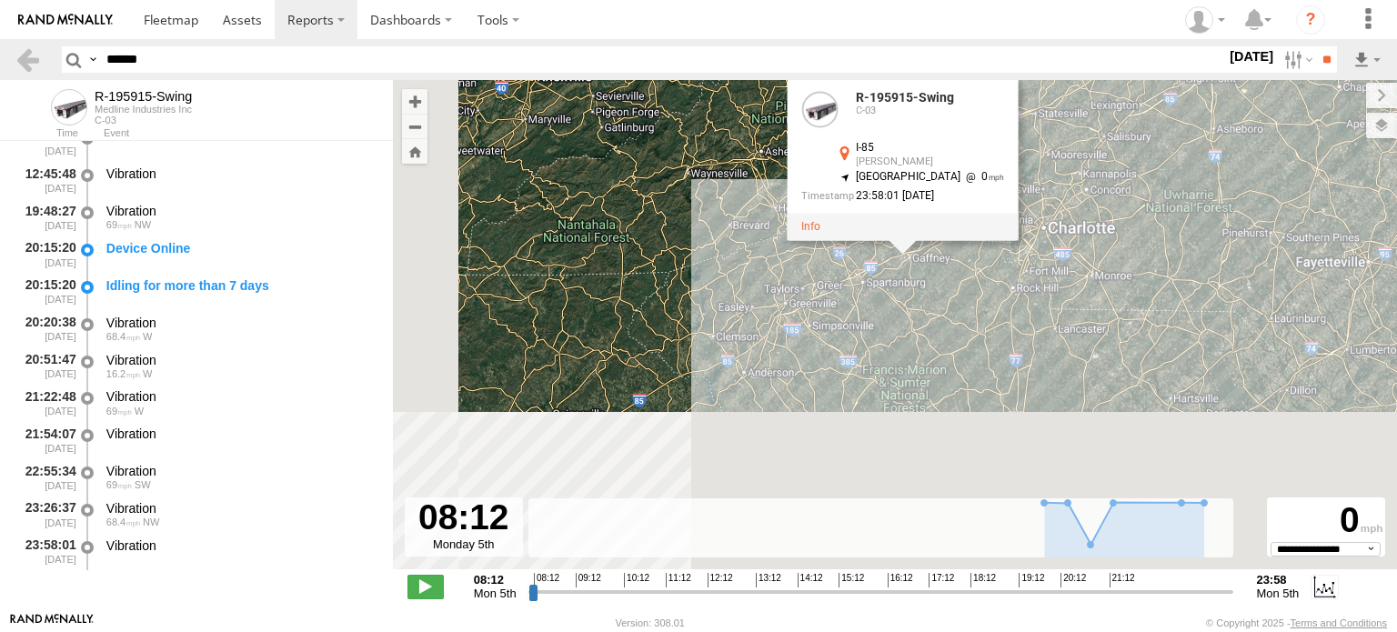
drag, startPoint x: 666, startPoint y: 392, endPoint x: 786, endPoint y: 199, distance: 227.2
click at [786, 199] on div "R-195915-Swing R-195915-Swing C-03 I-85 Gaffney 35.09115 , -81.69079 North West…" at bounding box center [895, 334] width 1004 height 509
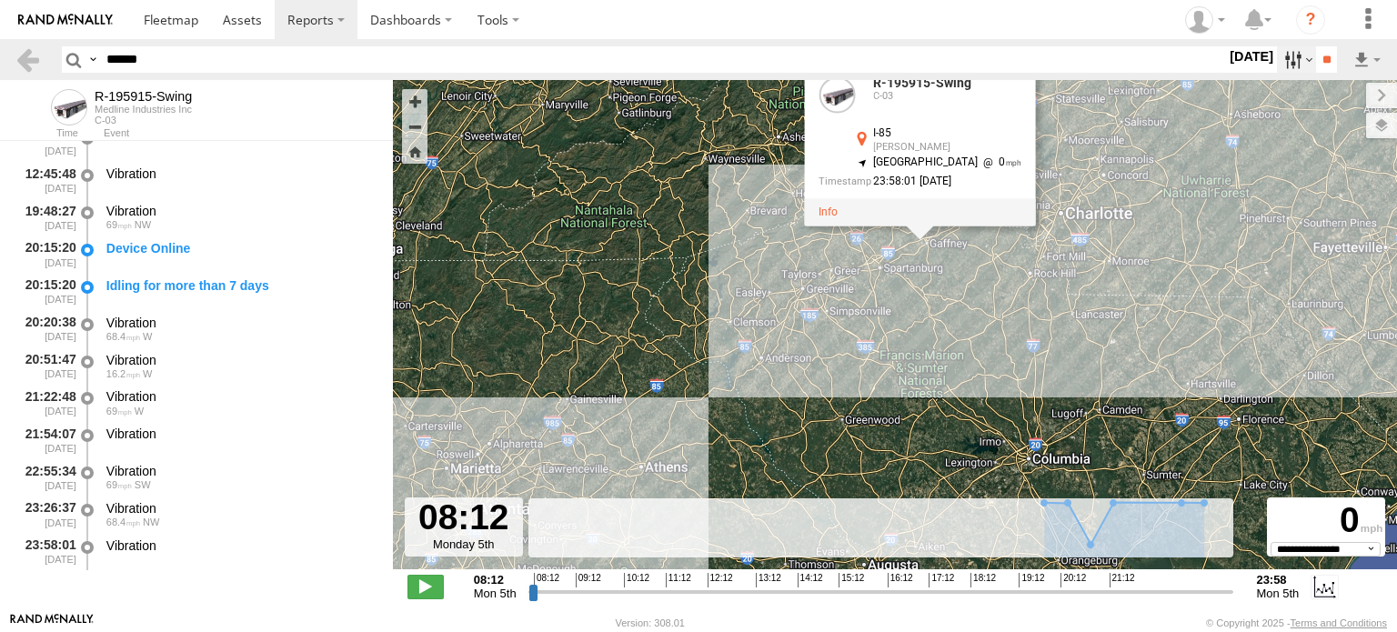
click at [1277, 55] on label at bounding box center [1296, 59] width 39 height 26
click at [0, 0] on label at bounding box center [0, 0] width 0 height 0
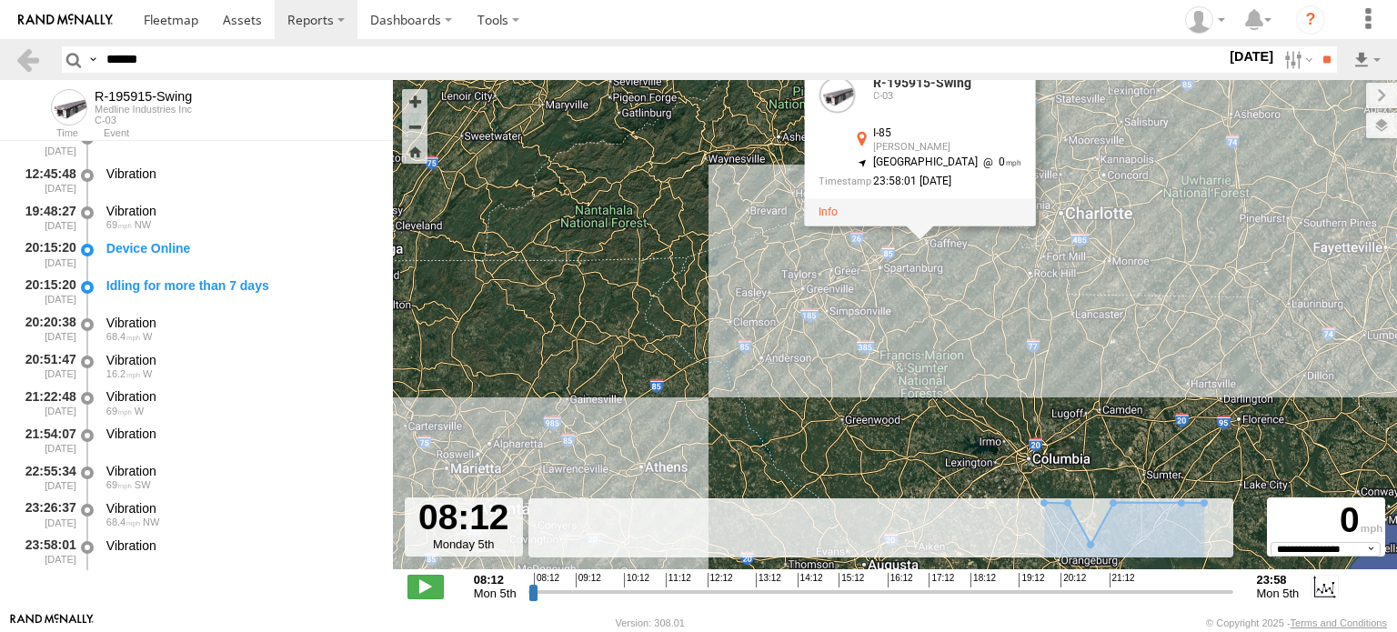
click at [0, 0] on label at bounding box center [0, 0] width 0 height 0
click at [1329, 66] on input "**" at bounding box center [1326, 59] width 21 height 26
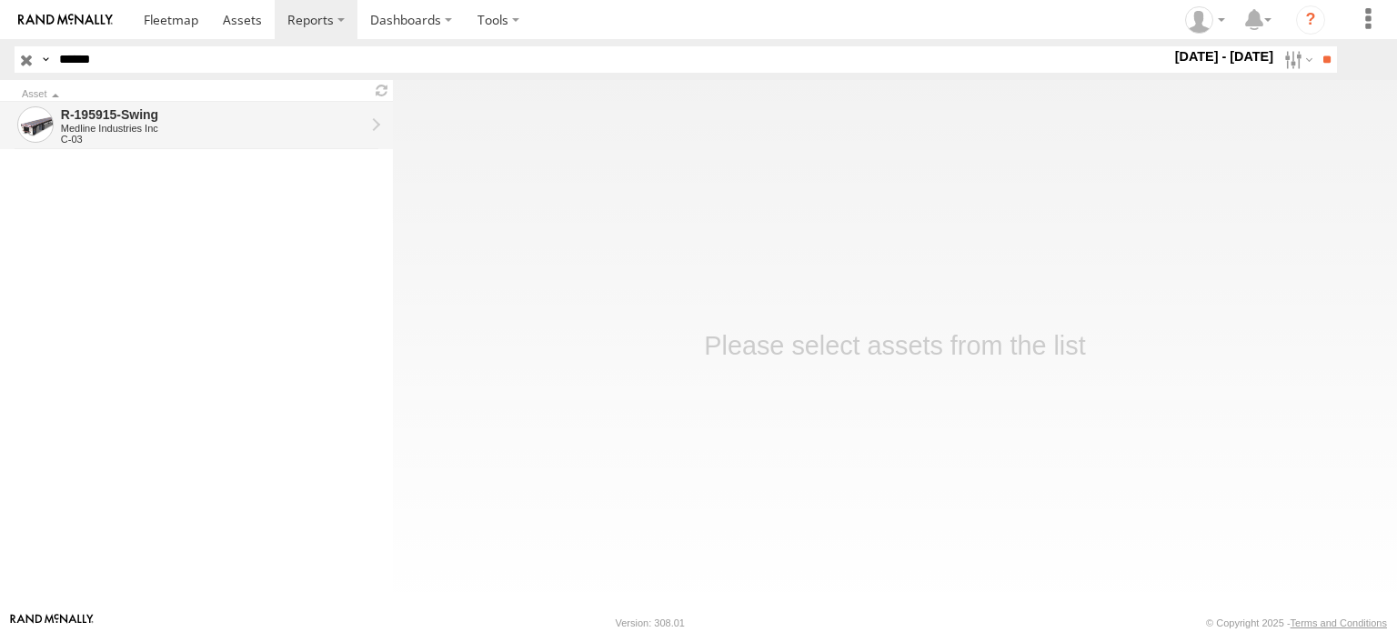
click at [233, 121] on div "R-195915-Swing" at bounding box center [213, 114] width 304 height 16
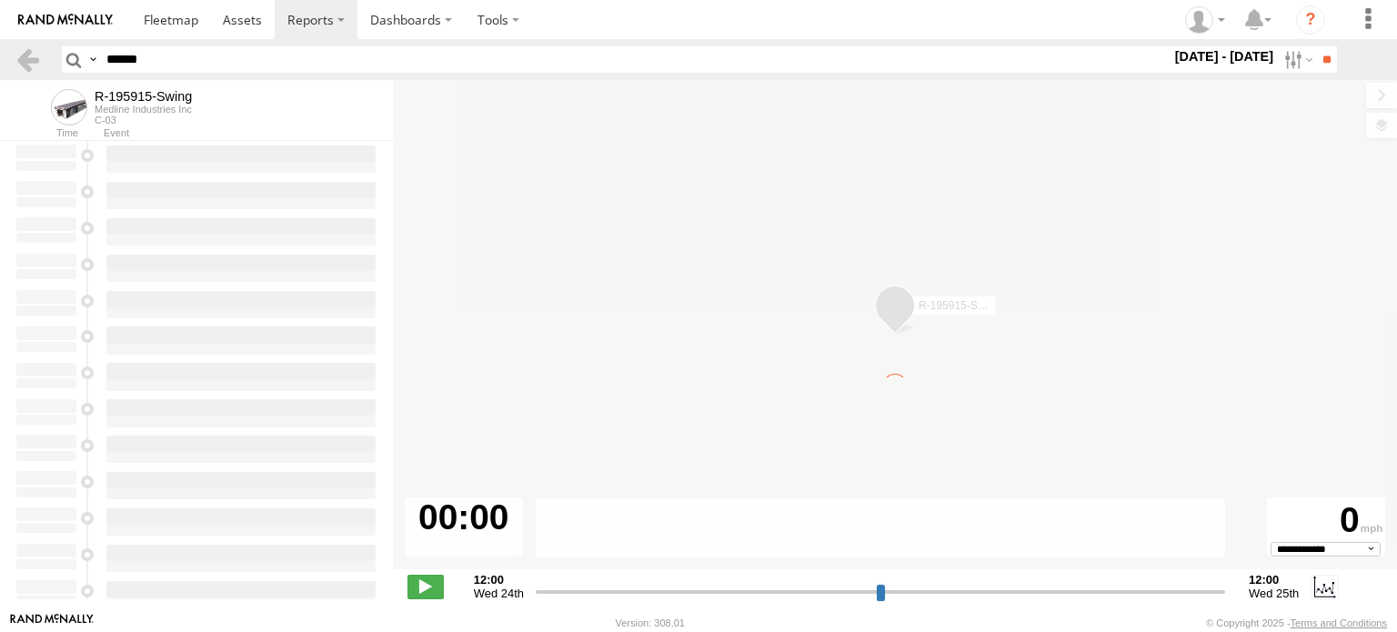
type input "**********"
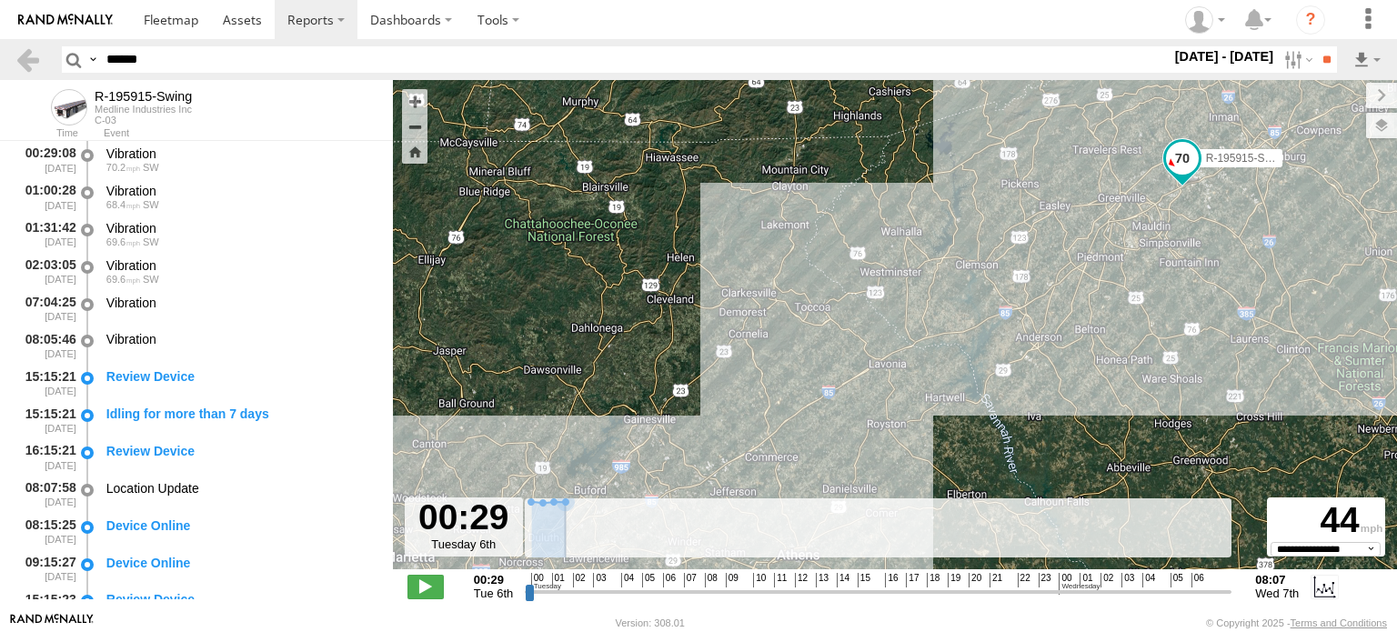
click at [570, 503] on icon at bounding box center [549, 502] width 53 height 2
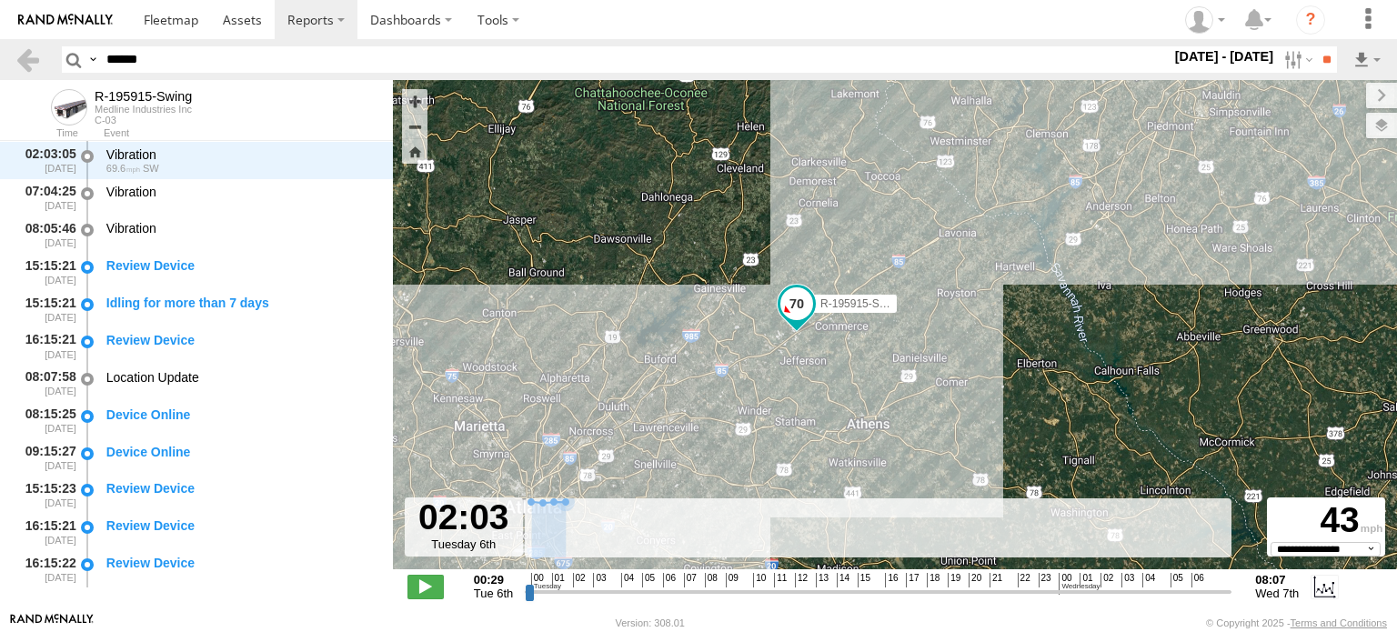
drag, startPoint x: 673, startPoint y: 348, endPoint x: 746, endPoint y: 201, distance: 164.4
click at [746, 201] on div "R-195915-Swing" at bounding box center [895, 334] width 1004 height 509
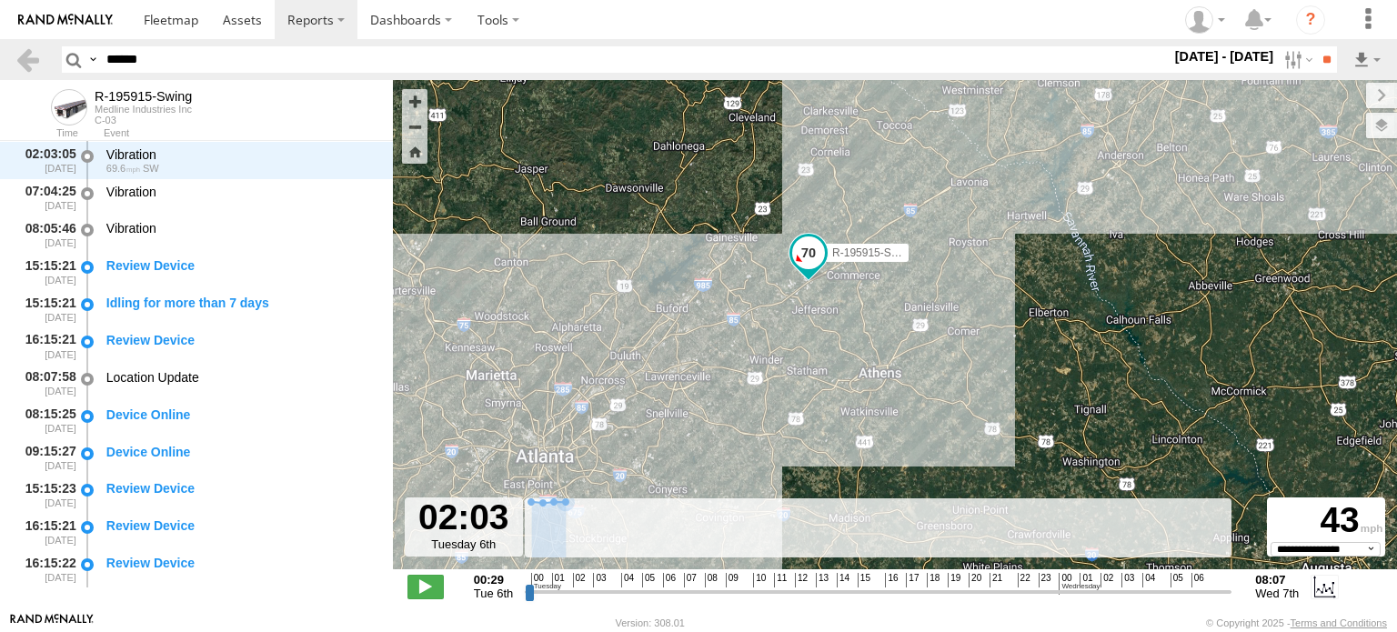
drag, startPoint x: 675, startPoint y: 308, endPoint x: 702, endPoint y: 253, distance: 61.0
click at [702, 253] on div "R-195915-Swing" at bounding box center [895, 334] width 1004 height 509
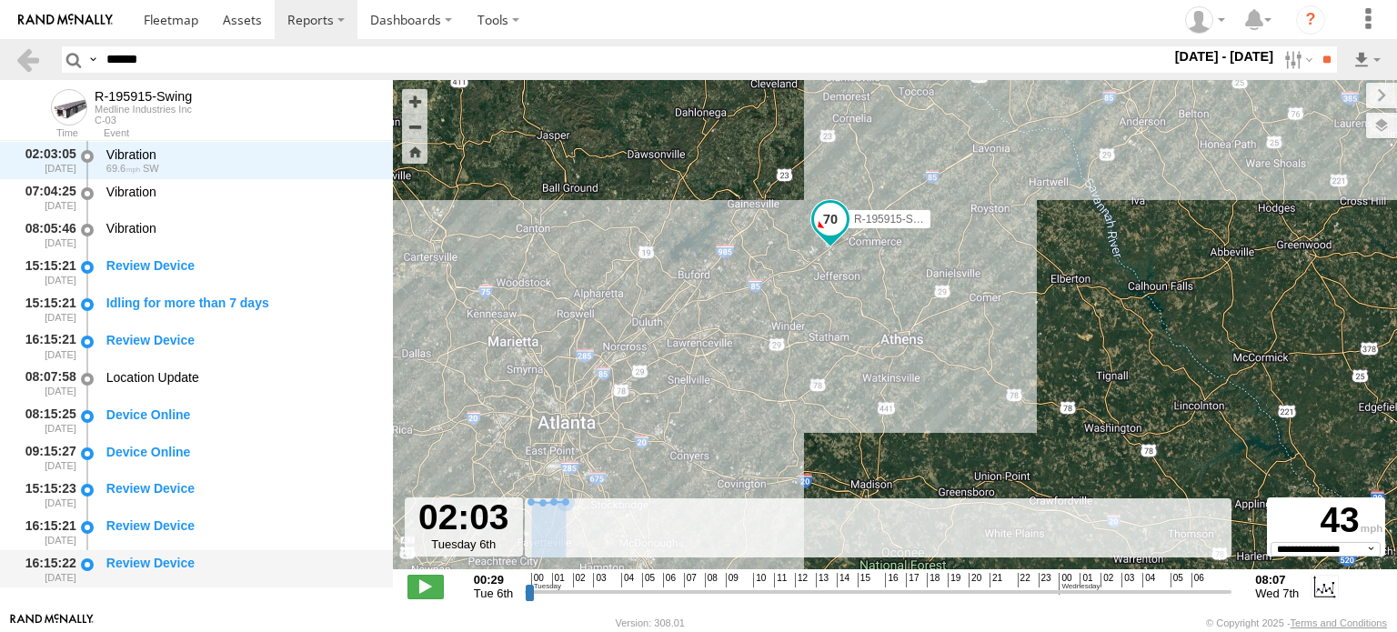
click at [209, 573] on div "Review Device" at bounding box center [241, 569] width 275 height 34
click at [724, 268] on div "R-195915-Swing" at bounding box center [895, 334] width 1004 height 509
click at [830, 236] on span at bounding box center [831, 222] width 40 height 49
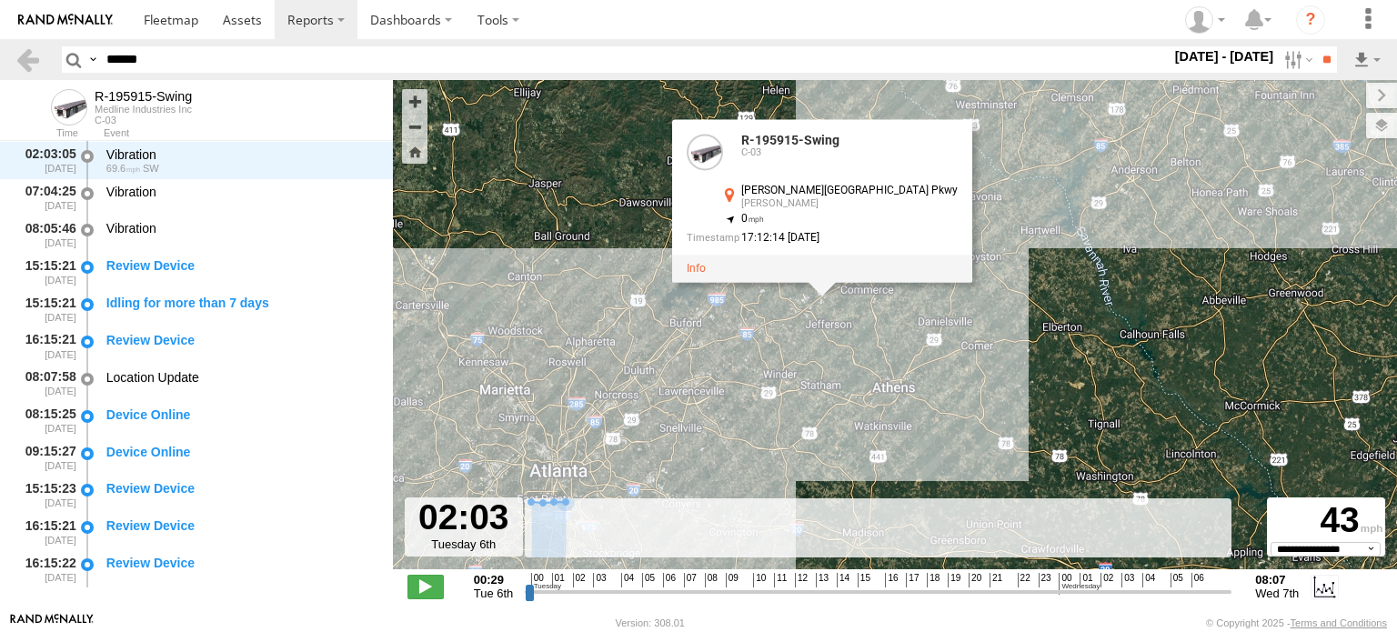
drag, startPoint x: 812, startPoint y: 283, endPoint x: 803, endPoint y: 324, distance: 41.8
click at [803, 324] on div "R-195915-Swing R-195915-Swing C-03 [PERSON_NAME][GEOGRAPHIC_DATA] Pkwy [PERSON_…" at bounding box center [895, 334] width 1004 height 509
click at [96, 570] on div "16:15:22 [DATE] Review Device" at bounding box center [196, 568] width 393 height 37
